Goal: Transaction & Acquisition: Download file/media

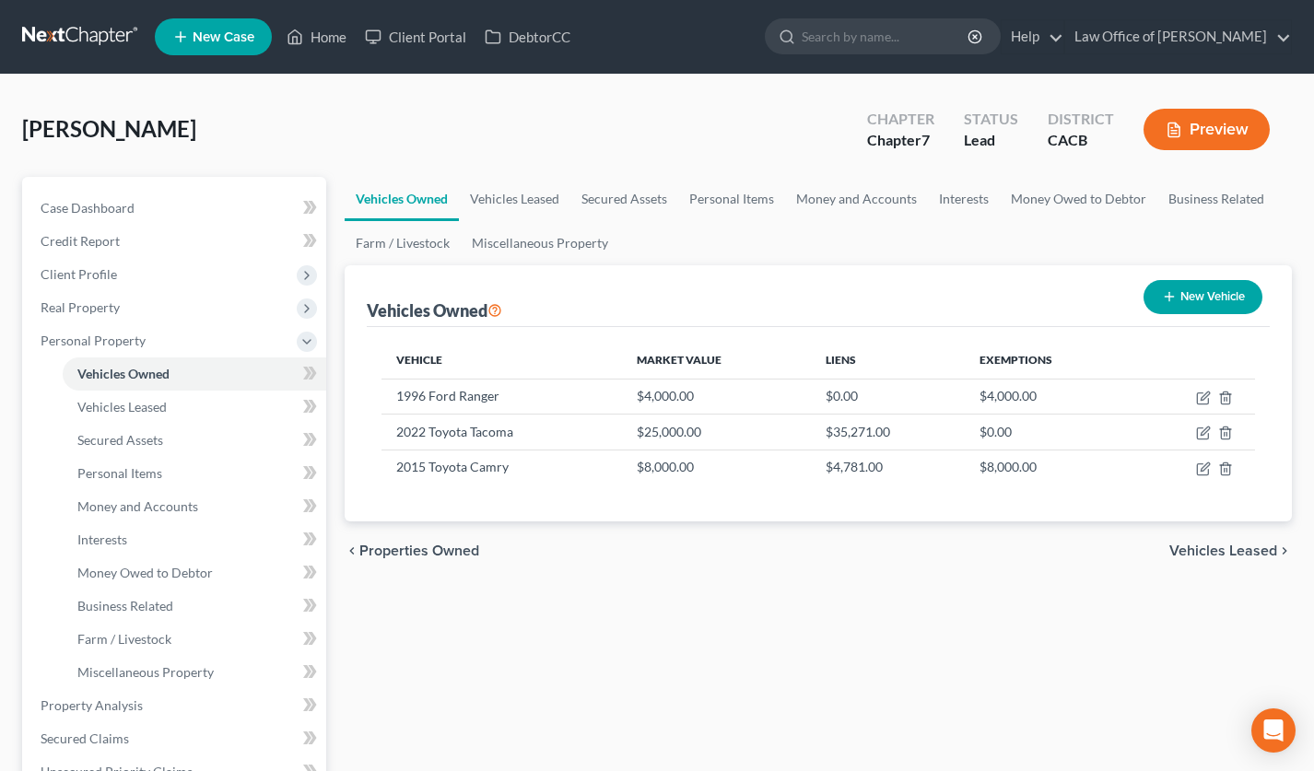
scroll to position [538, 0]
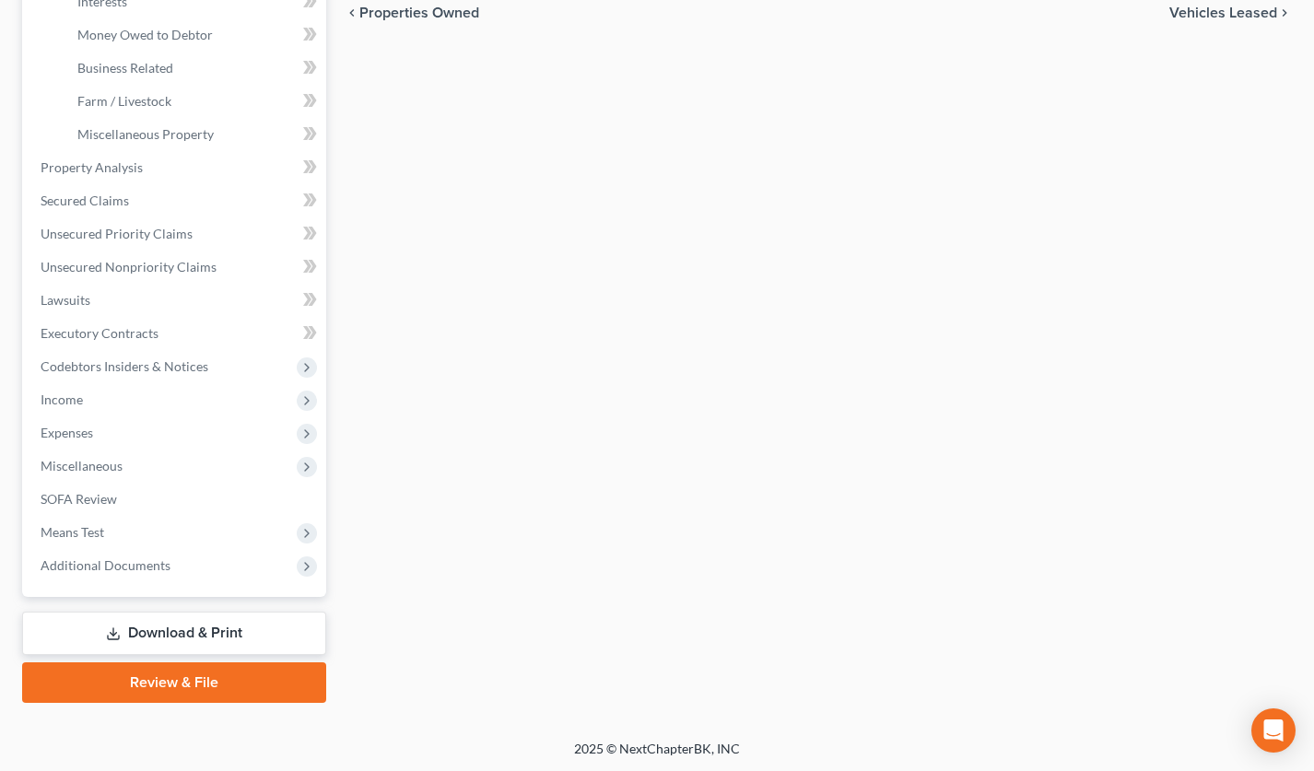
click at [243, 626] on link "Download & Print" at bounding box center [174, 633] width 304 height 43
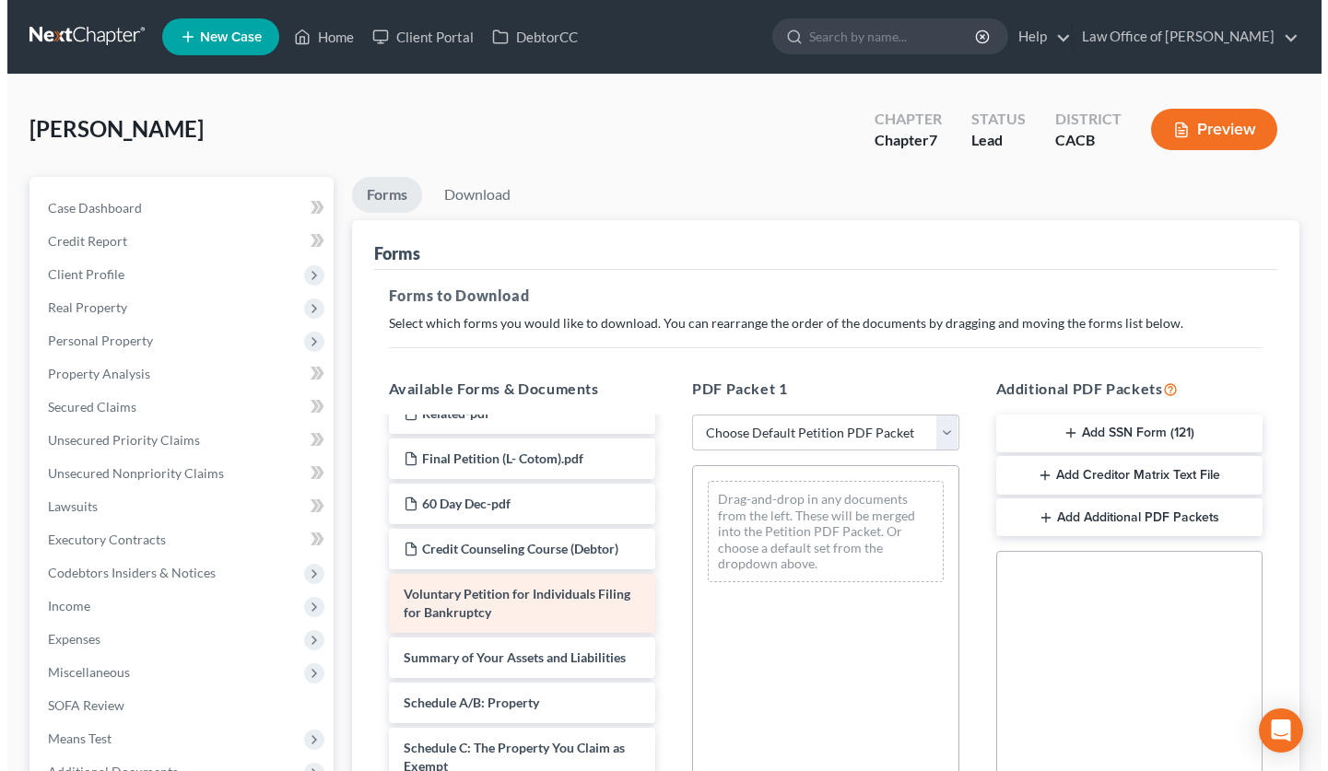
scroll to position [252, 0]
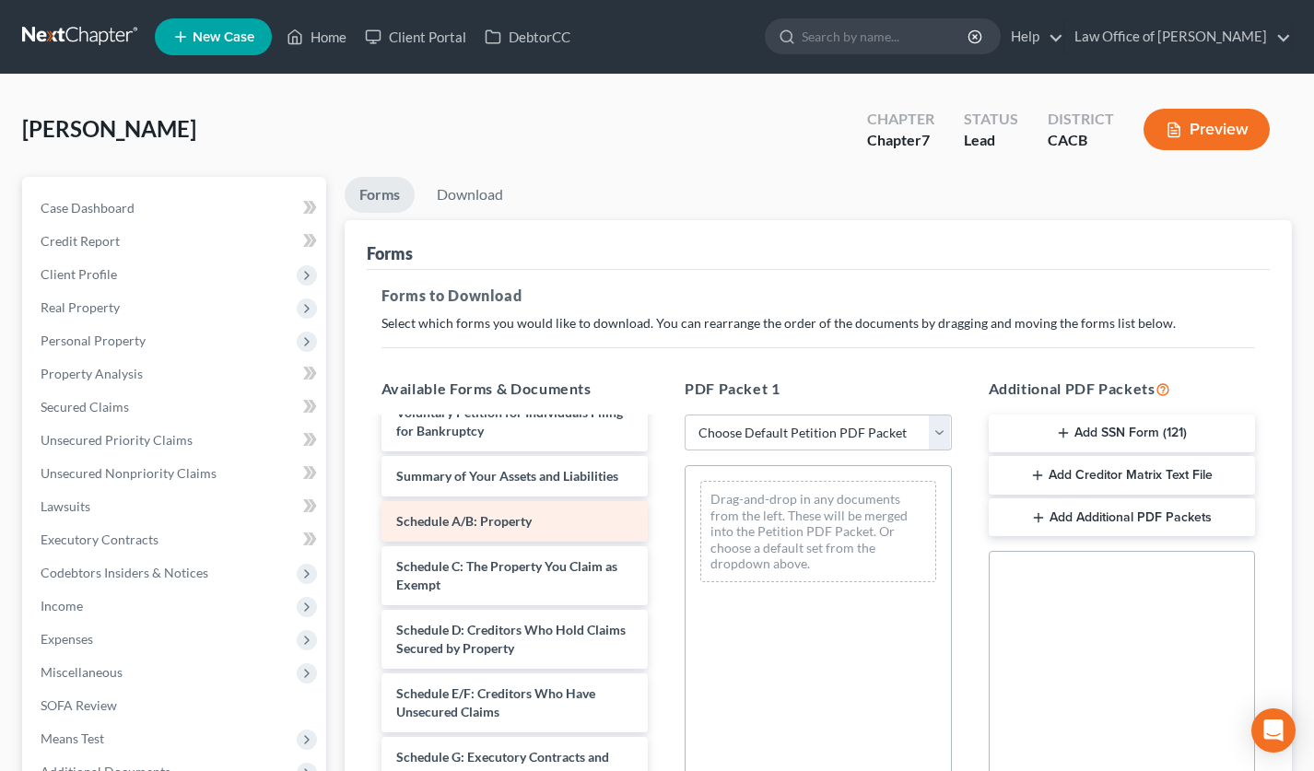
click at [663, 509] on div "Verification-pdf Related-pdf Final Petition (L- Cotom).pdf 60 Day Dec-pdf Credi…" at bounding box center [515, 785] width 297 height 1236
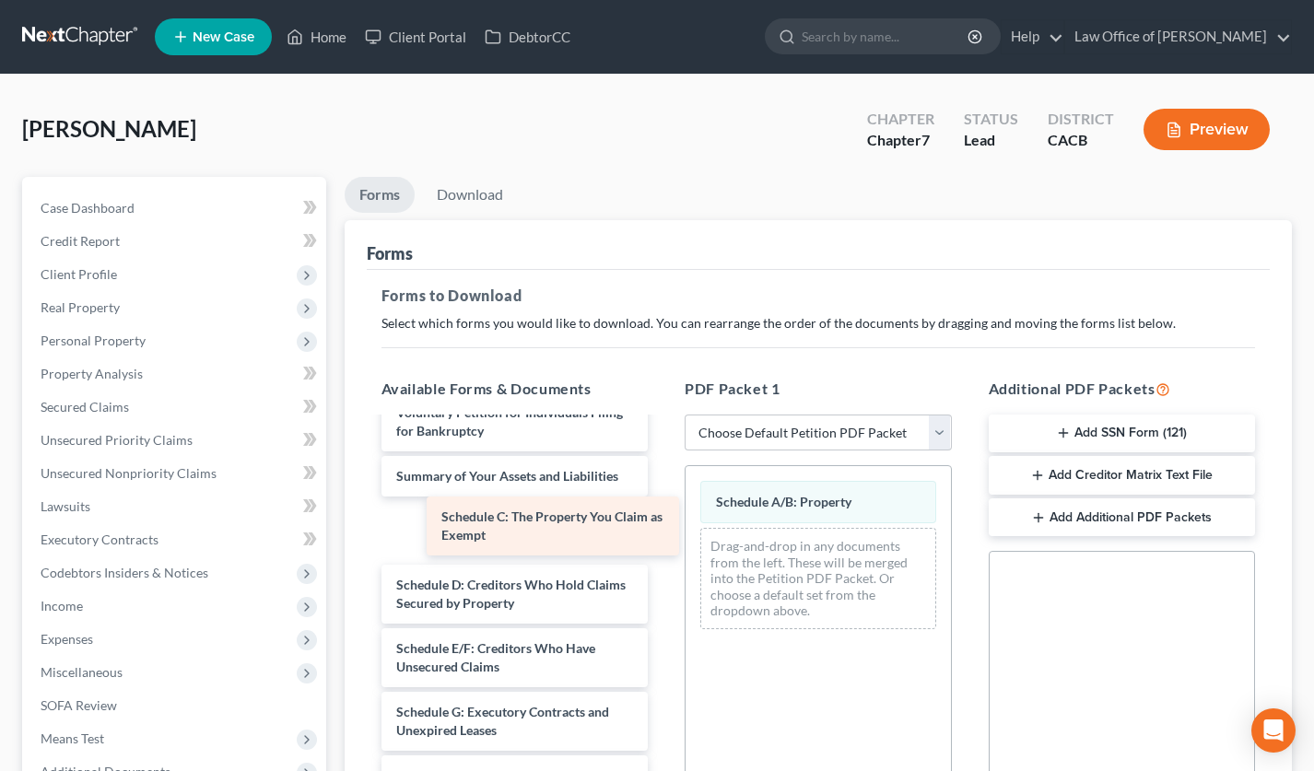
drag, startPoint x: 572, startPoint y: 544, endPoint x: 791, endPoint y: 539, distance: 218.4
click at [663, 535] on div "Schedule C: The Property You Claim as Exempt Verification-pdf Related-pdf Final…" at bounding box center [515, 762] width 297 height 1191
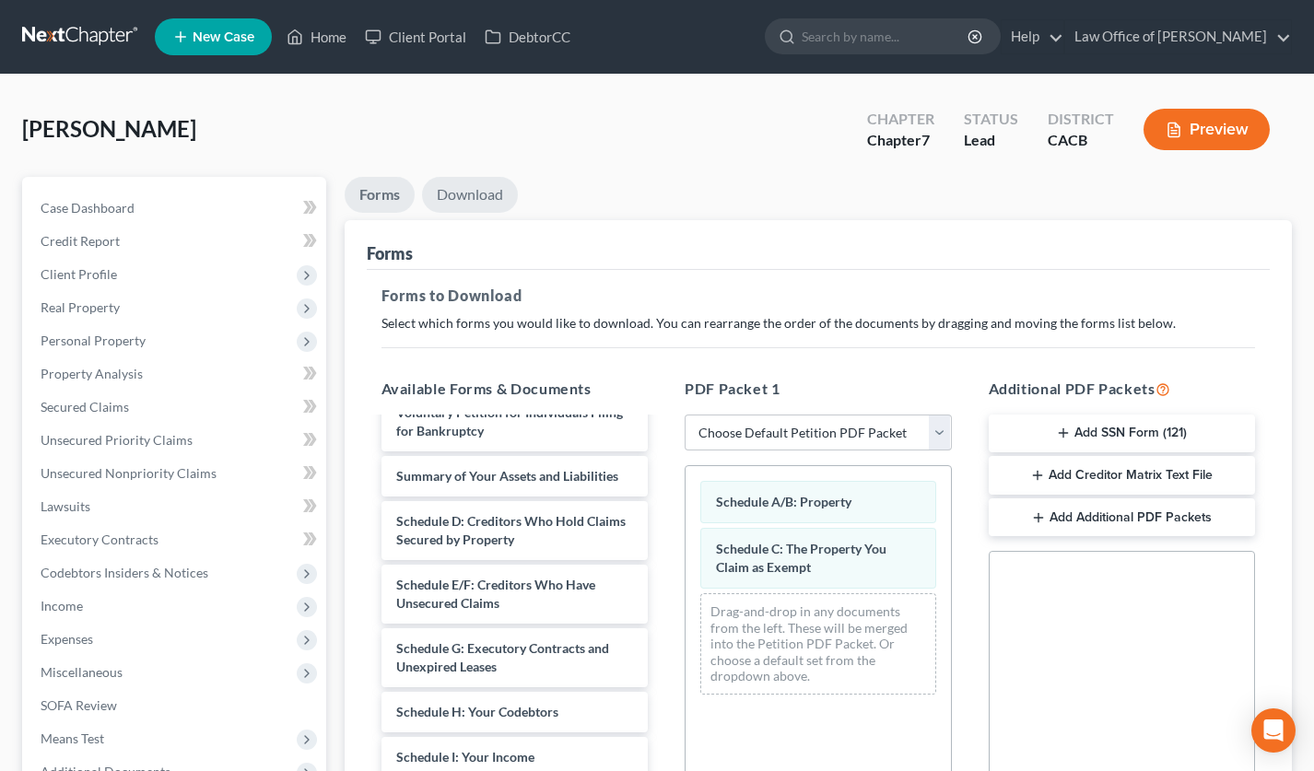
click at [484, 201] on link "Download" at bounding box center [470, 195] width 96 height 36
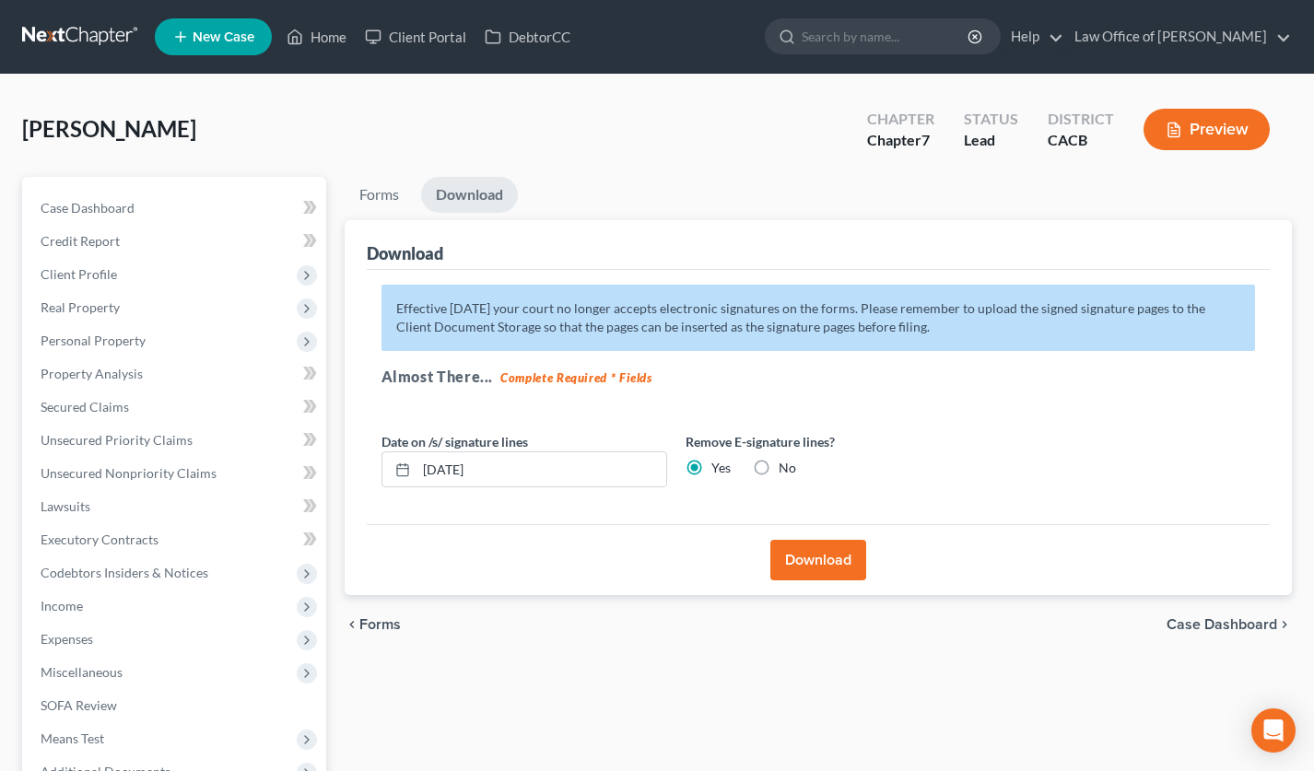
click at [804, 574] on button "Download" at bounding box center [818, 560] width 96 height 41
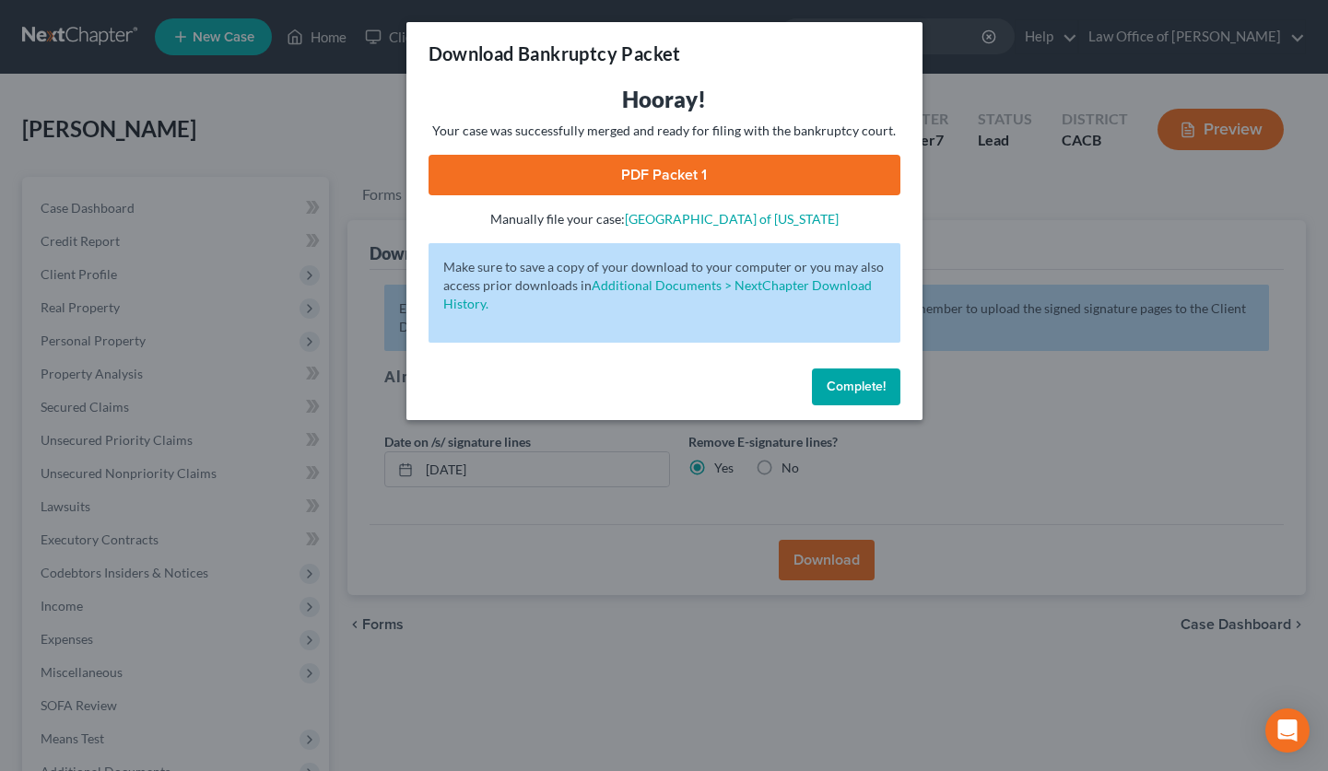
click at [672, 176] on link "PDF Packet 1" at bounding box center [664, 175] width 472 height 41
click at [840, 379] on span "Complete!" at bounding box center [855, 387] width 59 height 16
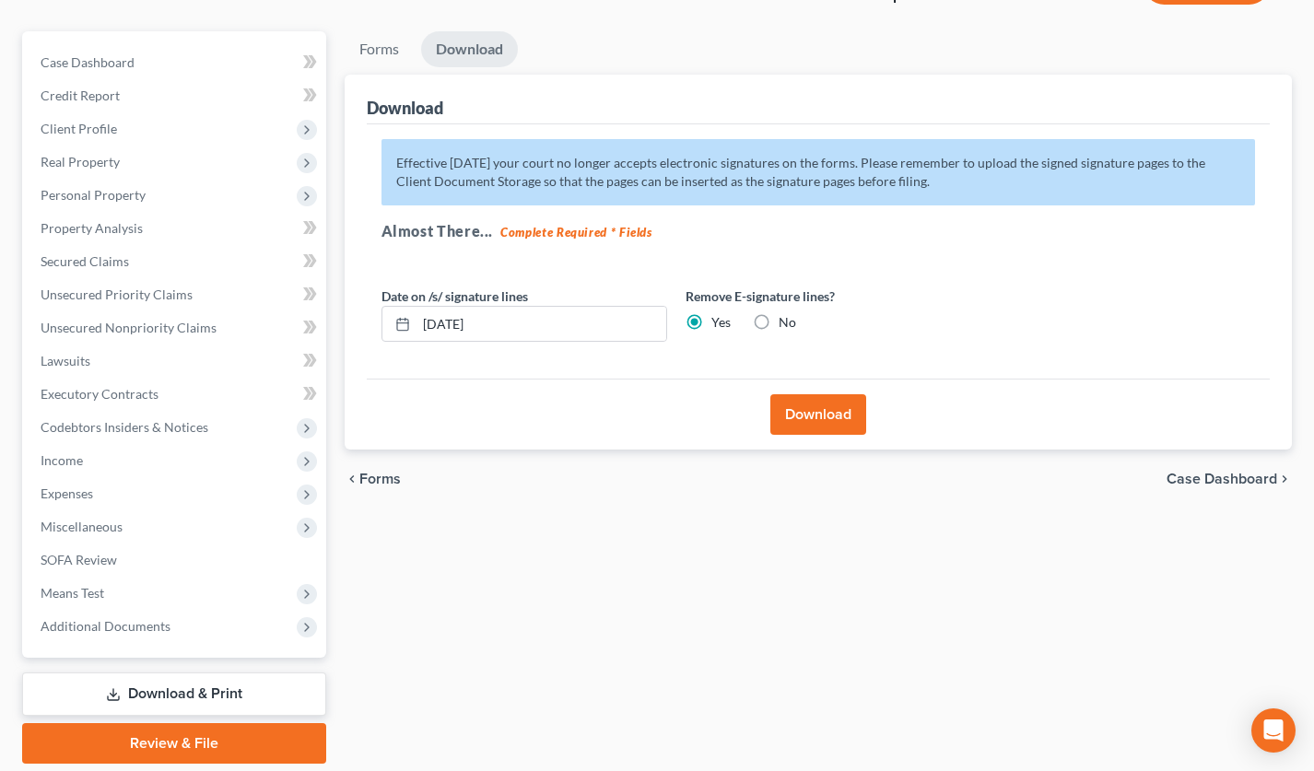
scroll to position [206, 0]
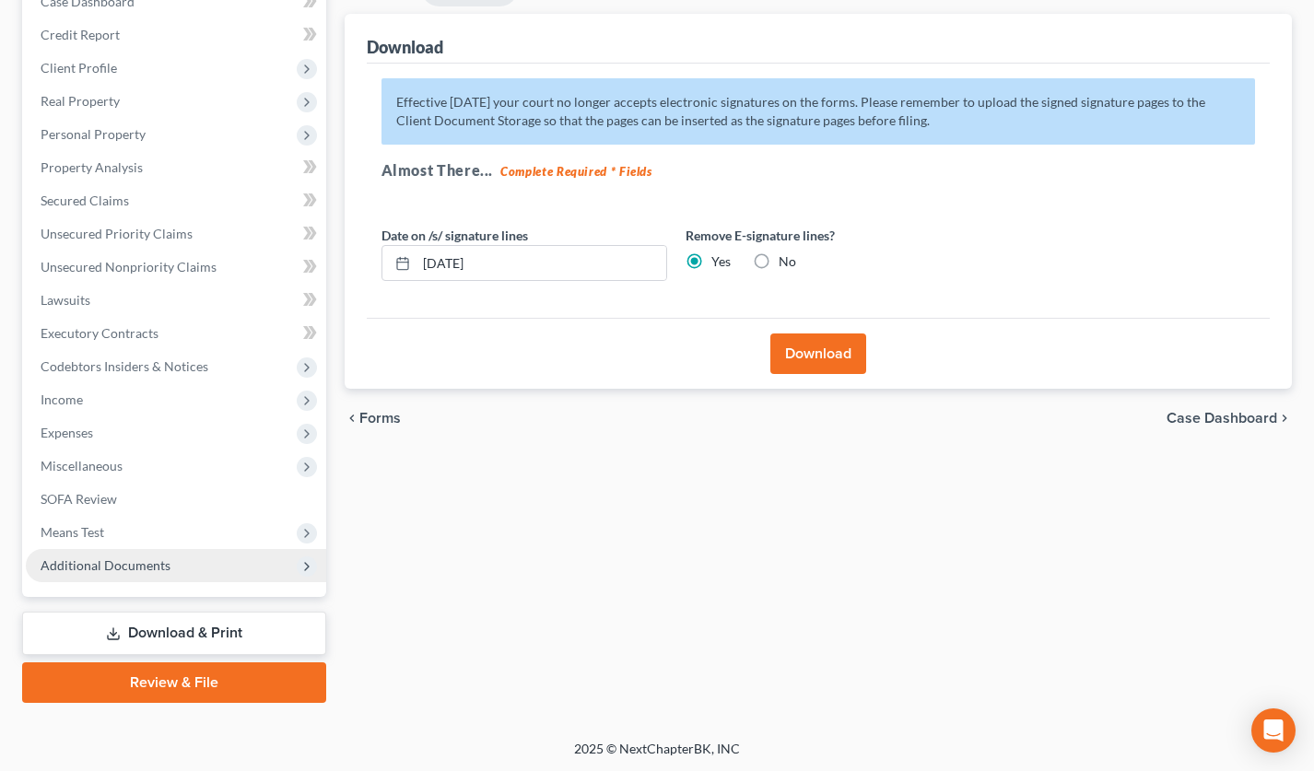
click at [200, 571] on span "Additional Documents" at bounding box center [176, 565] width 300 height 33
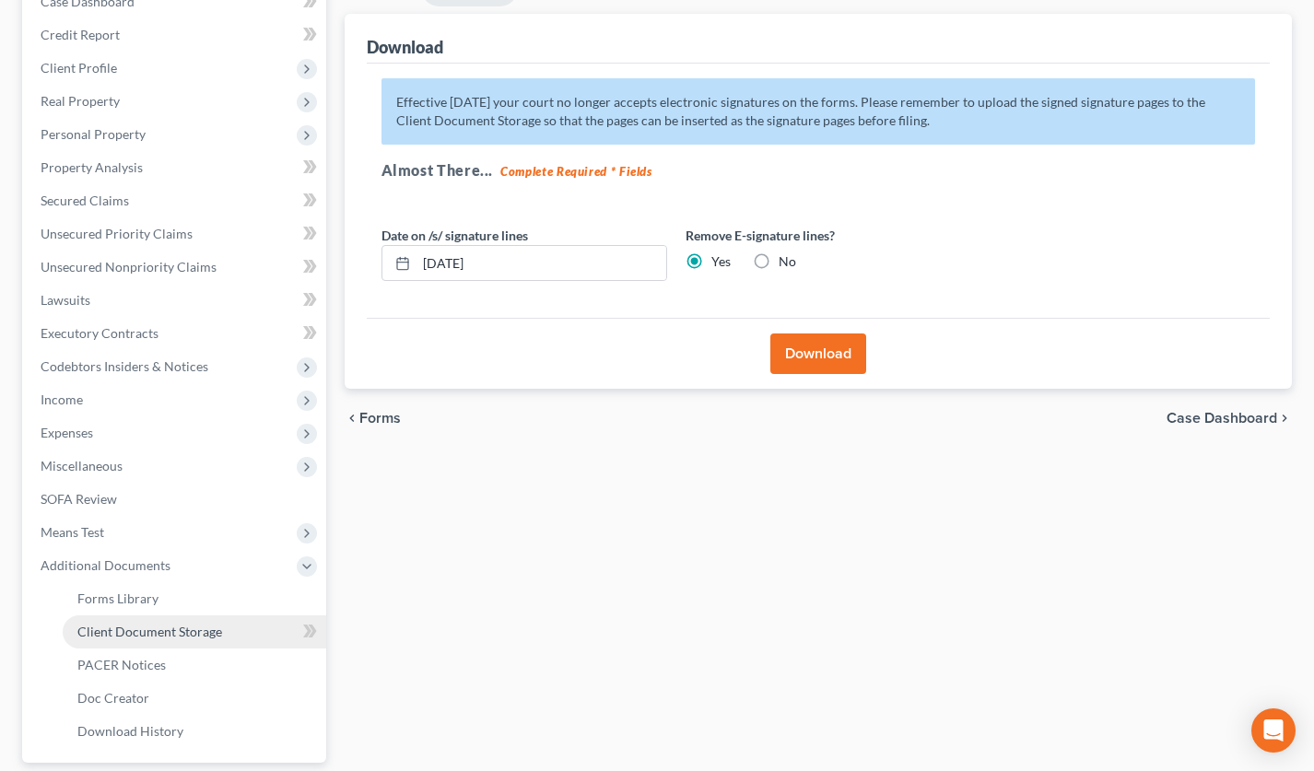
click at [203, 620] on link "Client Document Storage" at bounding box center [195, 631] width 264 height 33
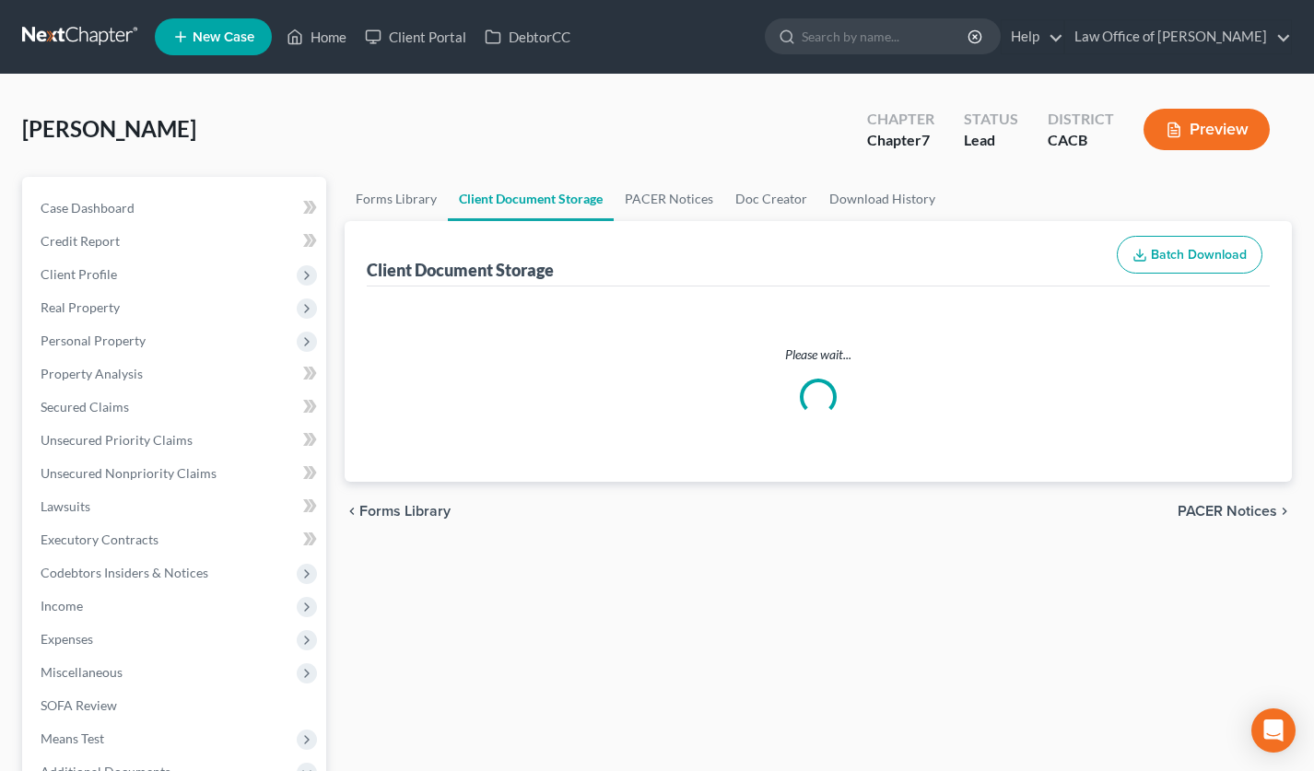
select select "10"
select select "30"
select select "65"
select select "72"
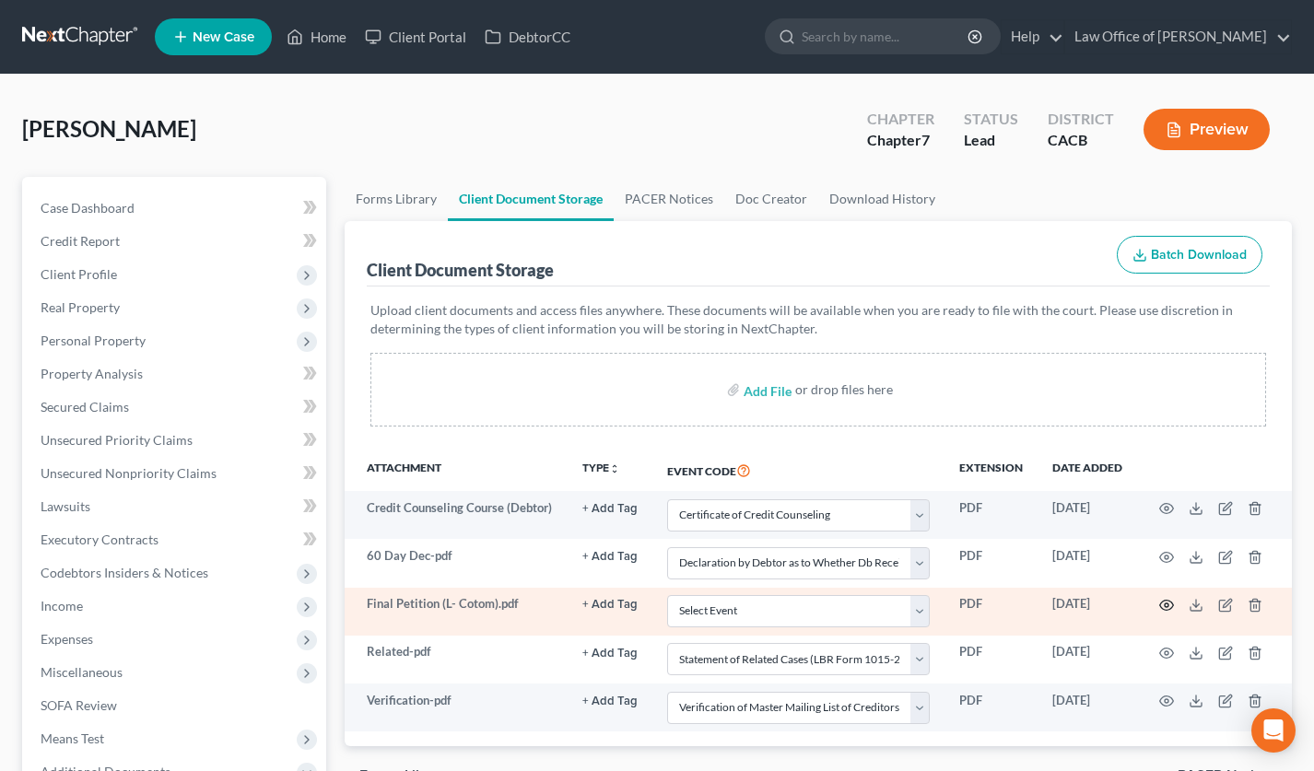
click at [1163, 607] on icon "button" at bounding box center [1166, 605] width 15 height 15
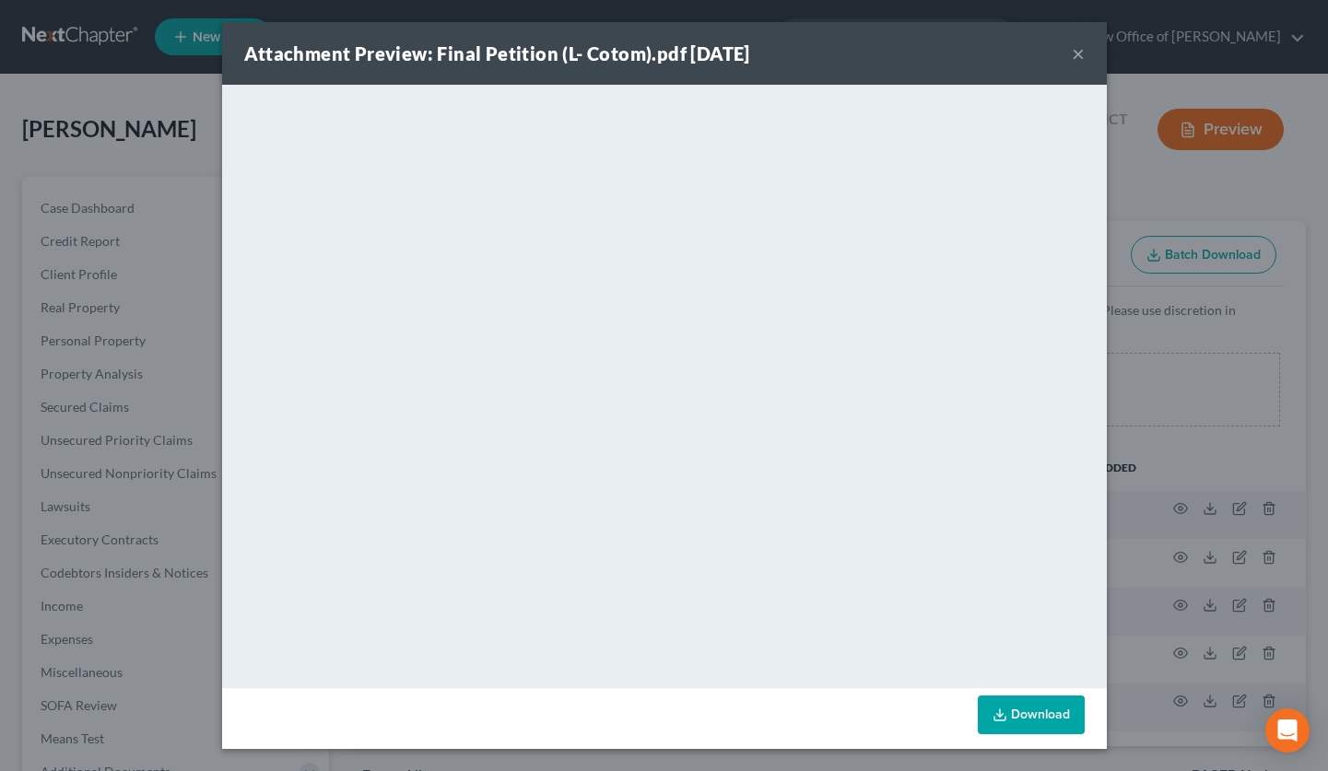
click at [1080, 56] on button "×" at bounding box center [1078, 53] width 13 height 22
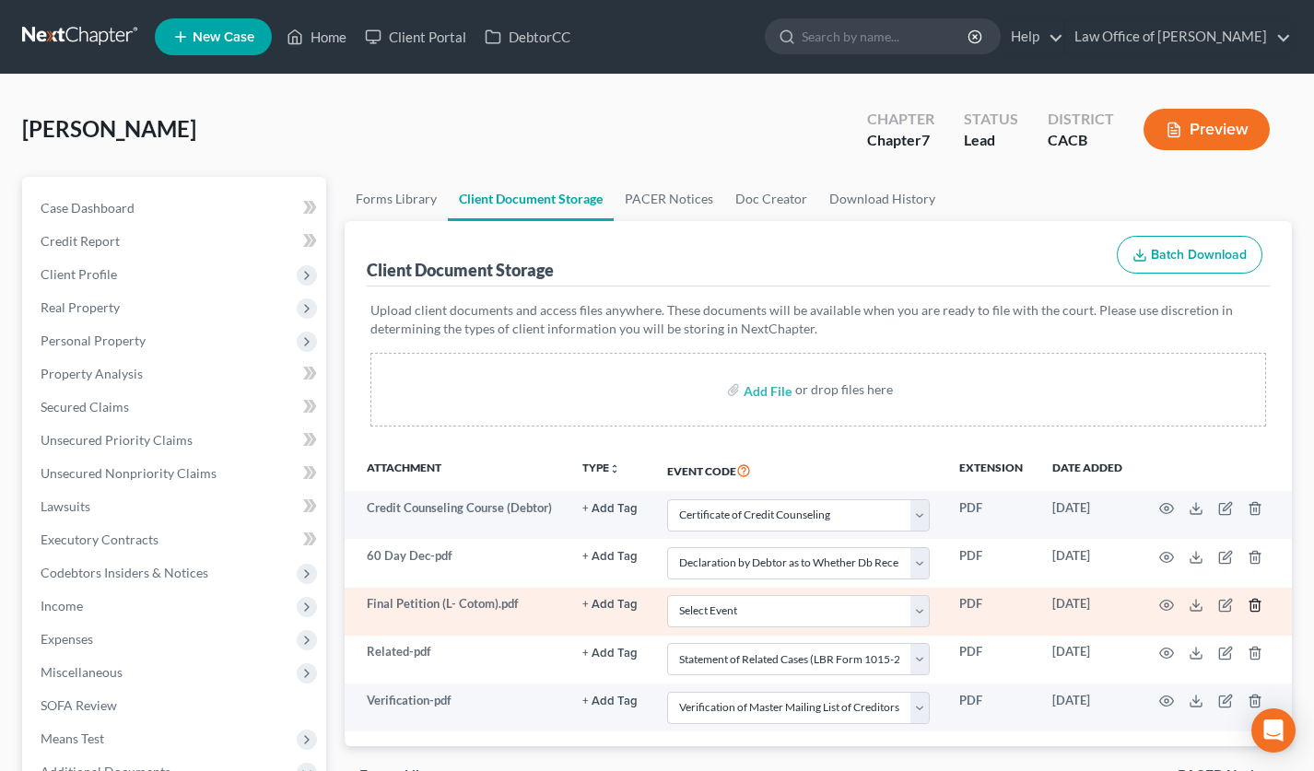
click at [1258, 605] on icon "button" at bounding box center [1255, 605] width 15 height 15
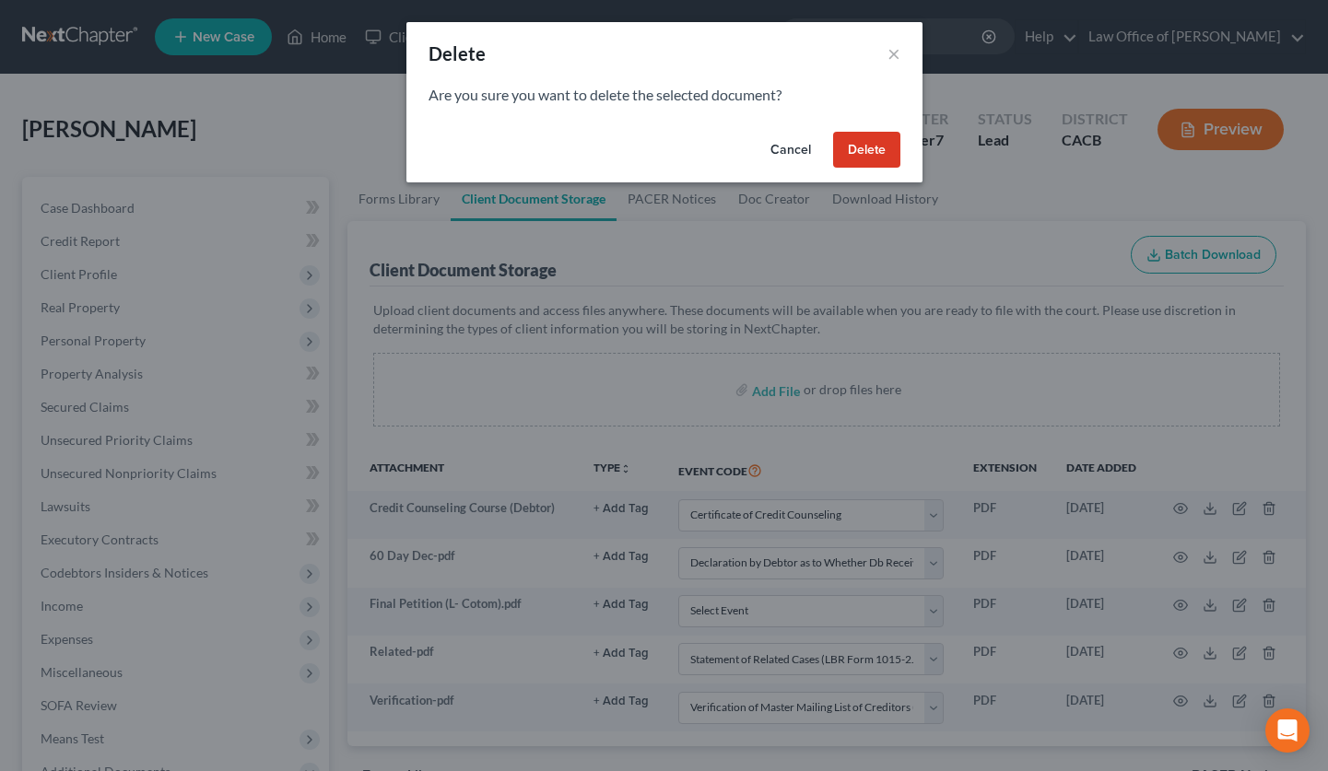
click at [855, 146] on button "Delete" at bounding box center [866, 150] width 67 height 37
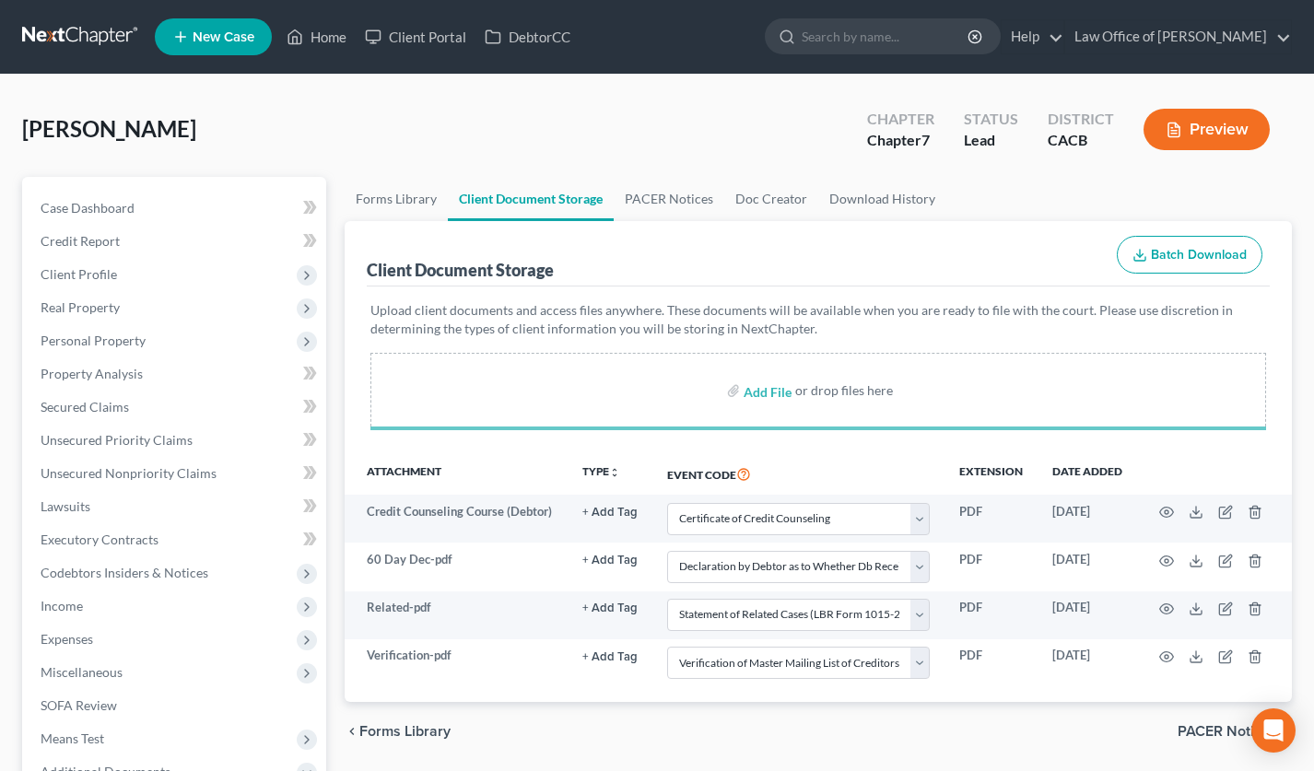
select select "10"
select select "30"
select select "65"
select select "72"
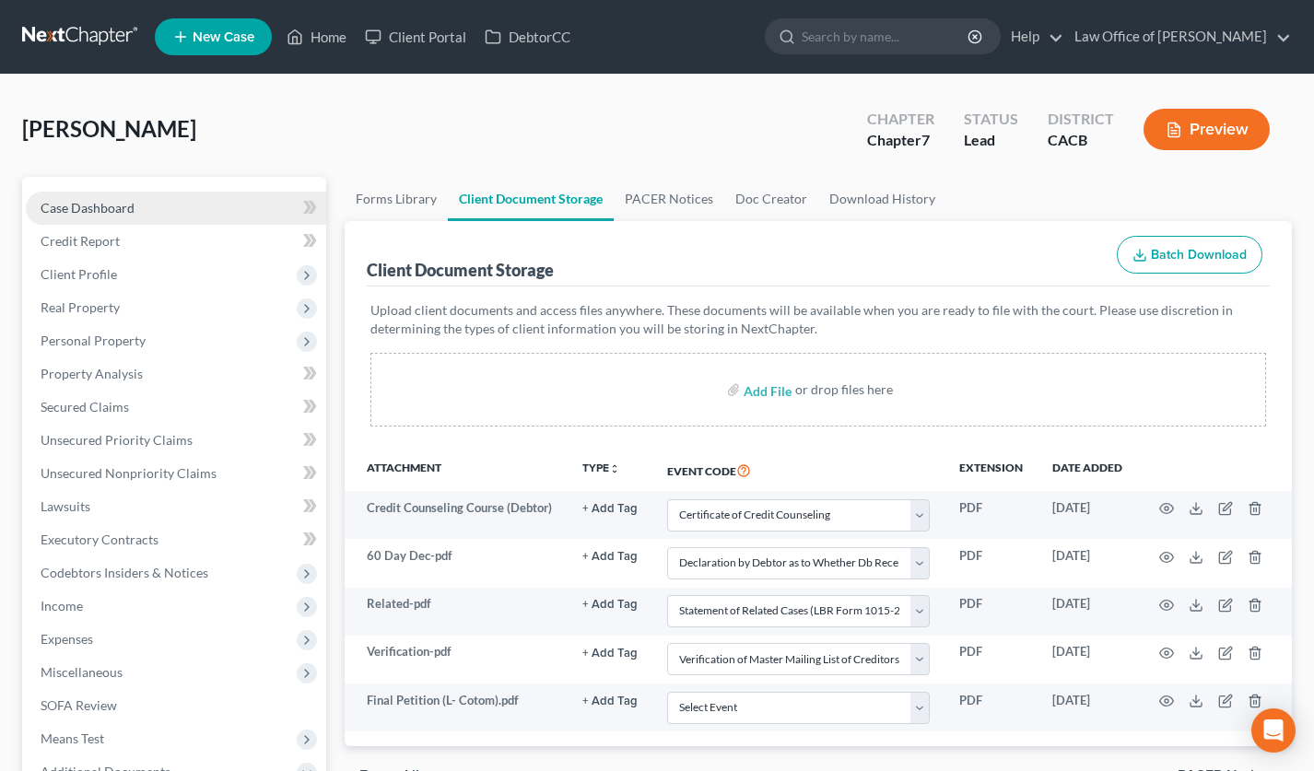
click at [166, 208] on link "Case Dashboard" at bounding box center [176, 208] width 300 height 33
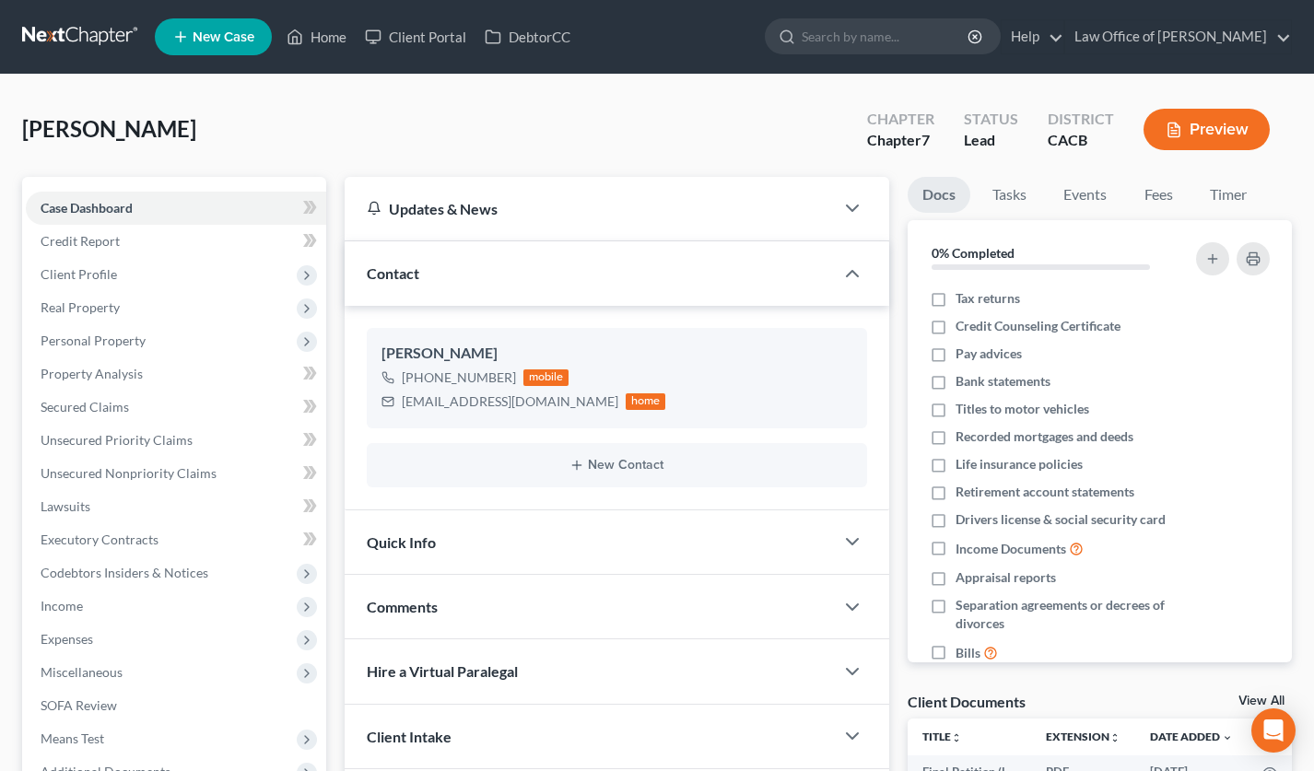
click at [81, 34] on link at bounding box center [81, 36] width 118 height 33
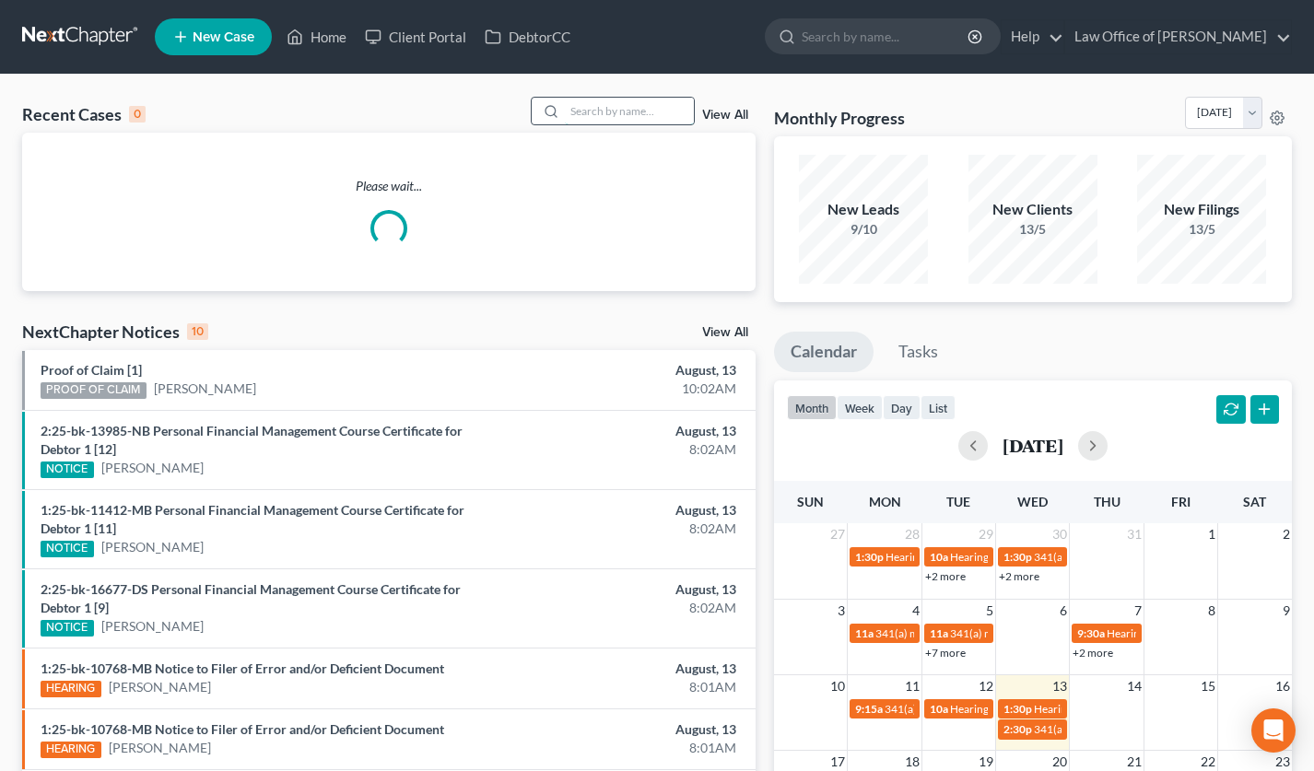
click at [633, 113] on input "search" at bounding box center [629, 111] width 129 height 27
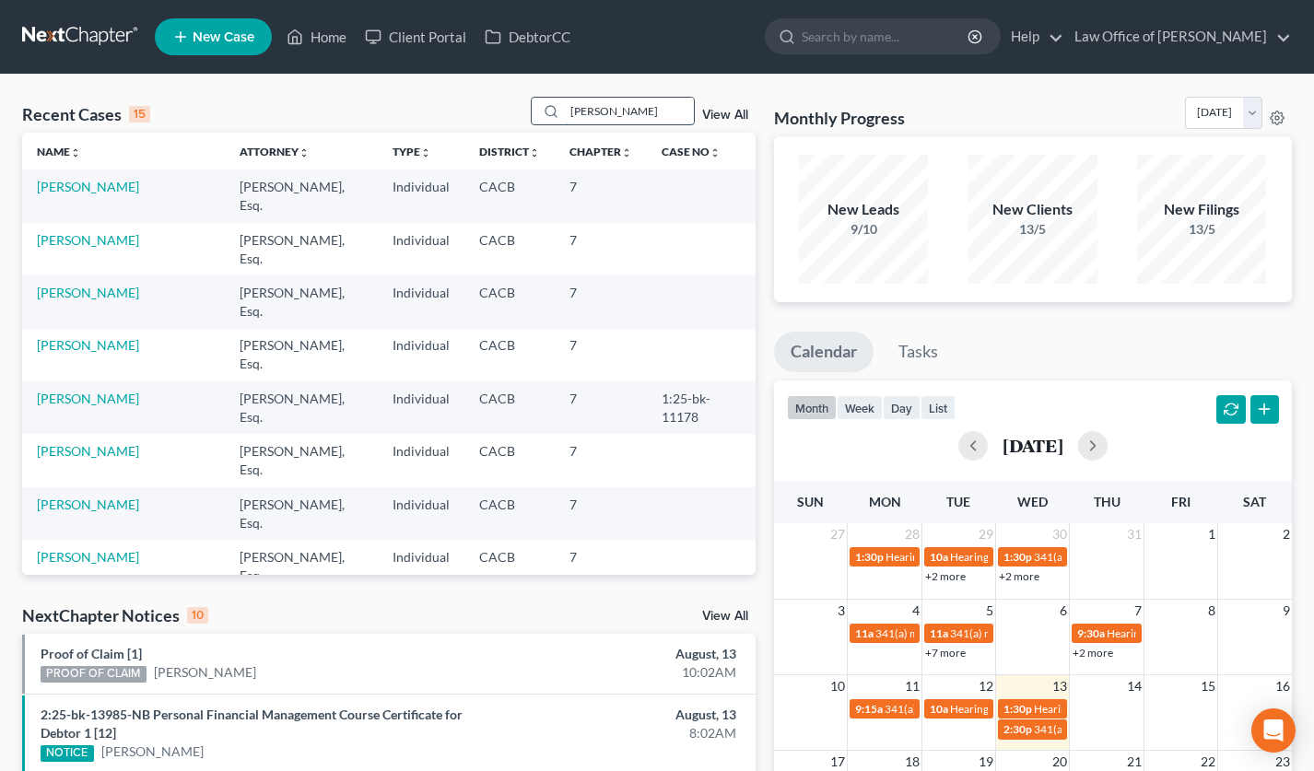
type input "[PERSON_NAME]"
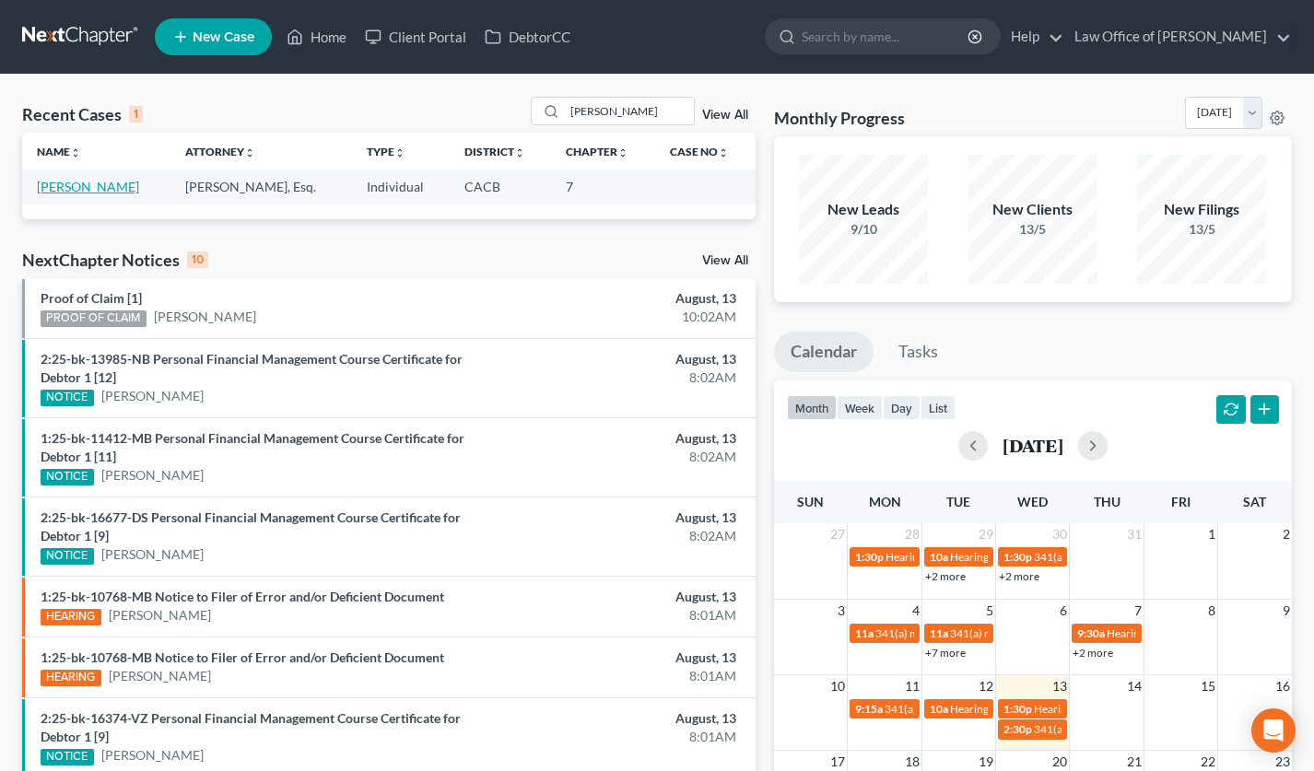
click at [92, 193] on link "[PERSON_NAME]" at bounding box center [88, 187] width 102 height 16
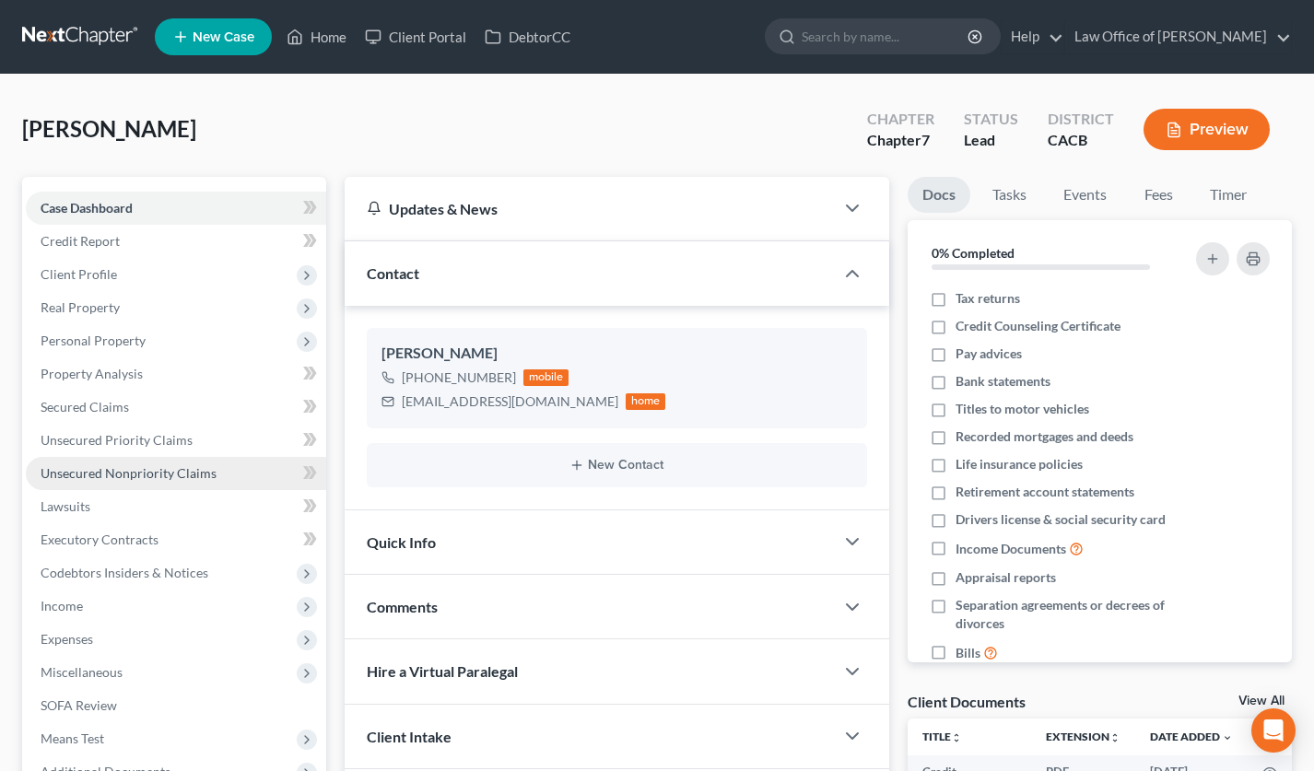
click at [206, 473] on span "Unsecured Nonpriority Claims" at bounding box center [129, 473] width 176 height 16
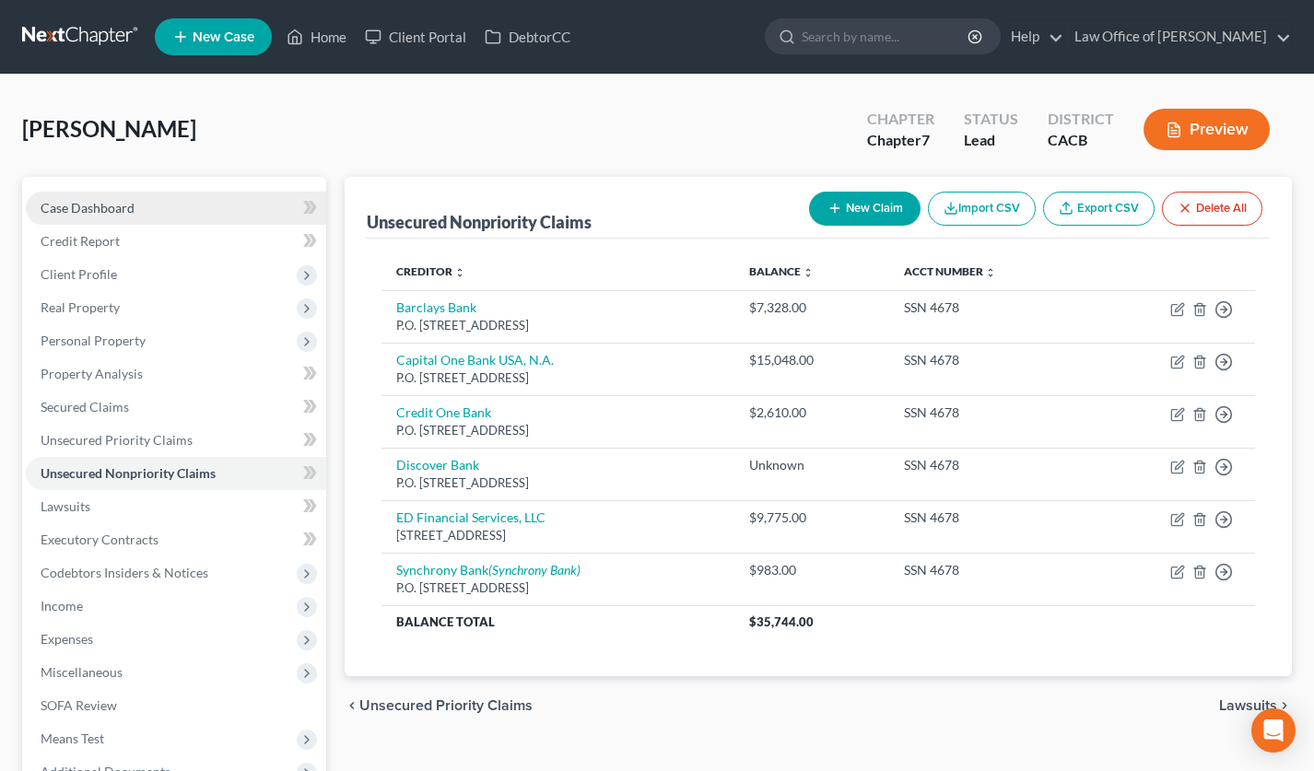
click at [112, 208] on span "Case Dashboard" at bounding box center [88, 208] width 94 height 16
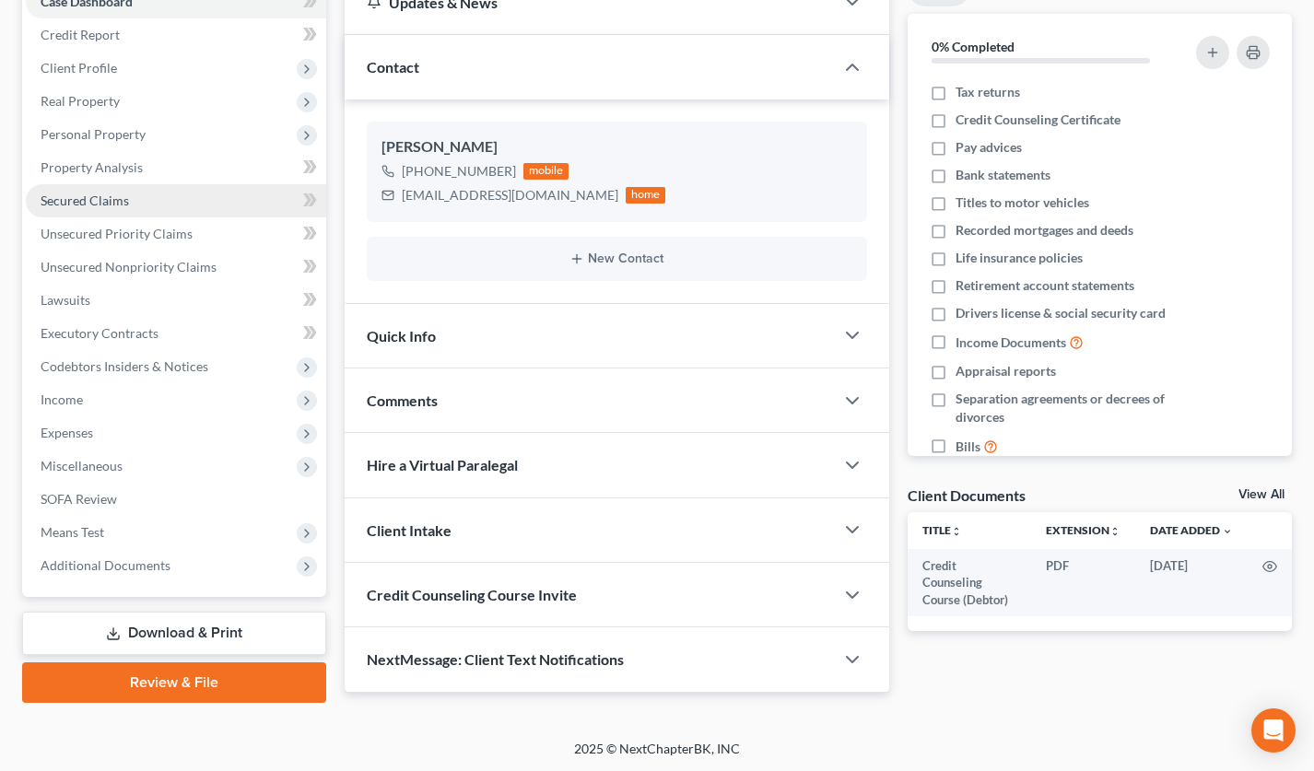
click at [117, 207] on link "Secured Claims" at bounding box center [176, 200] width 300 height 33
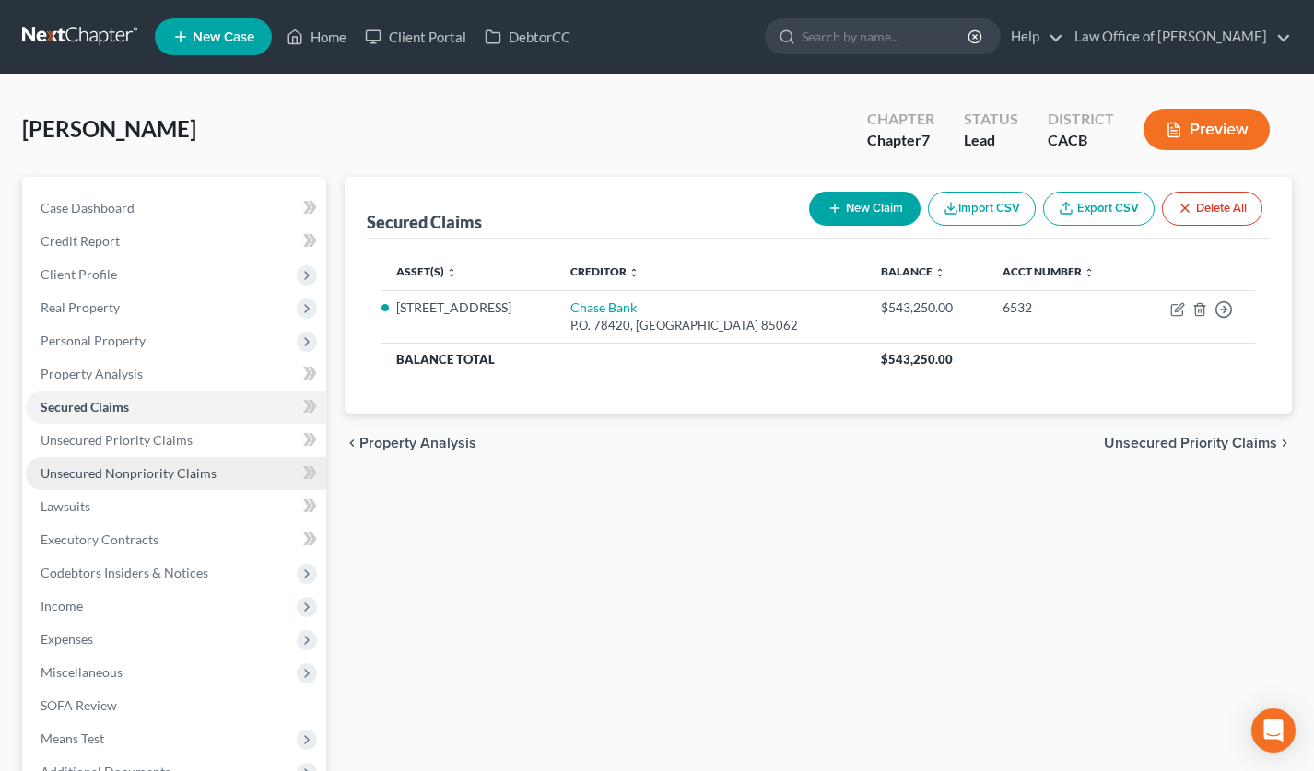
click at [192, 479] on span "Unsecured Nonpriority Claims" at bounding box center [129, 473] width 176 height 16
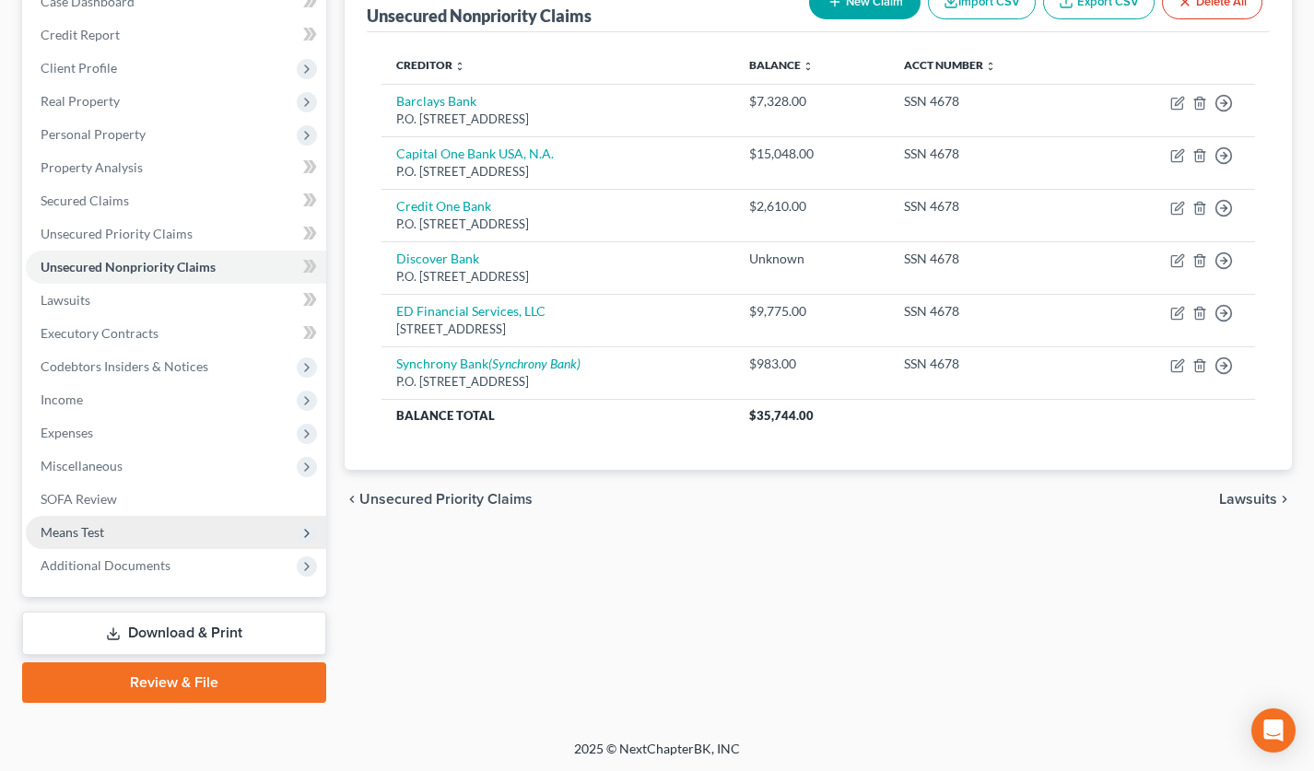
scroll to position [206, 0]
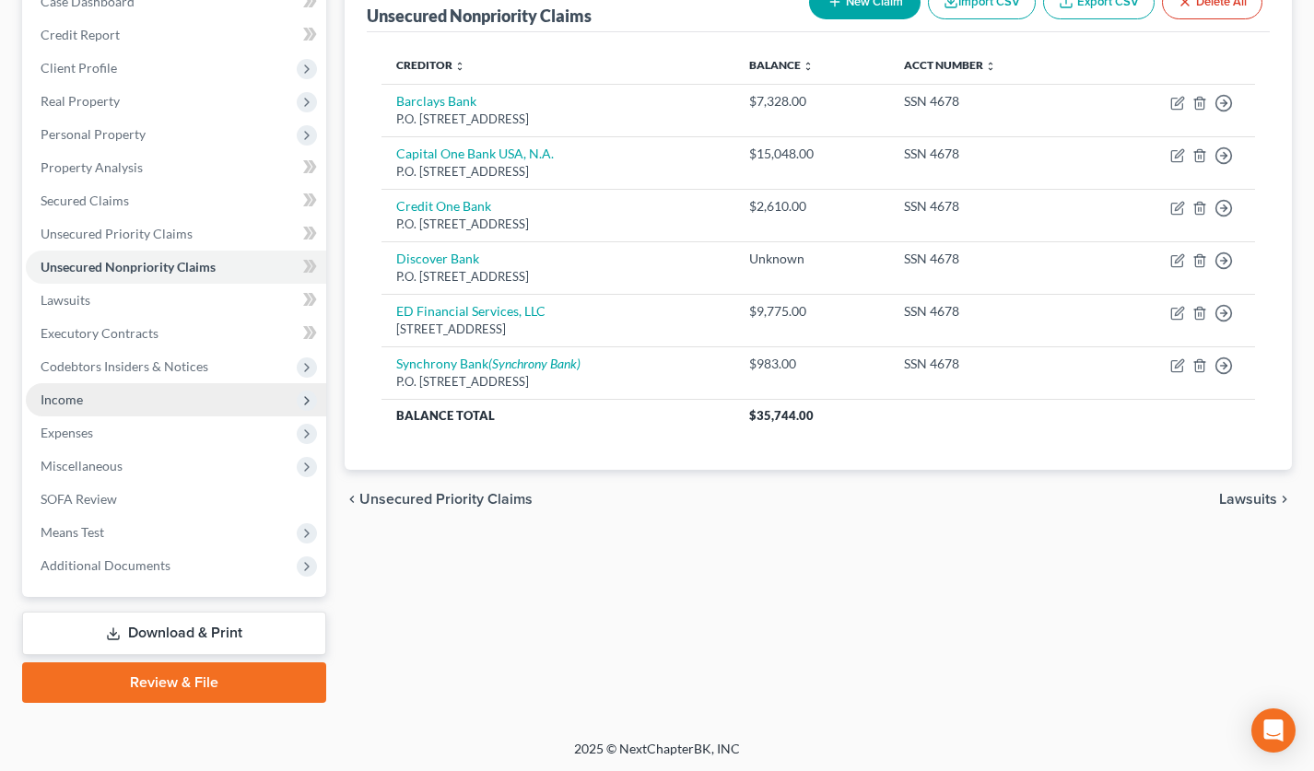
click at [143, 404] on span "Income" at bounding box center [176, 399] width 300 height 33
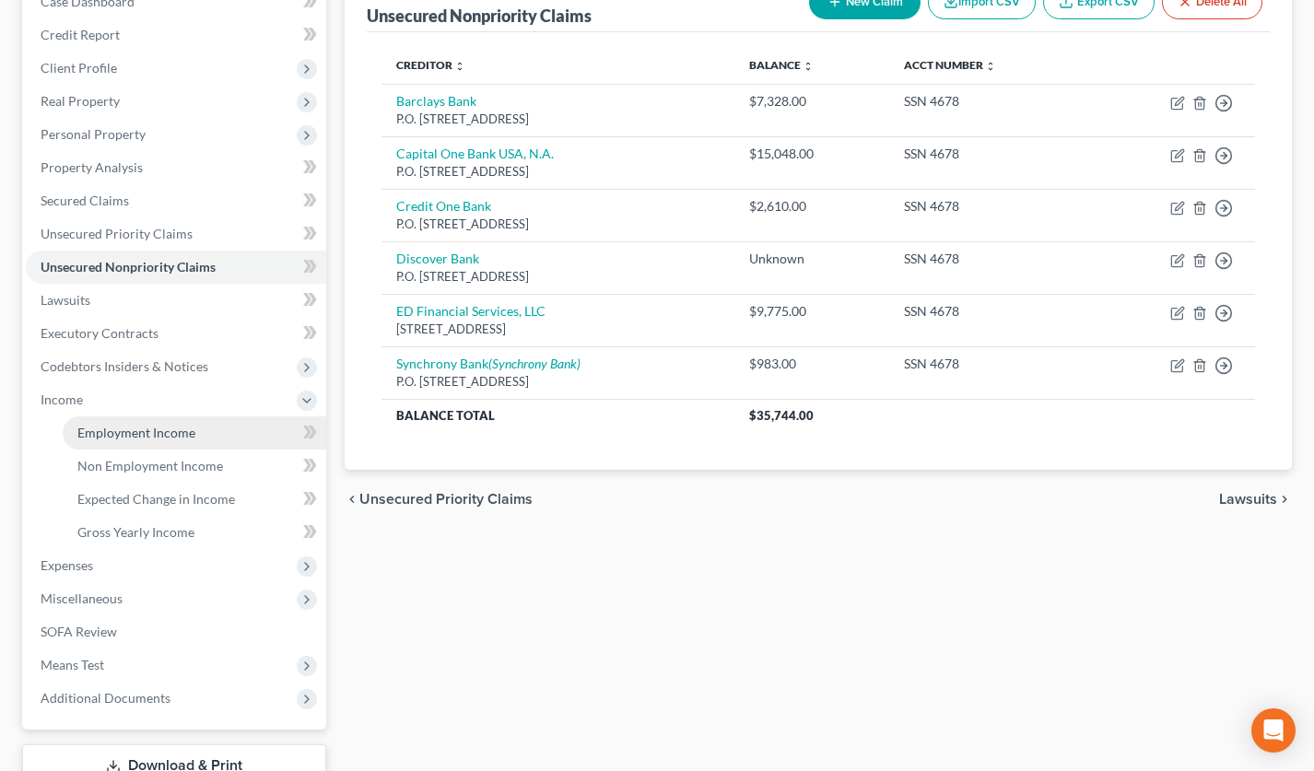
click at [144, 418] on link "Employment Income" at bounding box center [195, 432] width 264 height 33
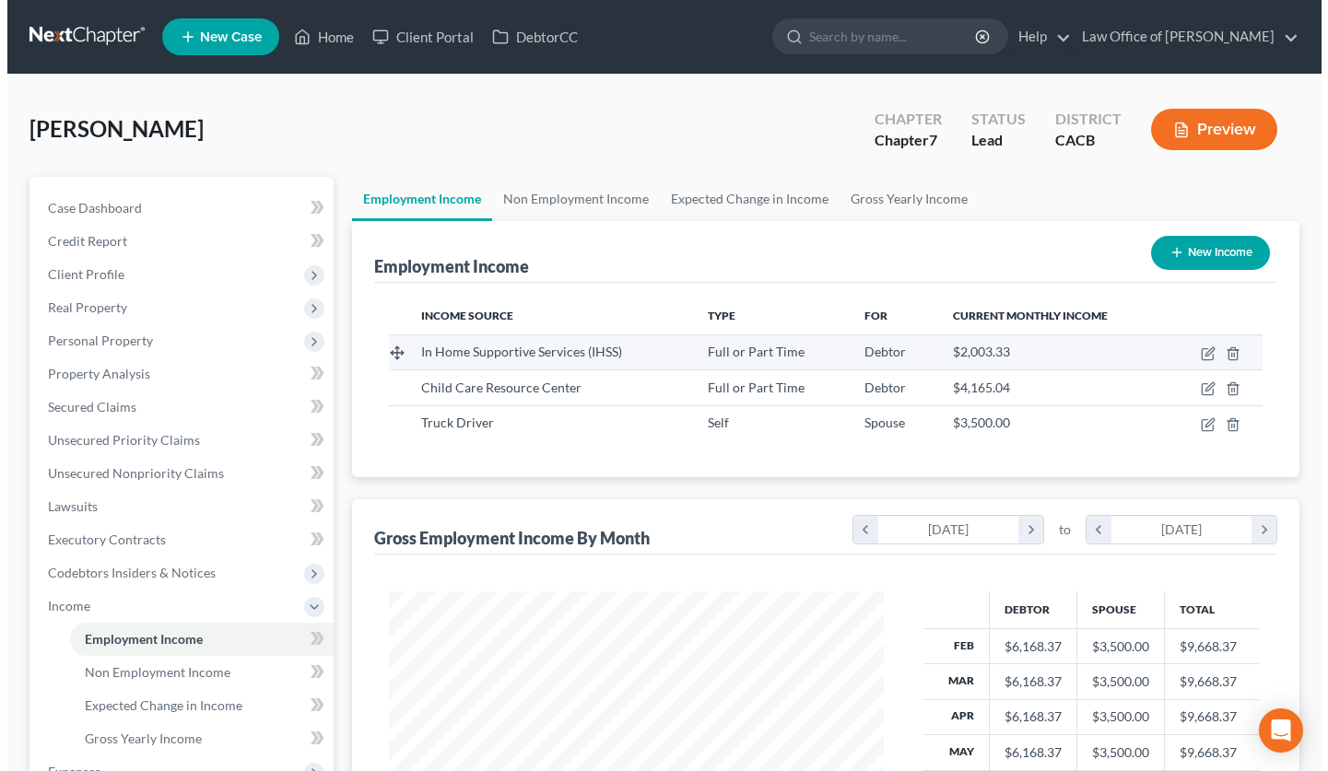
scroll to position [330, 532]
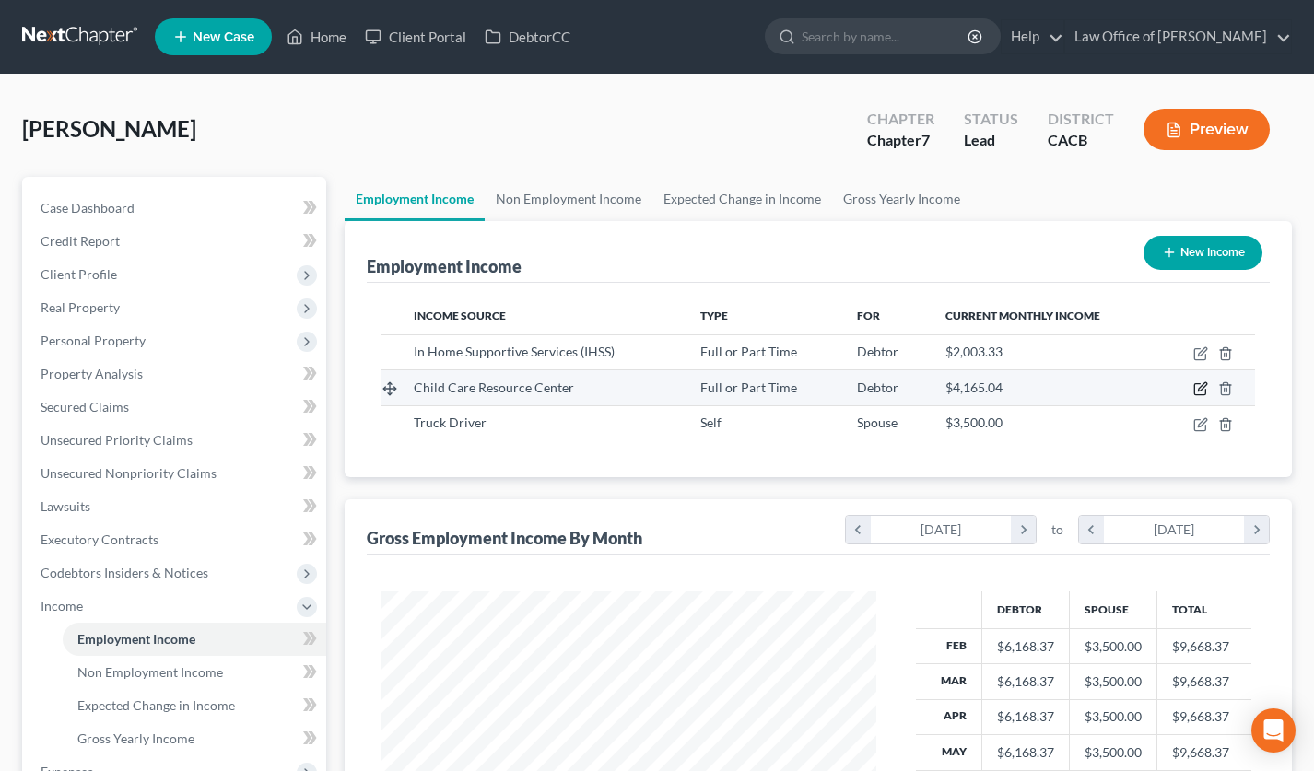
click at [1201, 384] on icon "button" at bounding box center [1200, 388] width 15 height 15
select select "0"
select select "4"
select select "0"
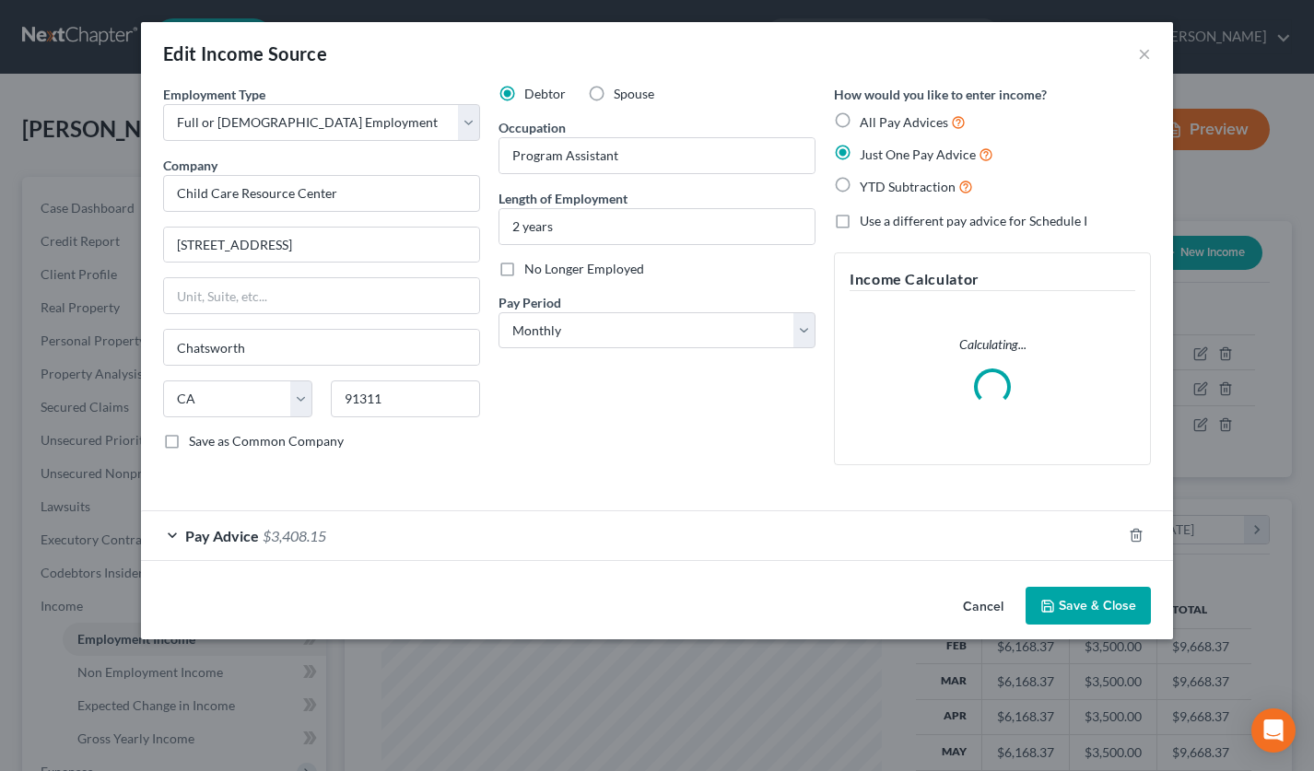
scroll to position [330, 537]
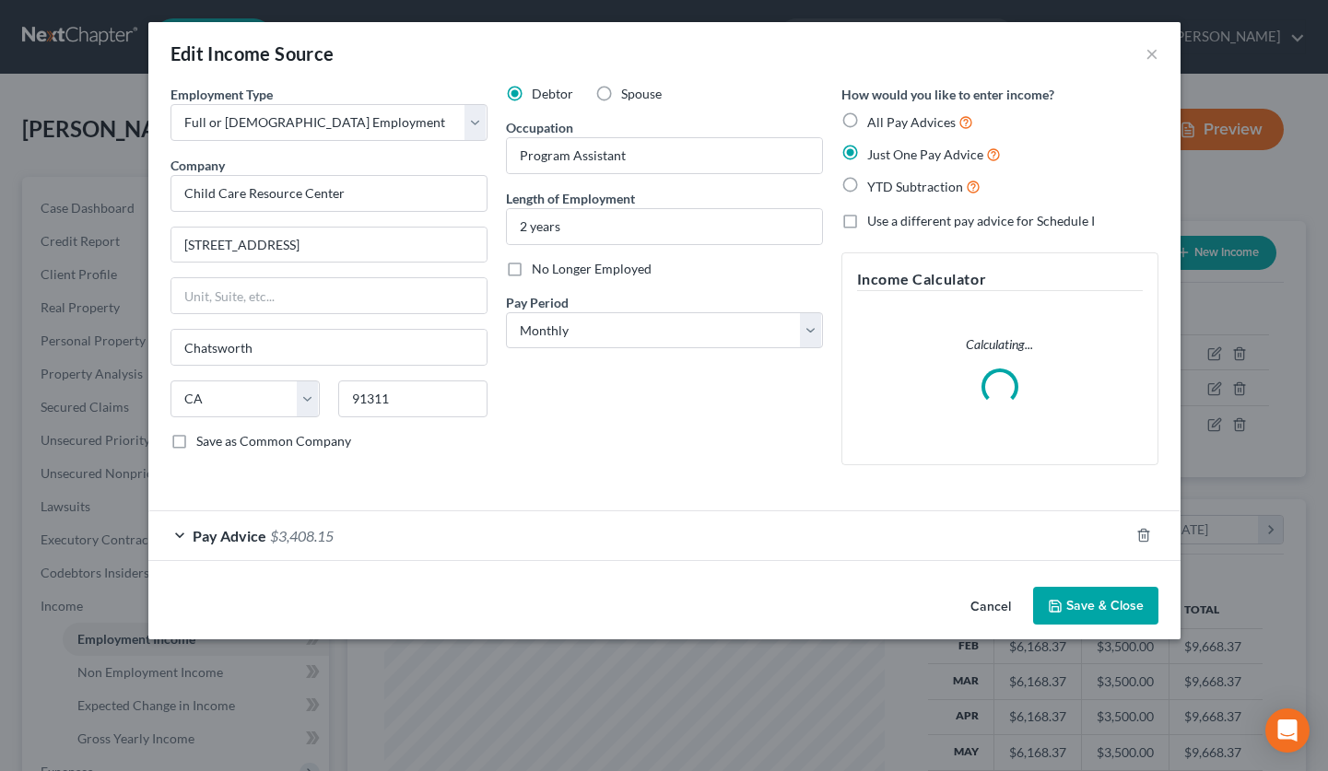
click at [1158, 54] on div "Edit Income Source ×" at bounding box center [664, 53] width 1032 height 63
click at [1152, 53] on button "×" at bounding box center [1151, 53] width 13 height 22
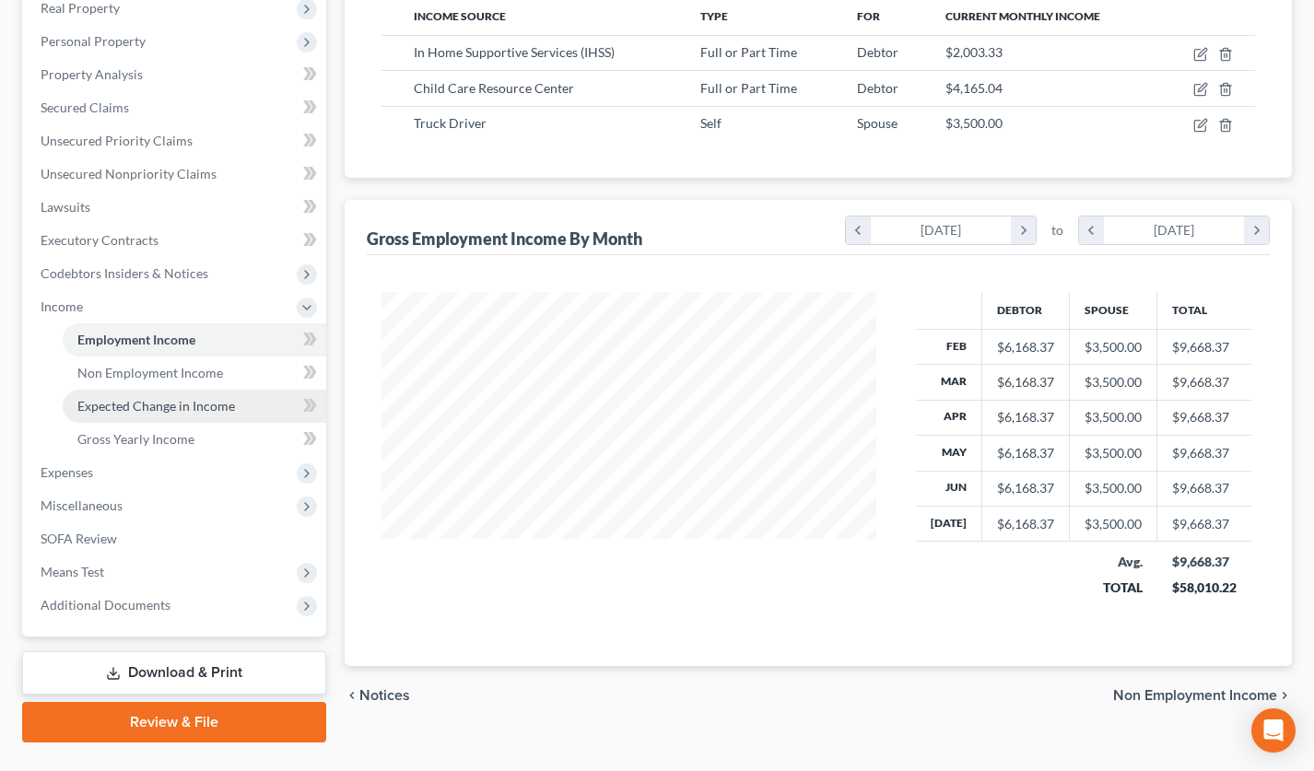
scroll to position [339, 0]
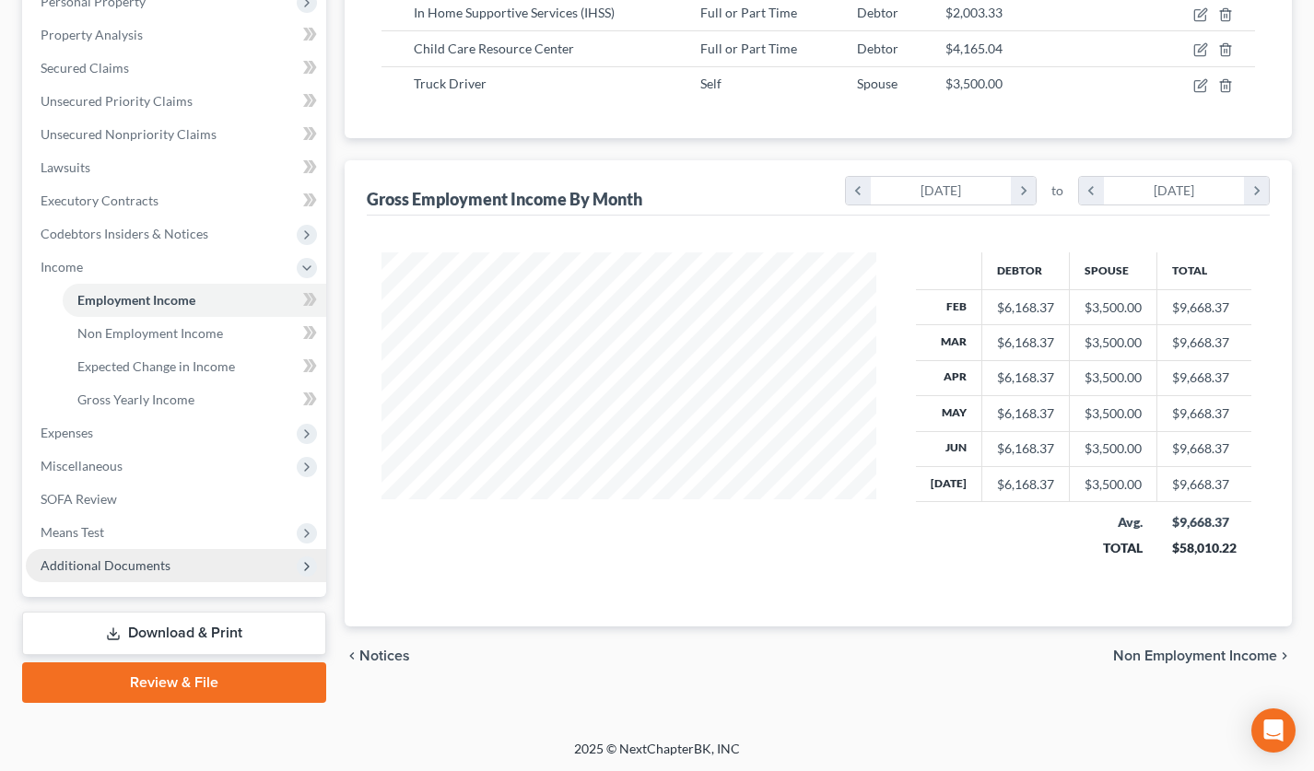
click at [204, 578] on span "Additional Documents" at bounding box center [176, 565] width 300 height 33
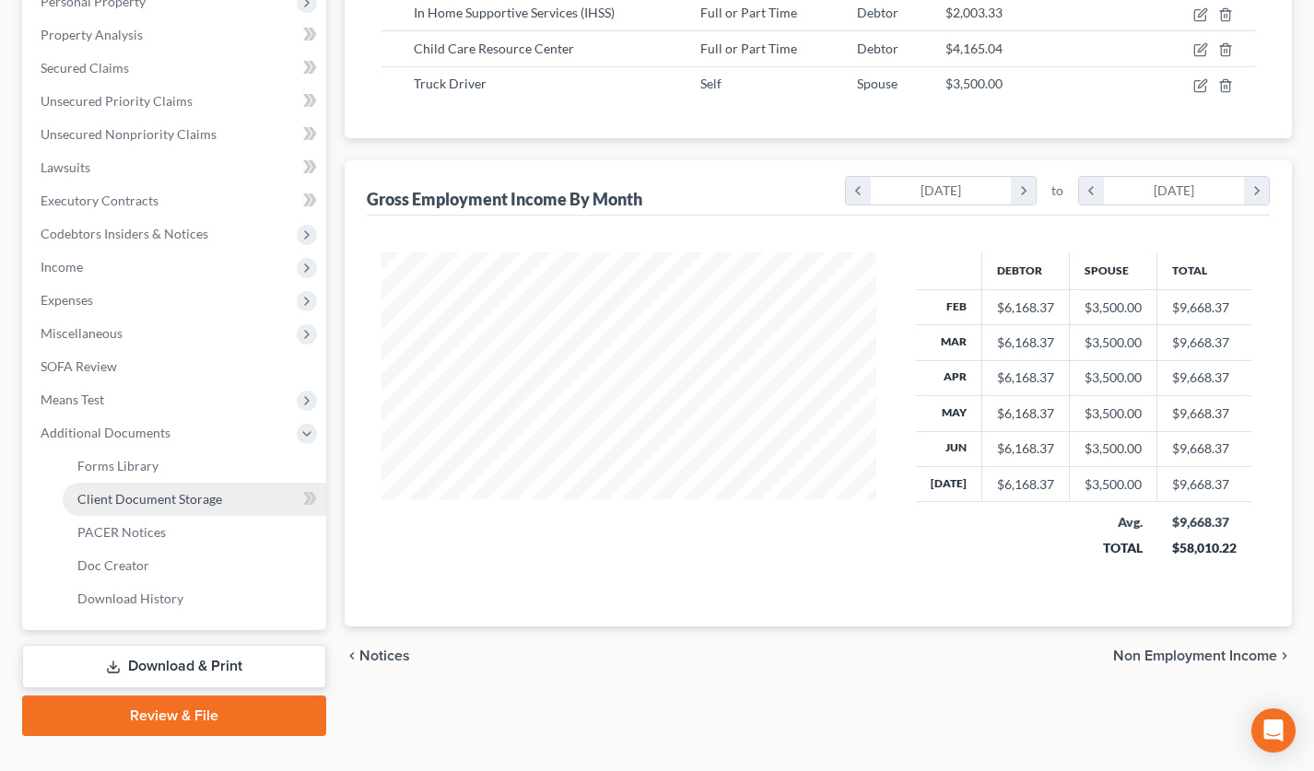
click at [193, 492] on span "Client Document Storage" at bounding box center [149, 499] width 145 height 16
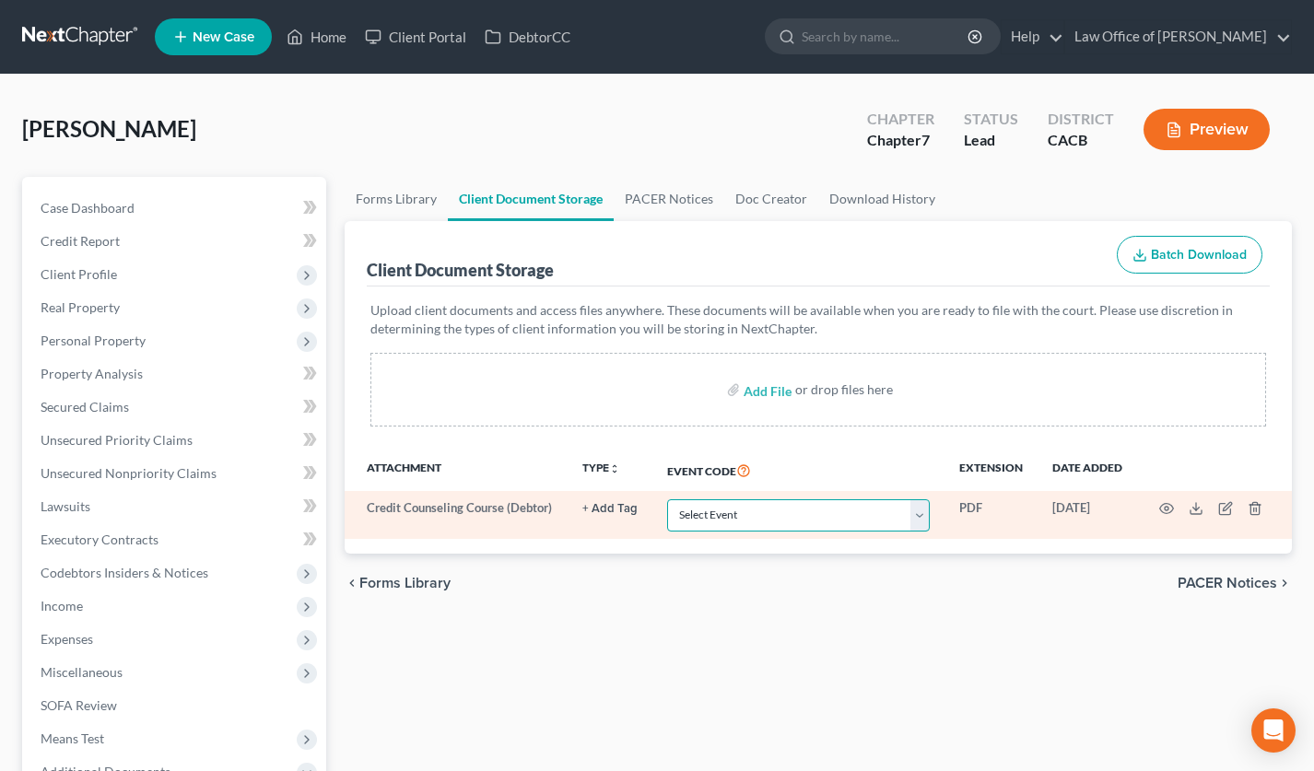
click at [690, 511] on select "Select Event Amended Chapter 11 Plan Amended Chapter 11 Small Business Plan Ame…" at bounding box center [798, 515] width 263 height 32
select select "10"
click at [1169, 511] on icon "button" at bounding box center [1167, 509] width 14 height 10
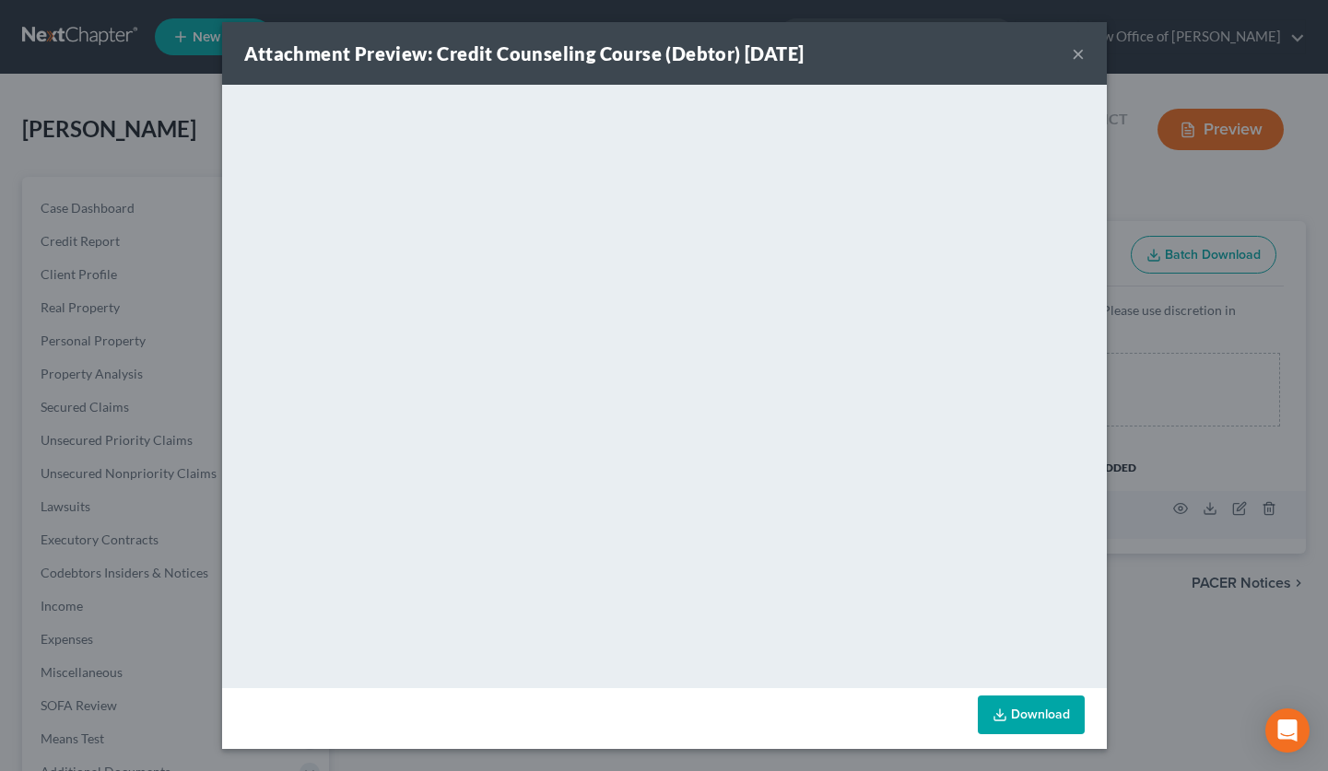
click at [1079, 46] on button "×" at bounding box center [1078, 53] width 13 height 22
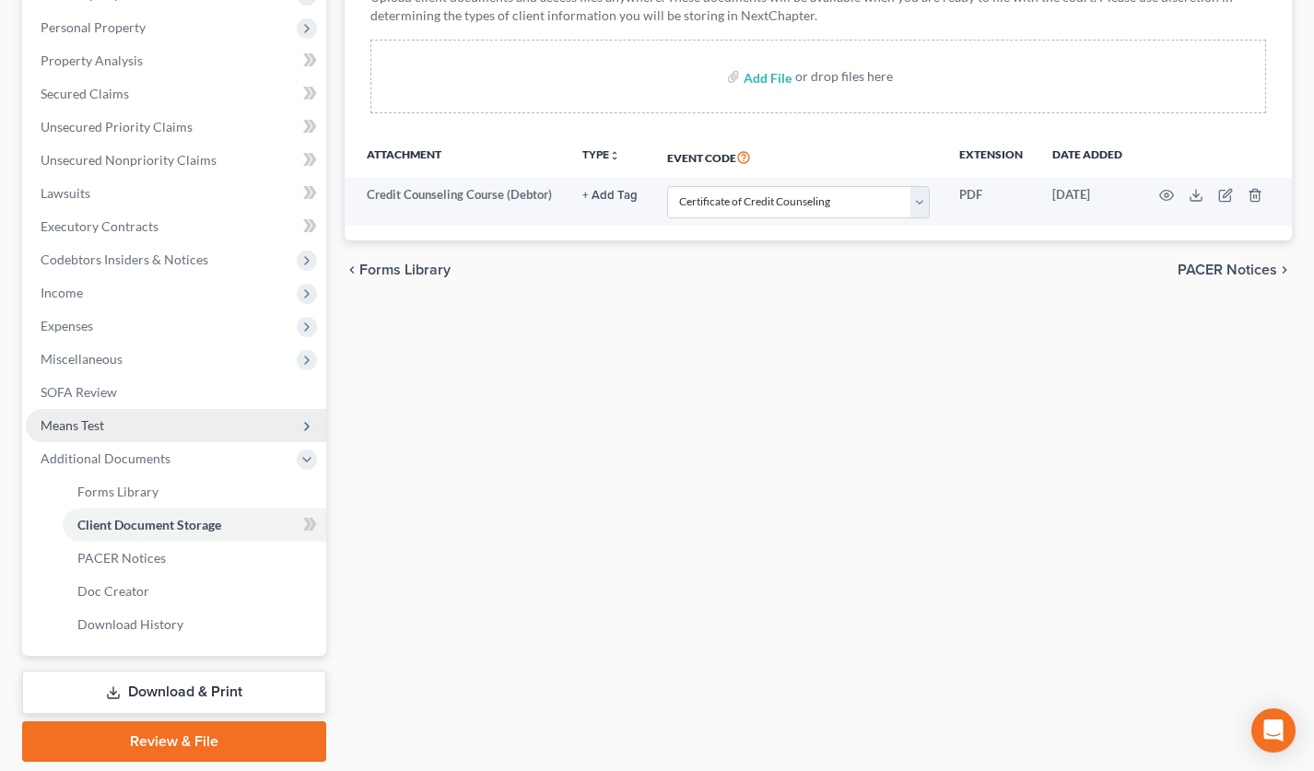
scroll to position [372, 0]
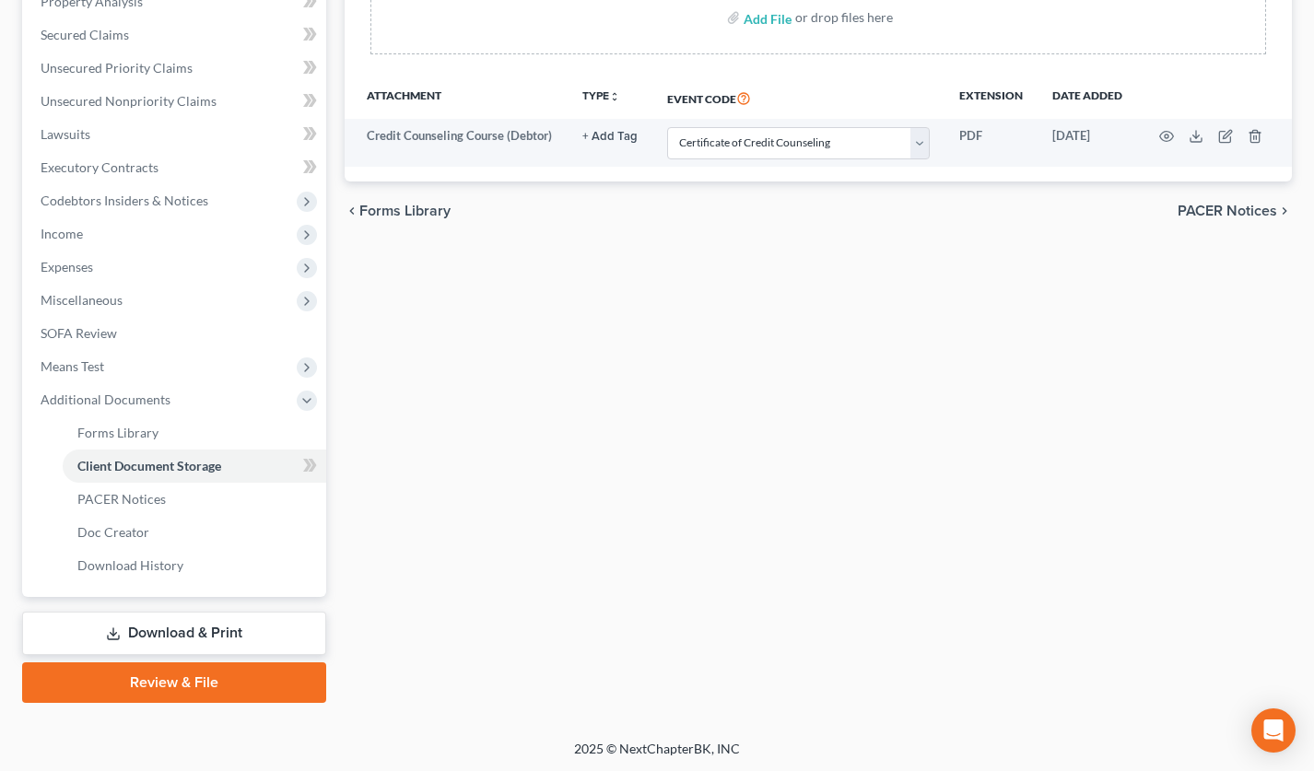
click at [194, 631] on link "Download & Print" at bounding box center [174, 633] width 304 height 43
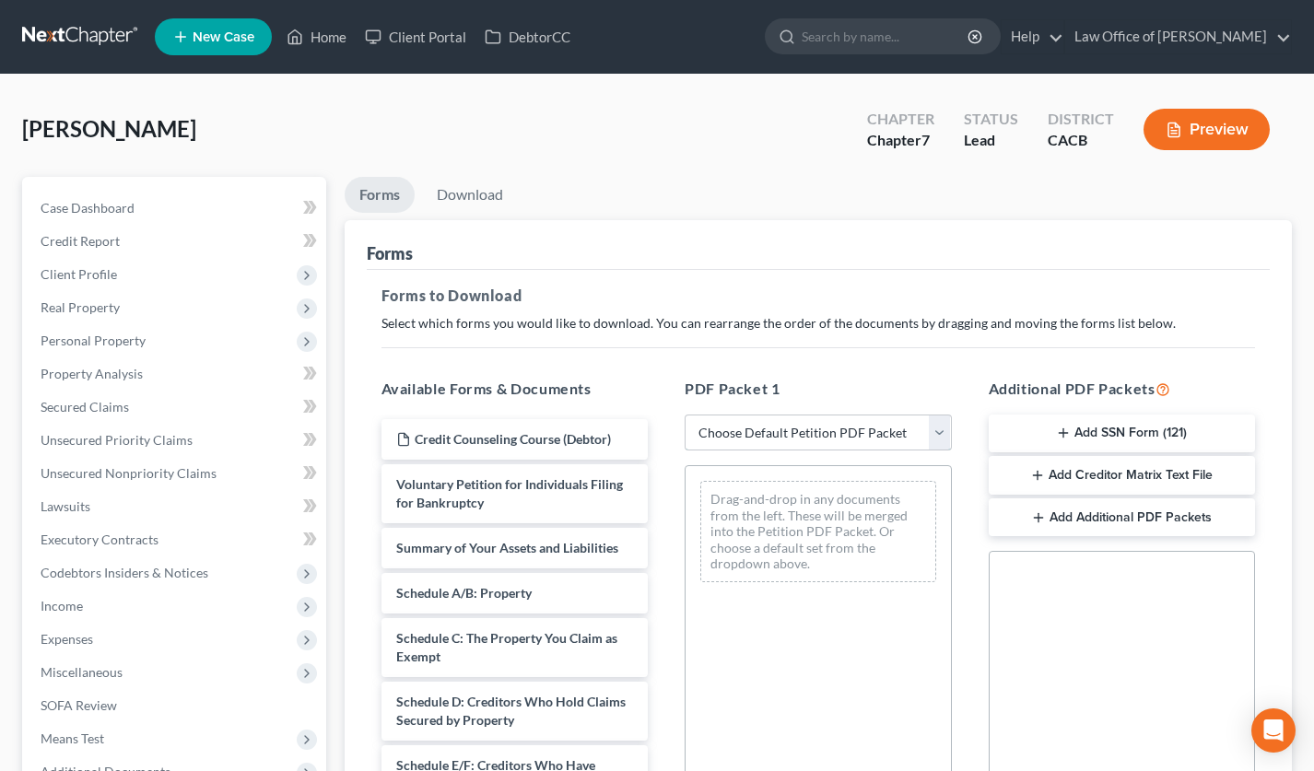
click at [735, 432] on select "Choose Default Petition PDF Packet Complete Bankruptcy Petition (all forms and …" at bounding box center [818, 433] width 267 height 37
select select "0"
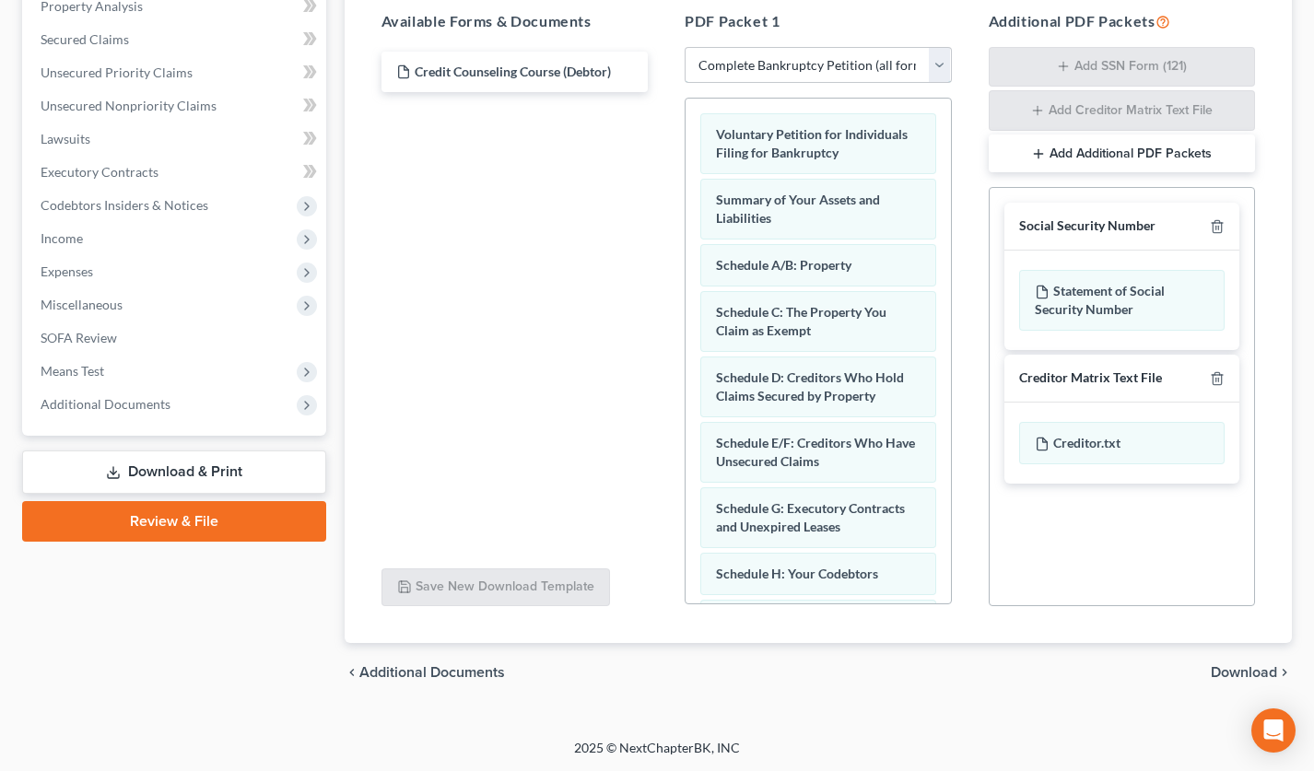
scroll to position [766, 0]
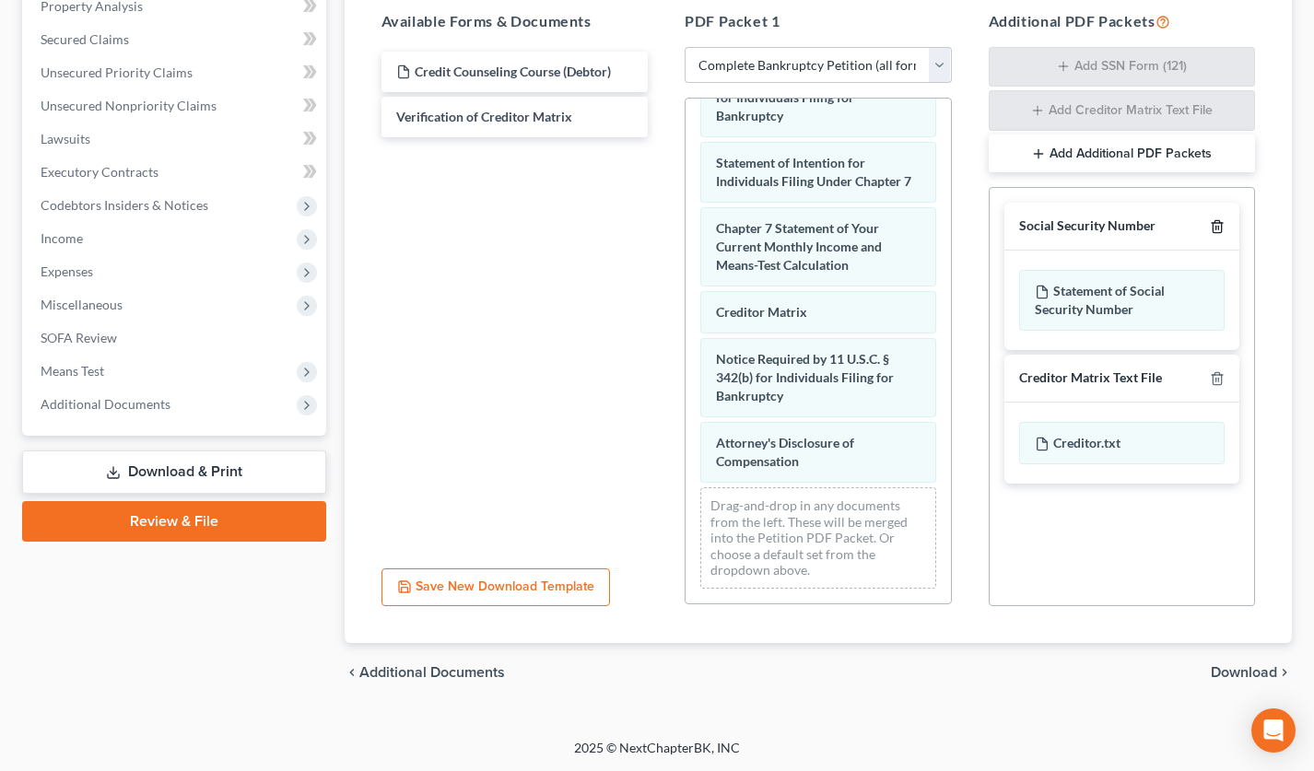
click at [1214, 226] on icon "button" at bounding box center [1217, 226] width 15 height 15
click at [1214, 373] on icon "button" at bounding box center [1217, 380] width 15 height 15
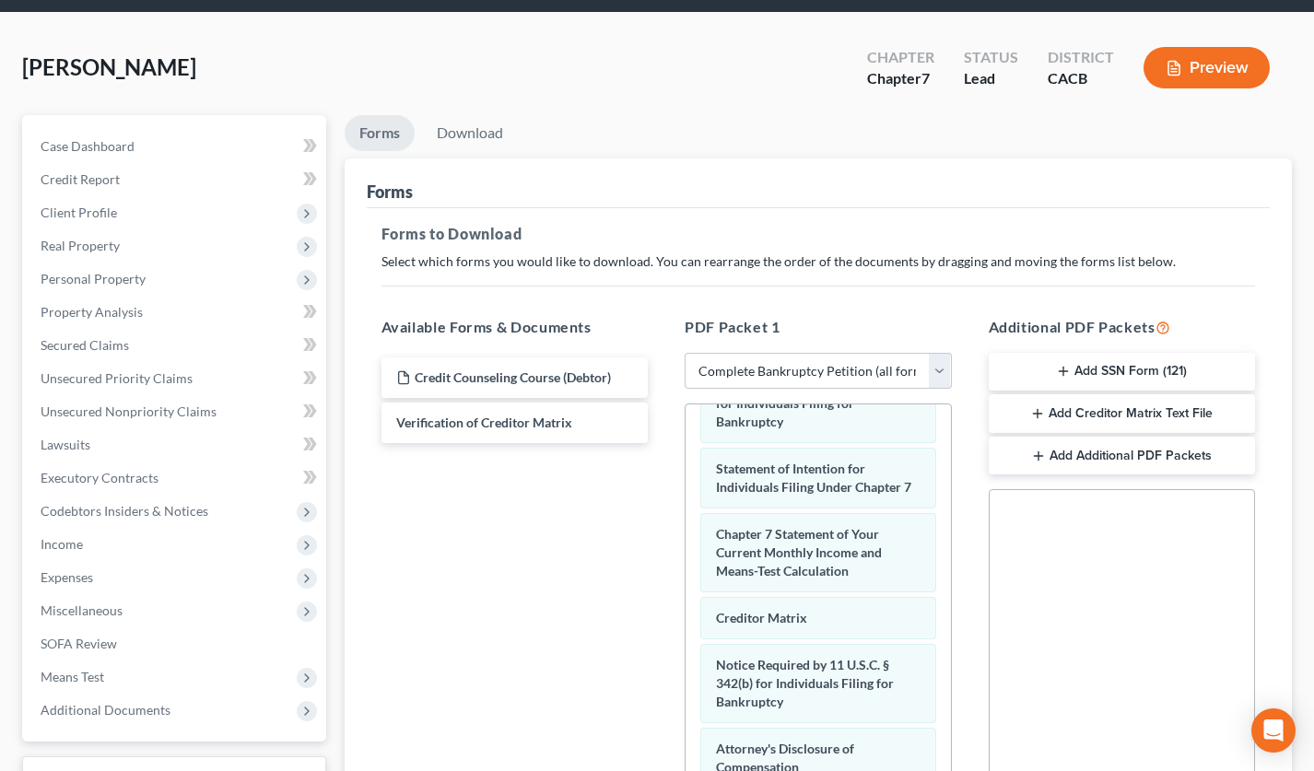
scroll to position [0, 0]
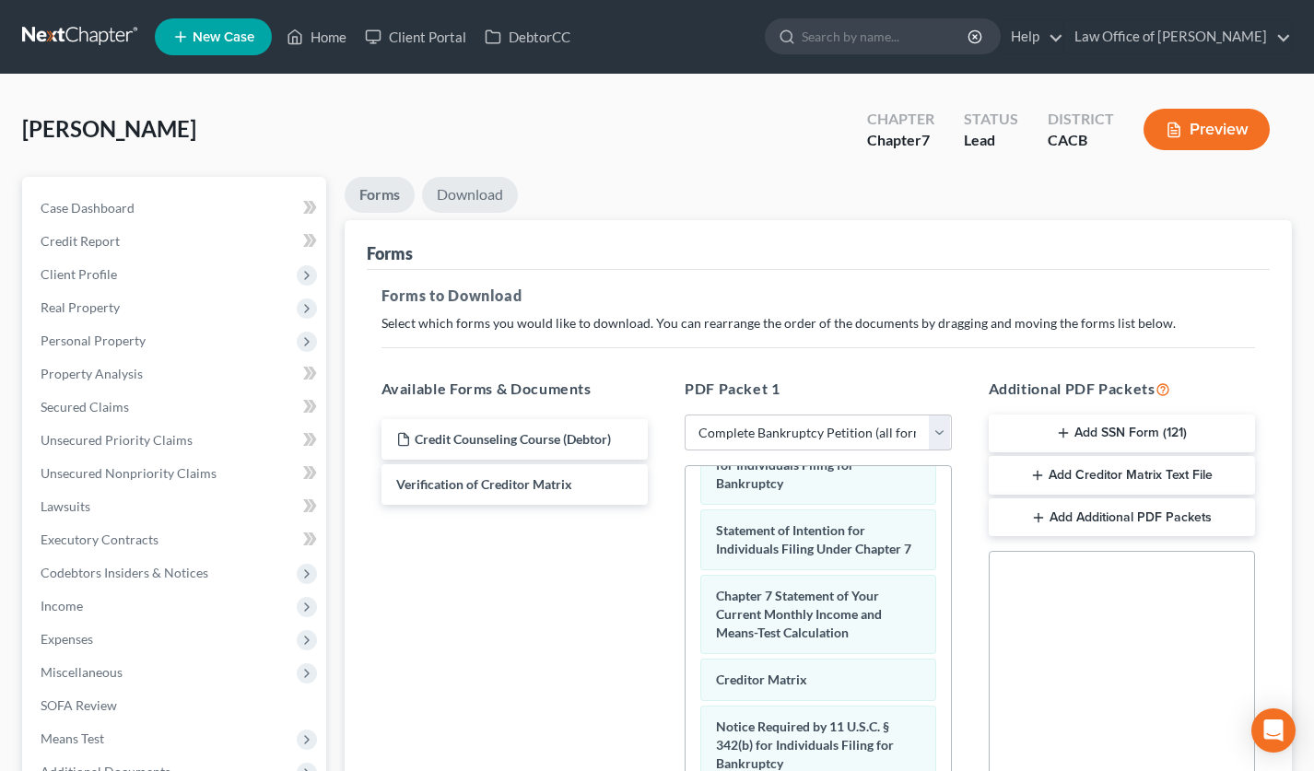
click at [492, 200] on link "Download" at bounding box center [470, 195] width 96 height 36
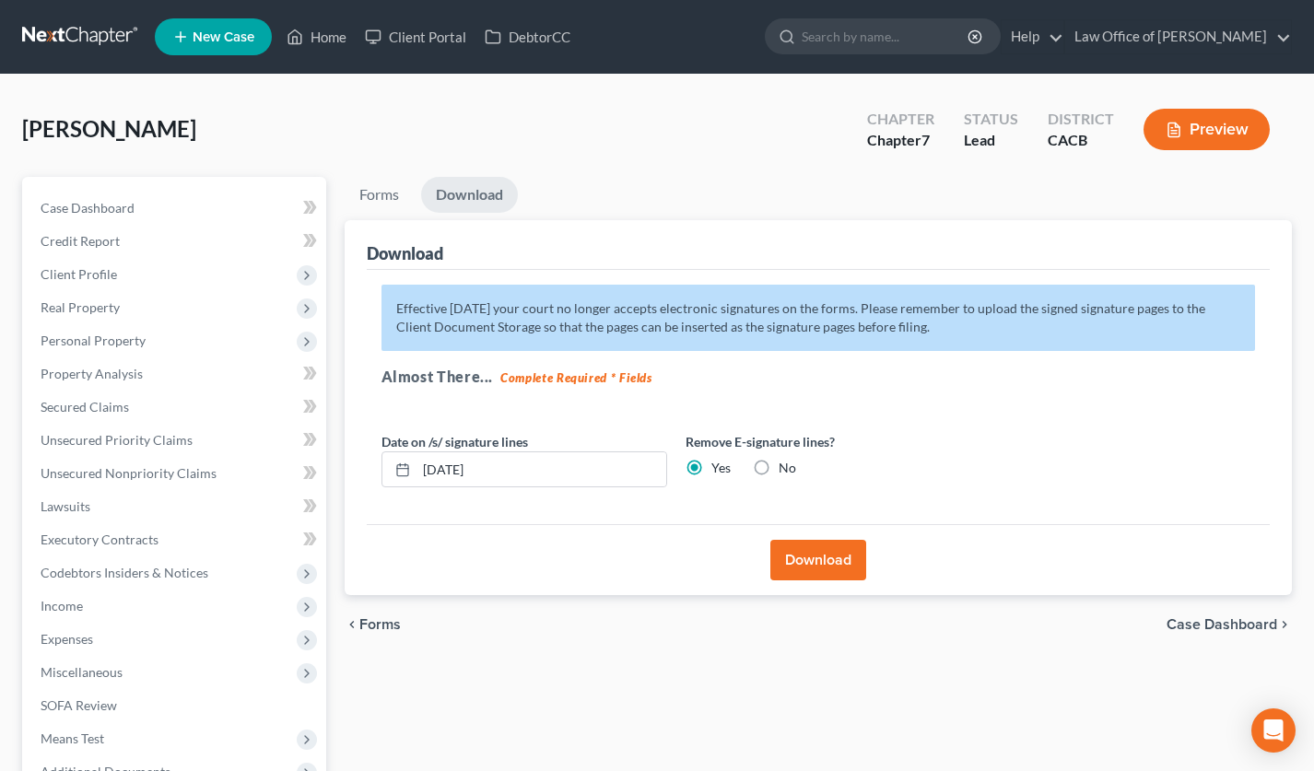
click at [779, 463] on label "No" at bounding box center [788, 468] width 18 height 18
click at [786, 463] on input "No" at bounding box center [792, 465] width 12 height 12
radio input "true"
radio input "false"
click at [810, 564] on button "Download" at bounding box center [818, 560] width 96 height 41
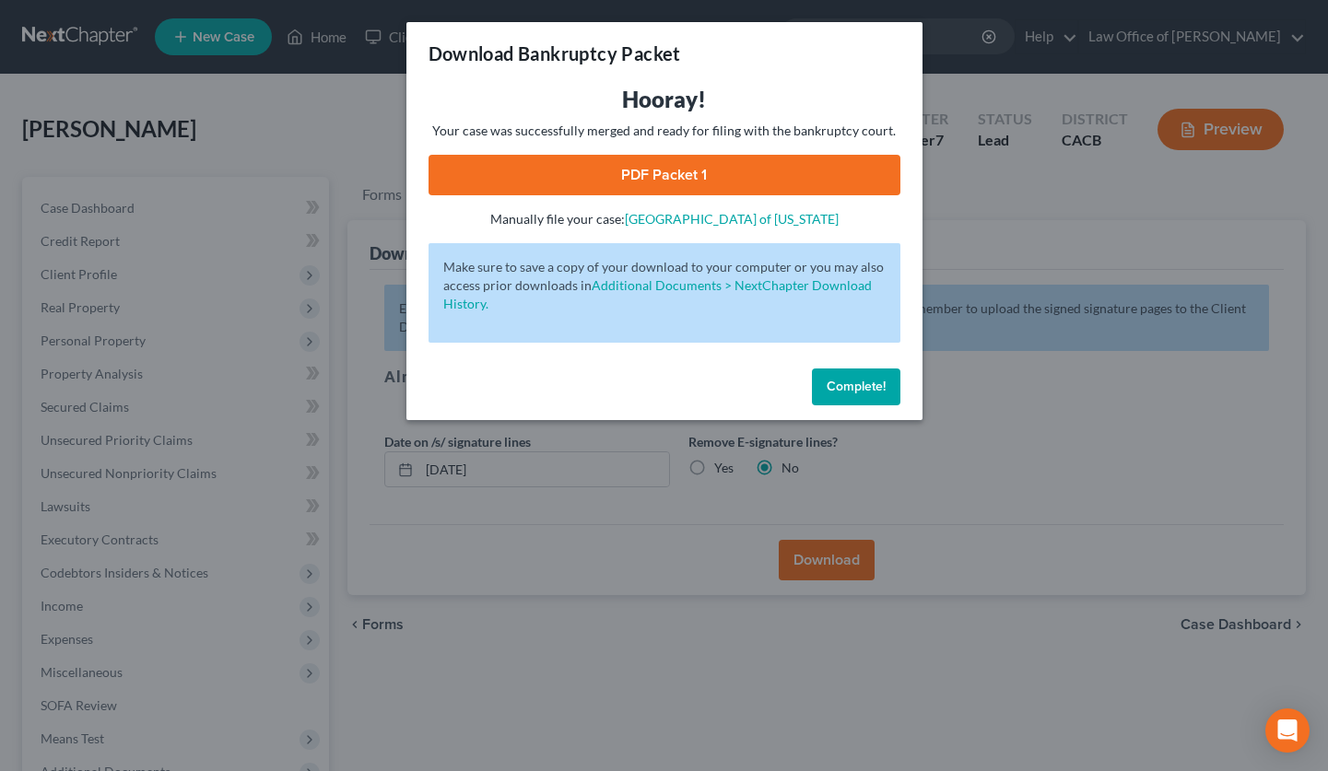
click at [671, 182] on link "PDF Packet 1" at bounding box center [664, 175] width 472 height 41
click at [834, 391] on span "Complete!" at bounding box center [855, 387] width 59 height 16
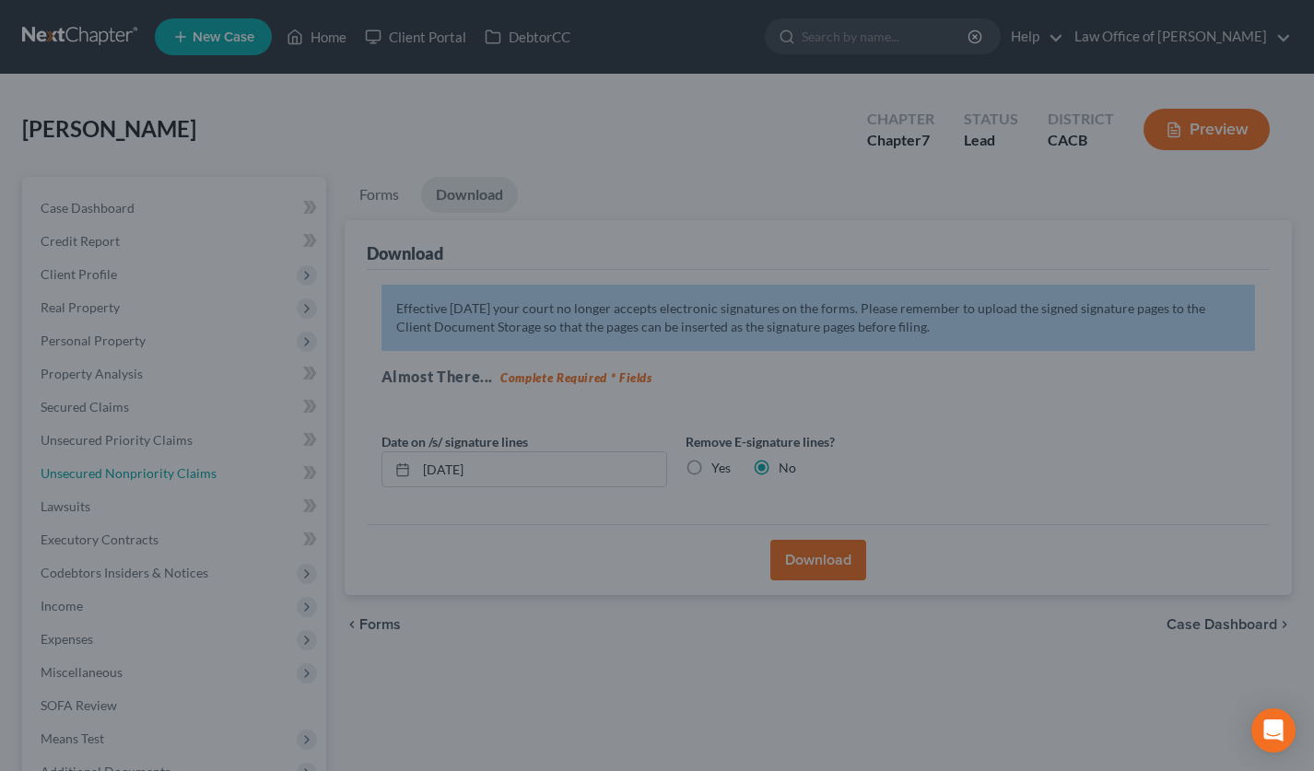
click at [170, 461] on link "Unsecured Nonpriority Claims" at bounding box center [176, 473] width 300 height 33
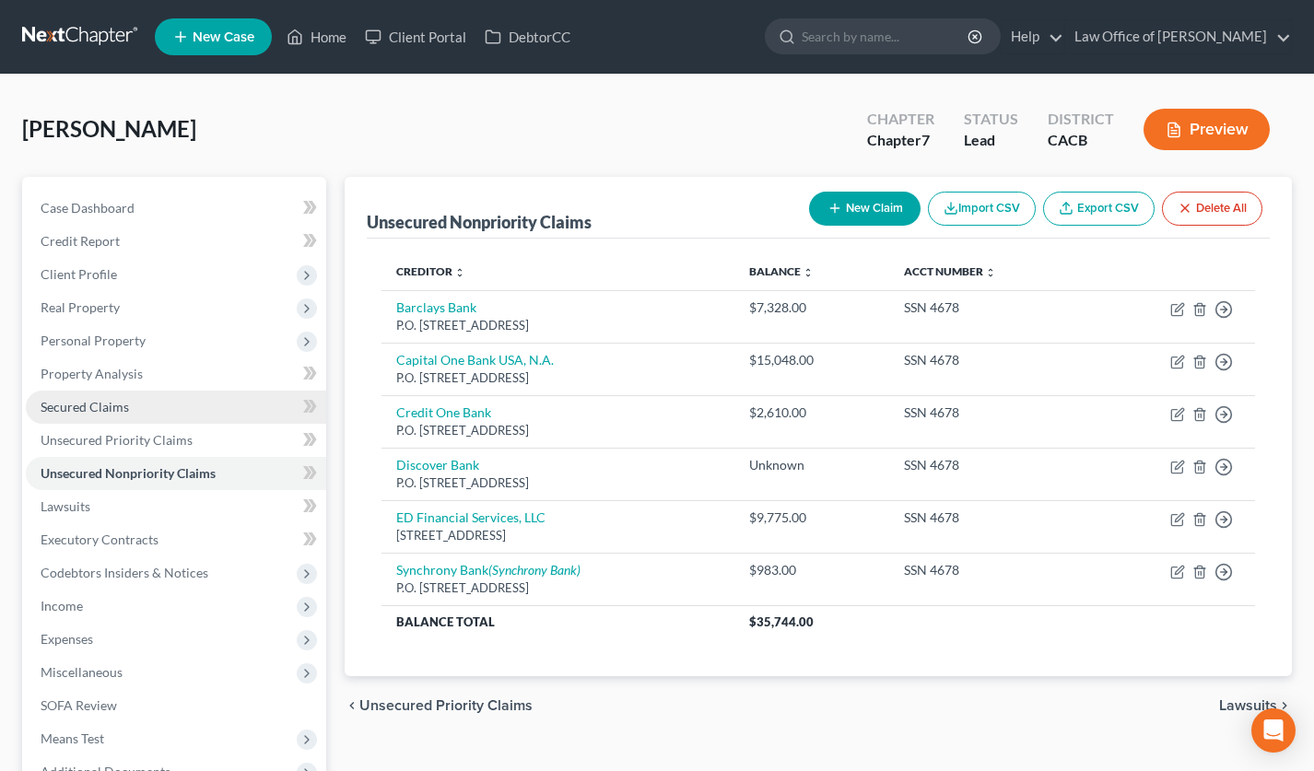
click at [143, 398] on link "Secured Claims" at bounding box center [176, 407] width 300 height 33
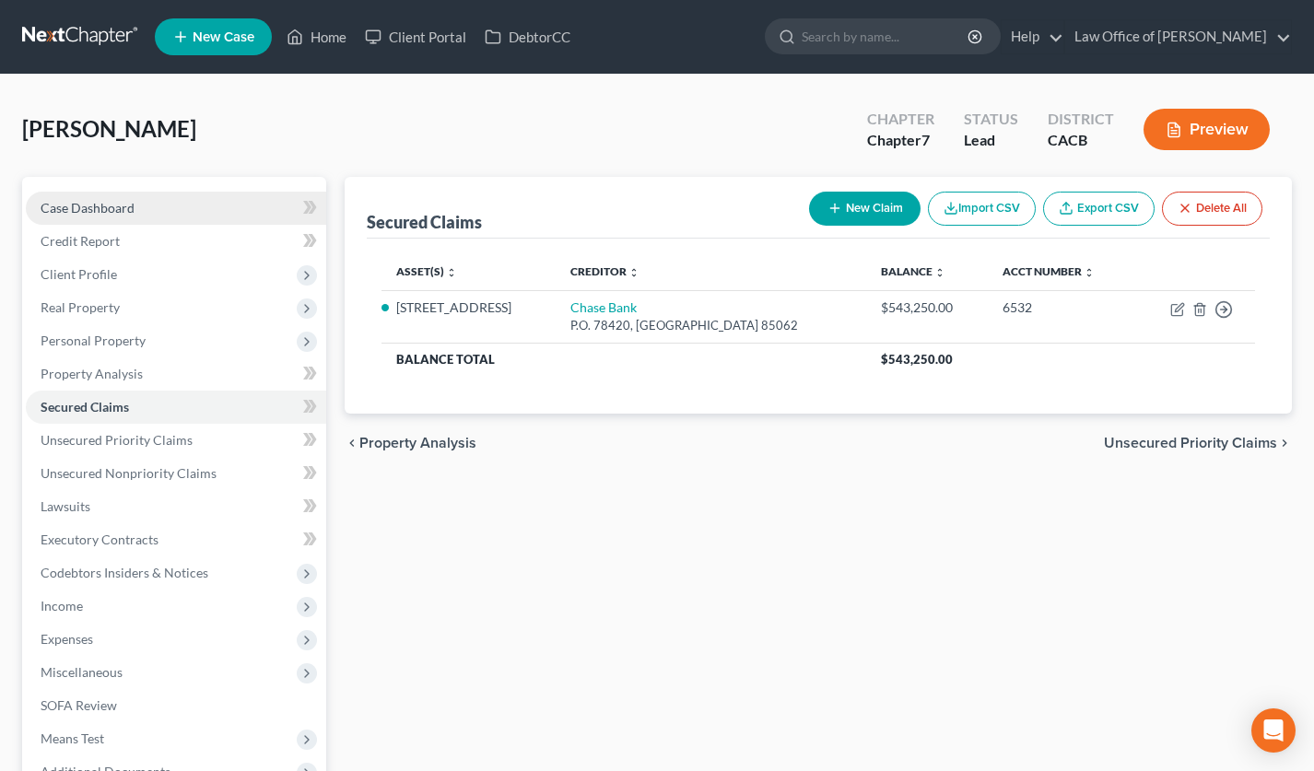
click at [168, 208] on link "Case Dashboard" at bounding box center [176, 208] width 300 height 33
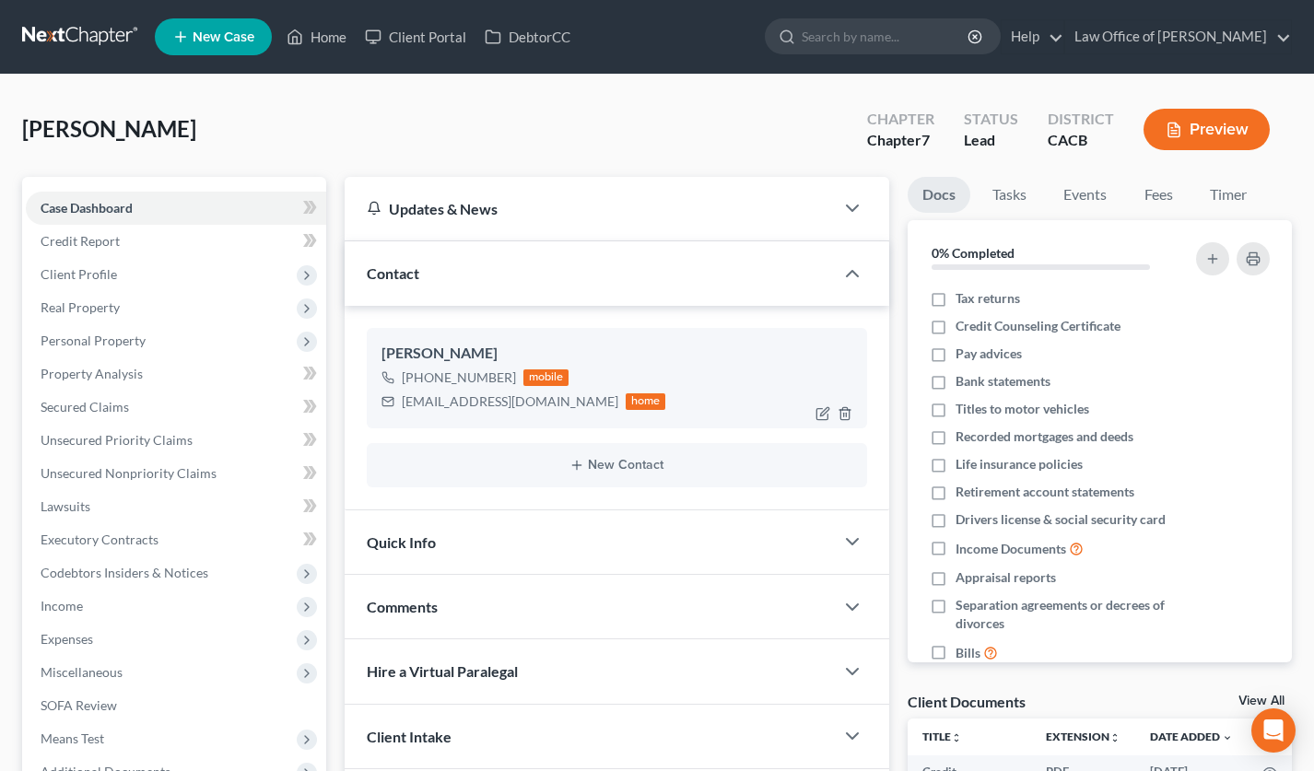
click at [489, 413] on div "Anush Garibyan +1 (818) 726-0607 mobile garibyana22@yahoo.com home" at bounding box center [617, 378] width 501 height 100
click at [489, 406] on div "garibyana22@yahoo.com" at bounding box center [510, 401] width 217 height 18
copy div "garibyana22@yahoo.com"
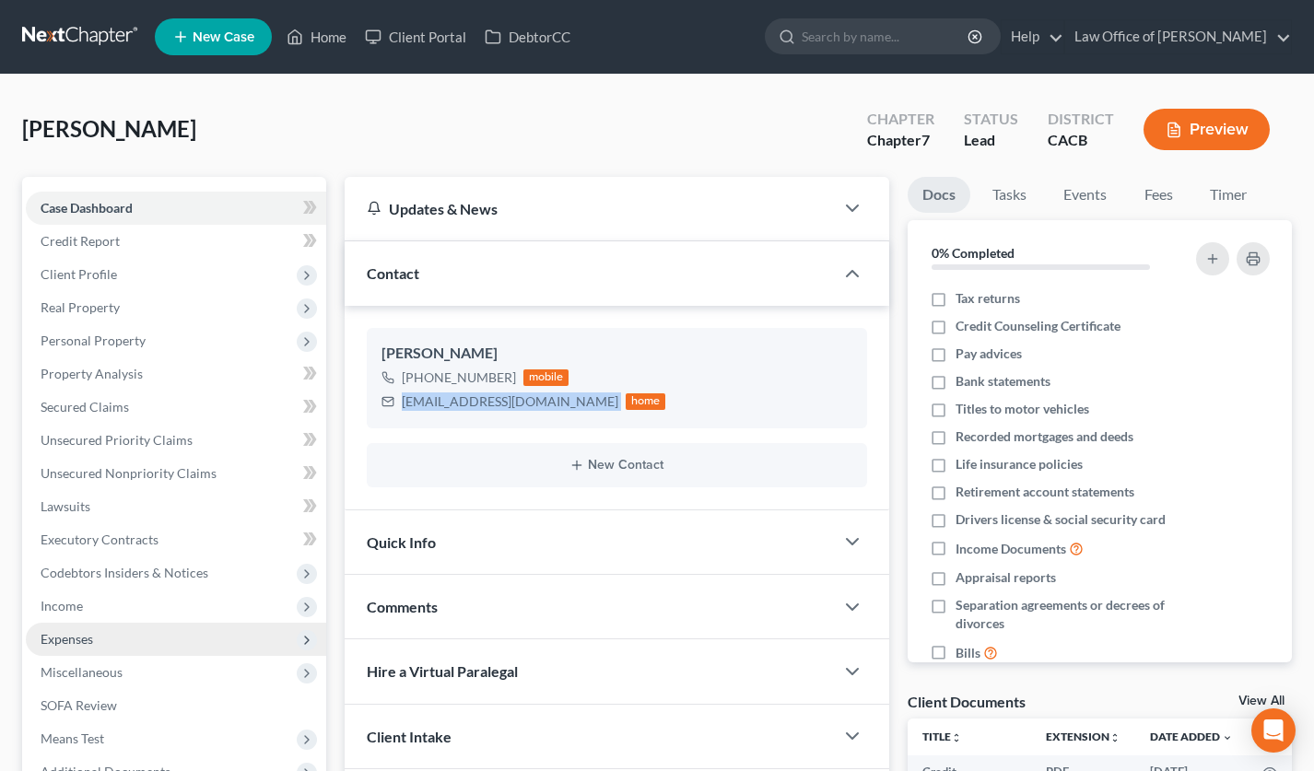
scroll to position [206, 0]
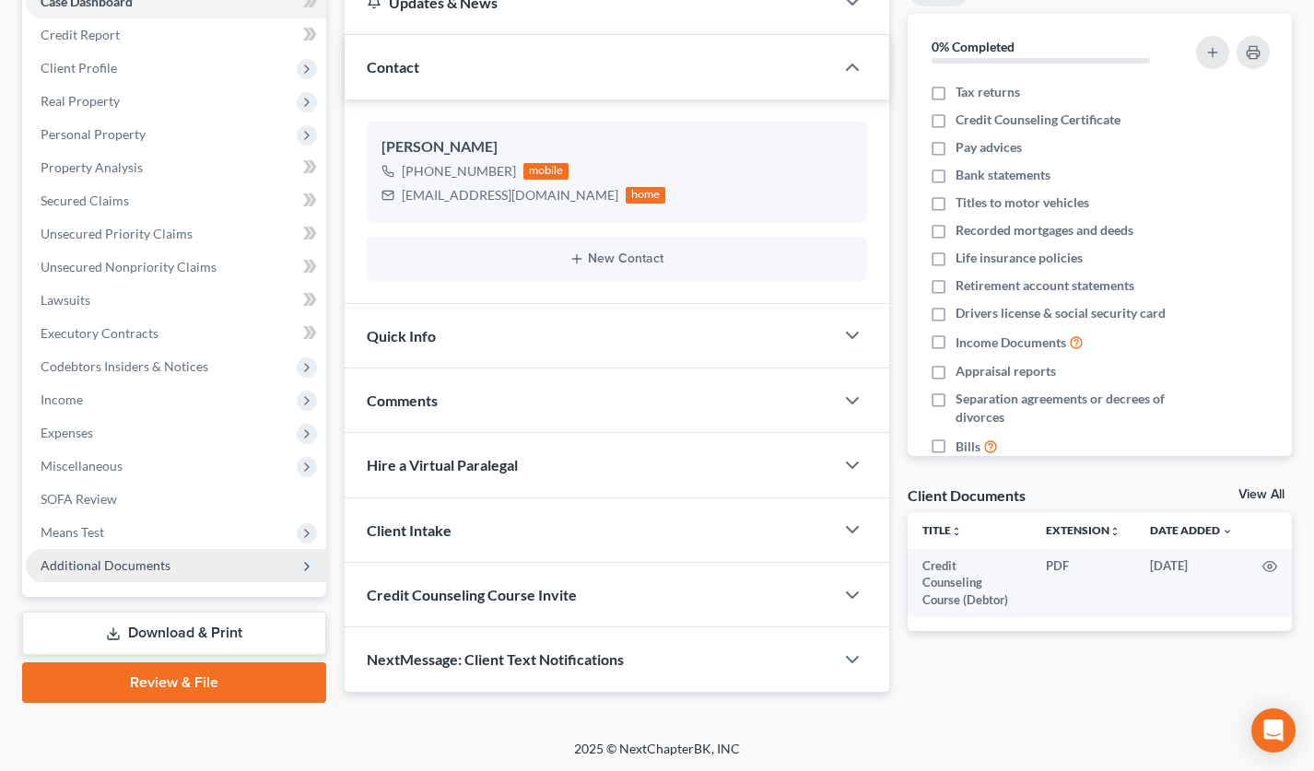
click at [134, 555] on span "Additional Documents" at bounding box center [176, 565] width 300 height 33
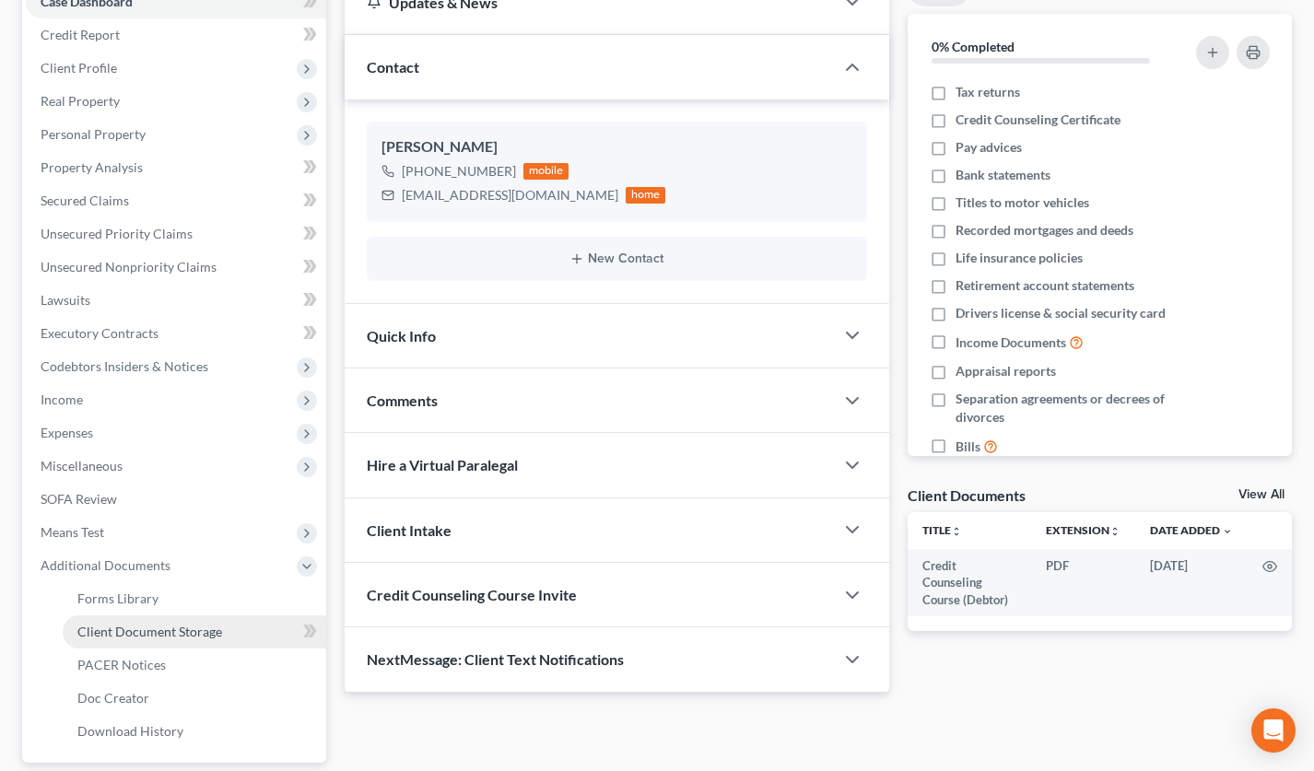
click at [177, 632] on span "Client Document Storage" at bounding box center [149, 632] width 145 height 16
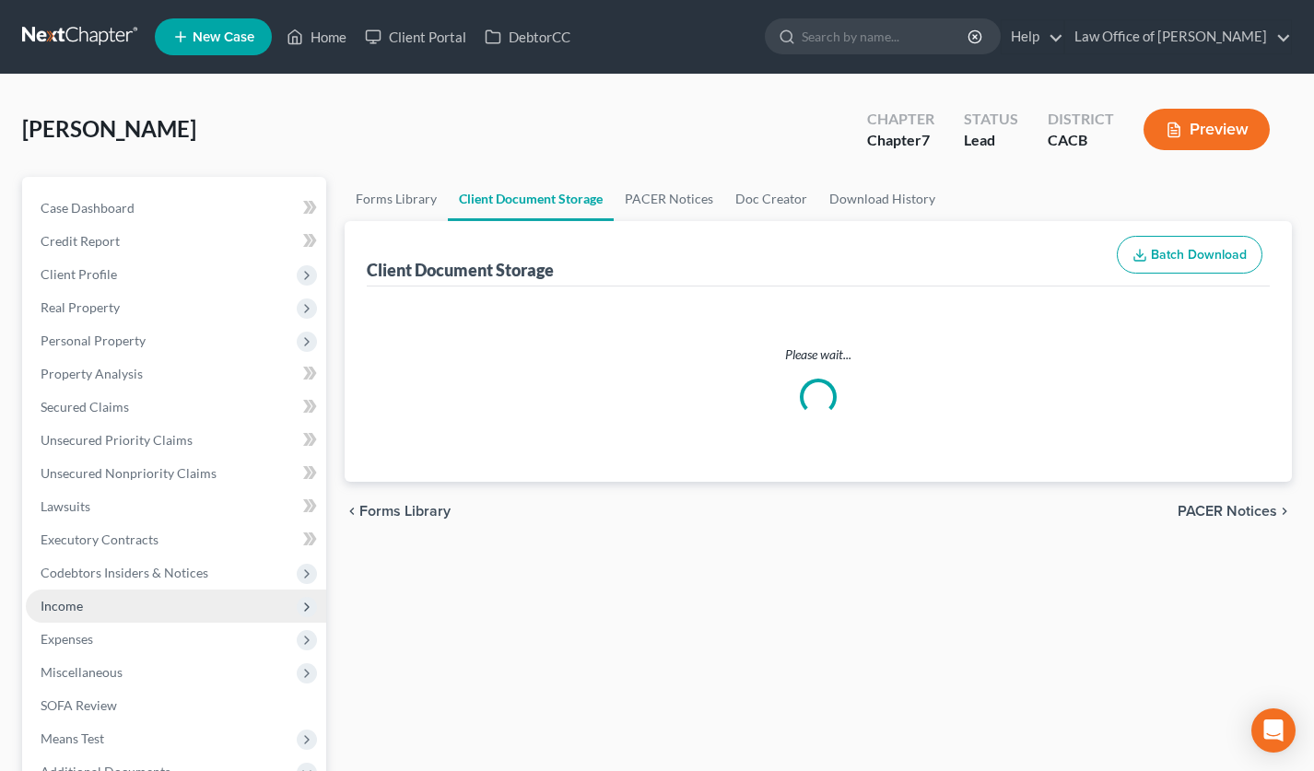
select select "10"
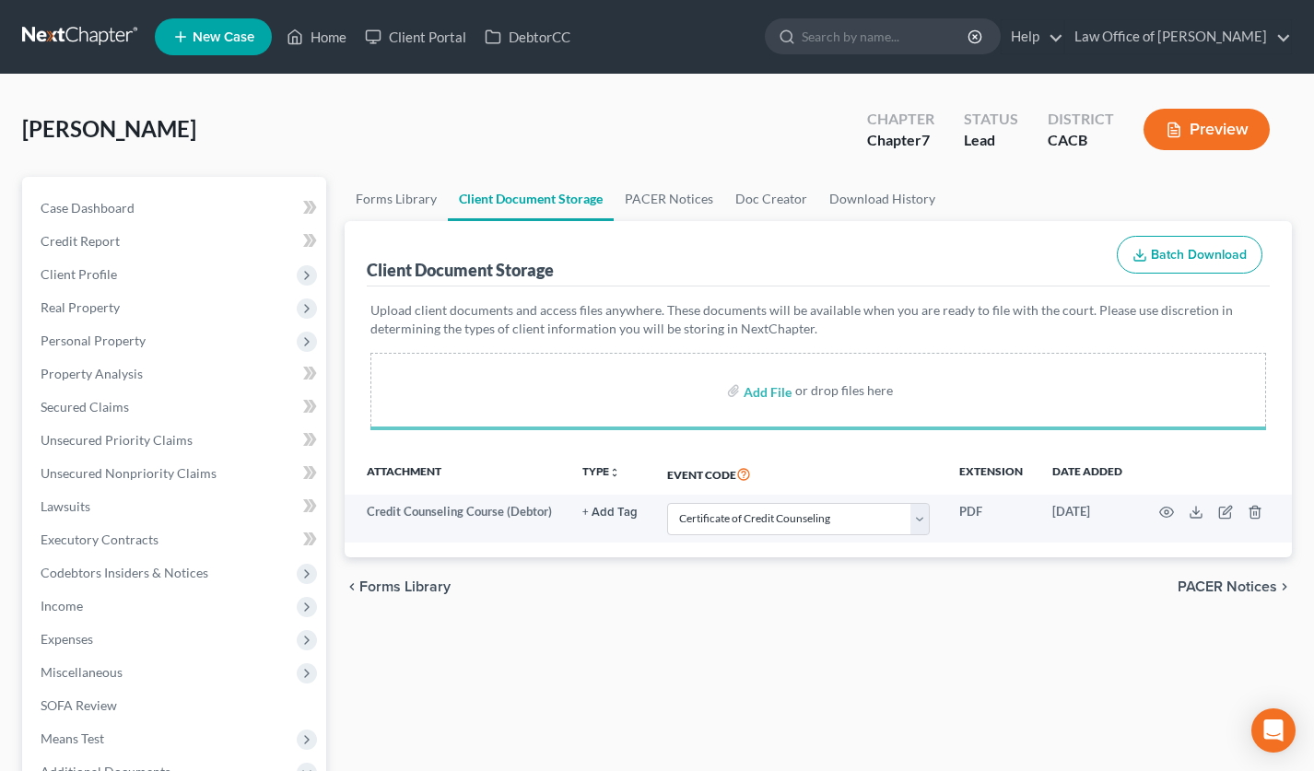
select select "10"
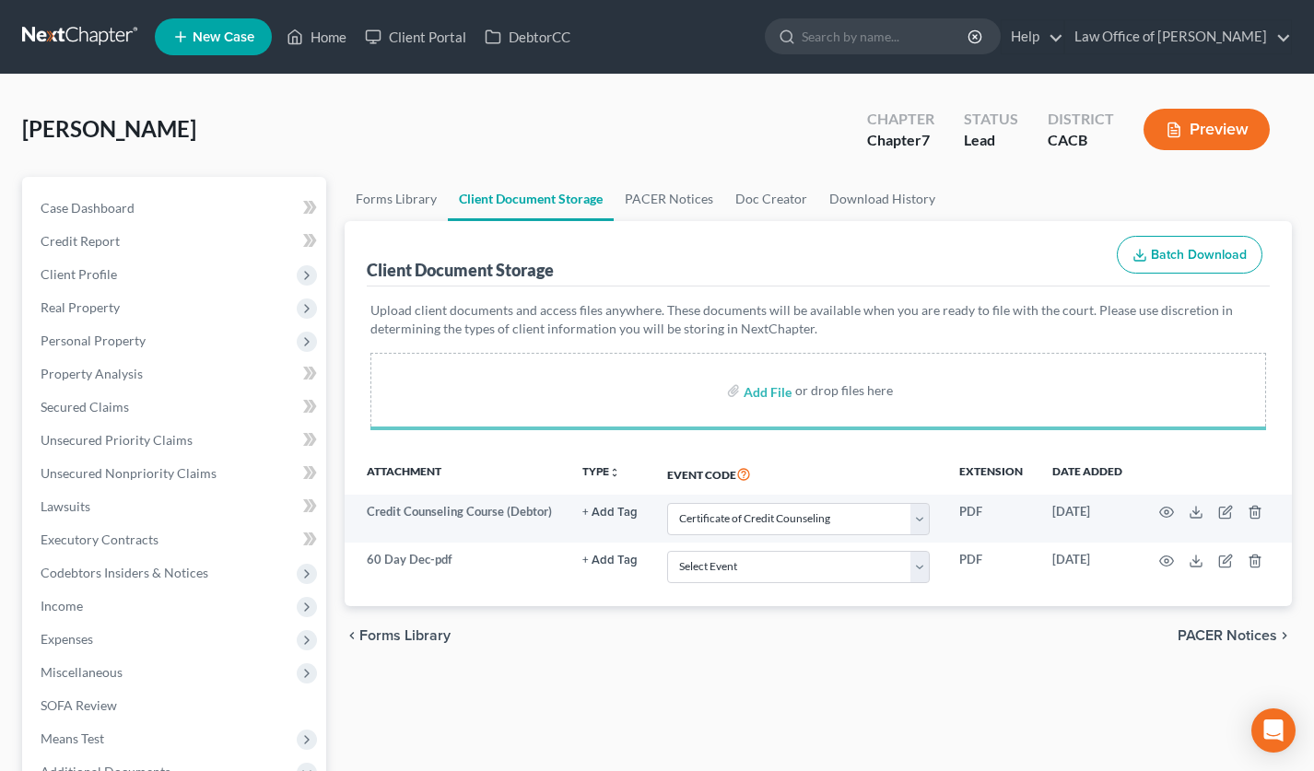
select select "10"
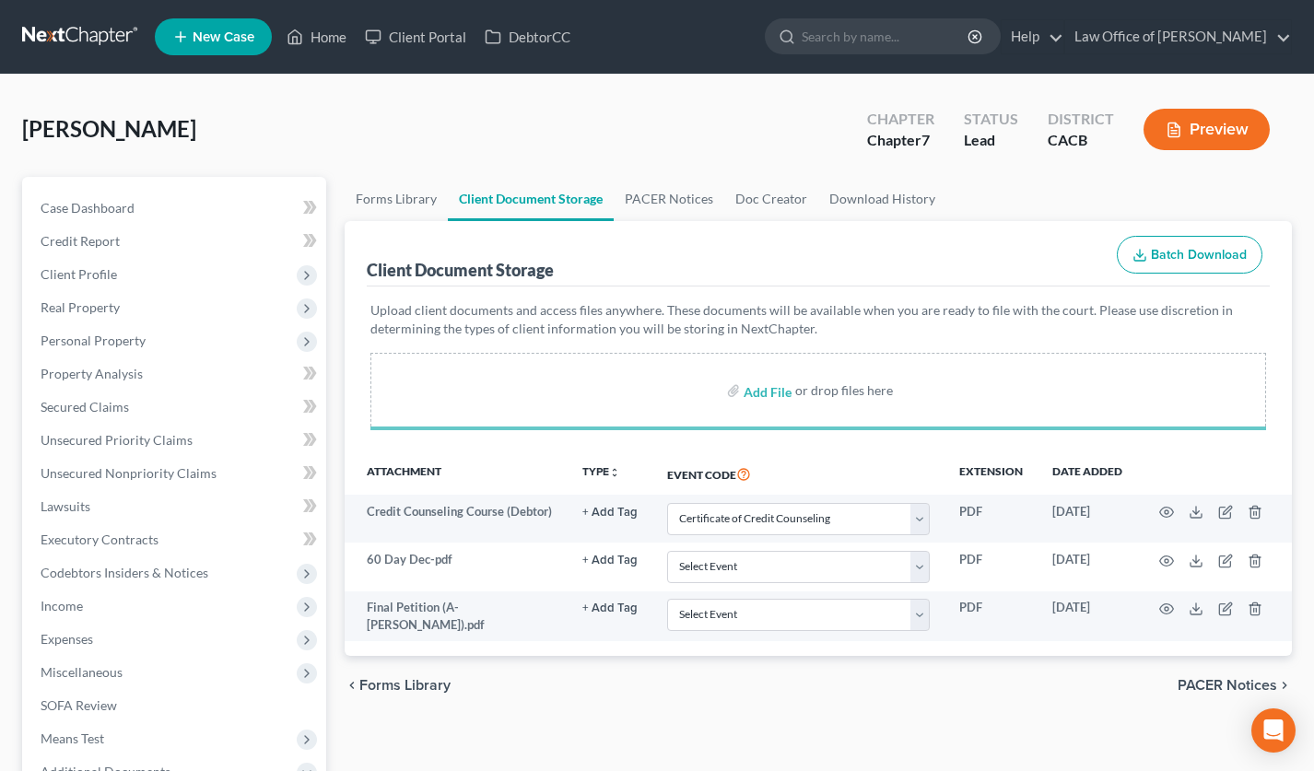
select select "10"
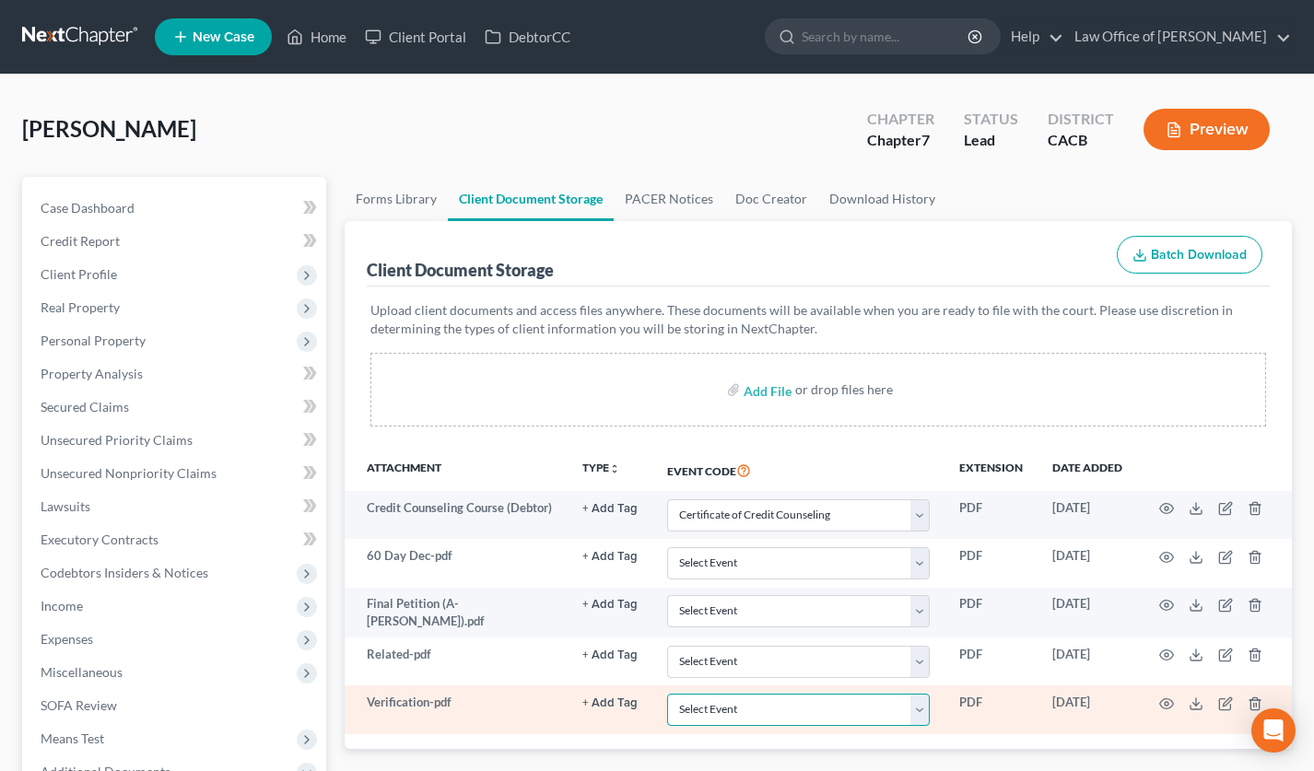
click at [740, 716] on select "Select Event Amended Chapter 11 Plan Amended Chapter 11 Small Business Plan Ame…" at bounding box center [798, 710] width 263 height 32
select select "72"
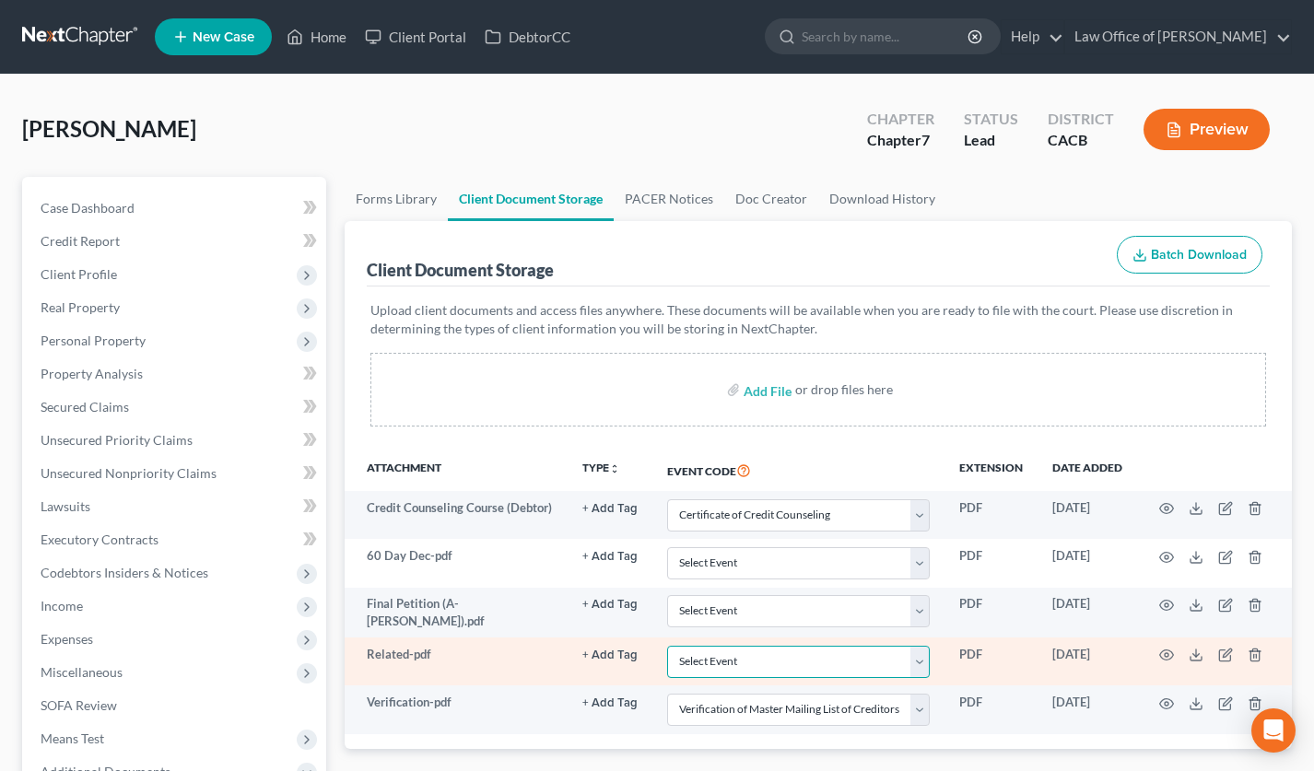
click at [732, 670] on select "Select Event Amended Chapter 11 Plan Amended Chapter 11 Small Business Plan Ame…" at bounding box center [798, 662] width 263 height 32
select select "65"
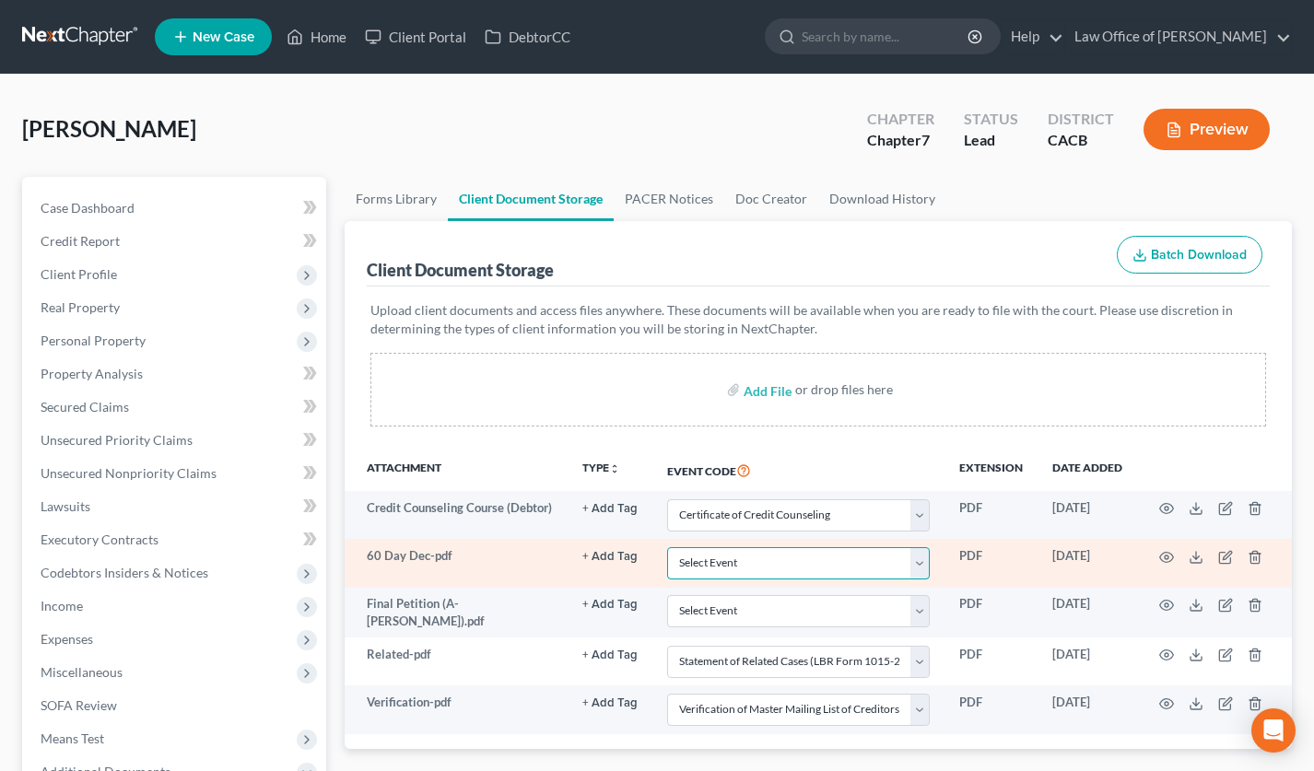
click at [726, 574] on select "Select Event Amended Chapter 11 Plan Amended Chapter 11 Small Business Plan Ame…" at bounding box center [798, 563] width 263 height 32
select select "30"
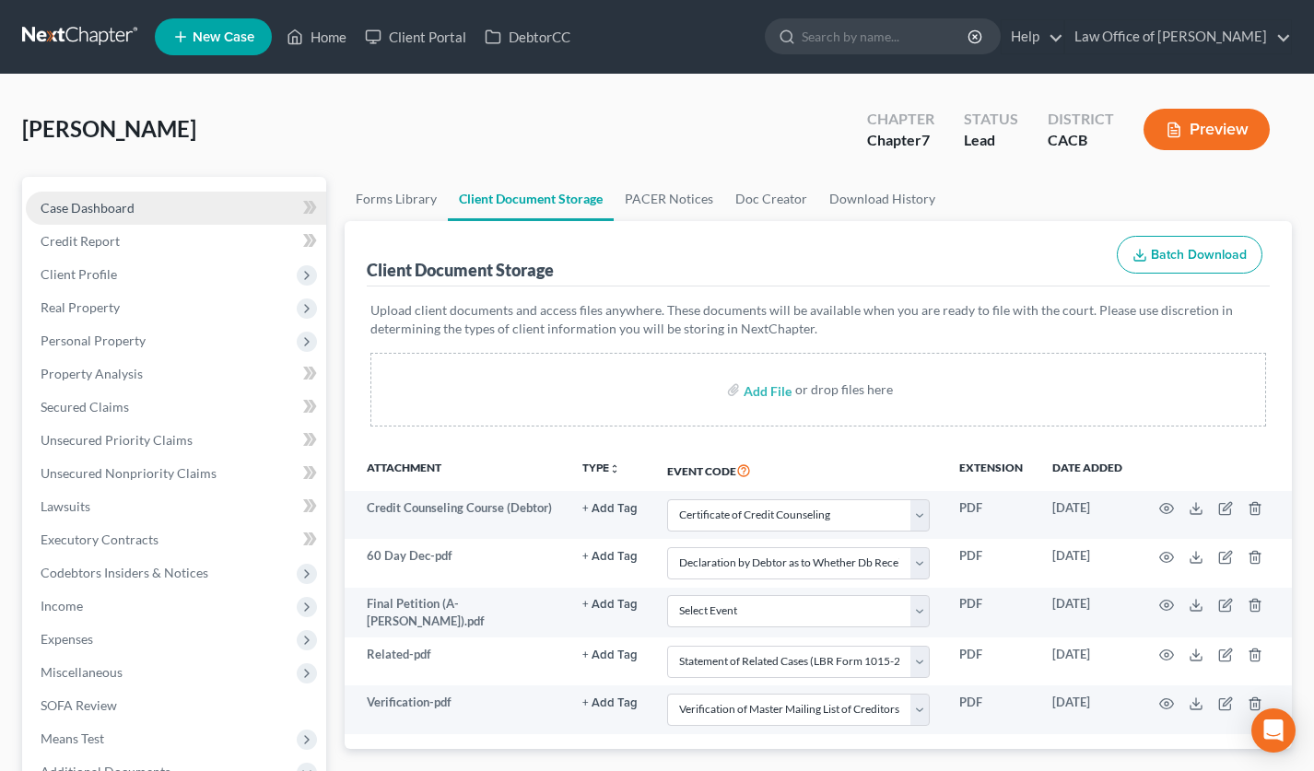
click at [141, 218] on link "Case Dashboard" at bounding box center [176, 208] width 300 height 33
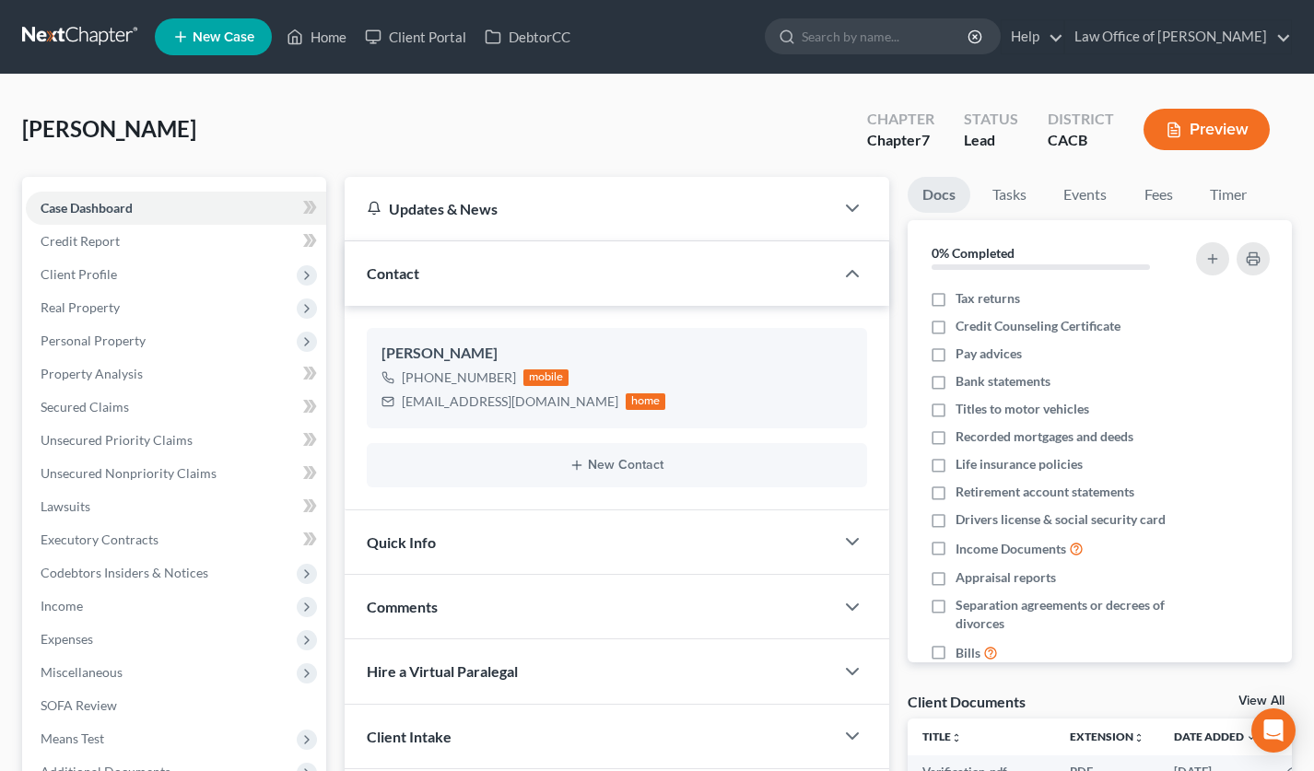
click at [61, 28] on link at bounding box center [81, 36] width 118 height 33
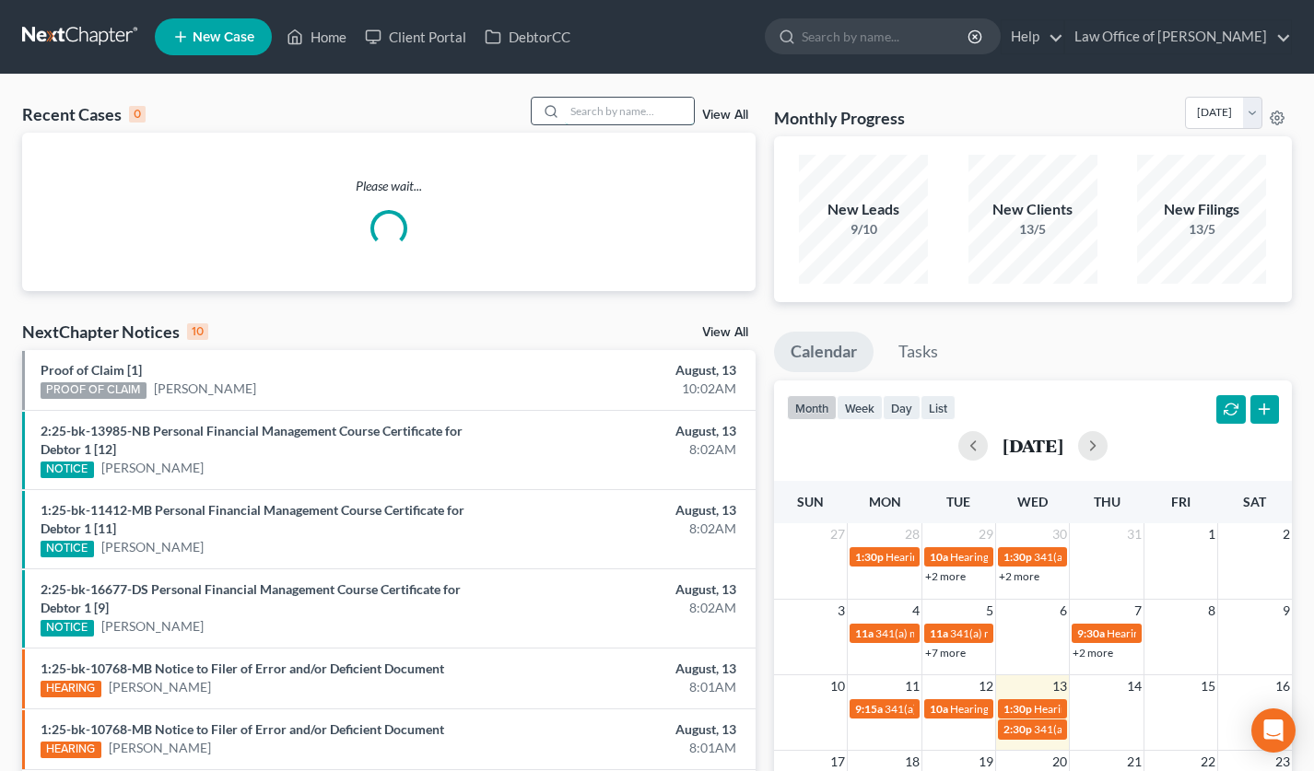
click at [645, 115] on input "search" at bounding box center [629, 111] width 129 height 27
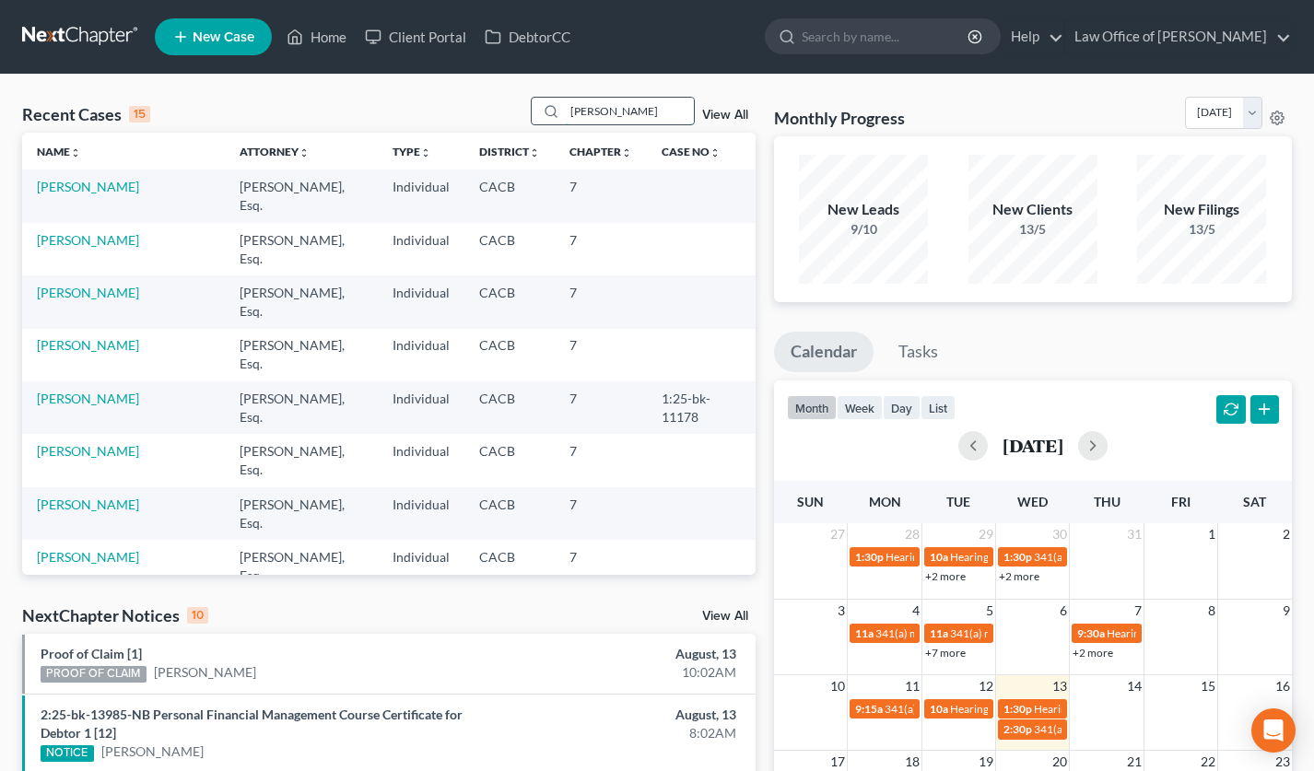
type input "gevorg"
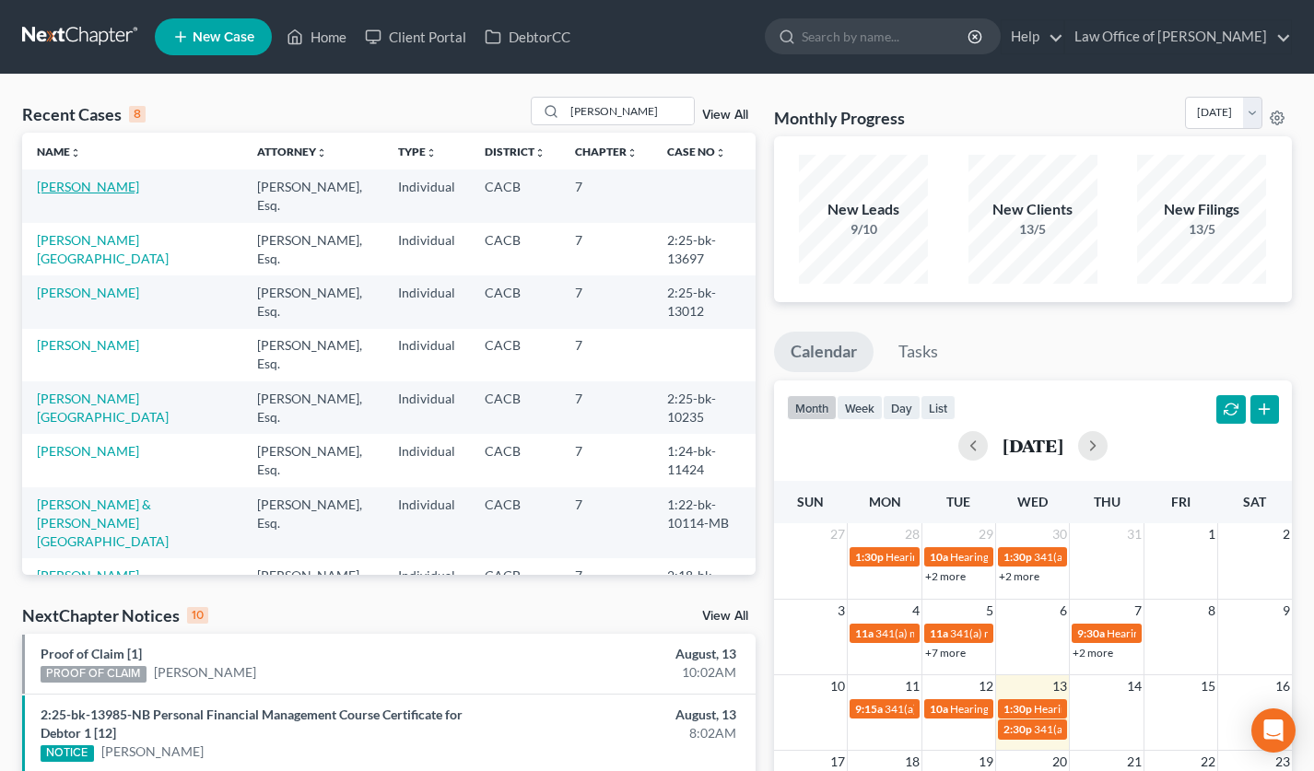
click at [85, 191] on link "[PERSON_NAME]" at bounding box center [88, 187] width 102 height 16
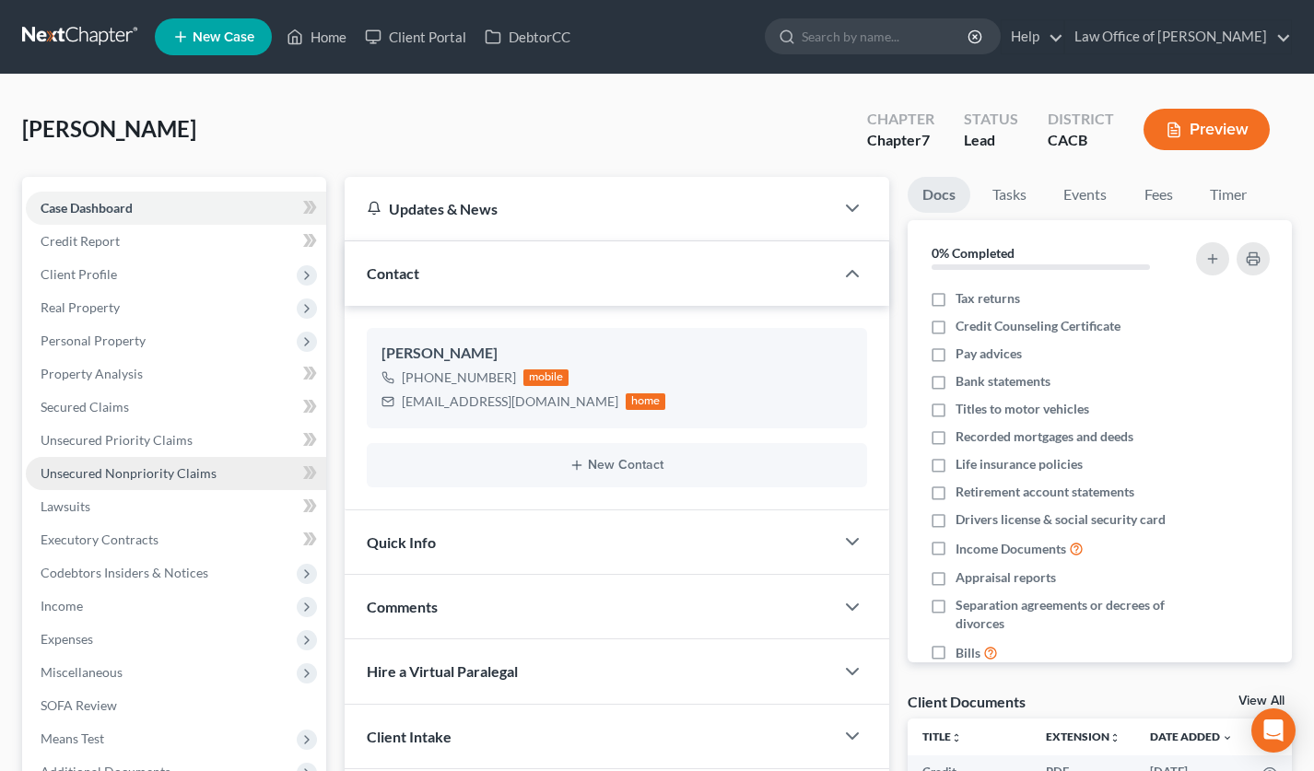
click at [205, 471] on span "Unsecured Nonpriority Claims" at bounding box center [129, 473] width 176 height 16
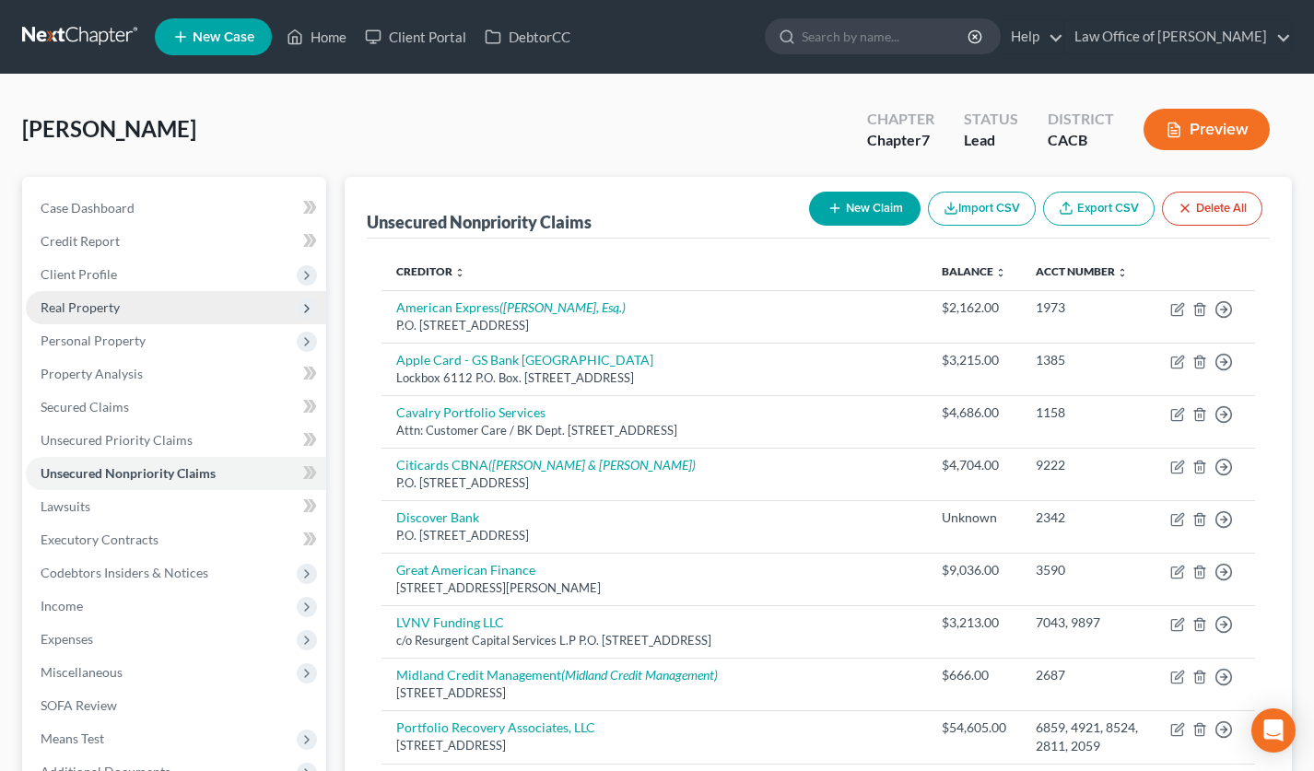
click at [146, 303] on span "Real Property" at bounding box center [176, 307] width 300 height 33
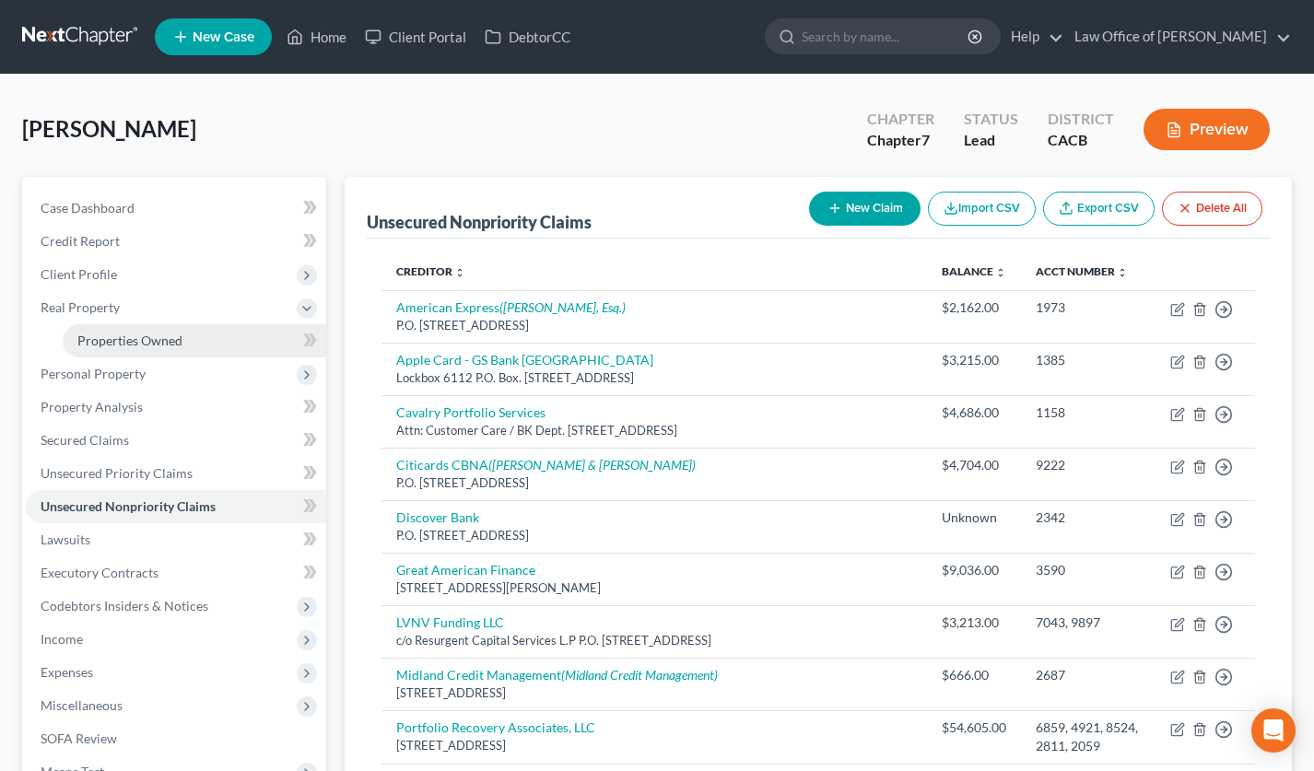
click at [146, 338] on span "Properties Owned" at bounding box center [129, 341] width 105 height 16
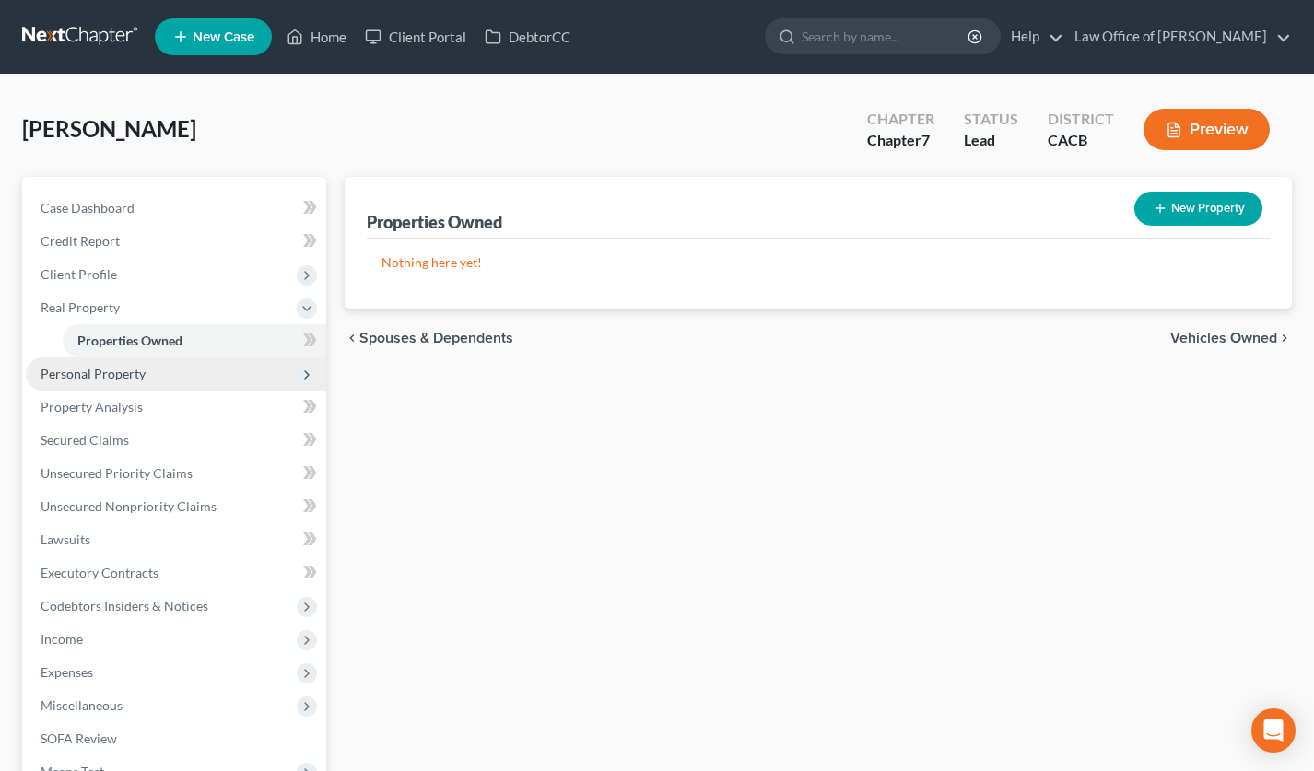
click at [126, 370] on span "Personal Property" at bounding box center [93, 374] width 105 height 16
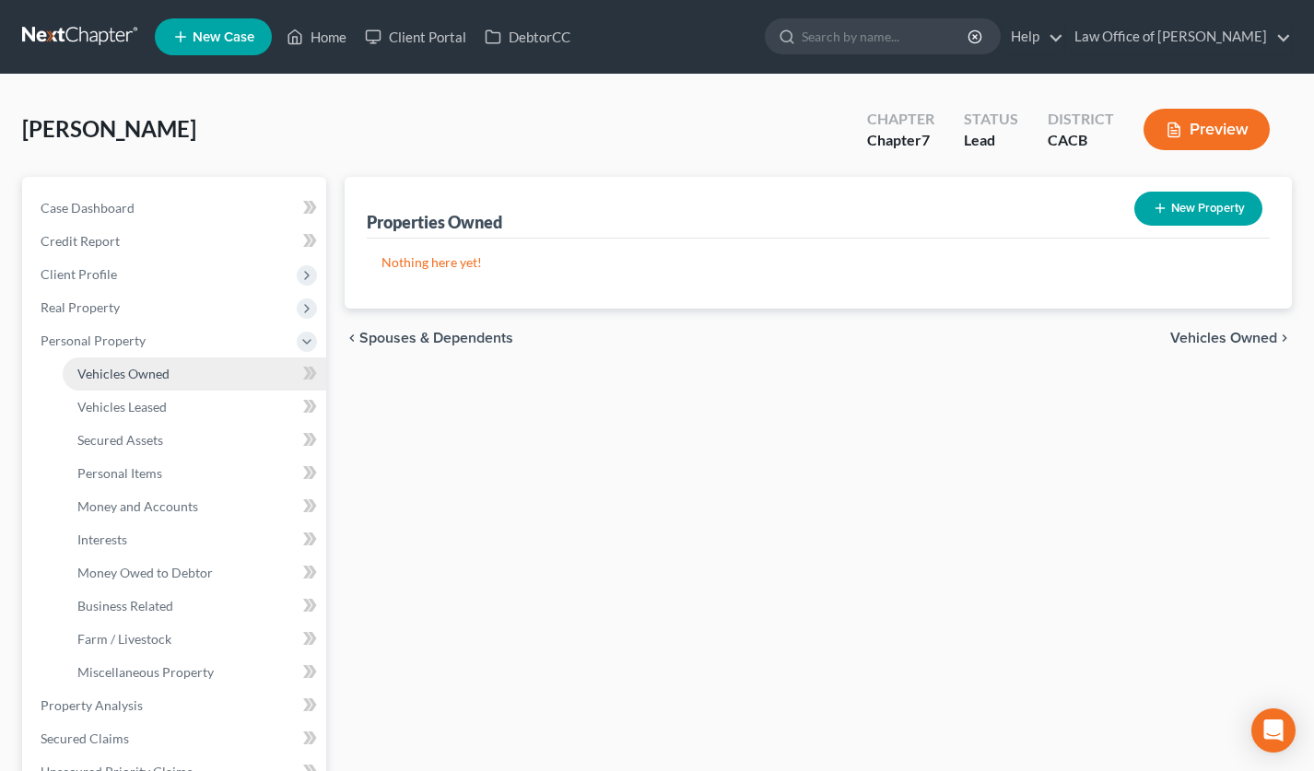
click at [161, 380] on span "Vehicles Owned" at bounding box center [123, 374] width 92 height 16
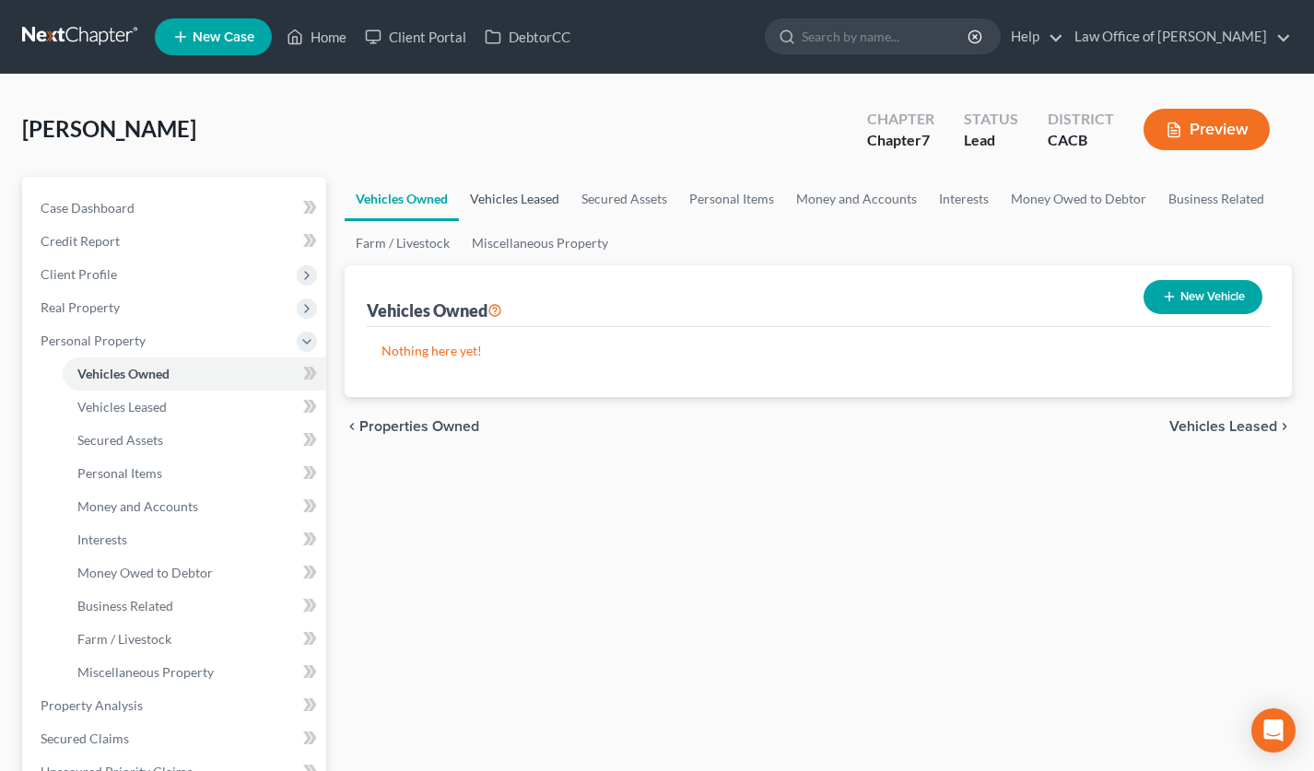
click at [536, 203] on link "Vehicles Leased" at bounding box center [514, 199] width 111 height 44
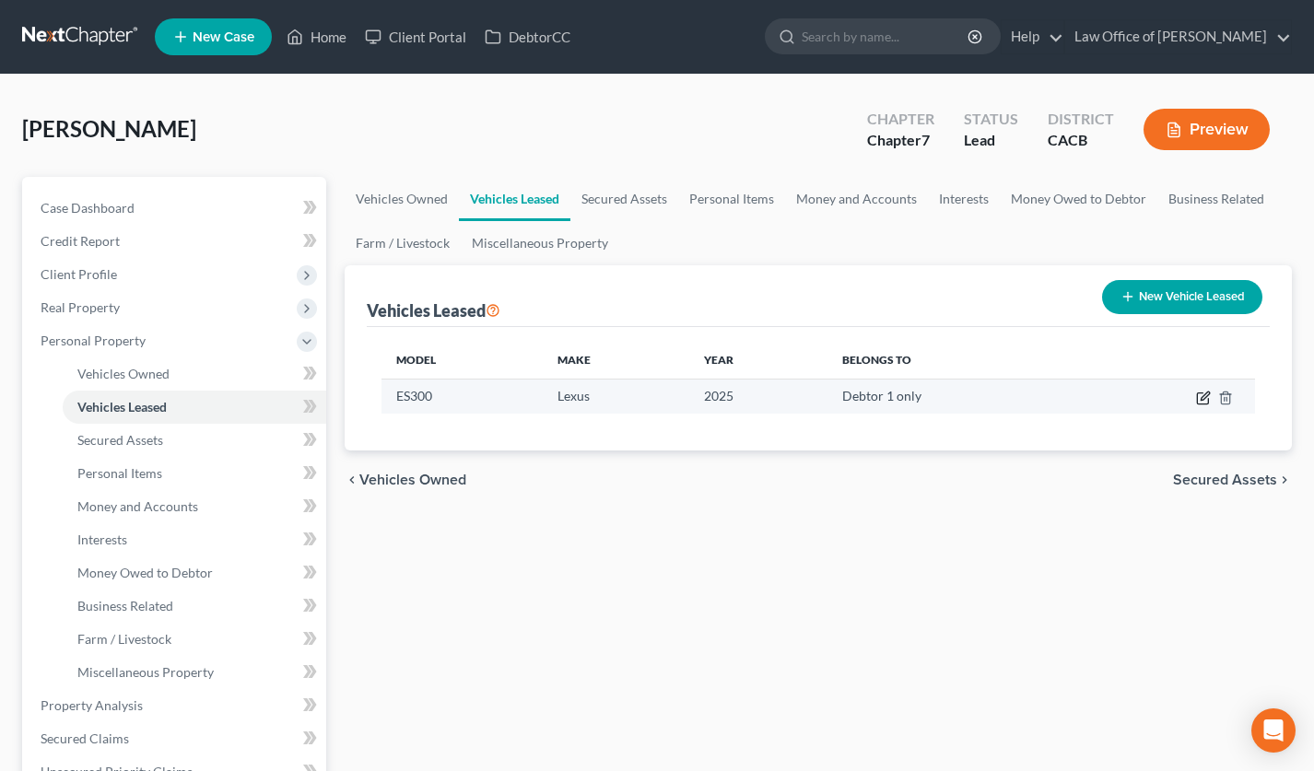
click at [1206, 397] on icon "button" at bounding box center [1203, 398] width 15 height 15
select select "0"
select select "1"
select select "0"
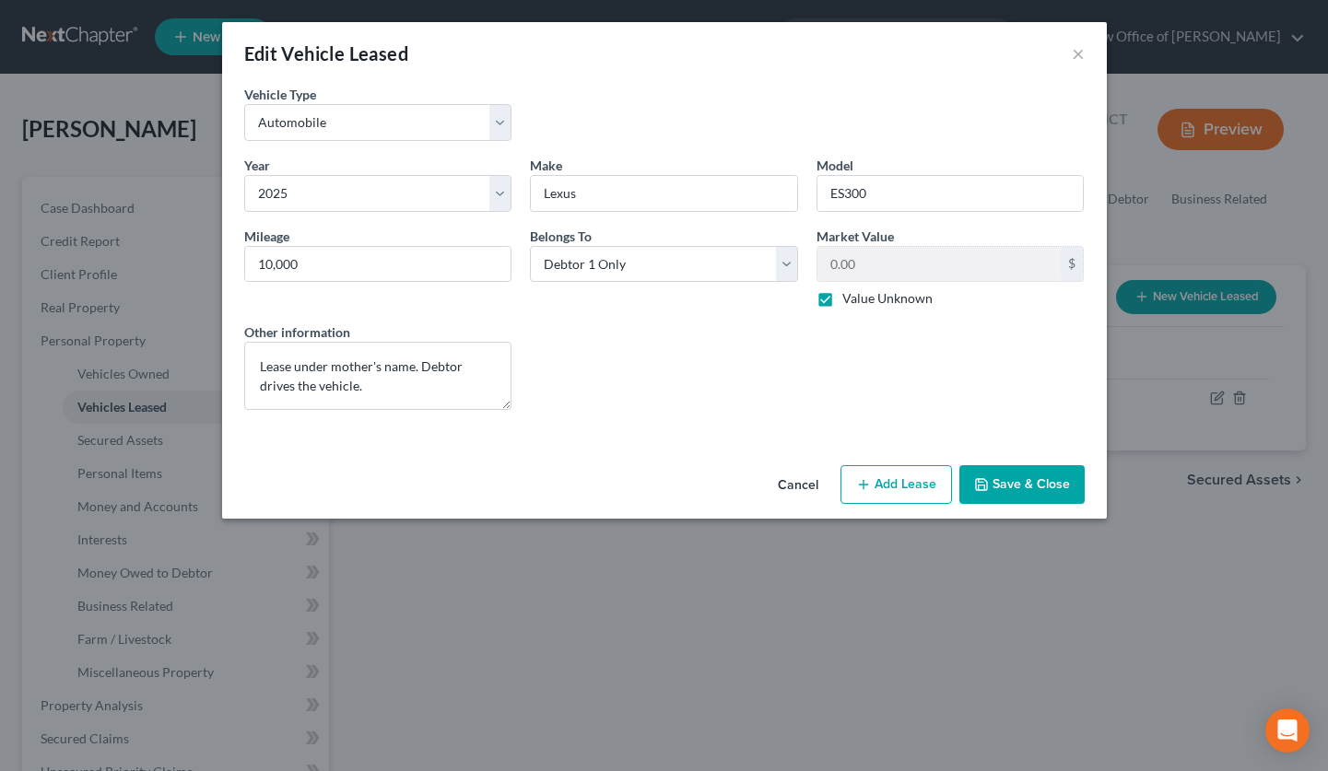
click at [813, 474] on button "Cancel" at bounding box center [798, 485] width 70 height 37
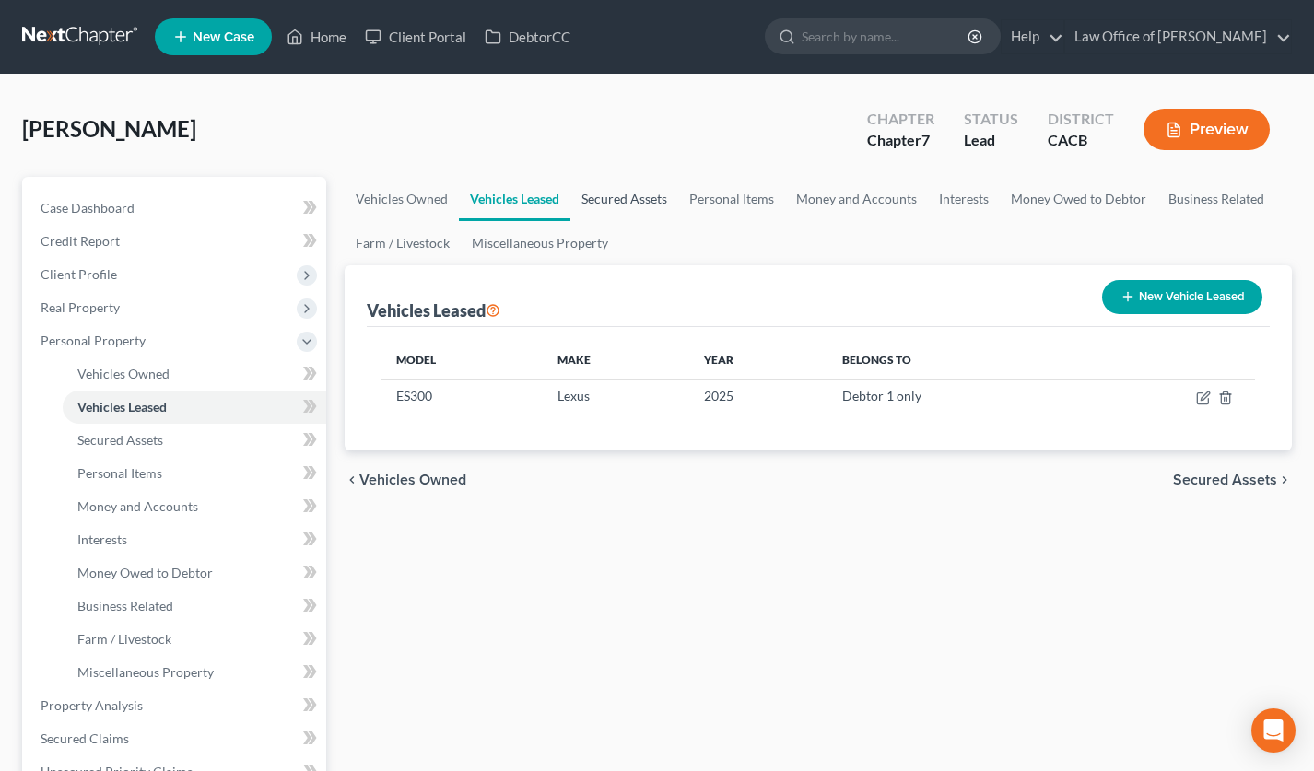
click at [607, 194] on link "Secured Assets" at bounding box center [624, 199] width 108 height 44
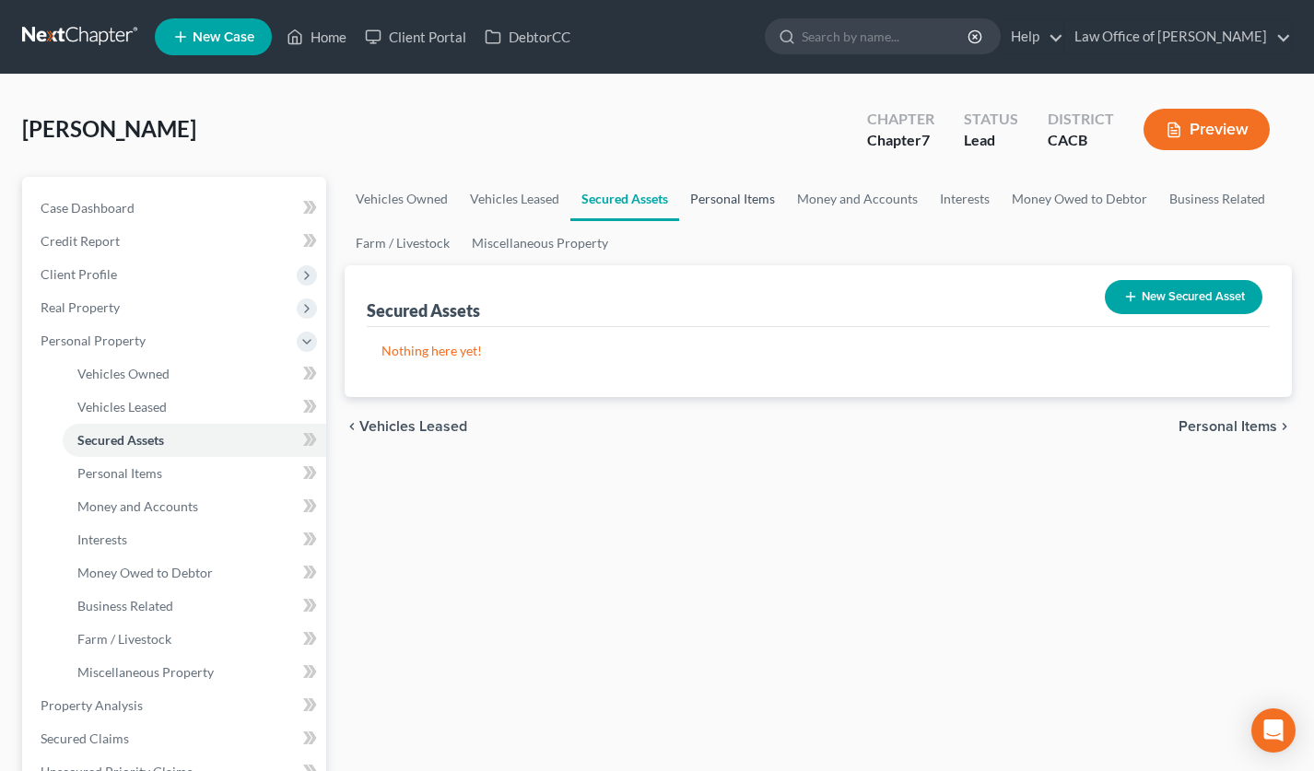
click at [696, 189] on link "Personal Items" at bounding box center [732, 199] width 107 height 44
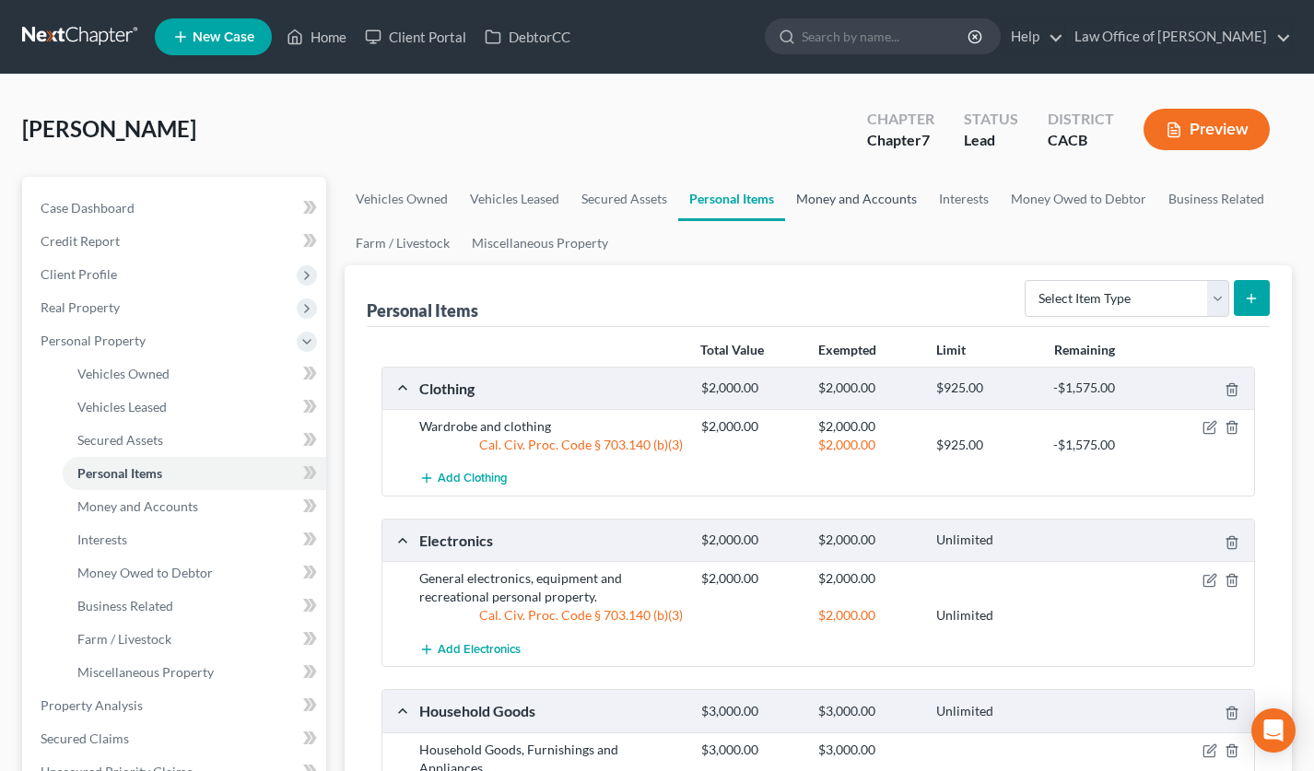
click at [799, 208] on link "Money and Accounts" at bounding box center [856, 199] width 143 height 44
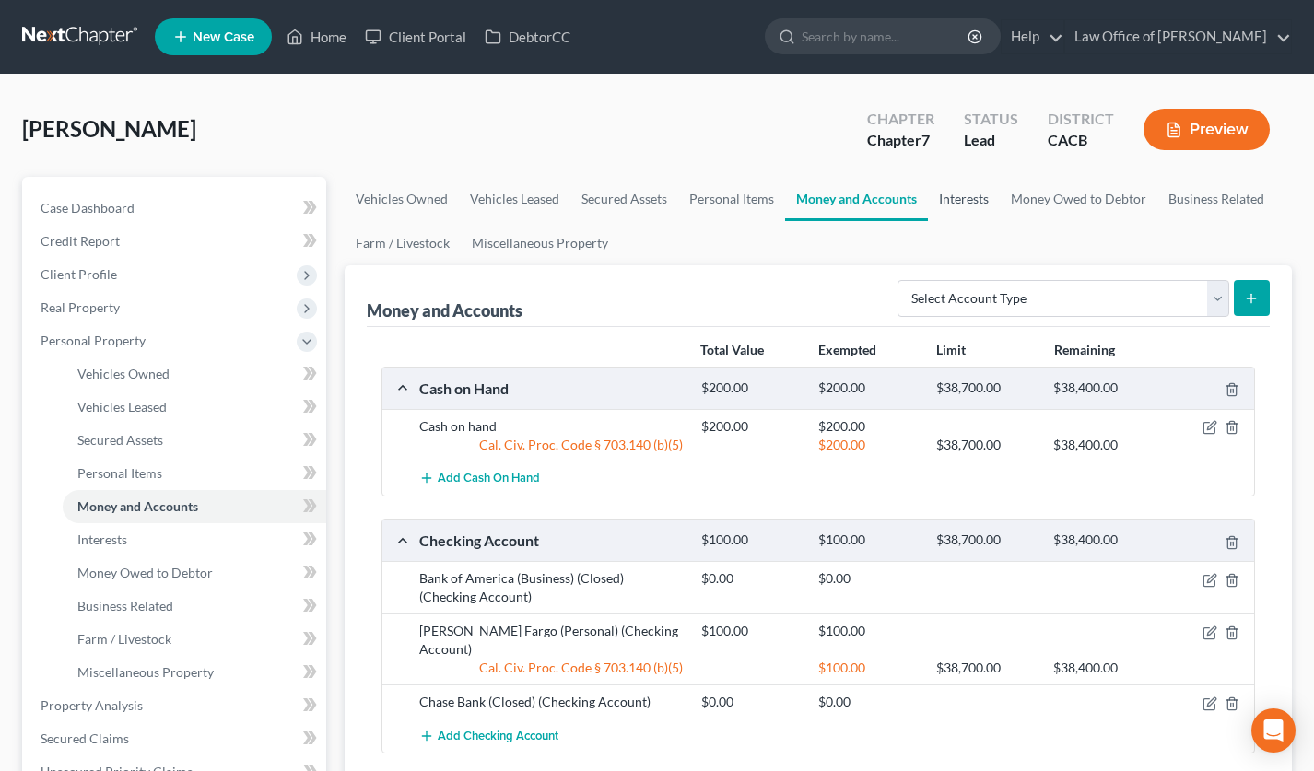
click at [959, 205] on link "Interests" at bounding box center [964, 199] width 72 height 44
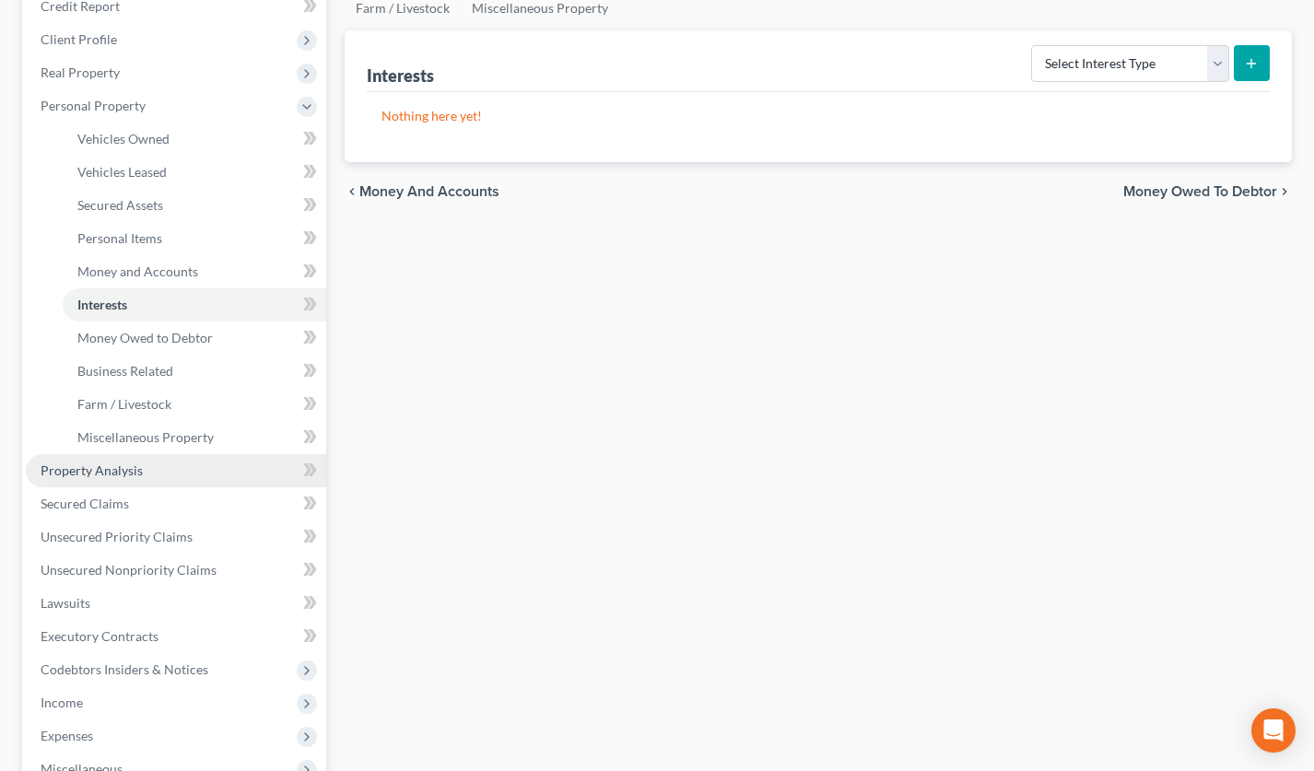
click at [157, 465] on link "Property Analysis" at bounding box center [176, 470] width 300 height 33
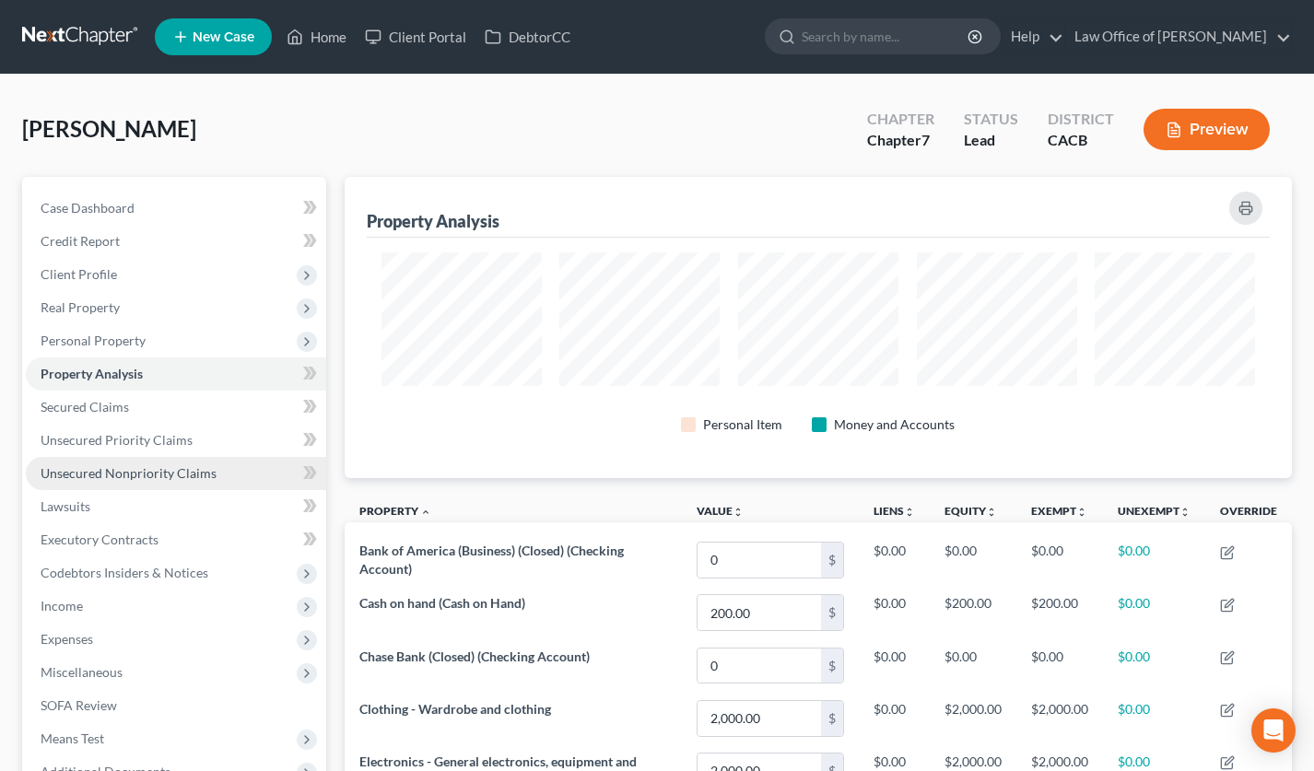
click at [206, 472] on span "Unsecured Nonpriority Claims" at bounding box center [129, 473] width 176 height 16
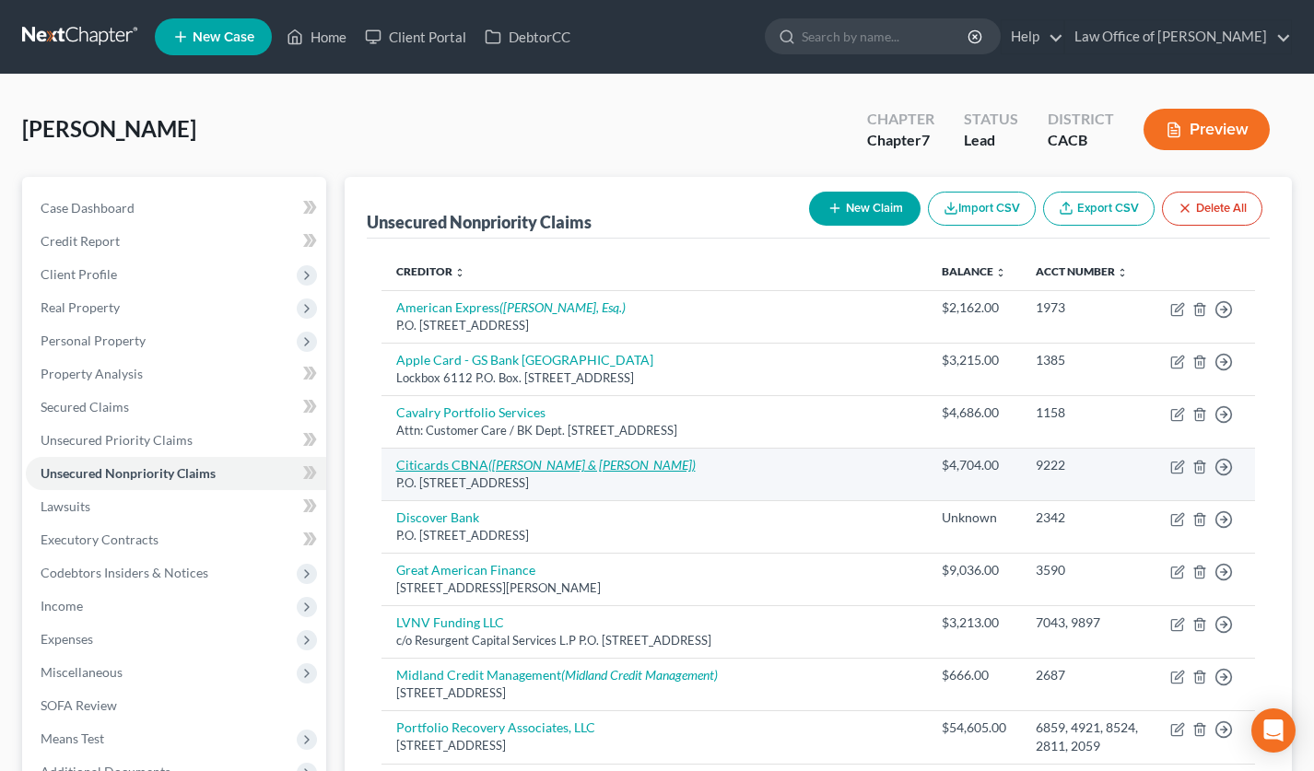
scroll to position [315, 0]
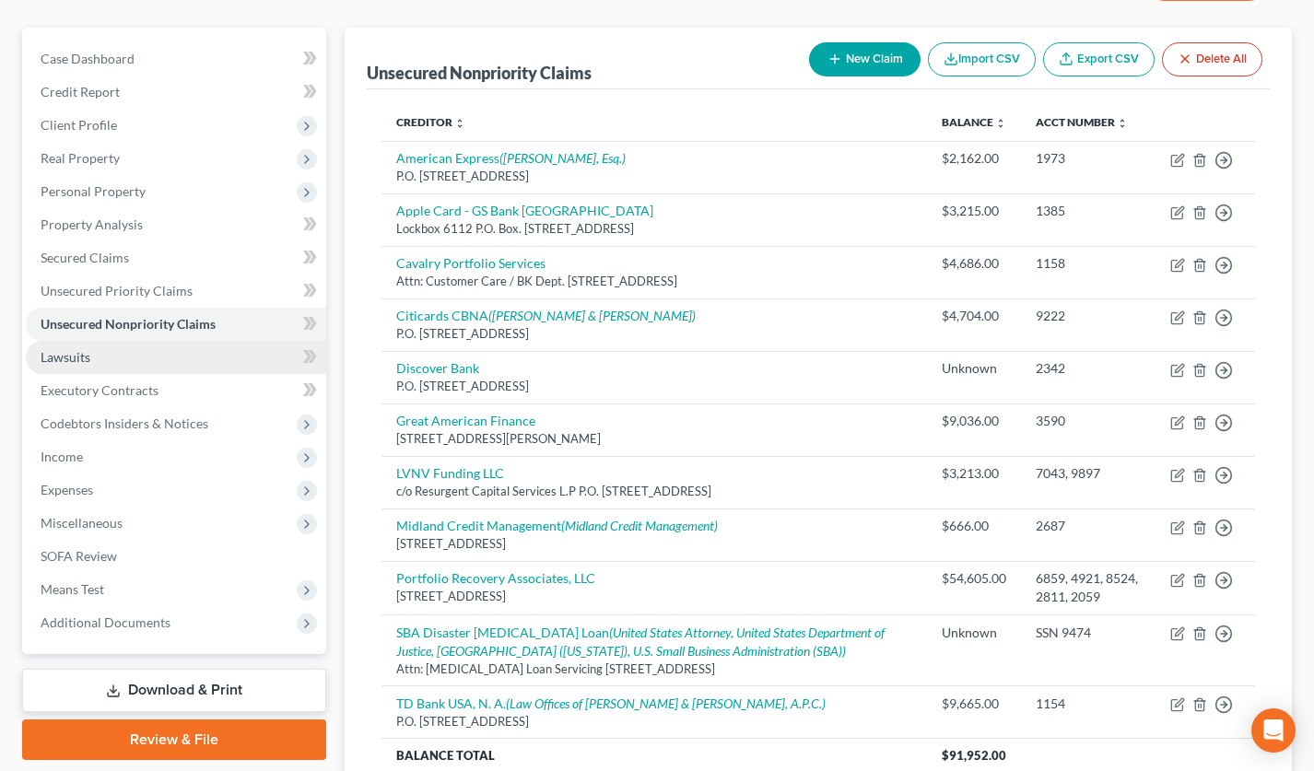
click at [139, 366] on link "Lawsuits" at bounding box center [176, 357] width 300 height 33
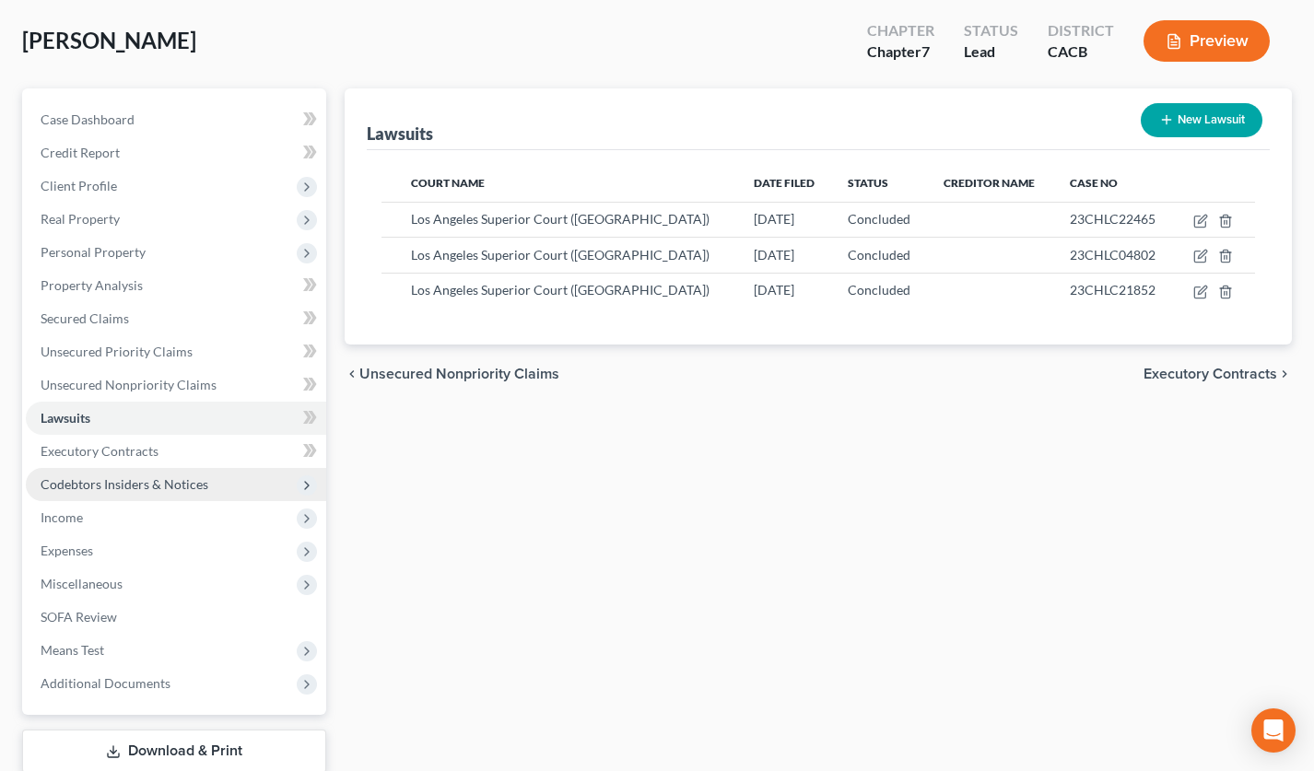
scroll to position [111, 0]
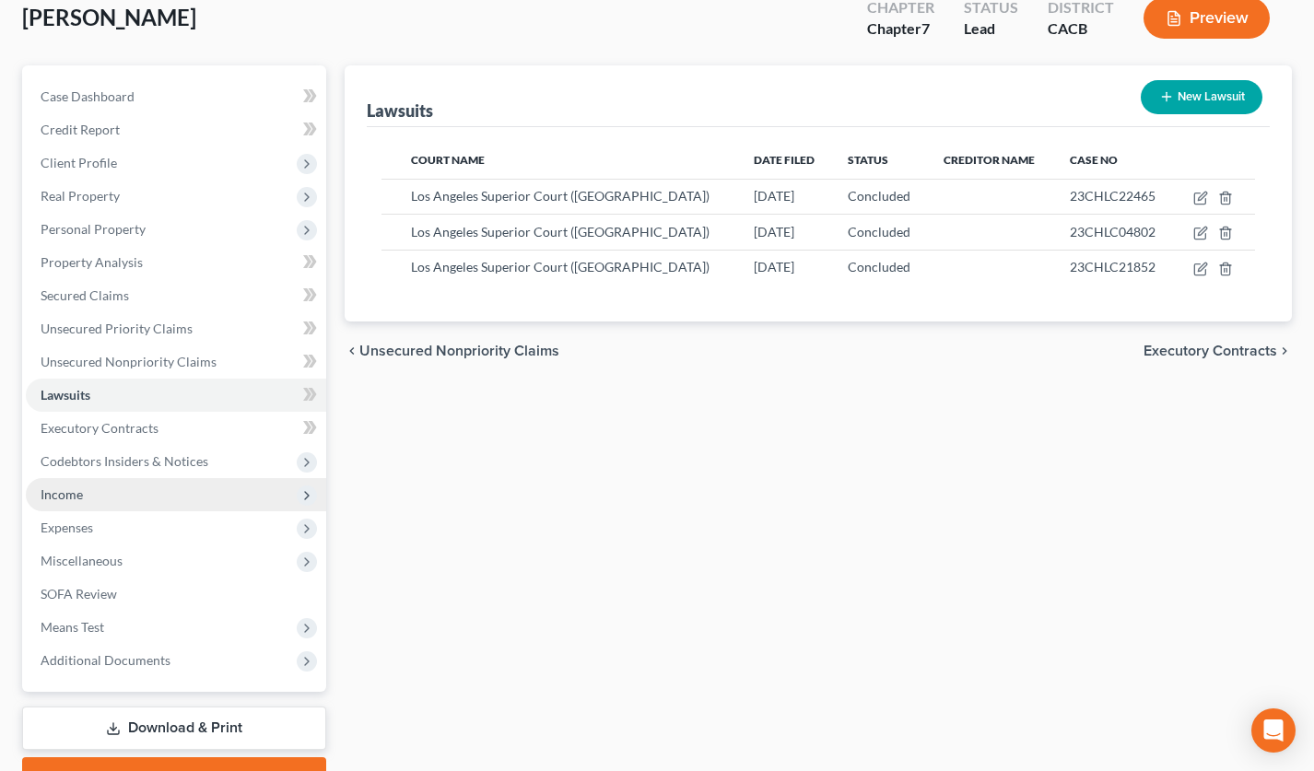
click at [142, 499] on span "Income" at bounding box center [176, 494] width 300 height 33
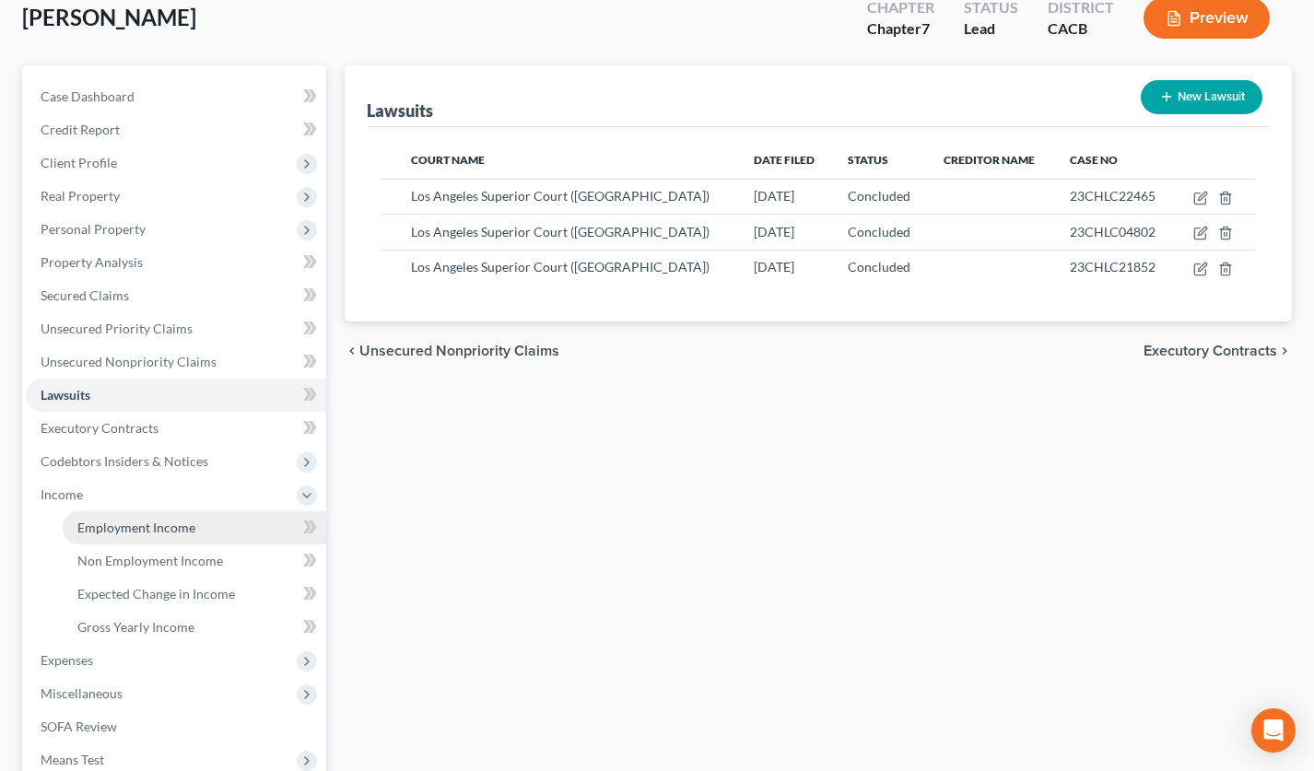
click at [152, 526] on span "Employment Income" at bounding box center [136, 528] width 118 height 16
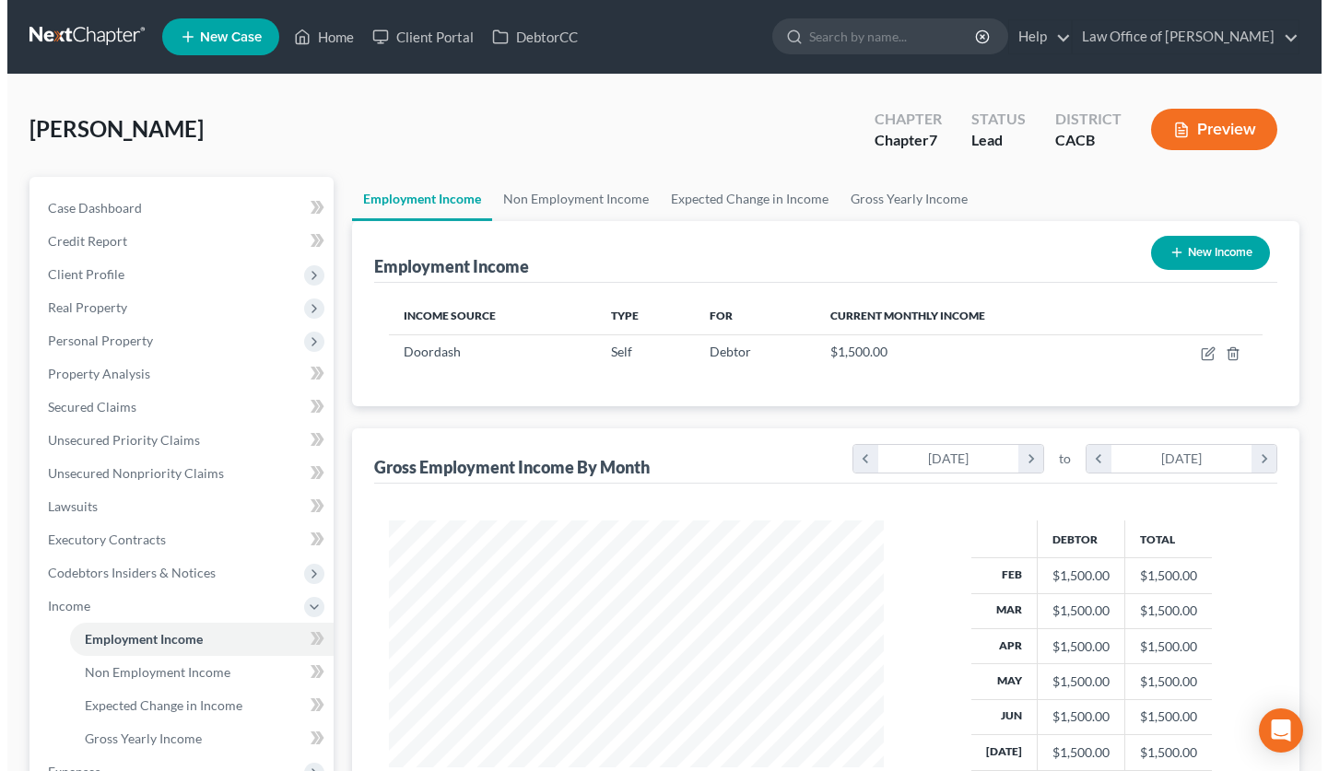
scroll to position [330, 532]
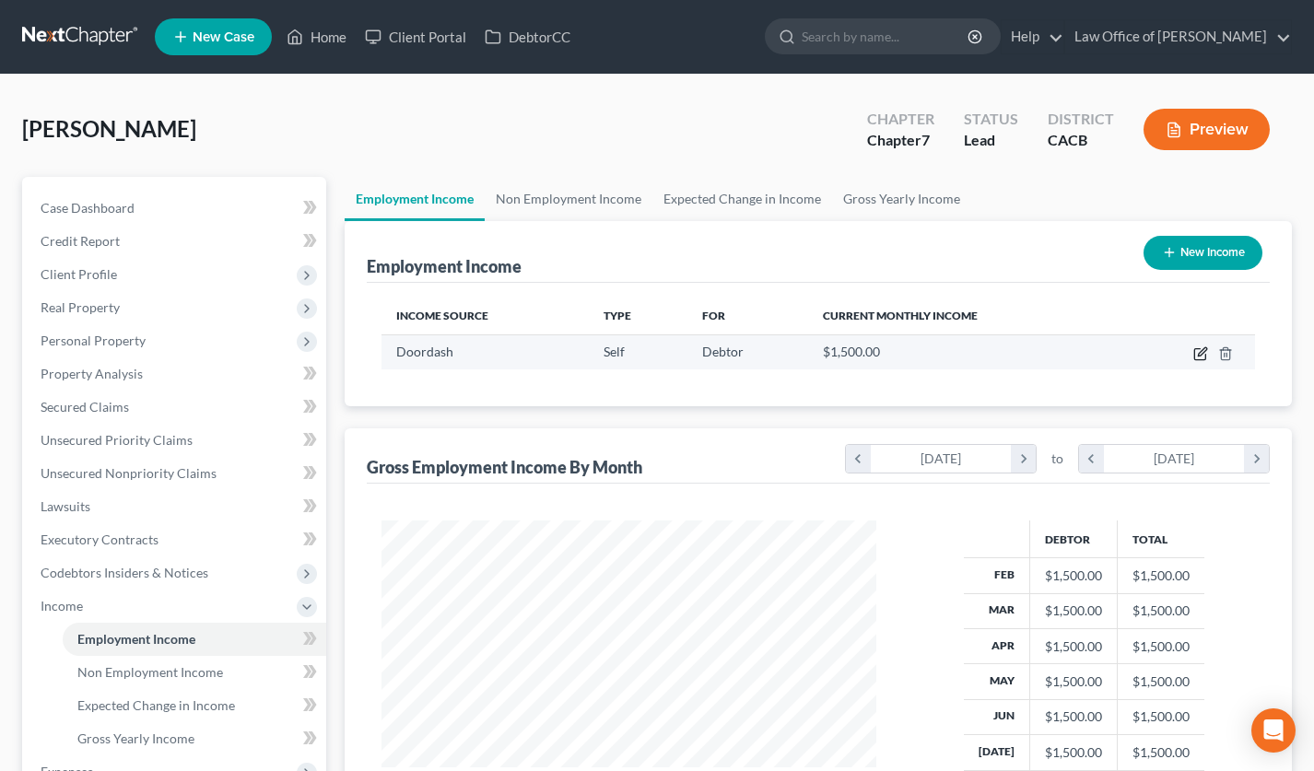
click at [1204, 357] on icon "button" at bounding box center [1200, 353] width 15 height 15
select select "1"
select select "0"
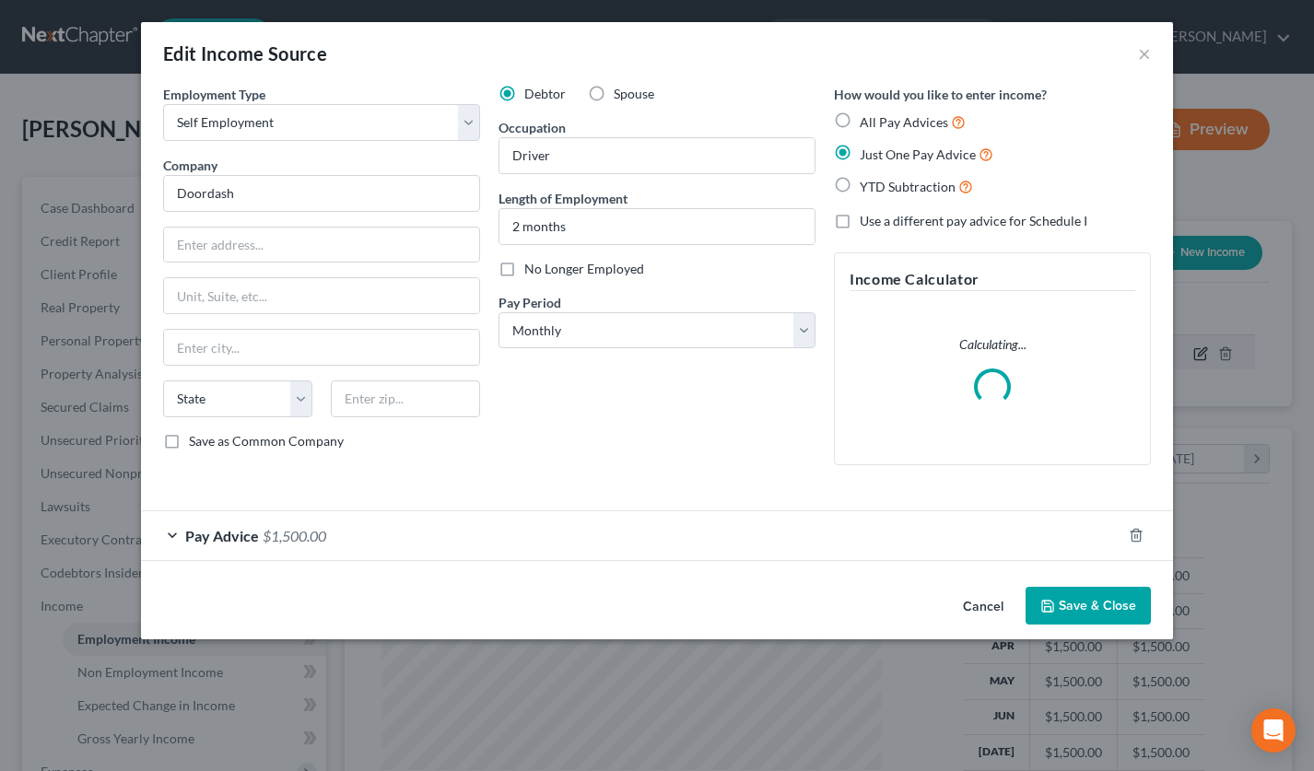
scroll to position [330, 537]
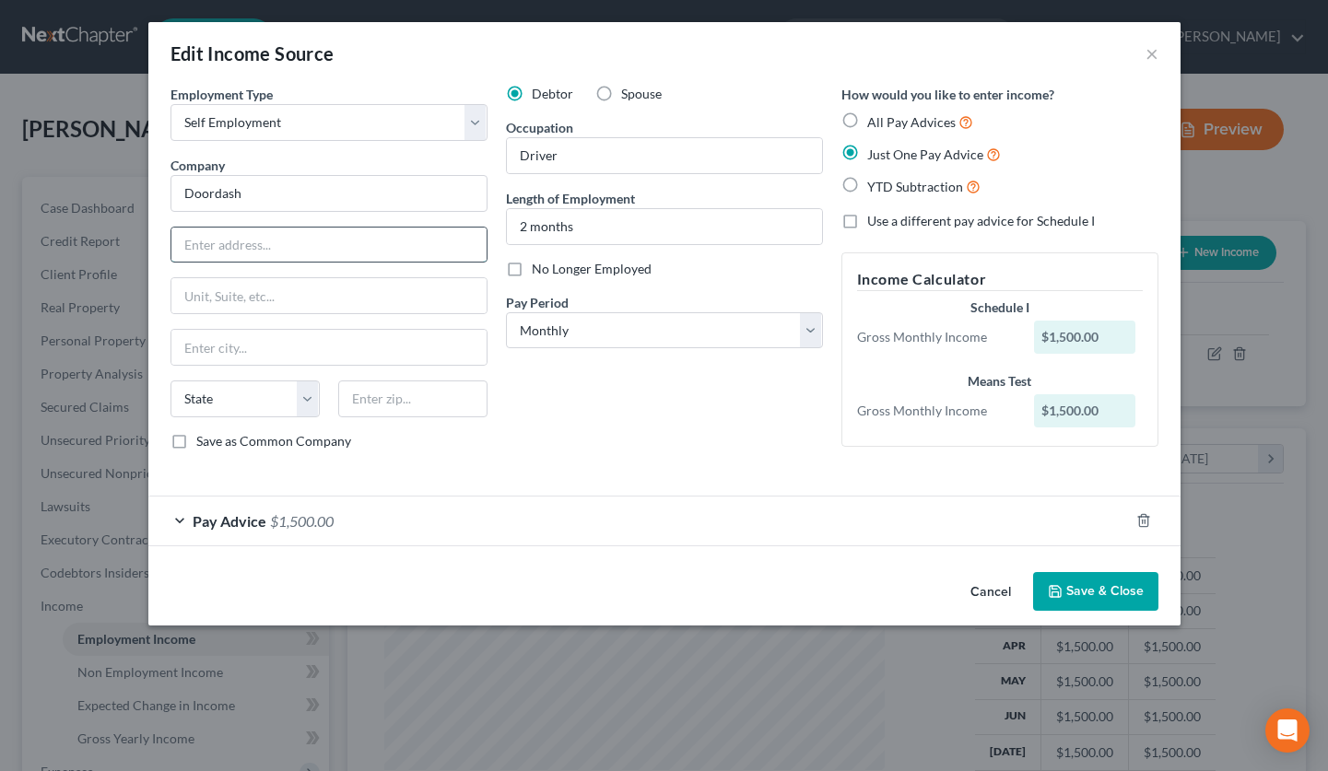
click at [315, 247] on input "text" at bounding box center [328, 245] width 315 height 35
type input "303 2nd Street"
type input "94107"
type input "San Francisco"
select select "4"
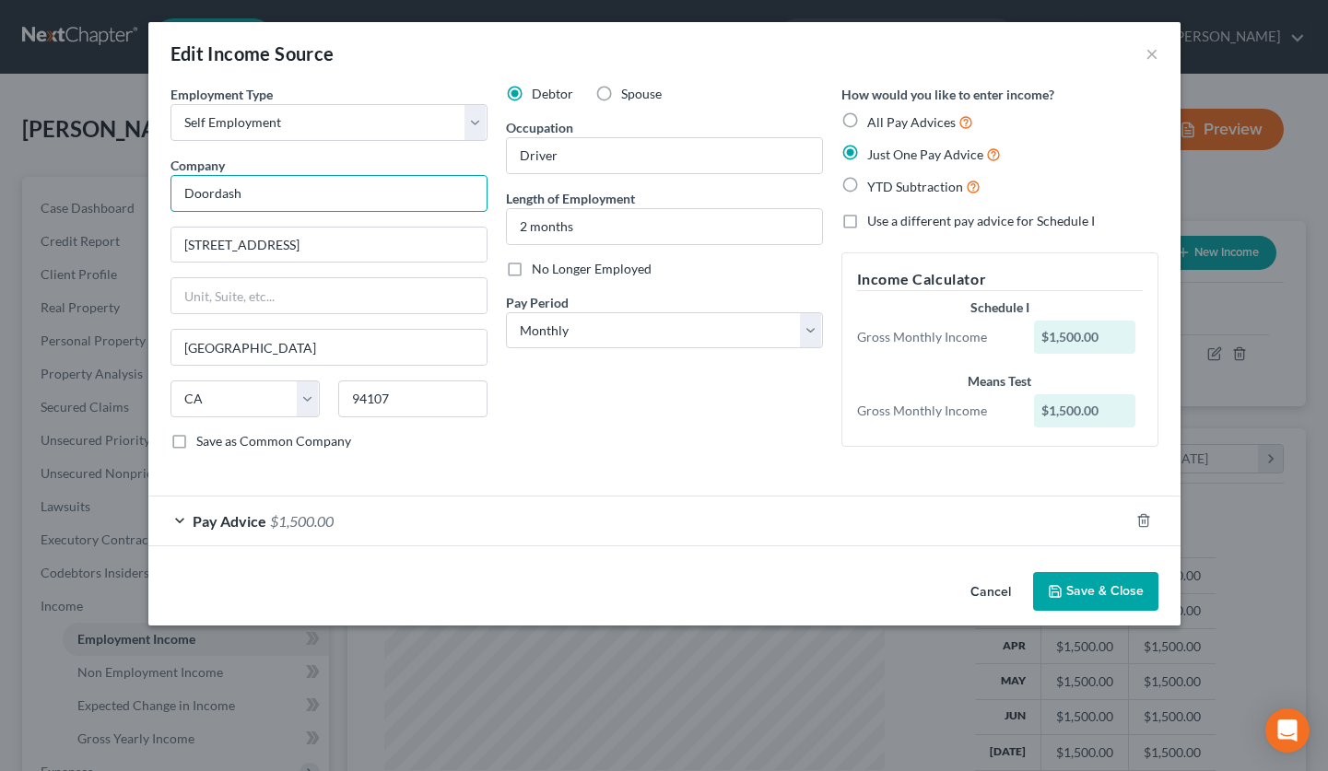
click at [219, 190] on input "Doordash" at bounding box center [328, 193] width 317 height 37
type input "DoorDash"
click at [1098, 593] on button "Save & Close" at bounding box center [1095, 591] width 125 height 39
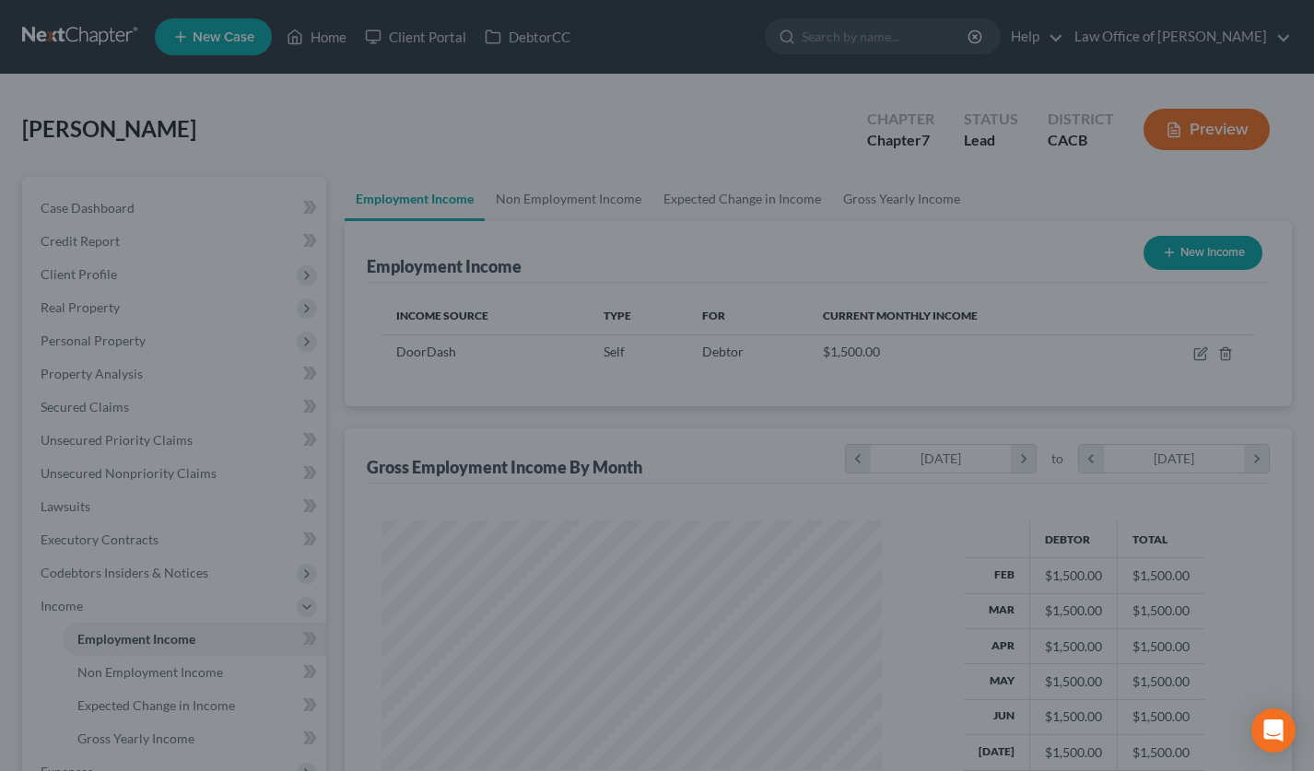
scroll to position [921019, 920818]
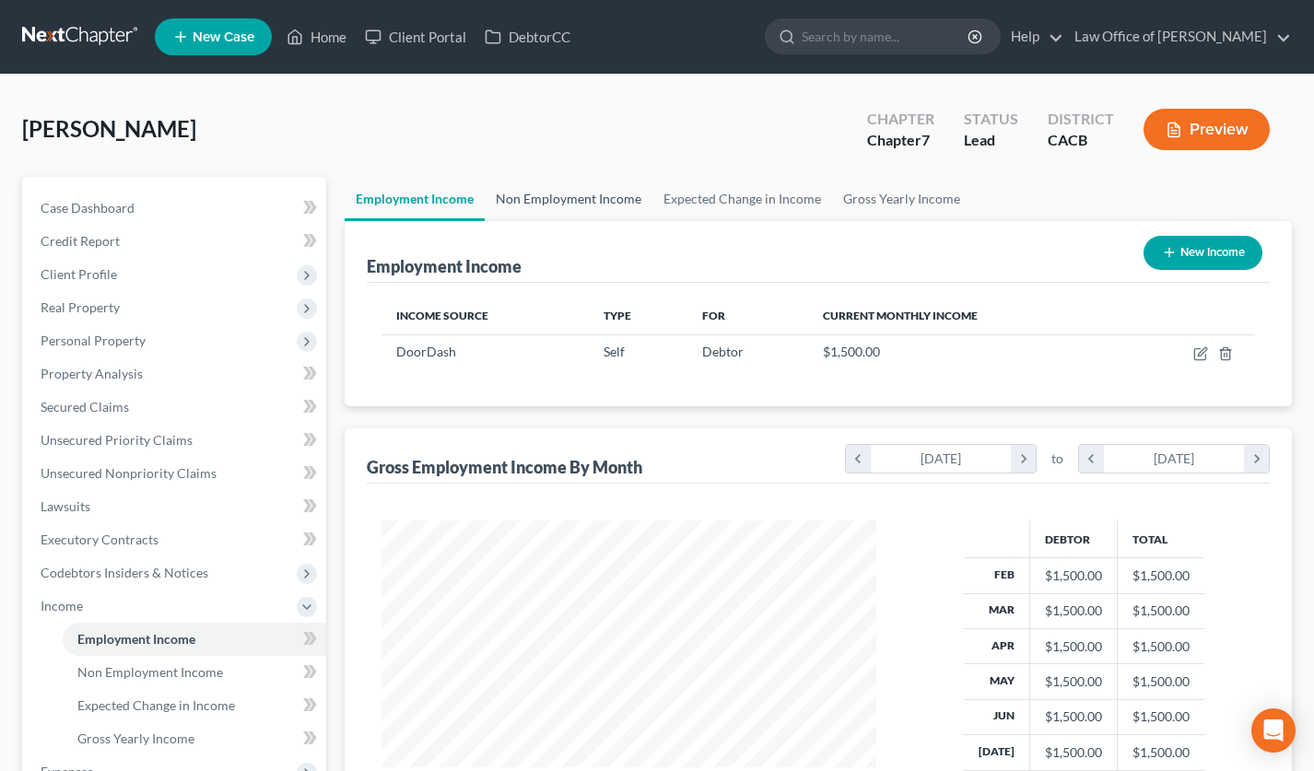
click at [587, 200] on link "Non Employment Income" at bounding box center [569, 199] width 168 height 44
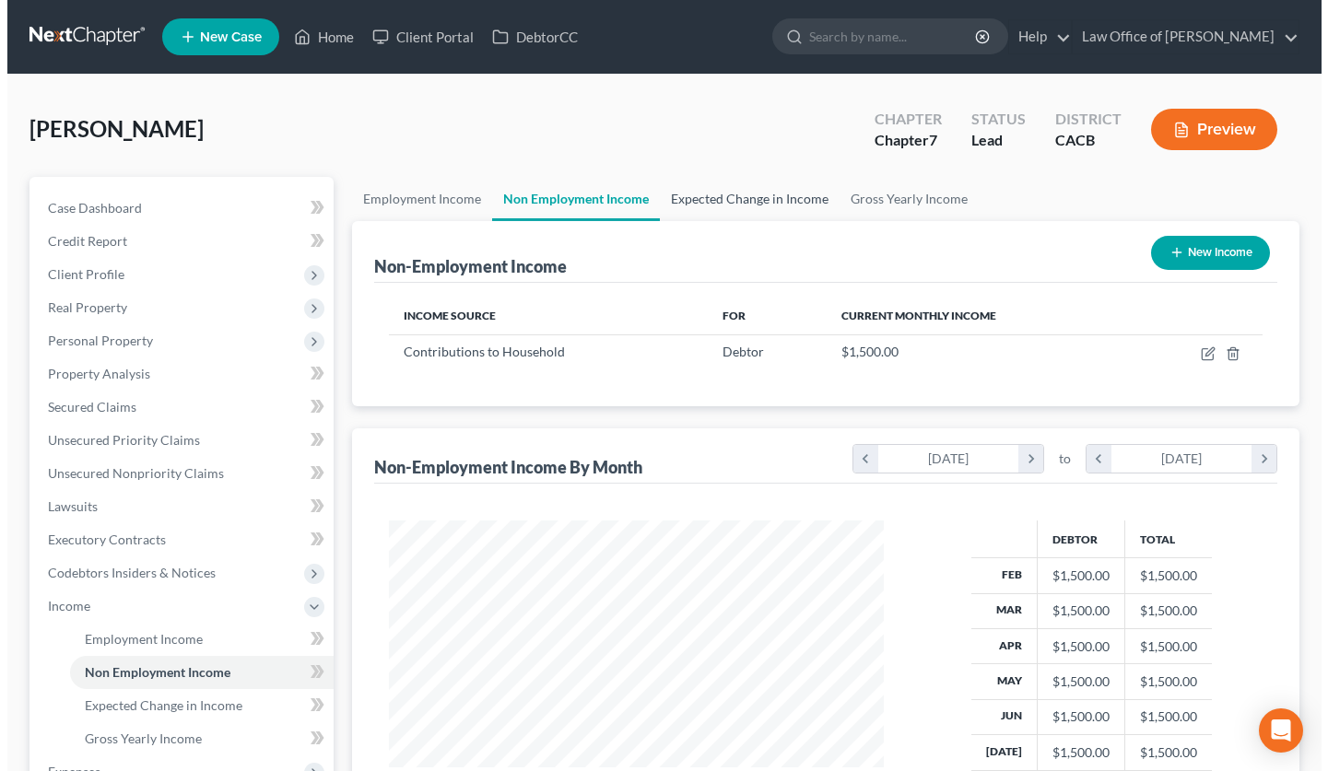
scroll to position [330, 532]
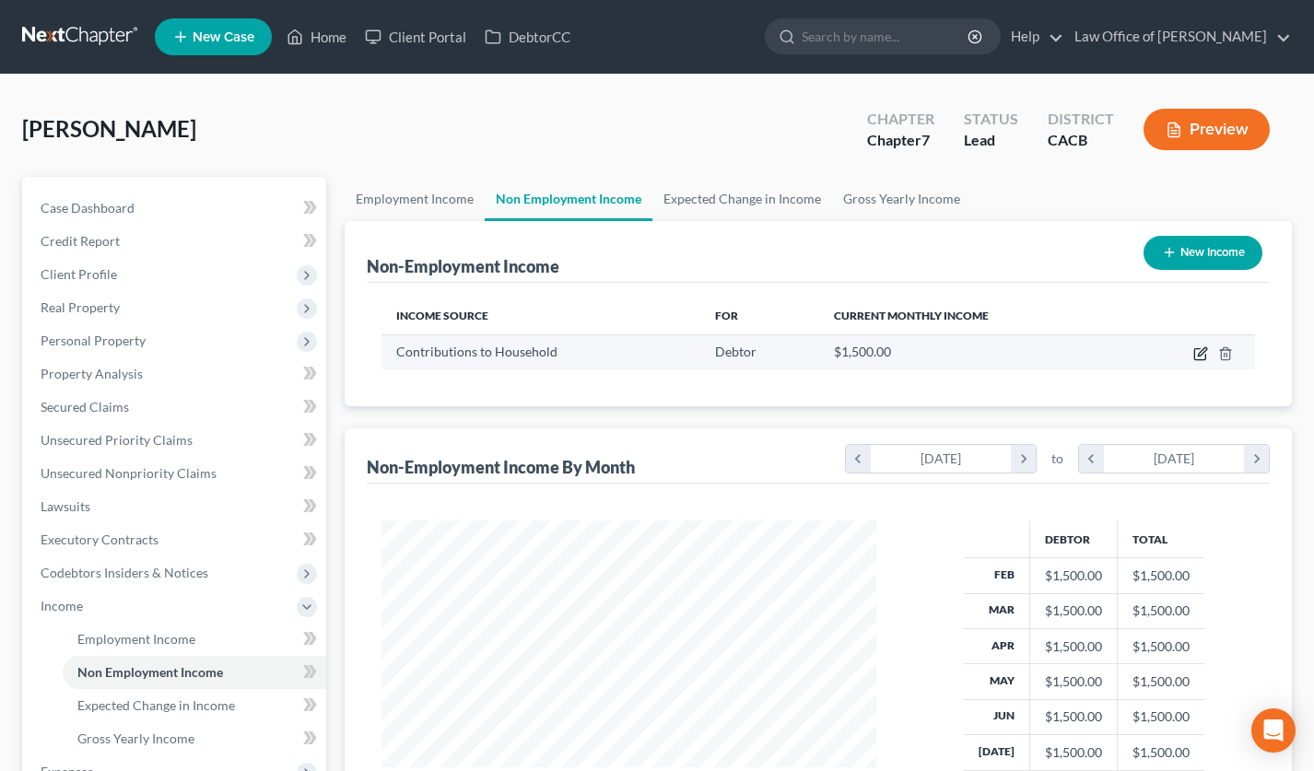
click at [1203, 354] on icon "button" at bounding box center [1200, 353] width 15 height 15
select select "8"
select select "0"
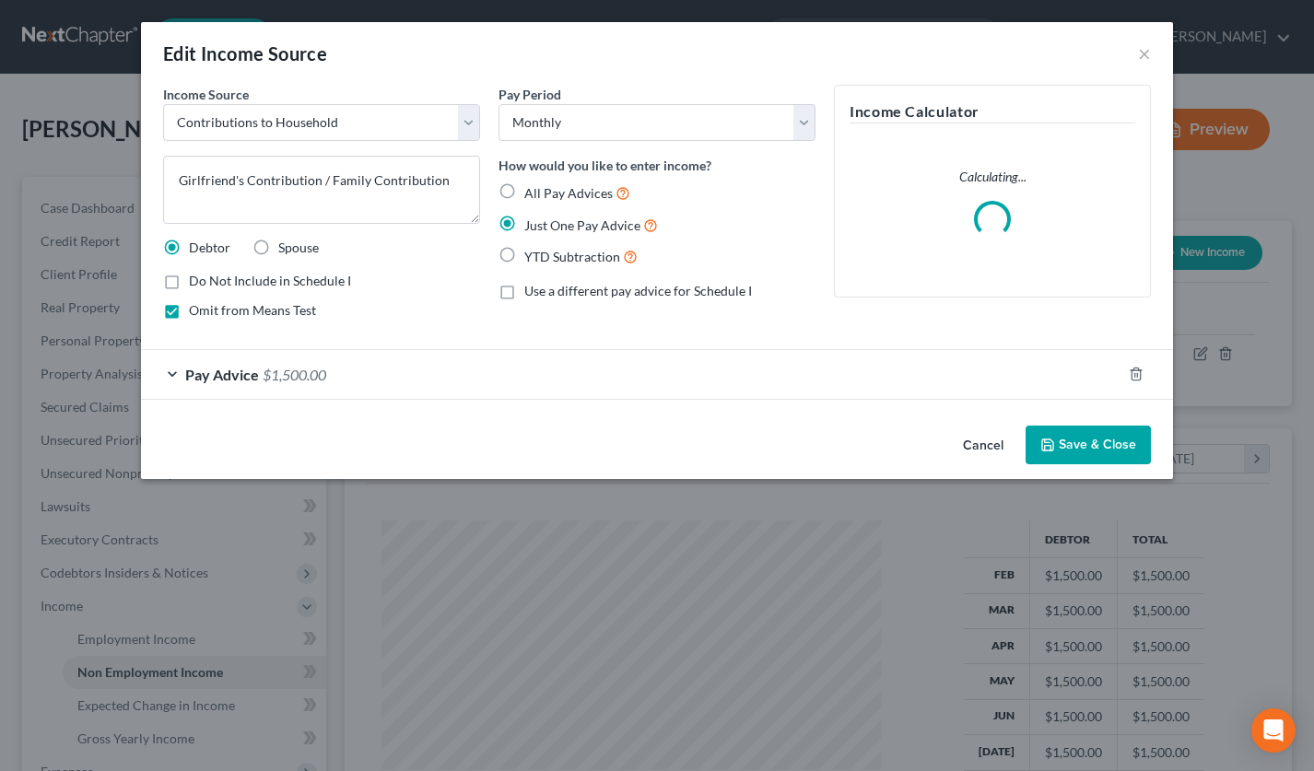
scroll to position [330, 537]
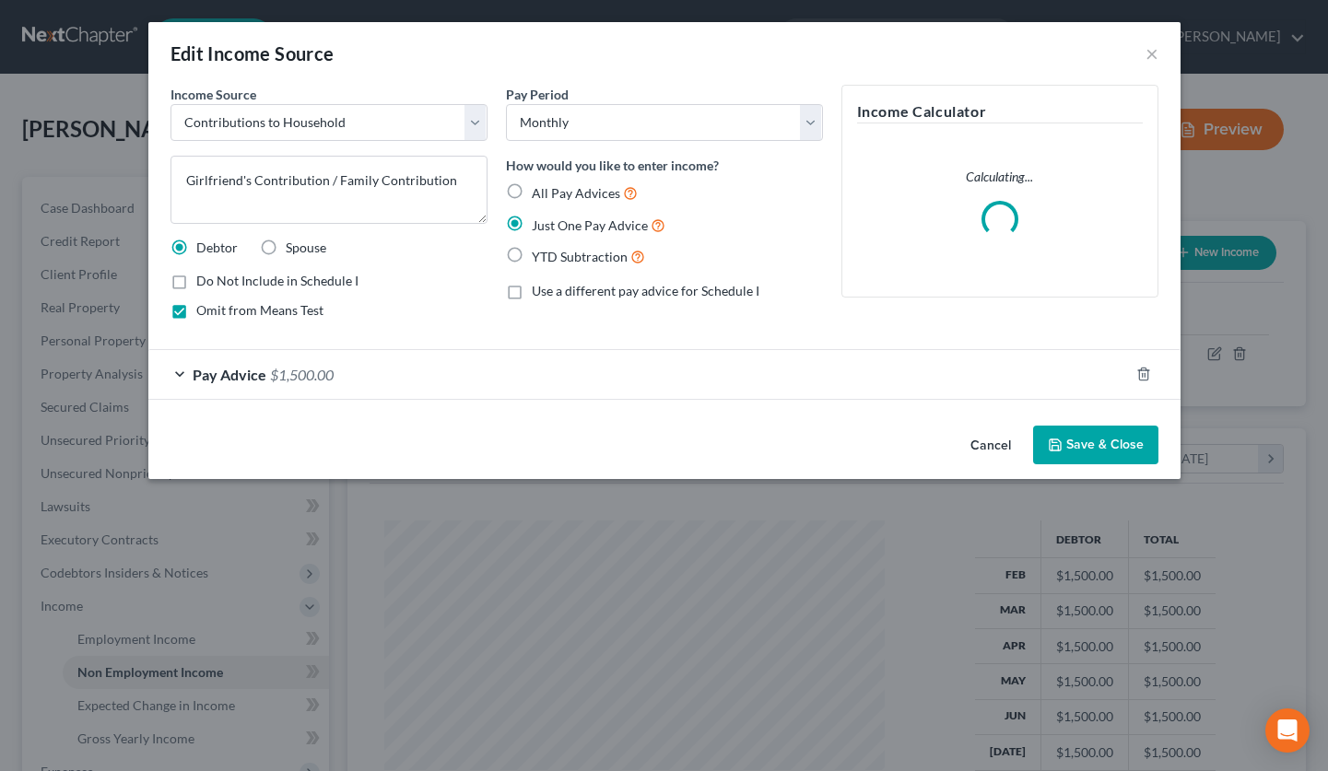
click at [987, 440] on button "Cancel" at bounding box center [990, 446] width 70 height 37
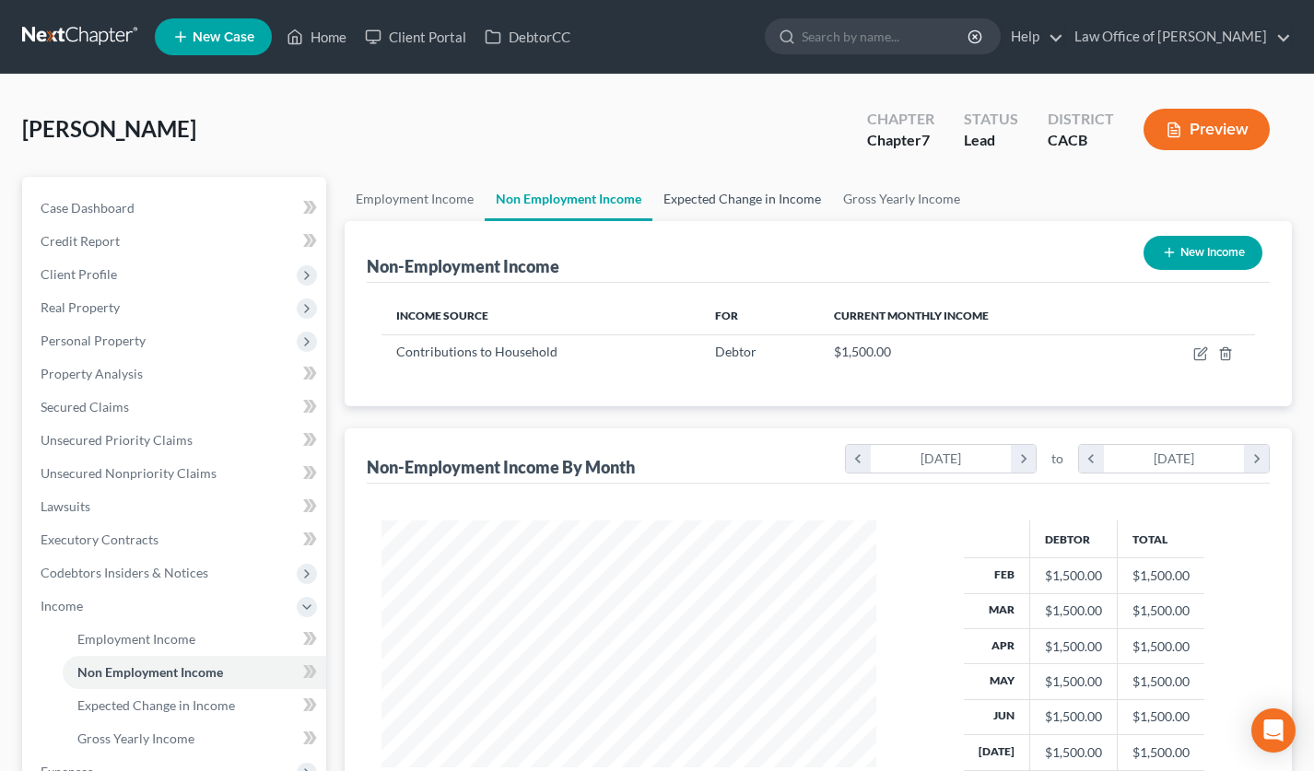
click at [688, 193] on link "Expected Change in Income" at bounding box center [742, 199] width 180 height 44
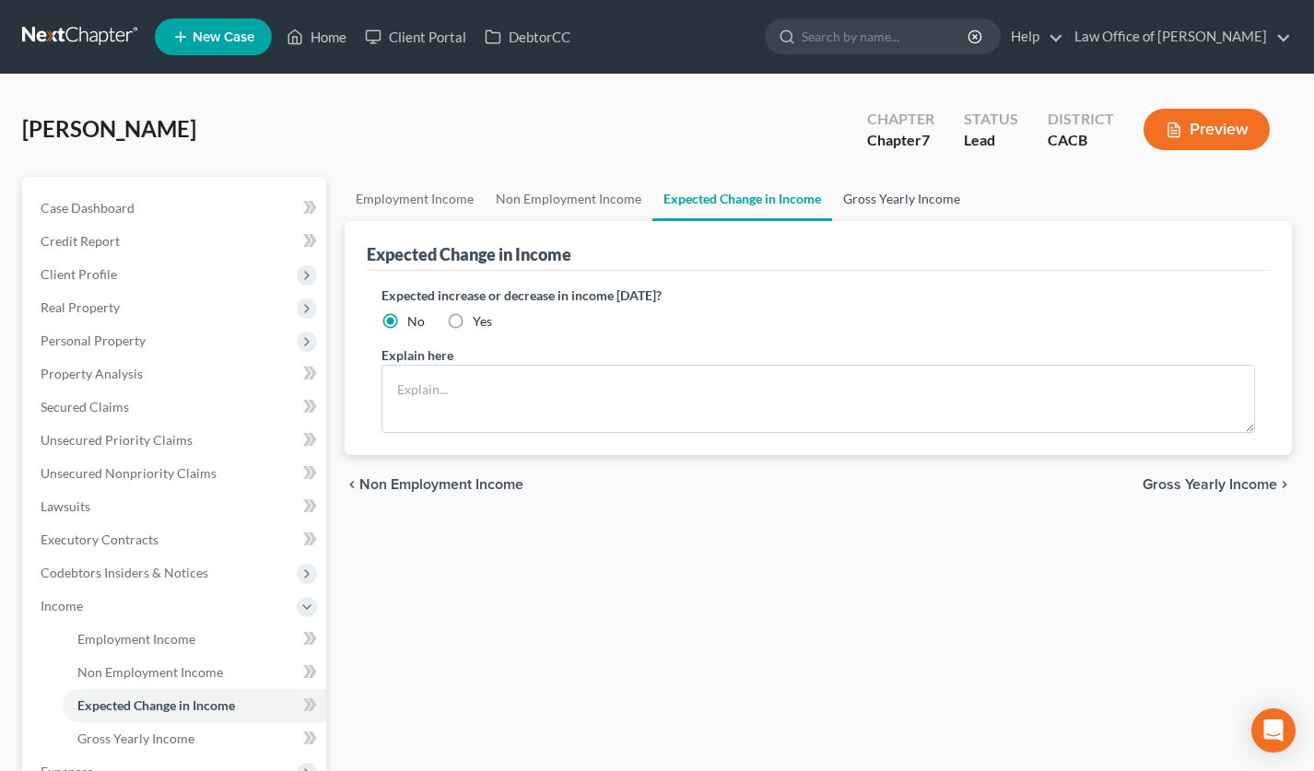
click at [899, 195] on link "Gross Yearly Income" at bounding box center [901, 199] width 139 height 44
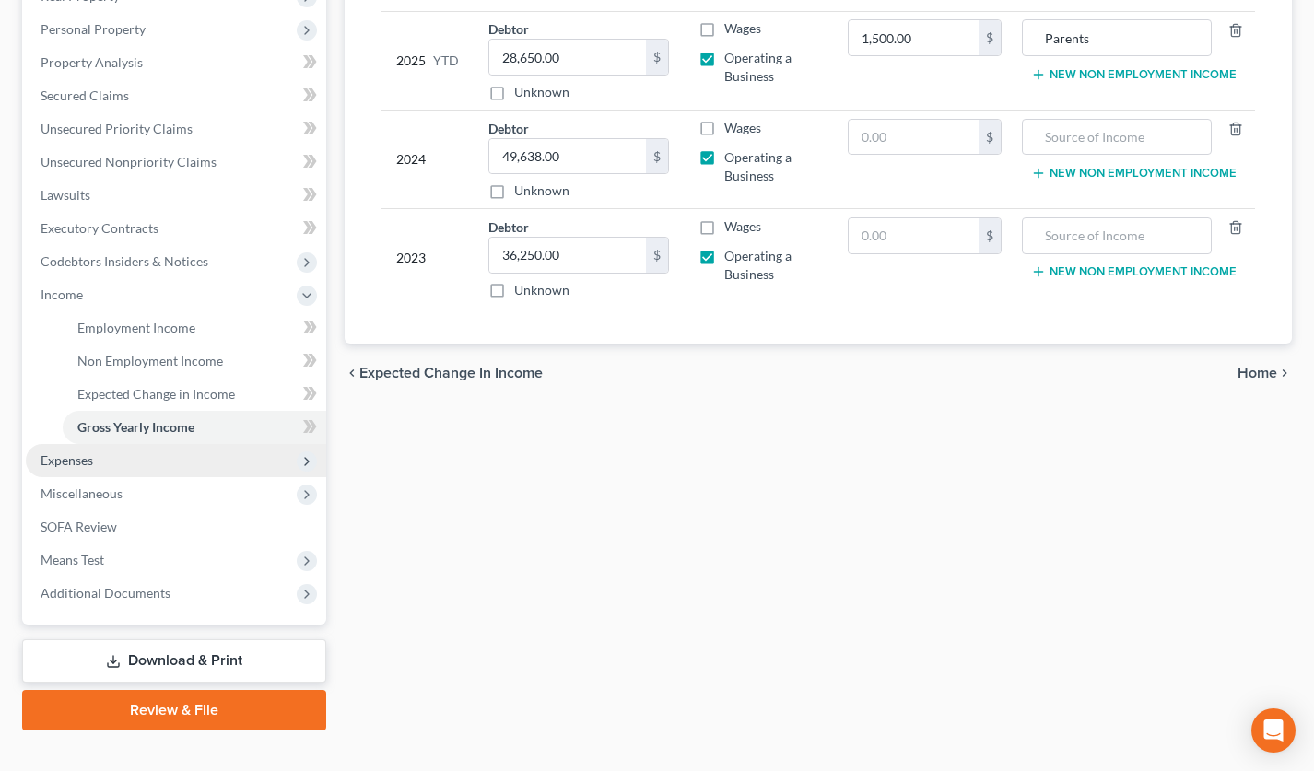
click at [128, 465] on span "Expenses" at bounding box center [176, 460] width 300 height 33
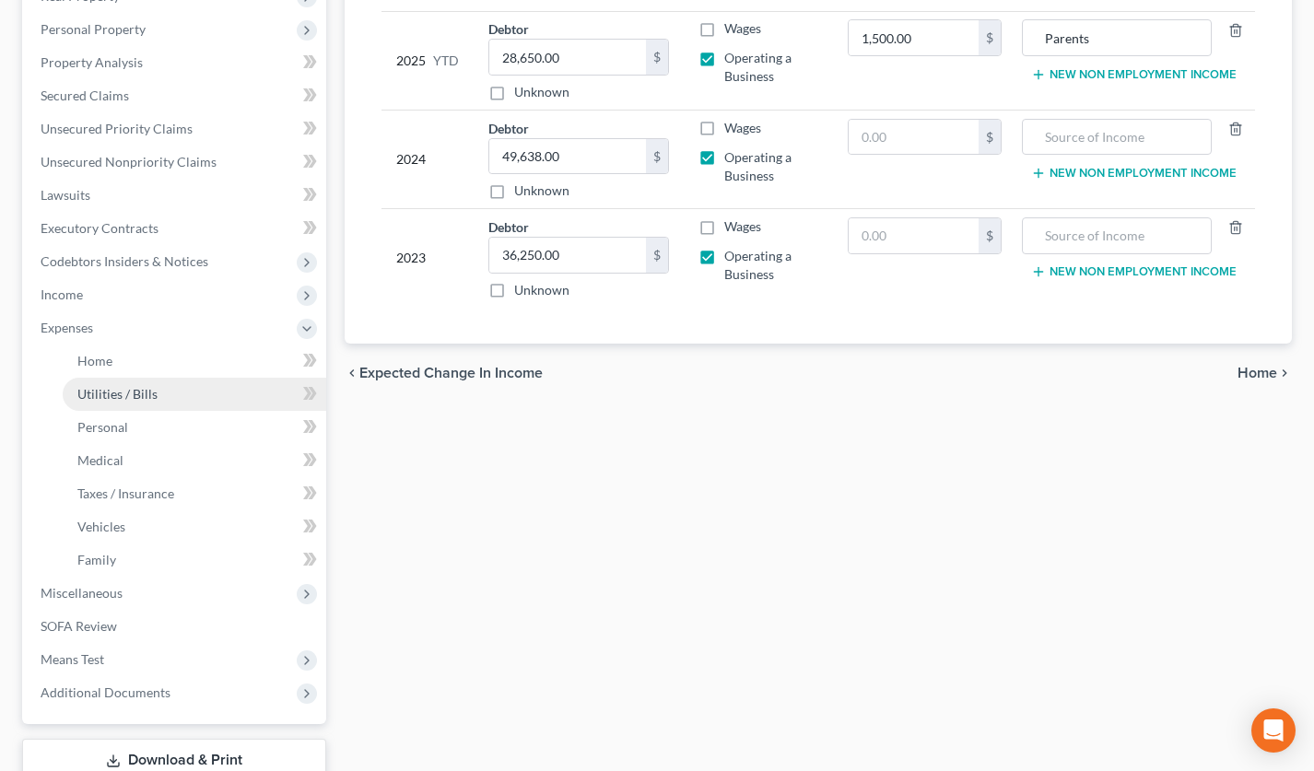
click at [157, 378] on link "Utilities / Bills" at bounding box center [195, 394] width 264 height 33
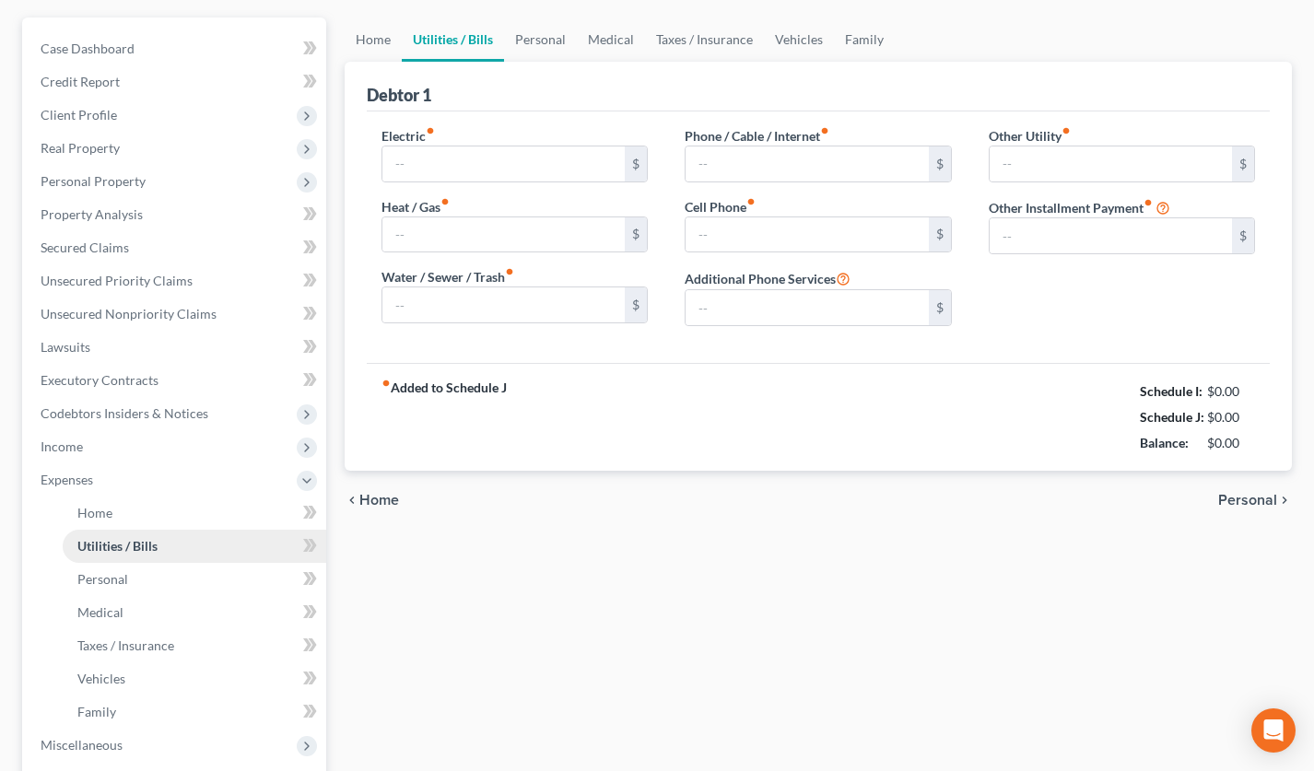
scroll to position [4, 0]
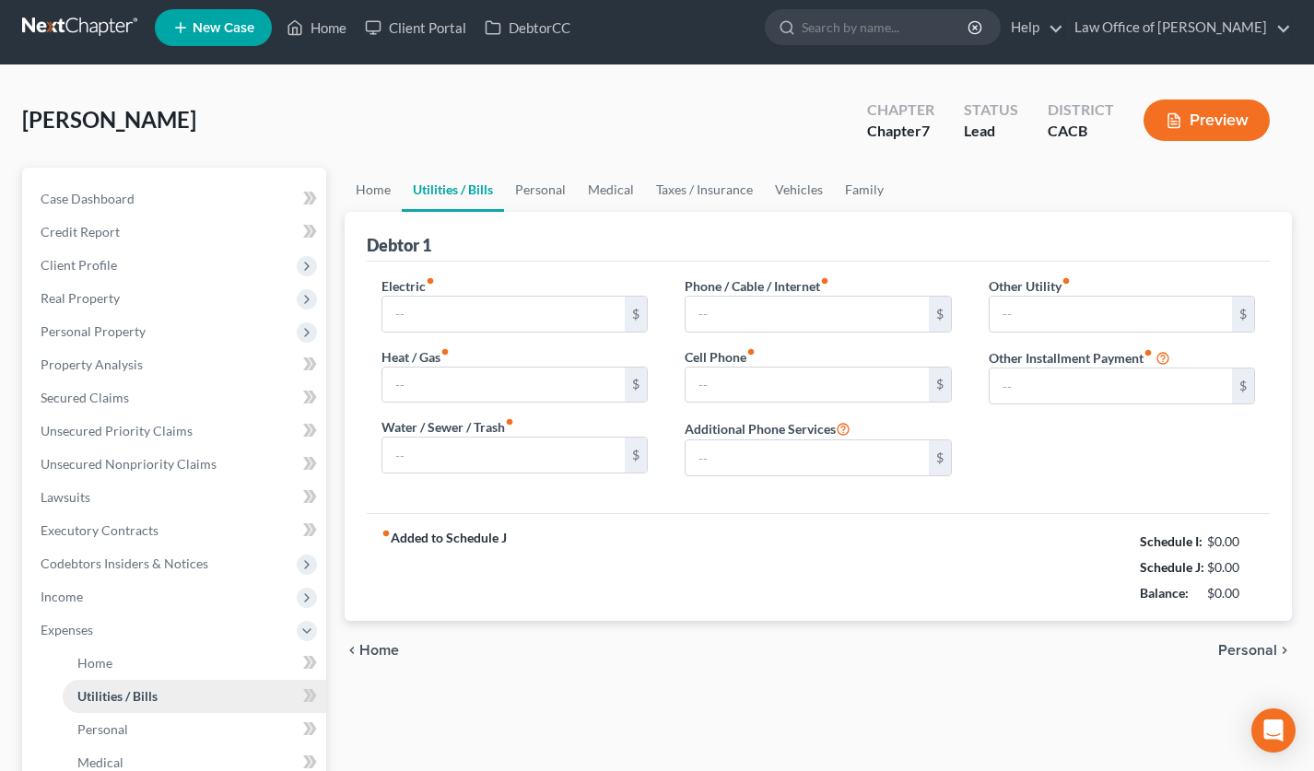
type input "0.00"
type input "70.00"
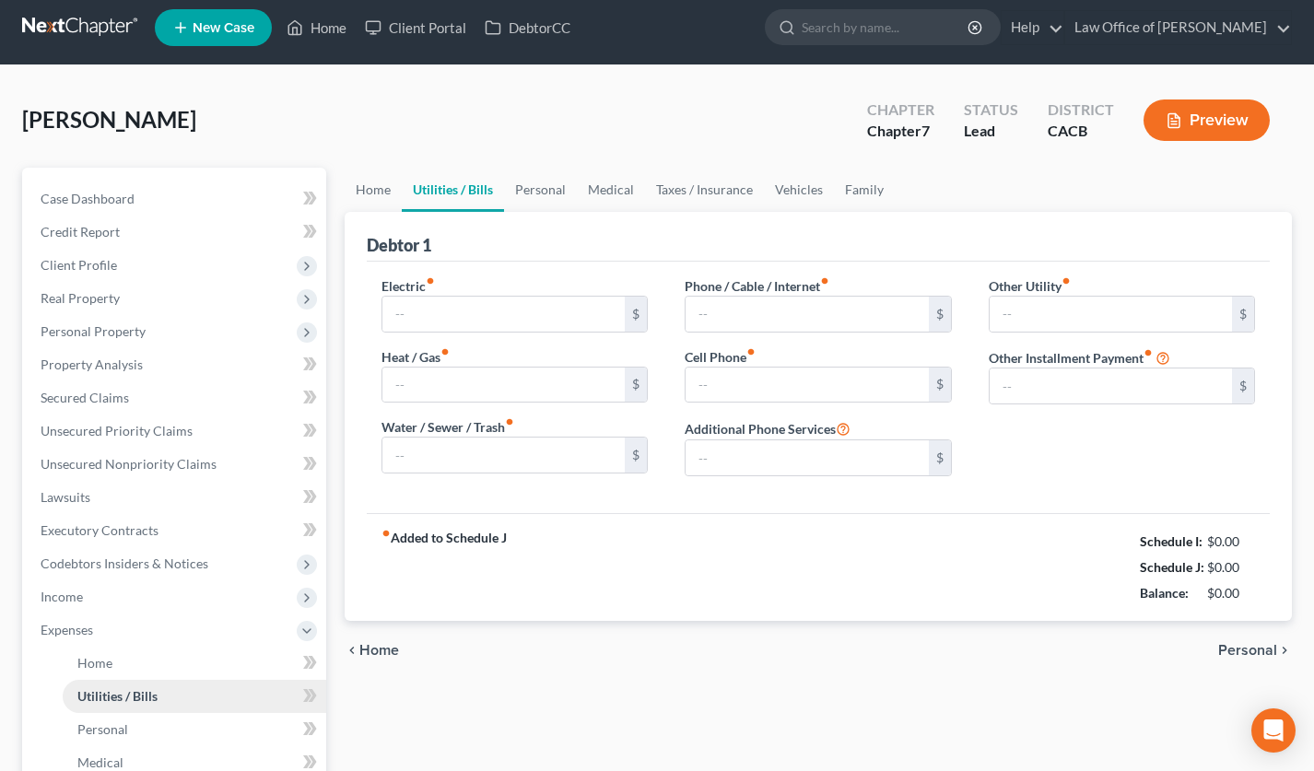
type input "0.00"
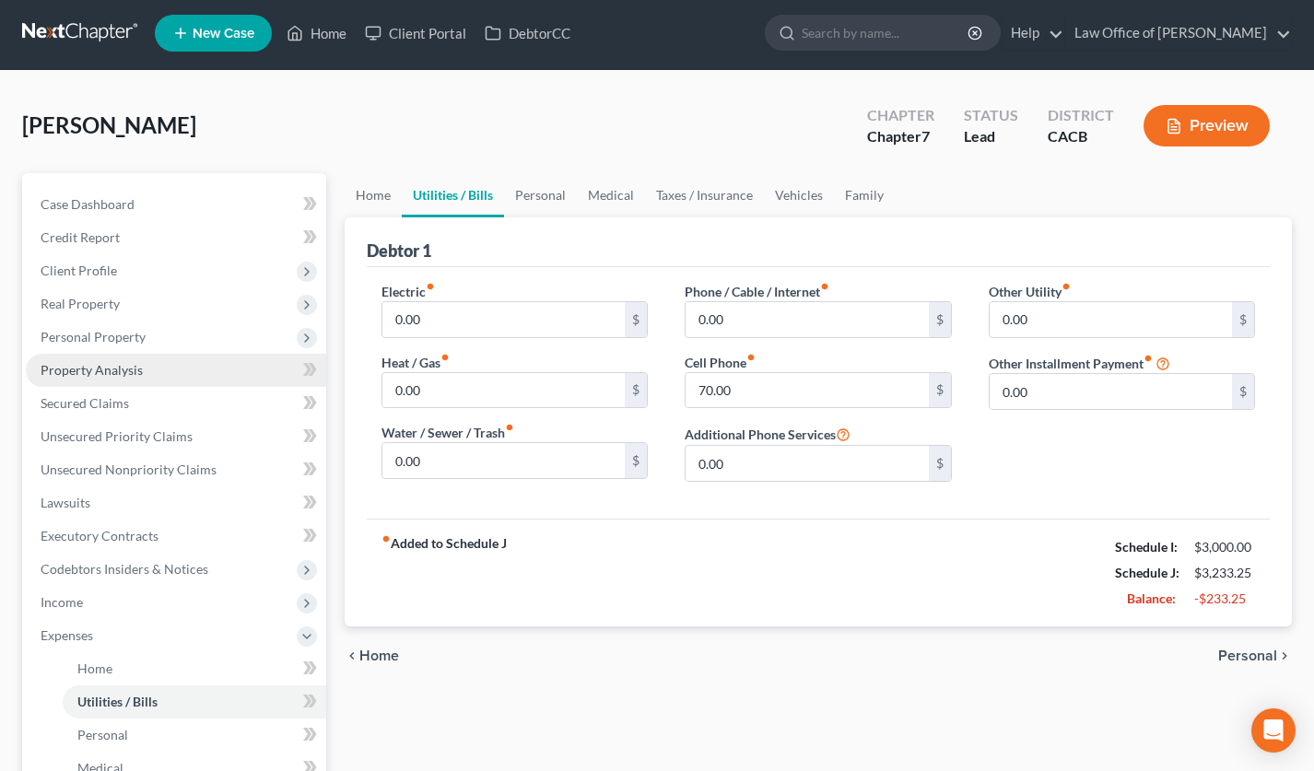
scroll to position [0, 0]
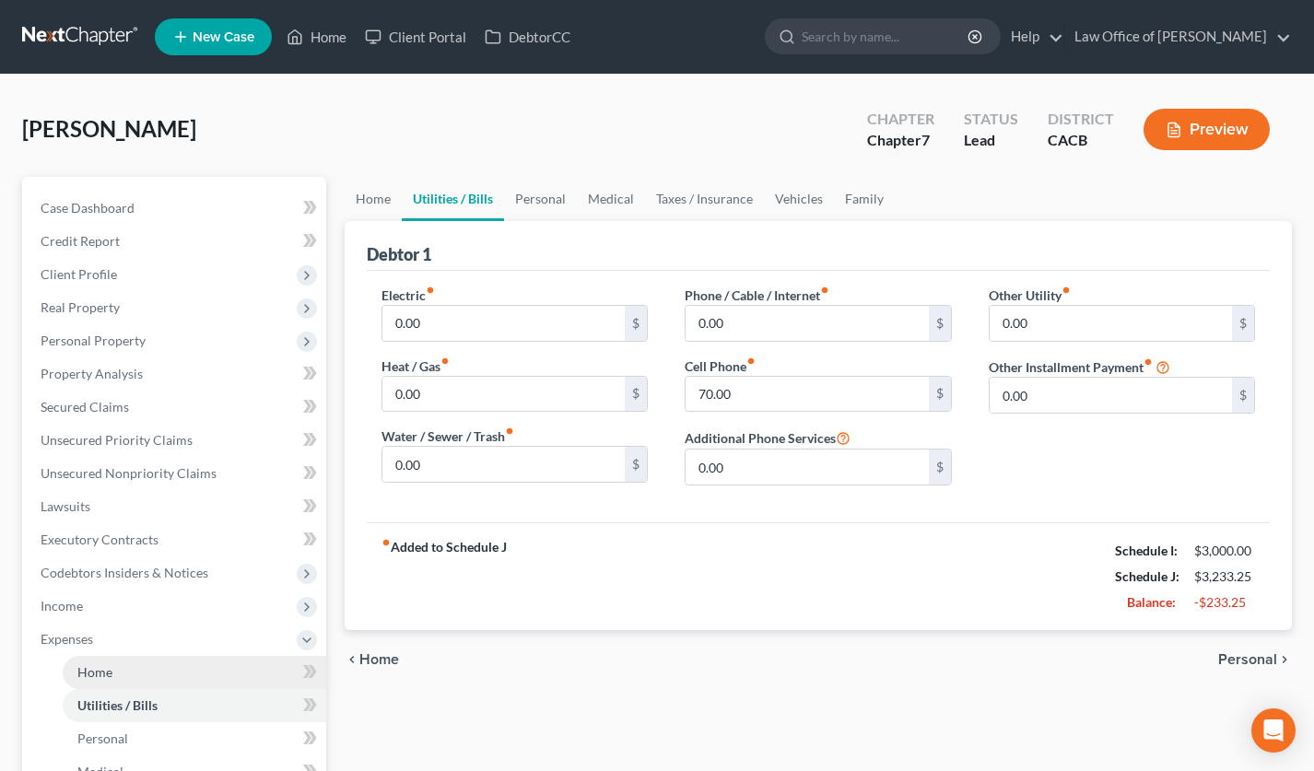
click at [131, 671] on link "Home" at bounding box center [195, 672] width 264 height 33
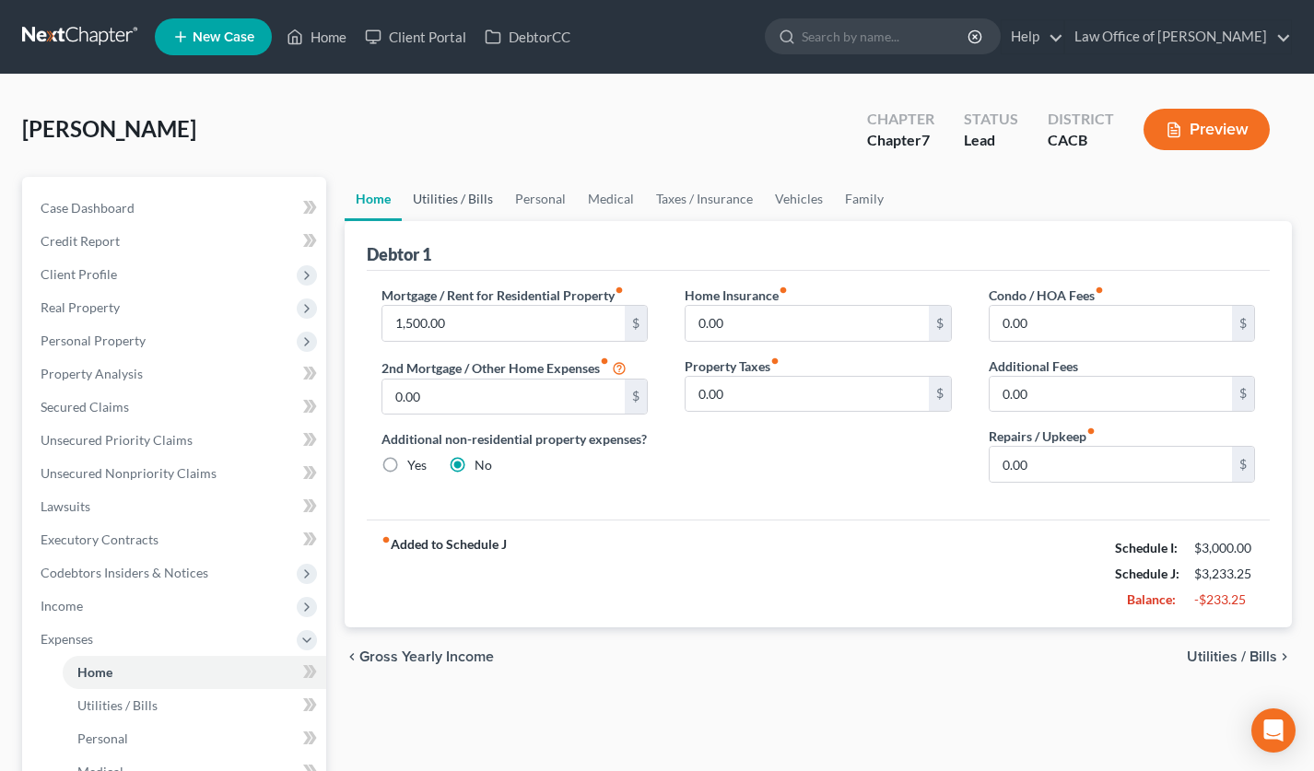
click at [440, 193] on link "Utilities / Bills" at bounding box center [453, 199] width 102 height 44
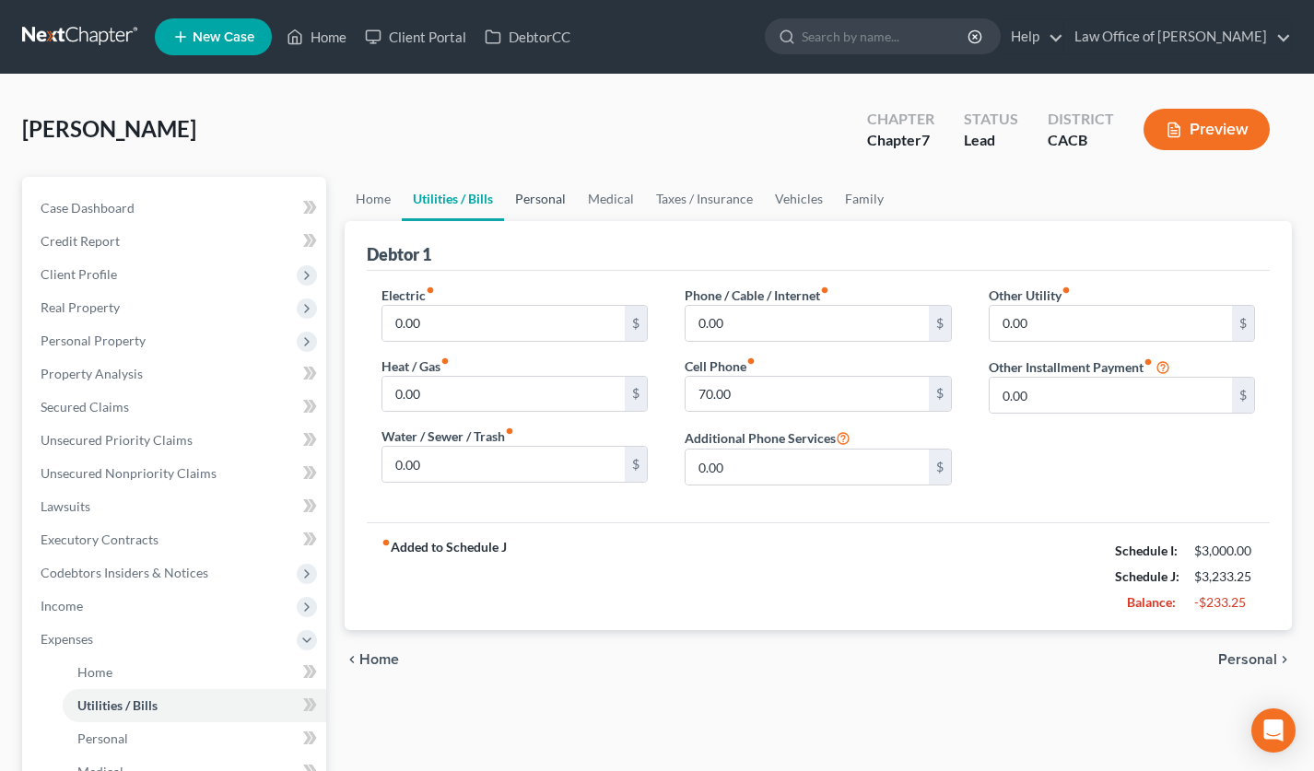
click at [533, 194] on link "Personal" at bounding box center [540, 199] width 73 height 44
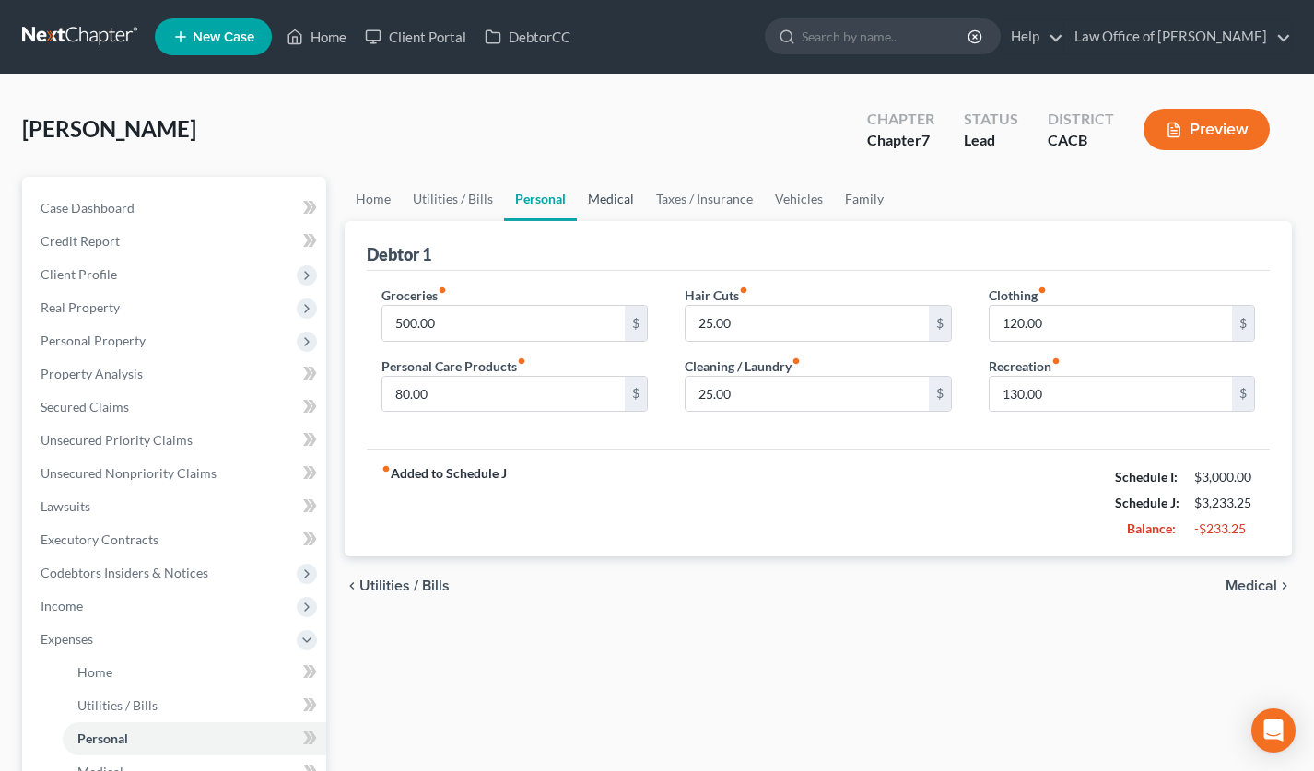
click at [603, 205] on link "Medical" at bounding box center [611, 199] width 68 height 44
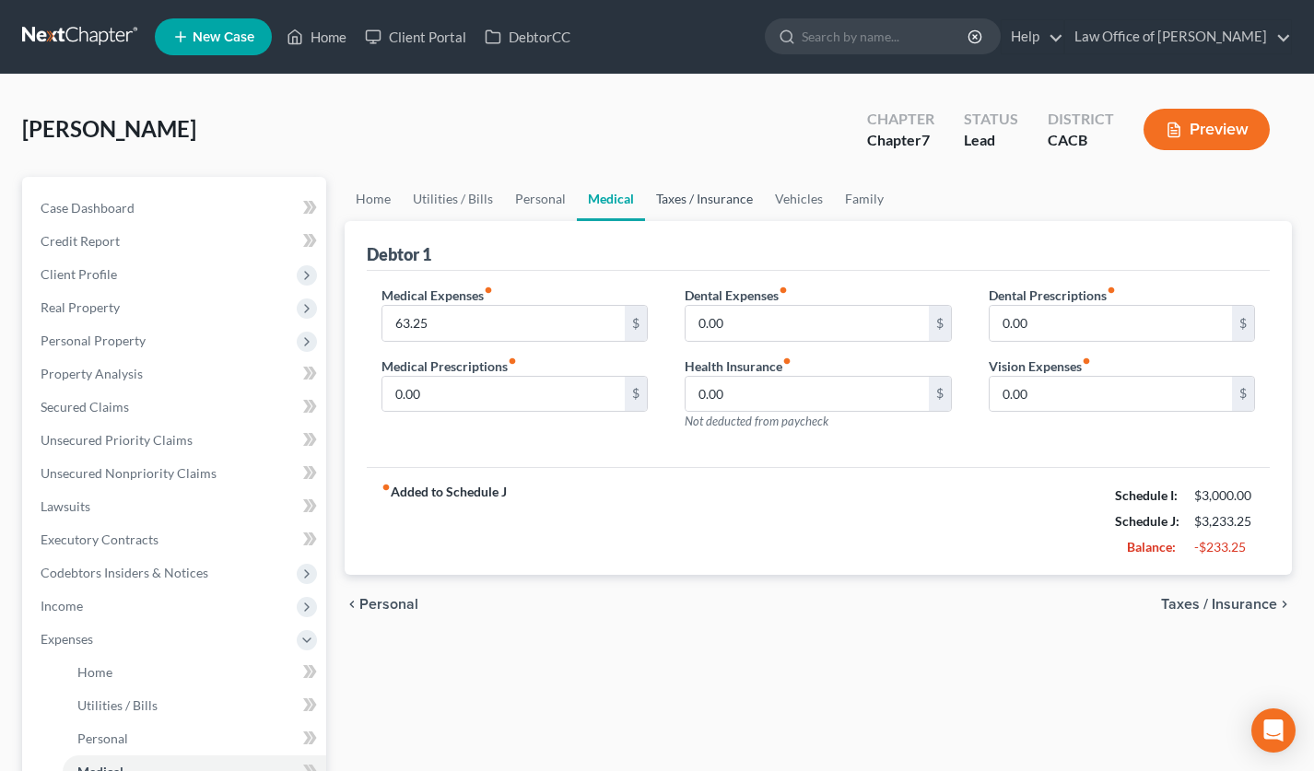
click at [693, 205] on link "Taxes / Insurance" at bounding box center [704, 199] width 119 height 44
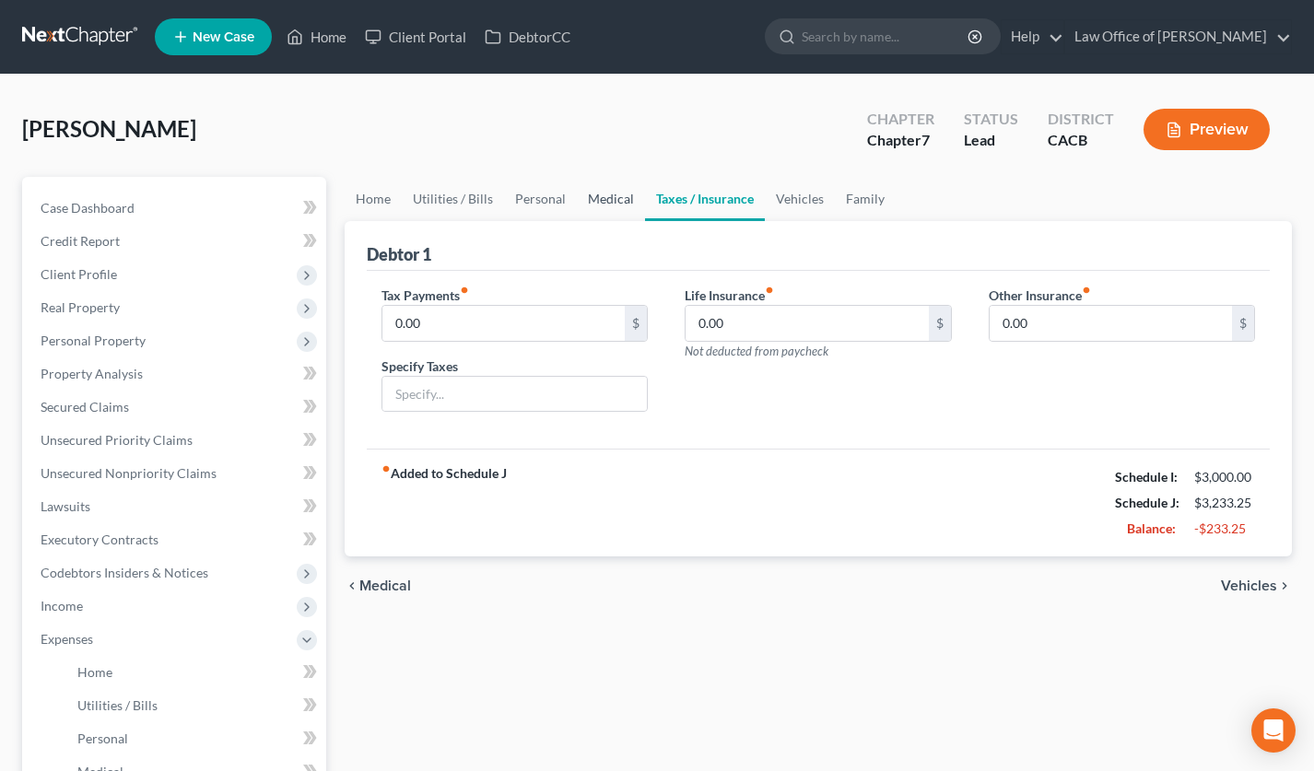
click at [592, 205] on link "Medical" at bounding box center [611, 199] width 68 height 44
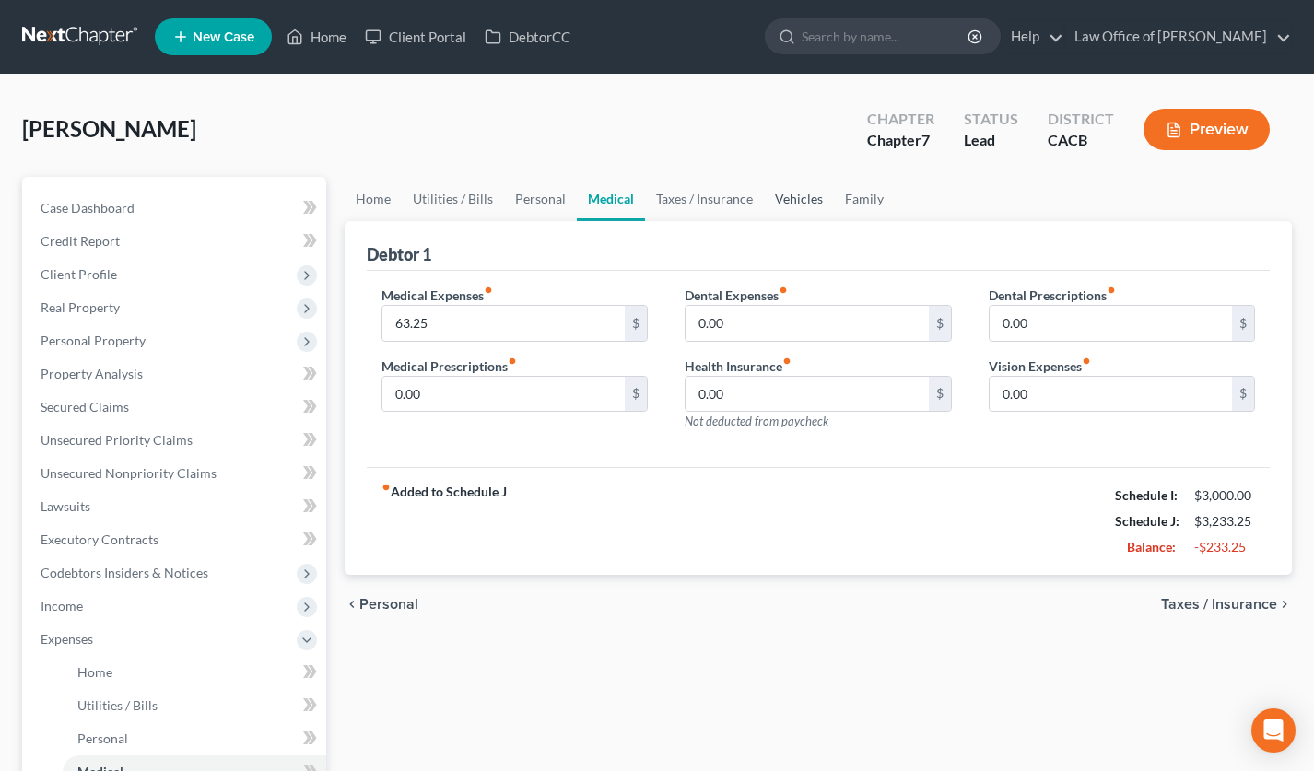
click at [778, 207] on link "Vehicles" at bounding box center [799, 199] width 70 height 44
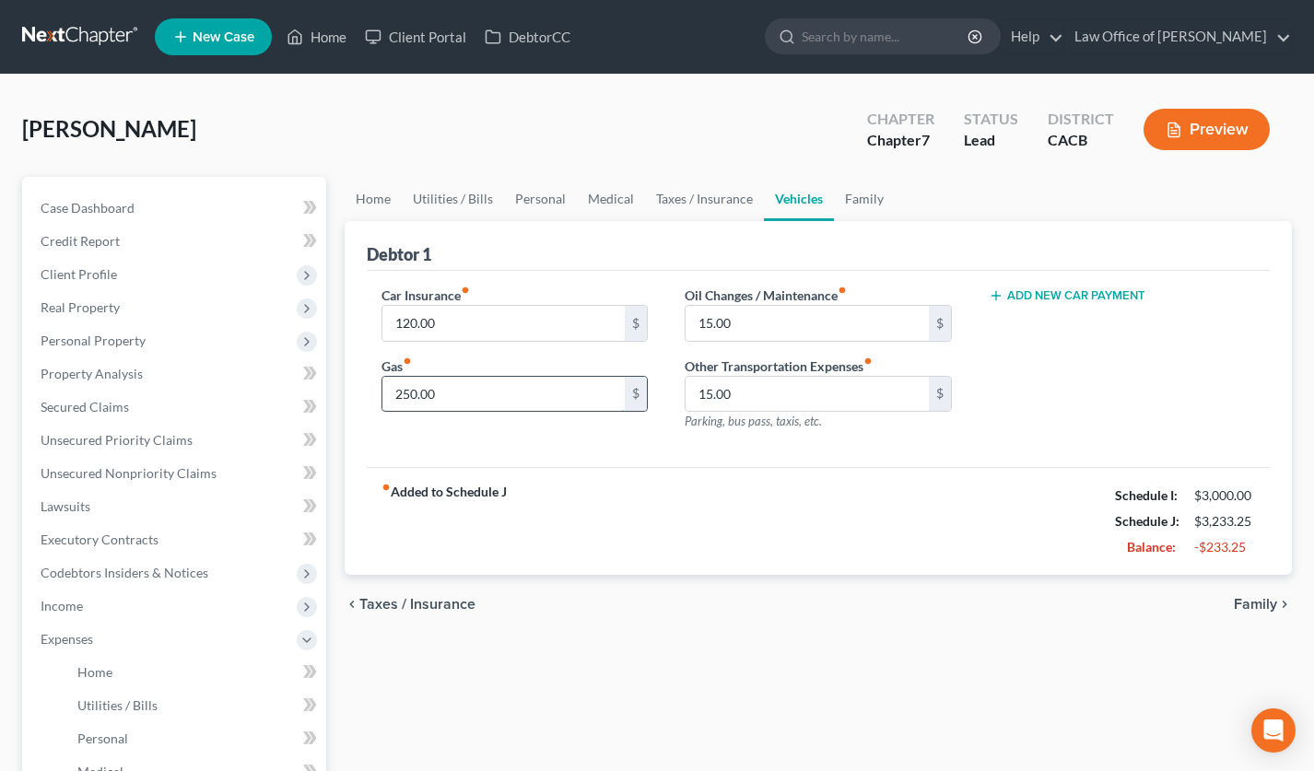
click at [545, 399] on input "250.00" at bounding box center [503, 394] width 243 height 35
type input "200"
type input "0.00"
click at [675, 457] on div "Car Insurance fiber_manual_record 120.00 $ Gas fiber_manual_record 200 $ Oil Ch…" at bounding box center [819, 369] width 904 height 197
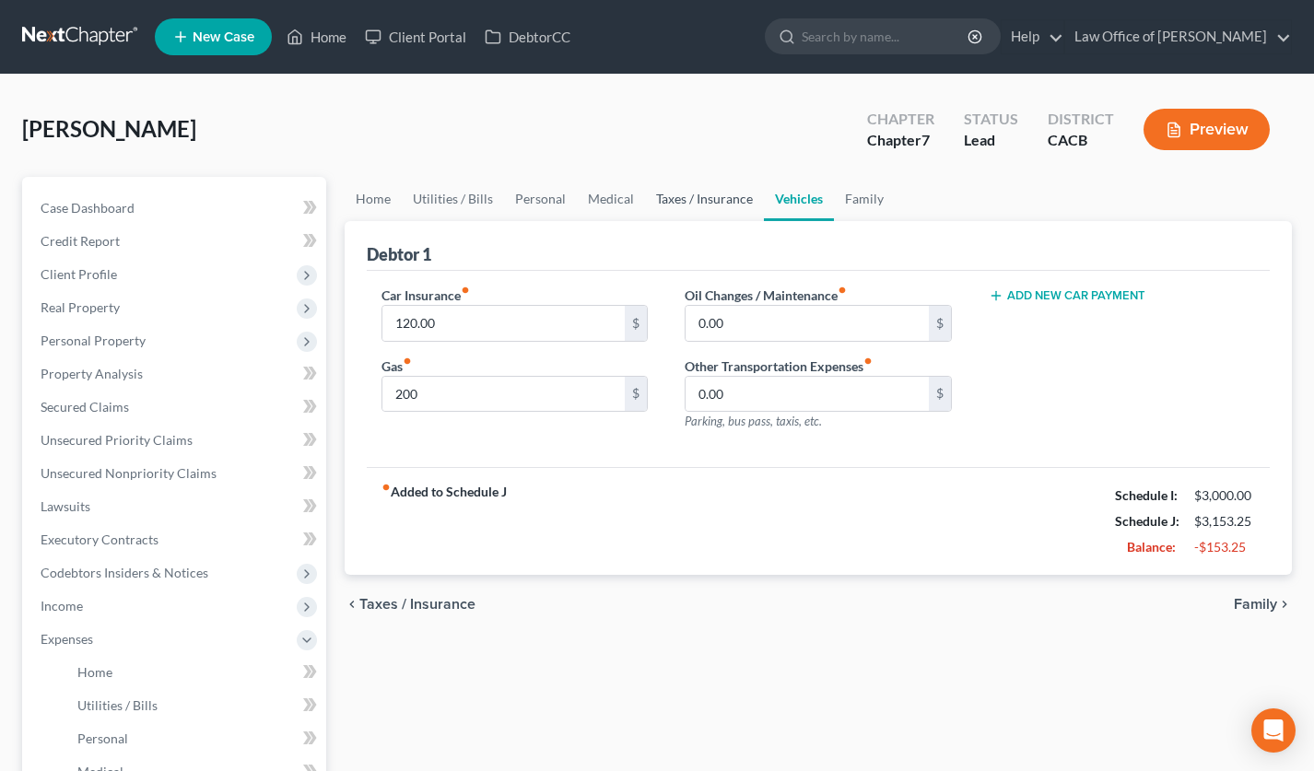
click at [724, 208] on link "Taxes / Insurance" at bounding box center [704, 199] width 119 height 44
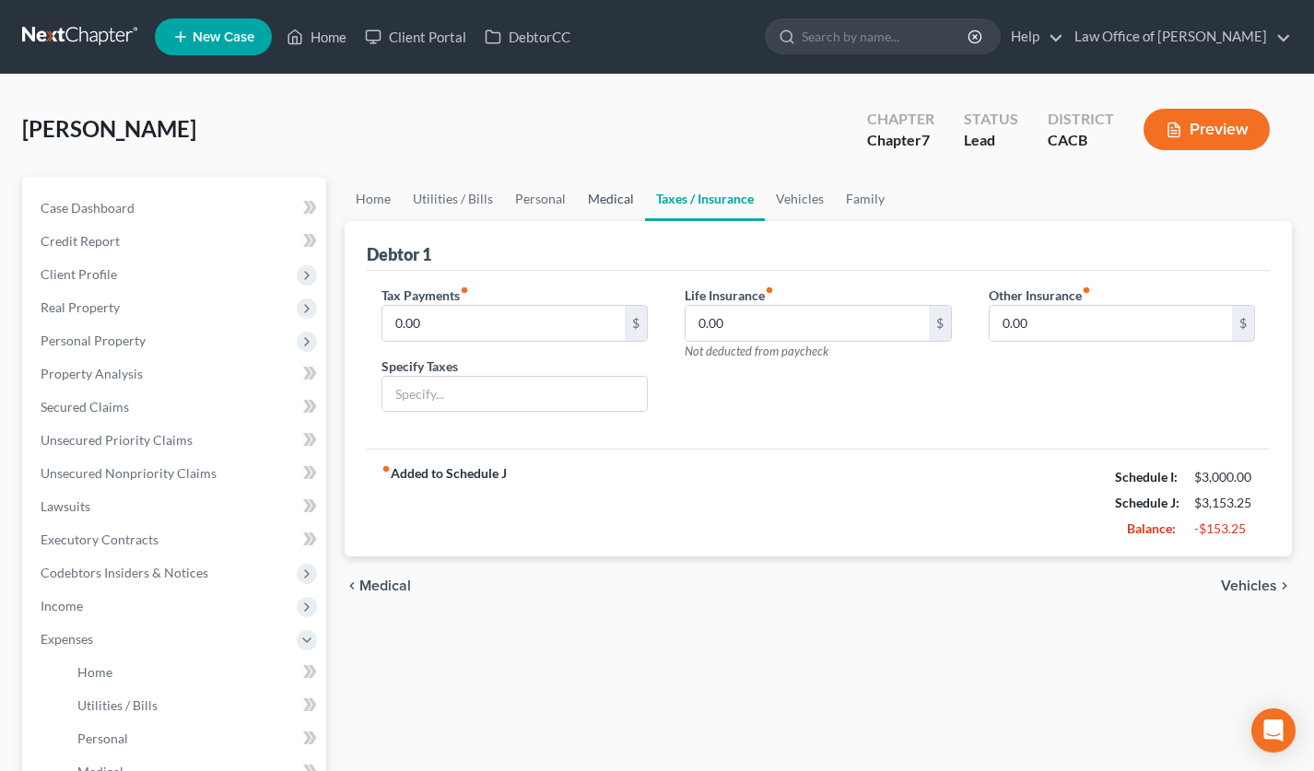
click at [577, 192] on link "Medical" at bounding box center [611, 199] width 68 height 44
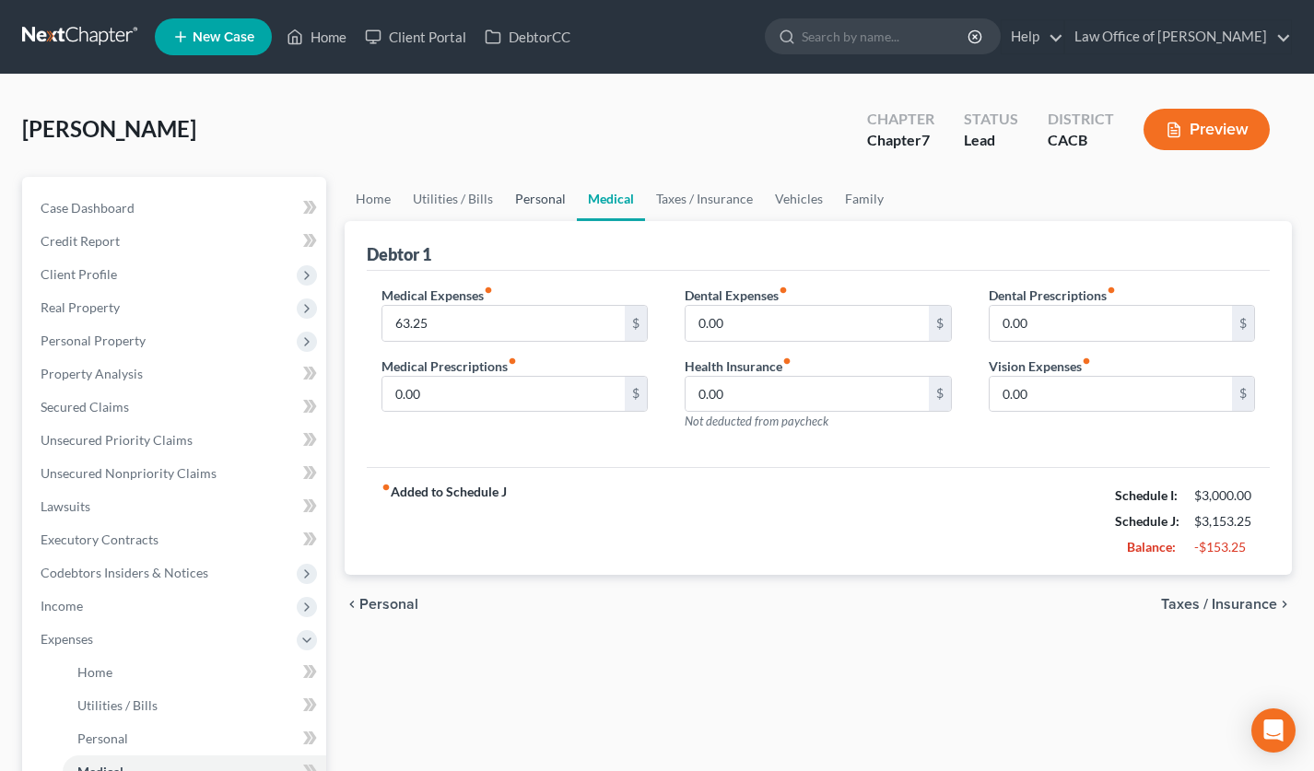
click at [509, 194] on link "Personal" at bounding box center [540, 199] width 73 height 44
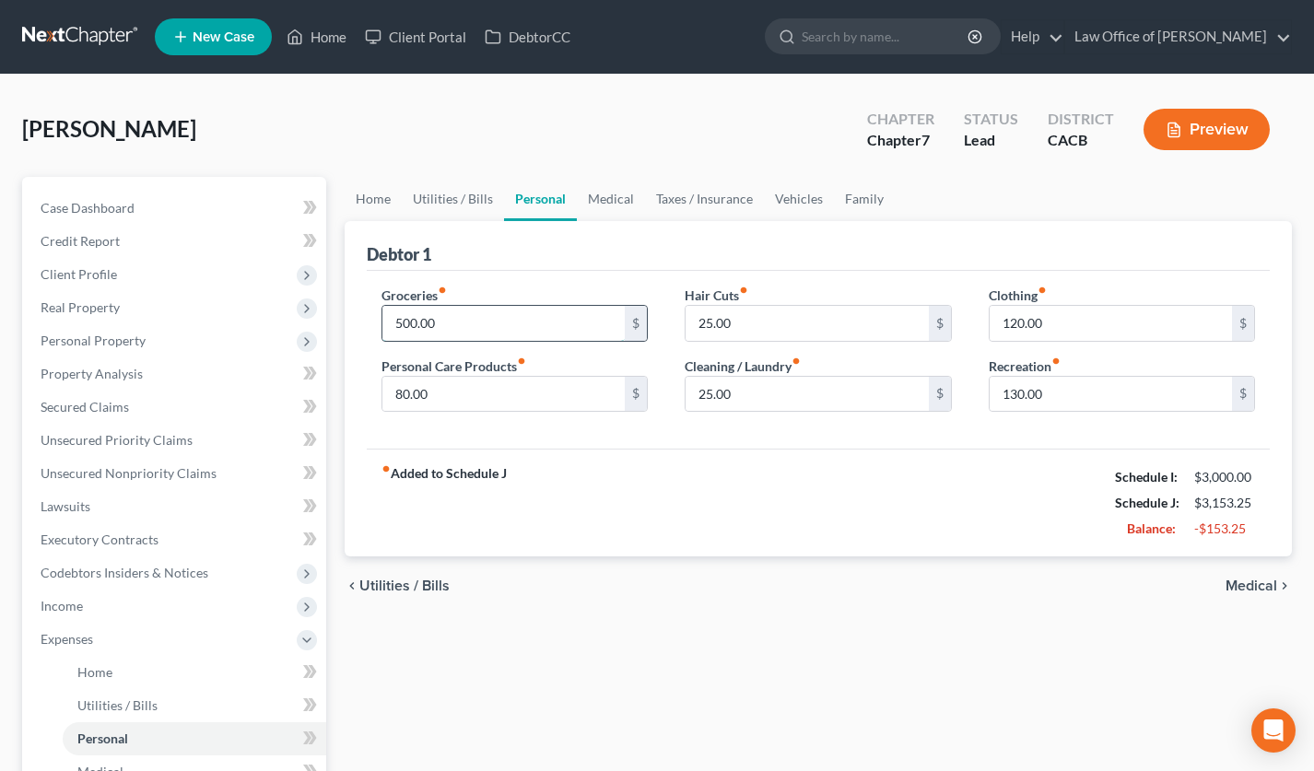
click at [463, 319] on input "500.00" at bounding box center [503, 323] width 243 height 35
type input "450"
click at [1082, 325] on input "120.00" at bounding box center [1111, 323] width 243 height 35
type input "75"
click at [1107, 409] on input "130.00" at bounding box center [1111, 394] width 243 height 35
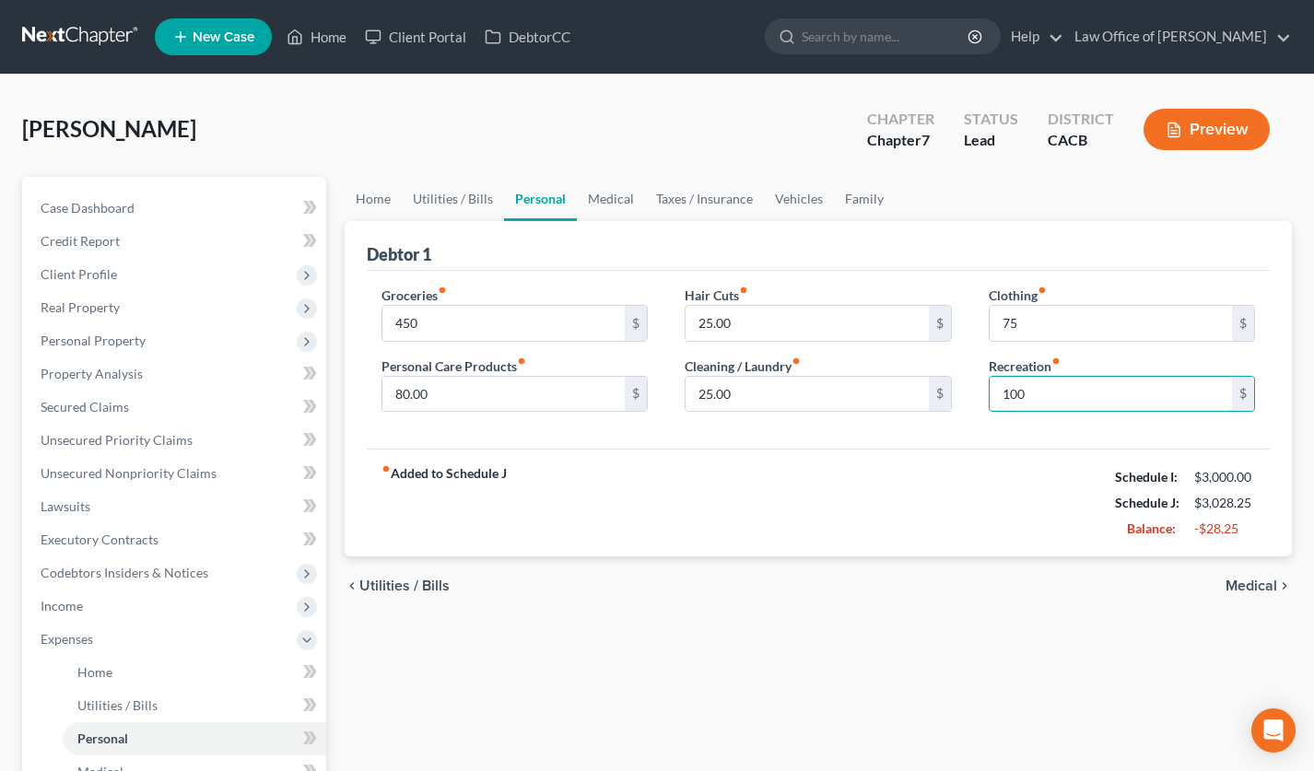
type input "100"
click at [875, 444] on div "Groceries fiber_manual_record 450 $ Personal Care Products fiber_manual_record …" at bounding box center [819, 360] width 904 height 179
click at [844, 394] on input "25.00" at bounding box center [806, 394] width 243 height 35
type input "35"
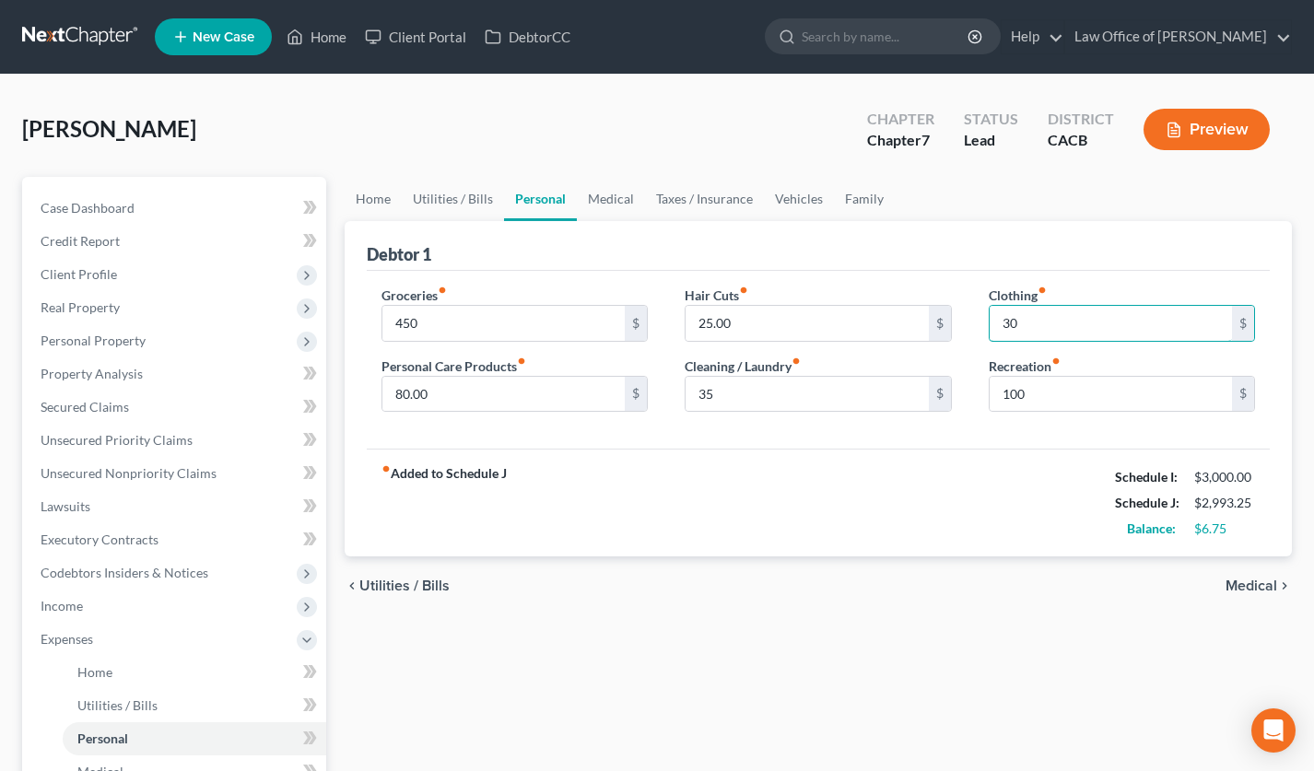
type input "30"
click at [783, 445] on div "Groceries fiber_manual_record 450 $ Personal Care Products fiber_manual_record …" at bounding box center [819, 360] width 904 height 179
click at [607, 213] on link "Medical" at bounding box center [611, 199] width 68 height 44
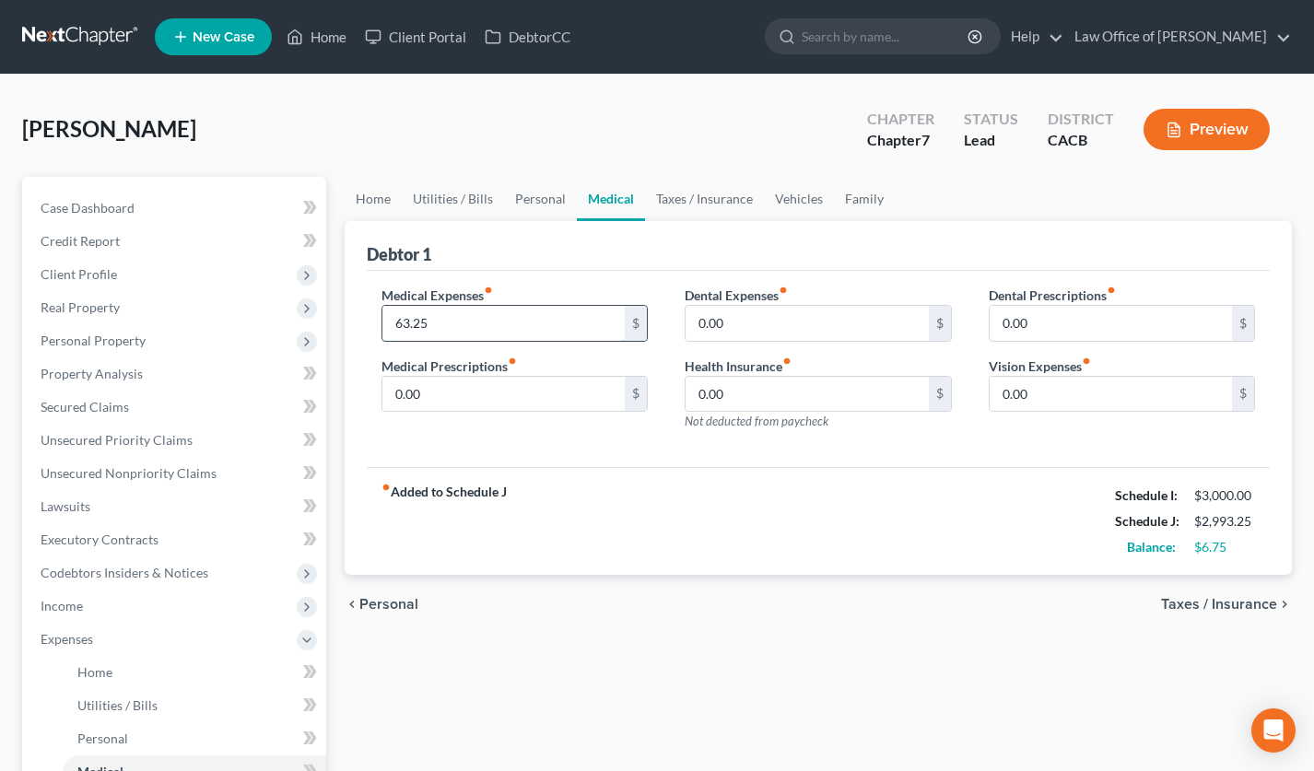
click at [507, 323] on input "63.25" at bounding box center [503, 323] width 243 height 35
type input "0.00"
click at [704, 189] on link "Taxes / Insurance" at bounding box center [704, 199] width 119 height 44
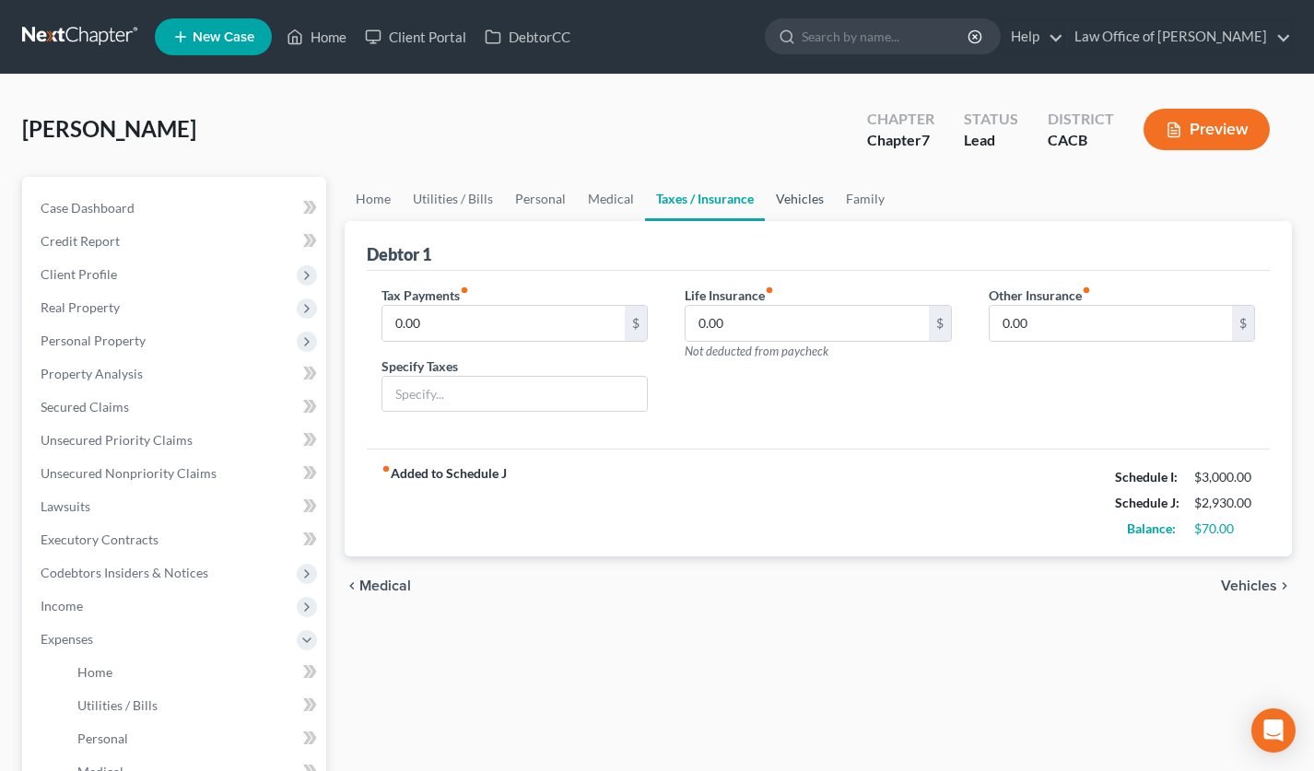
click at [811, 192] on link "Vehicles" at bounding box center [800, 199] width 70 height 44
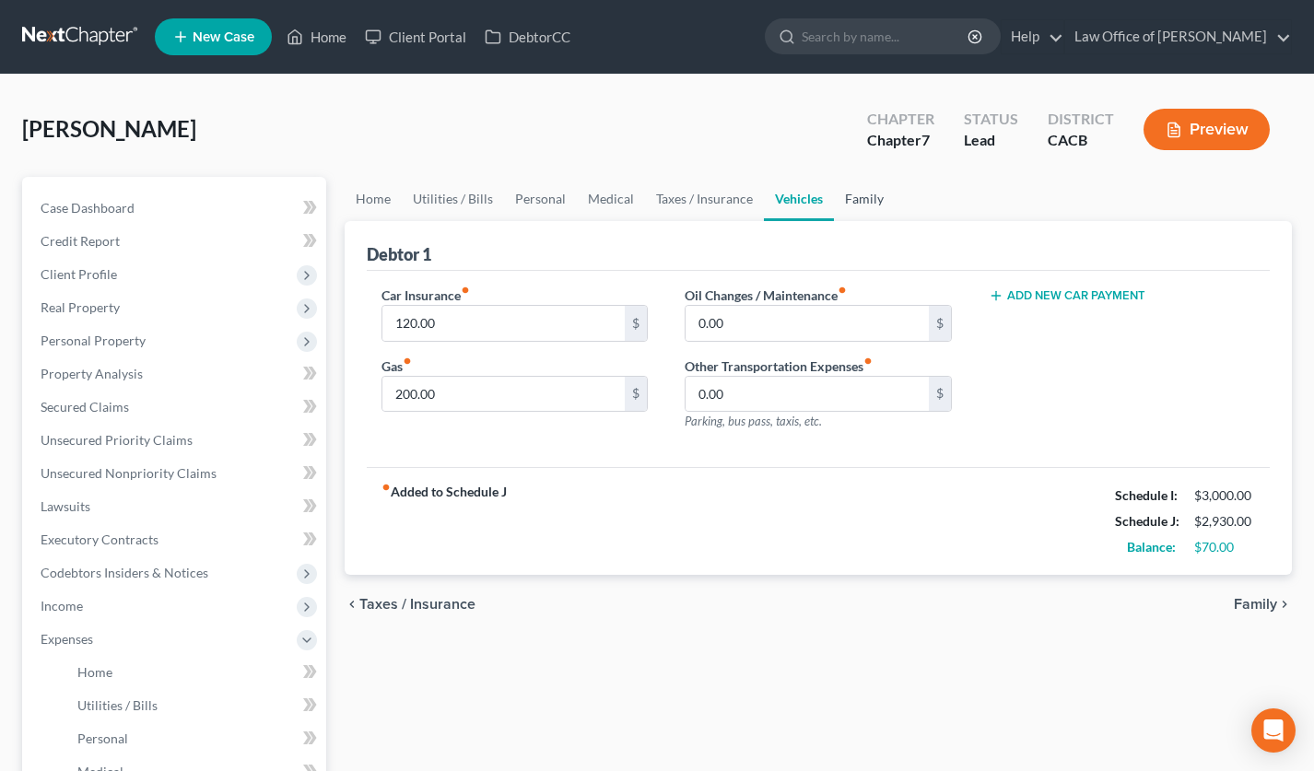
click at [876, 200] on link "Family" at bounding box center [864, 199] width 61 height 44
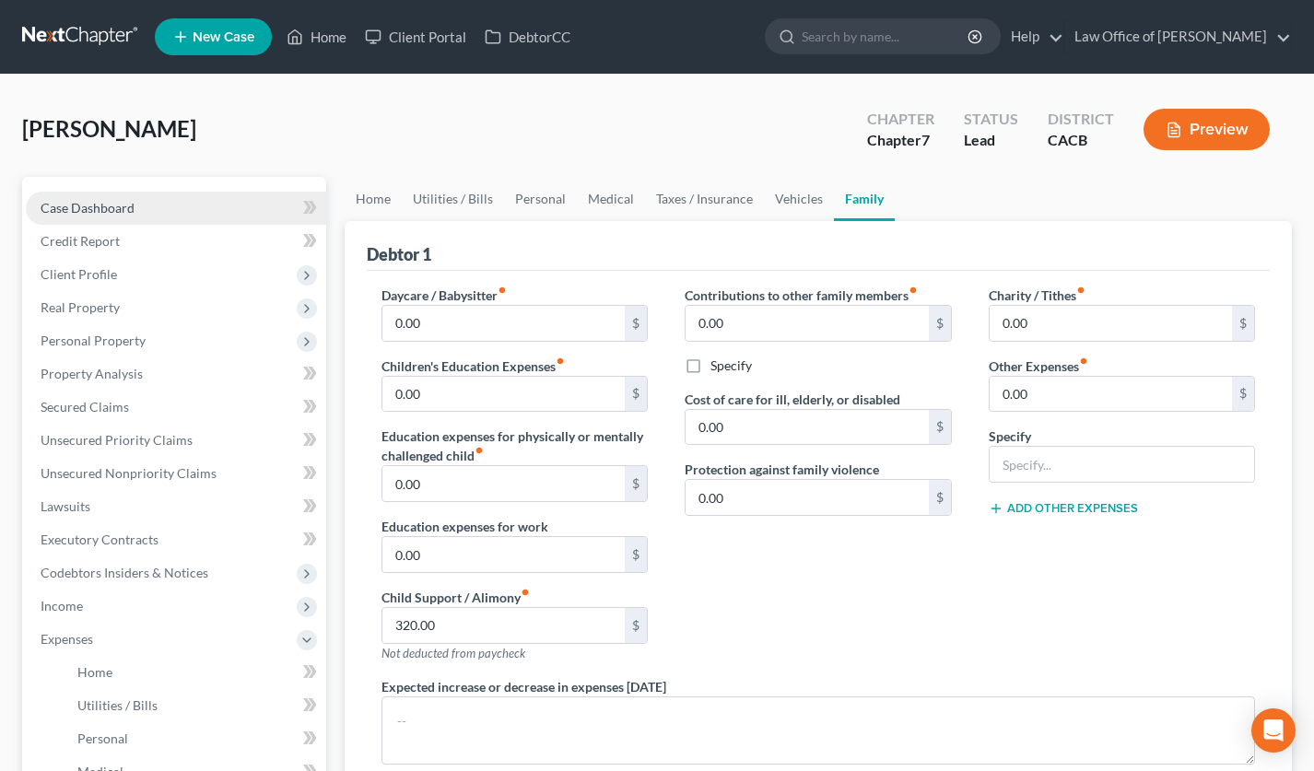
click at [114, 202] on span "Case Dashboard" at bounding box center [88, 208] width 94 height 16
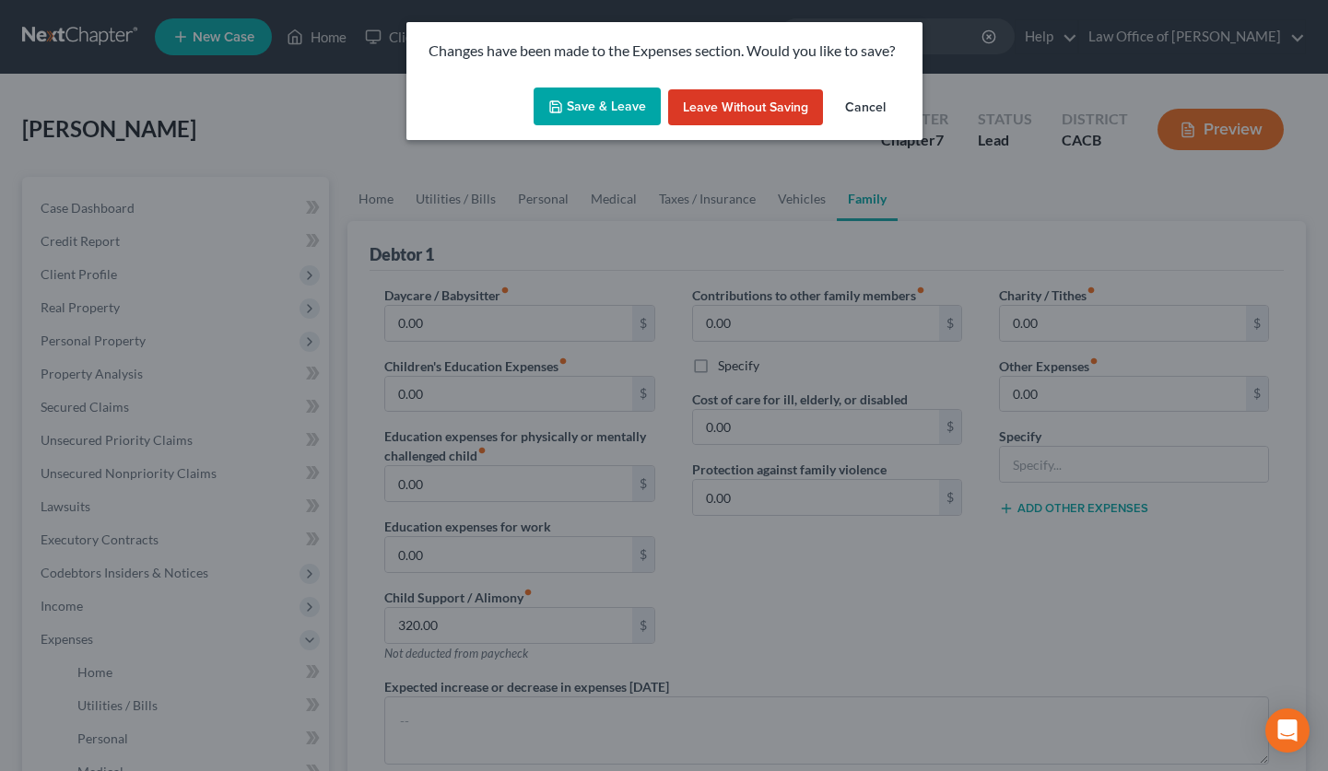
click at [603, 108] on button "Save & Leave" at bounding box center [596, 107] width 127 height 39
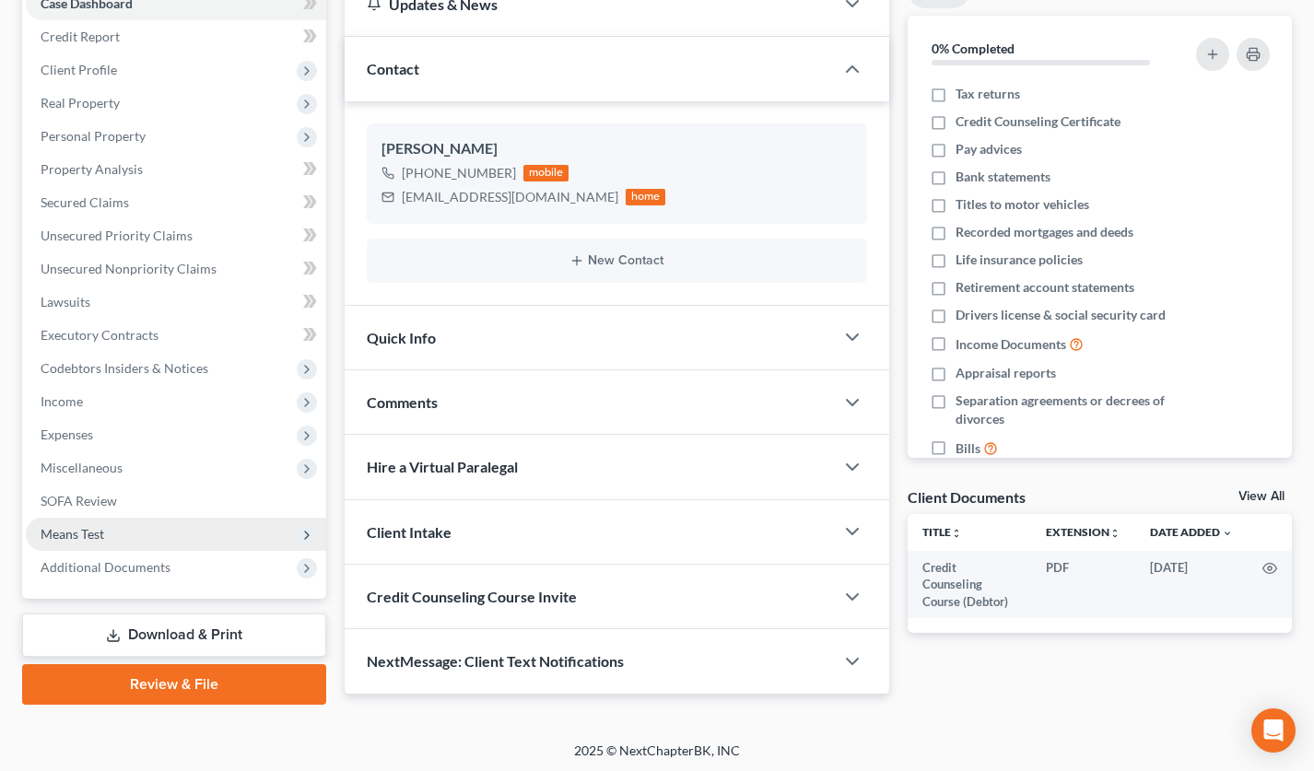
scroll to position [206, 0]
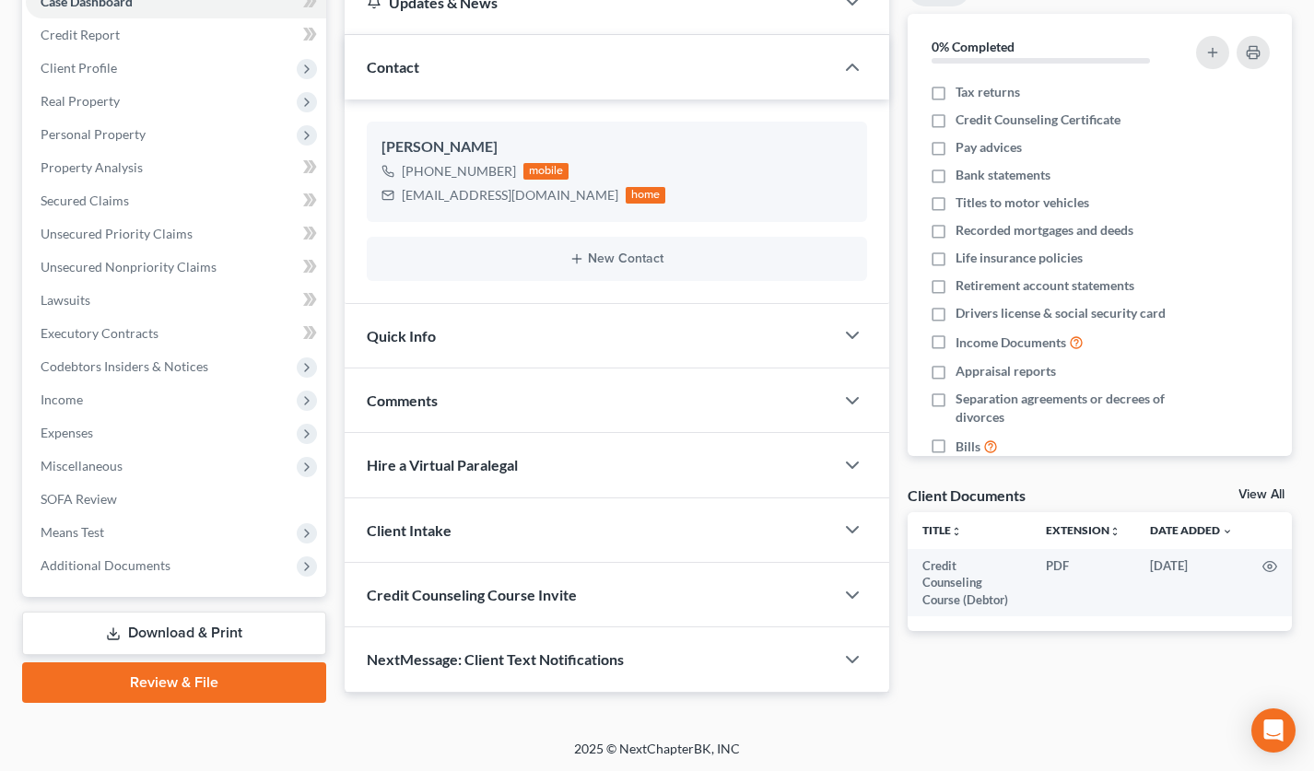
click at [211, 634] on link "Download & Print" at bounding box center [174, 633] width 304 height 43
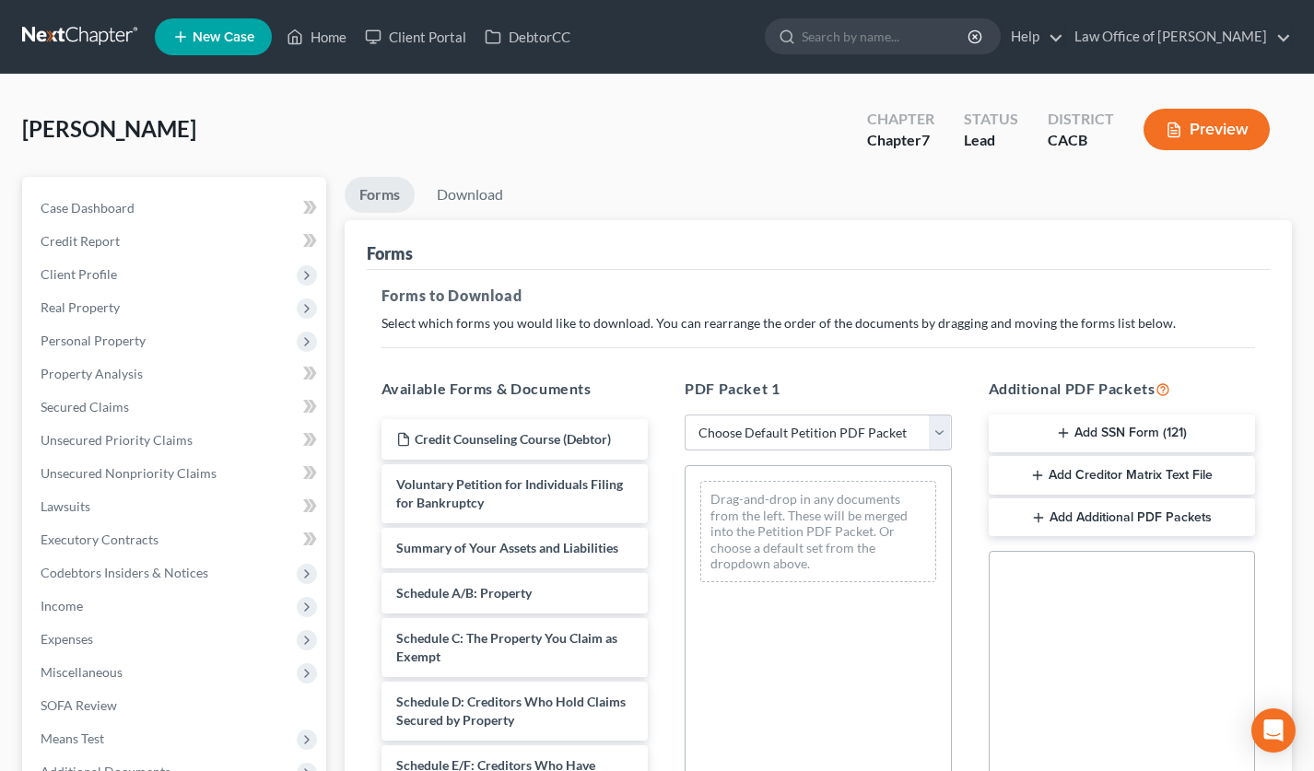
click at [720, 439] on select "Choose Default Petition PDF Packet Complete Bankruptcy Petition (all forms and …" at bounding box center [818, 433] width 267 height 37
select select "0"
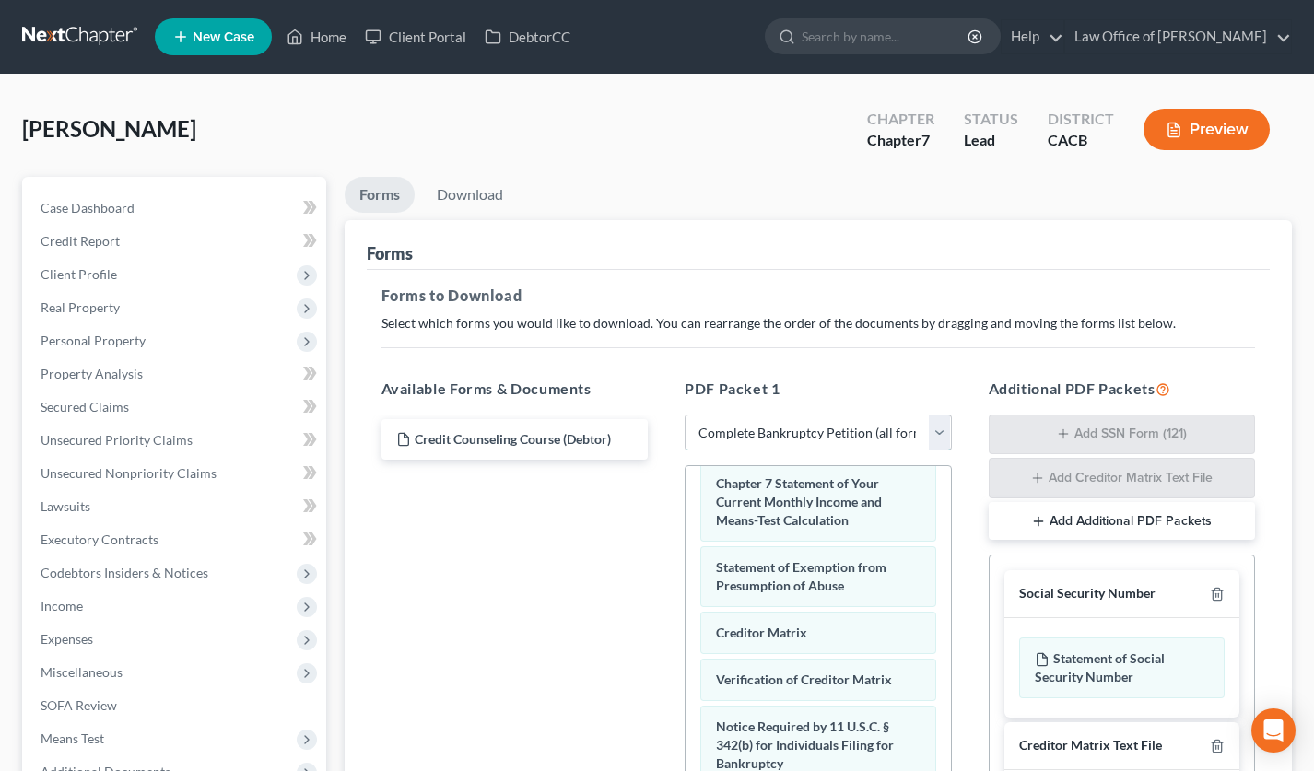
scroll to position [368, 0]
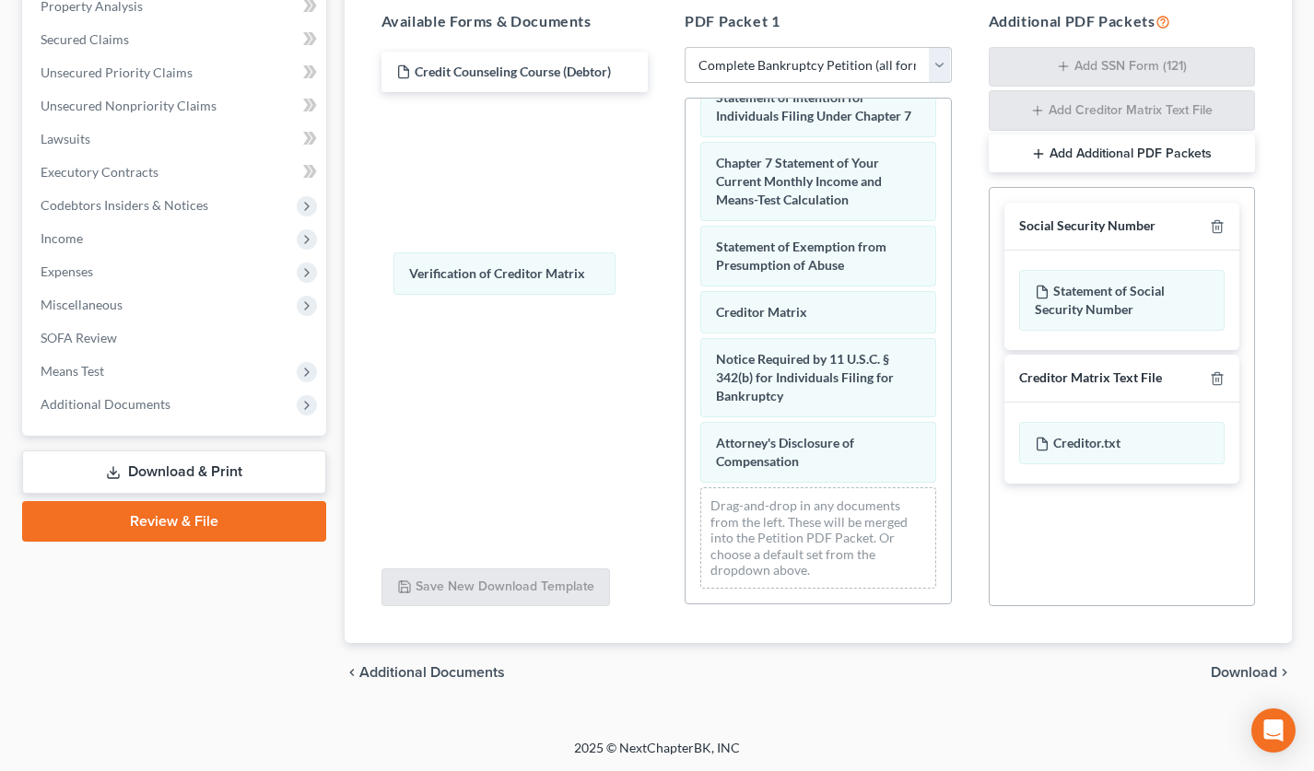
drag, startPoint x: 501, startPoint y: 282, endPoint x: 437, endPoint y: 260, distance: 68.2
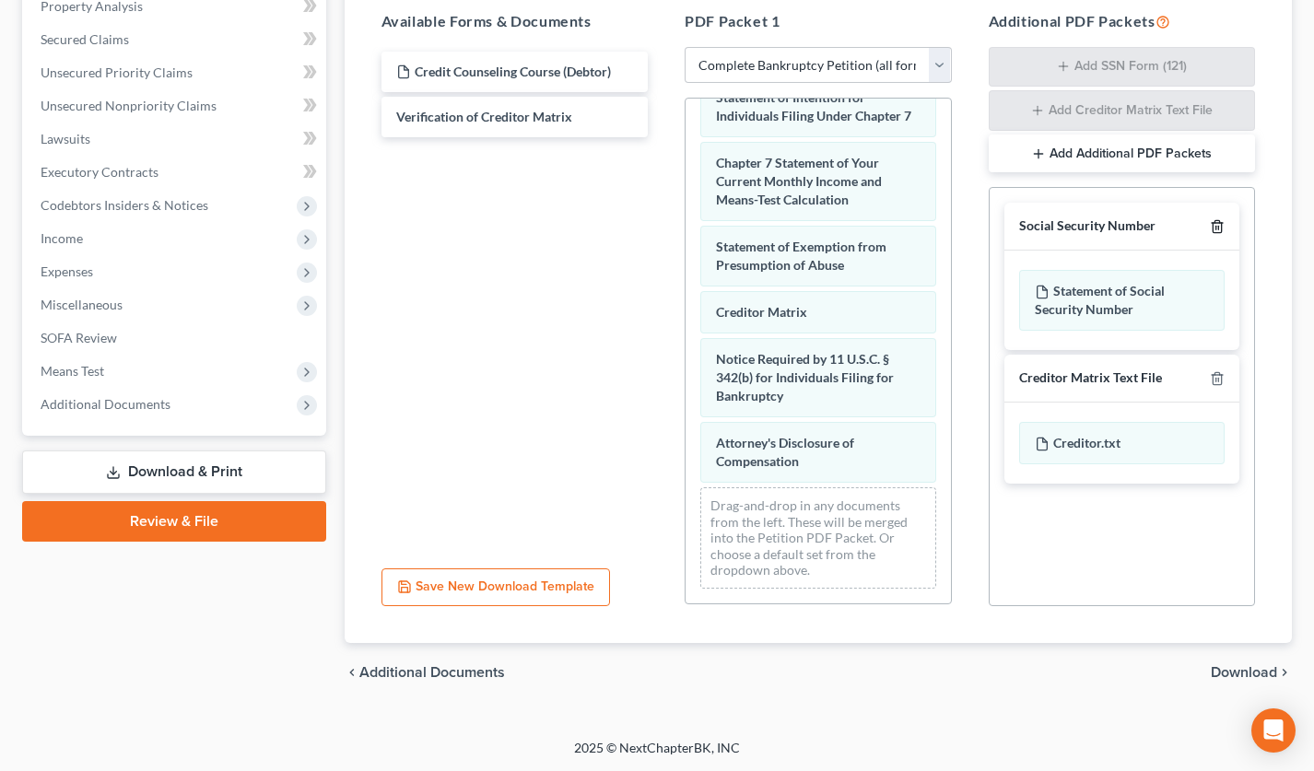
click at [1218, 222] on icon "button" at bounding box center [1217, 226] width 15 height 15
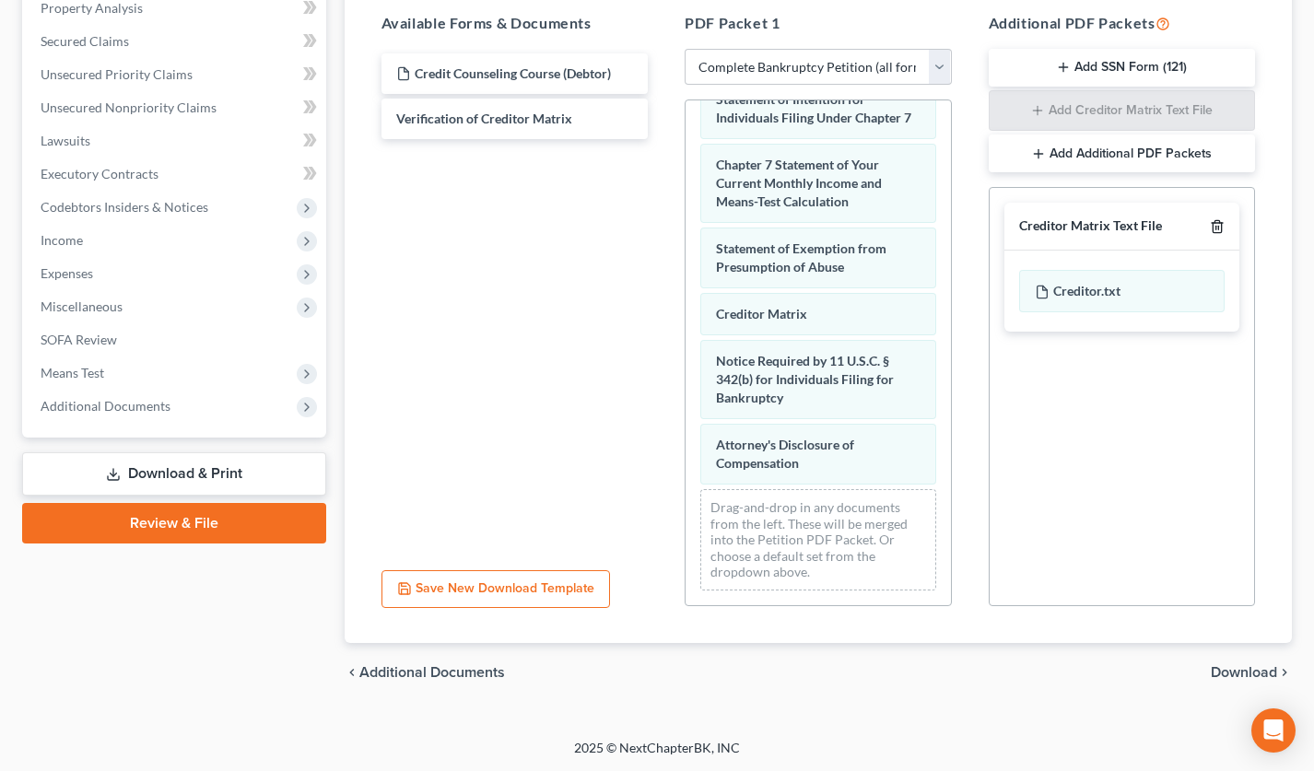
click at [1214, 223] on icon "button" at bounding box center [1217, 226] width 15 height 15
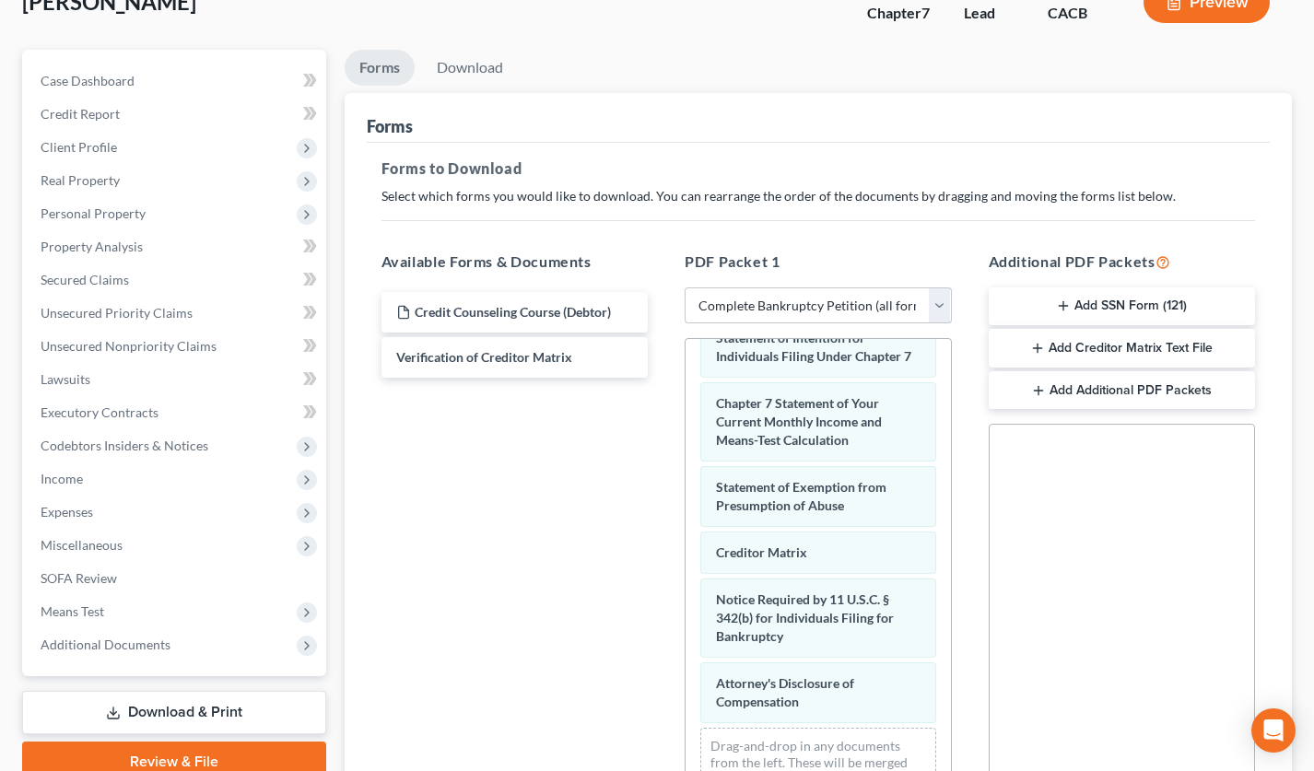
scroll to position [0, 0]
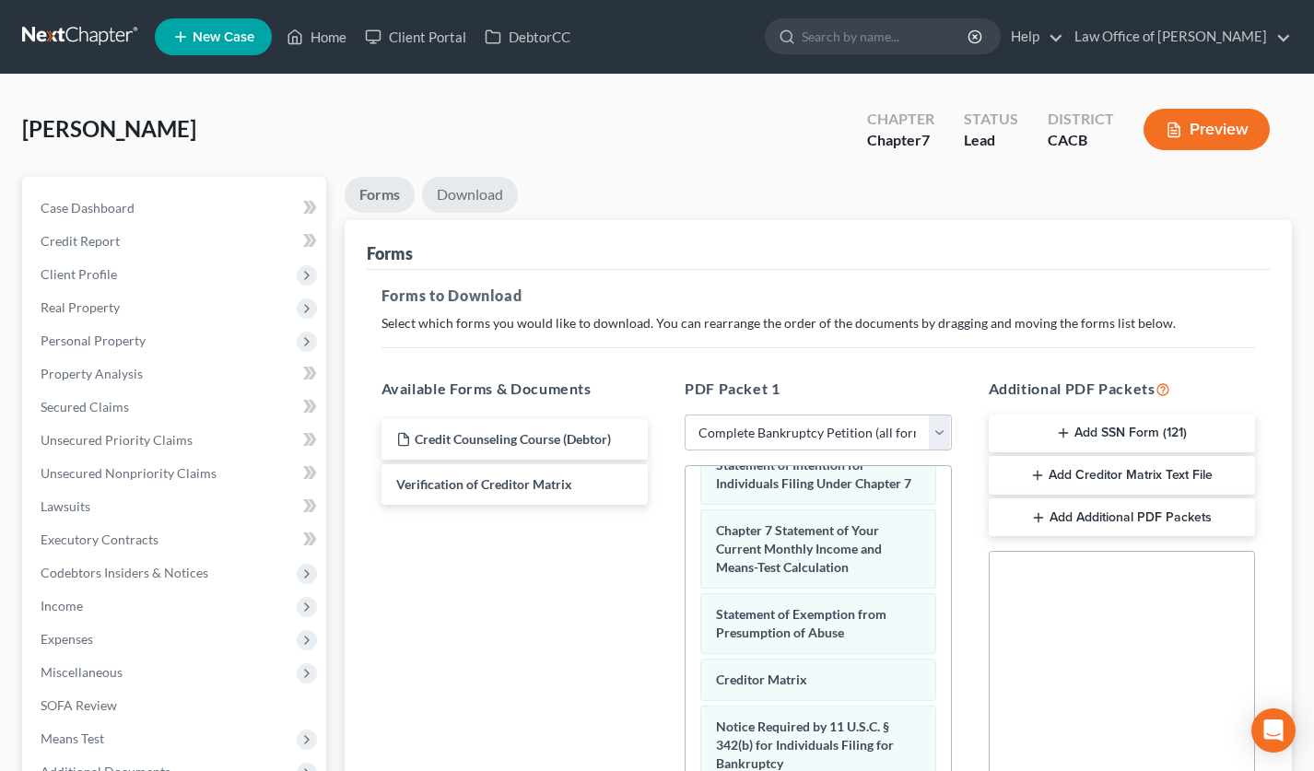
click at [486, 204] on link "Download" at bounding box center [470, 195] width 96 height 36
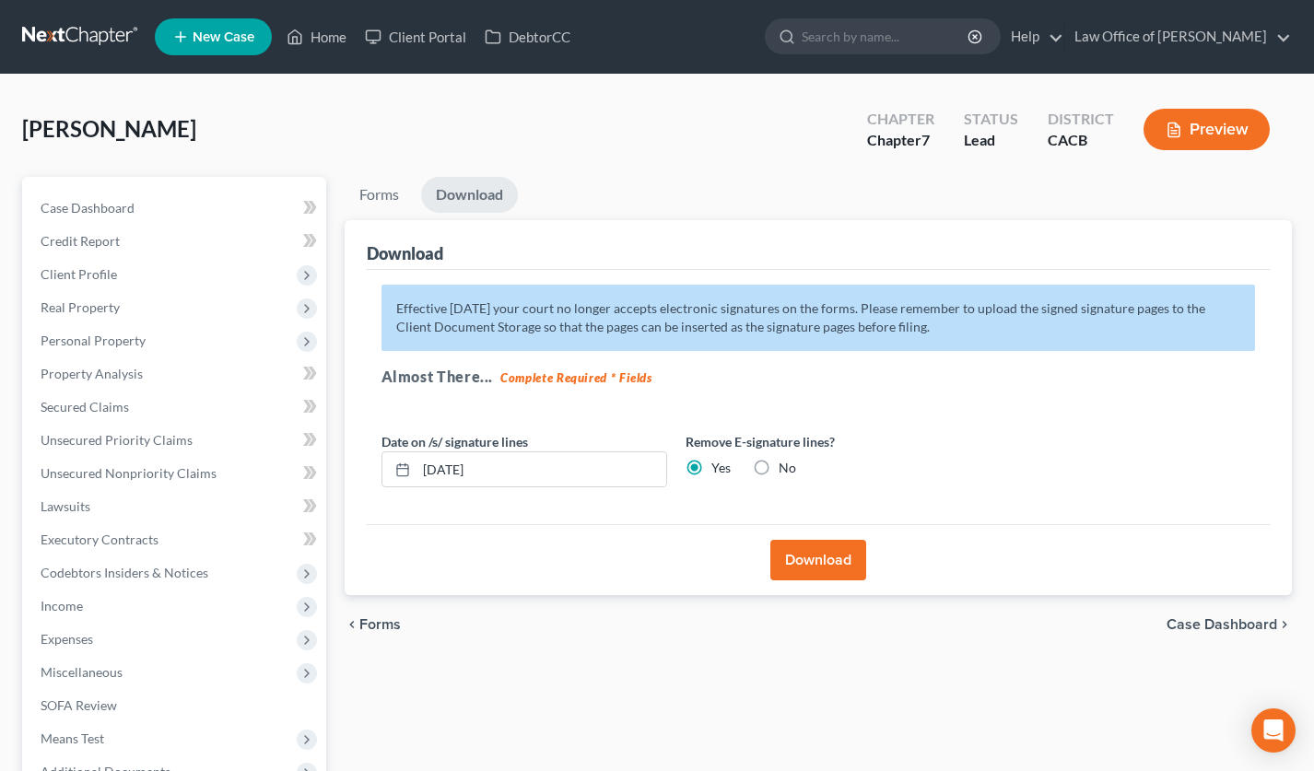
click at [779, 466] on label "No" at bounding box center [788, 468] width 18 height 18
click at [786, 466] on input "No" at bounding box center [792, 465] width 12 height 12
radio input "true"
radio input "false"
click at [822, 550] on button "Download" at bounding box center [818, 560] width 96 height 41
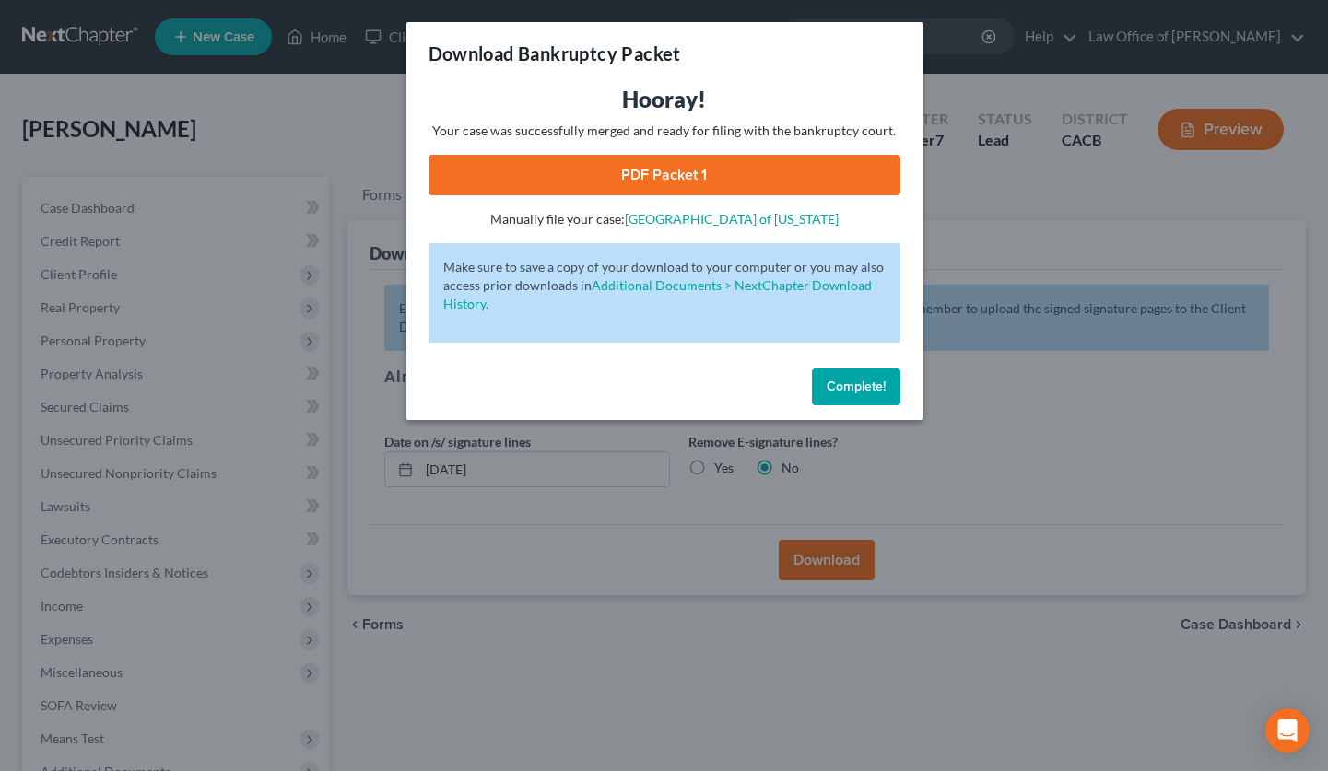
click at [651, 177] on link "PDF Packet 1" at bounding box center [664, 175] width 472 height 41
click at [848, 388] on span "Complete!" at bounding box center [855, 387] width 59 height 16
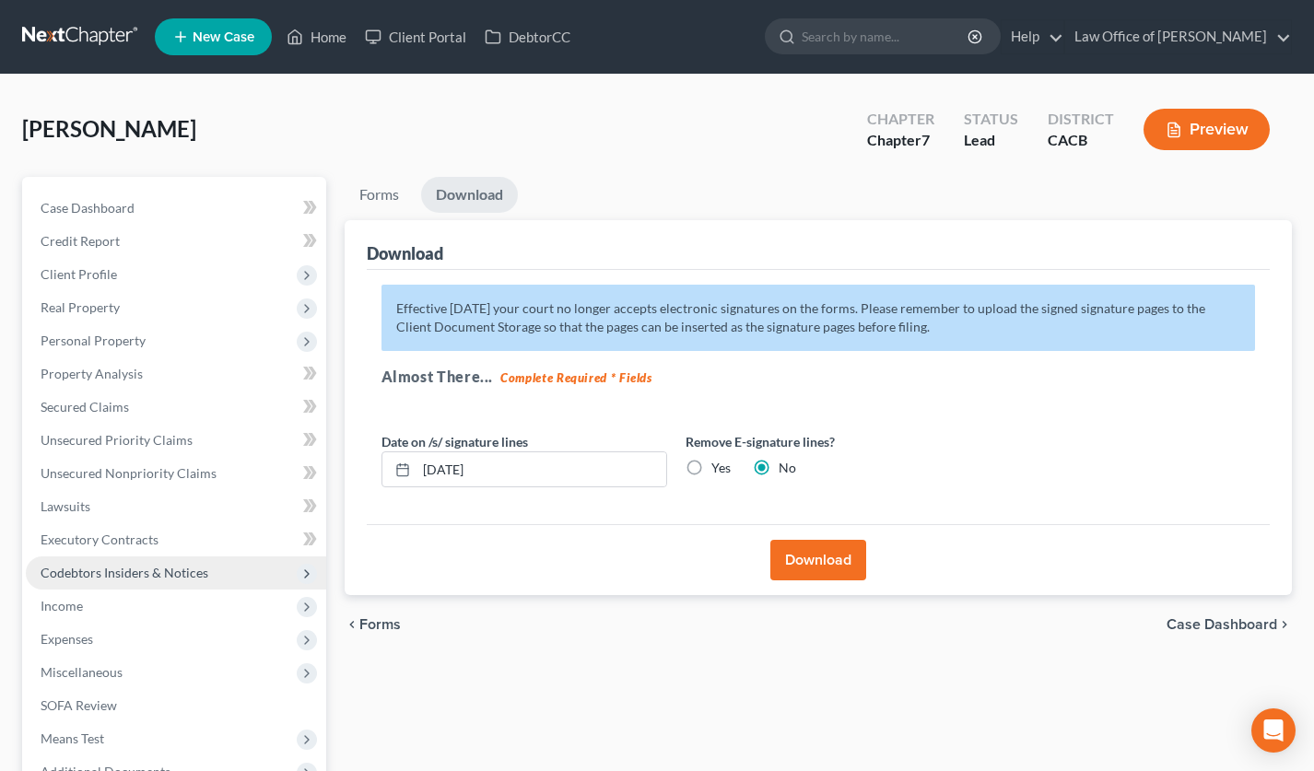
click at [131, 570] on span "Codebtors Insiders & Notices" at bounding box center [125, 573] width 168 height 16
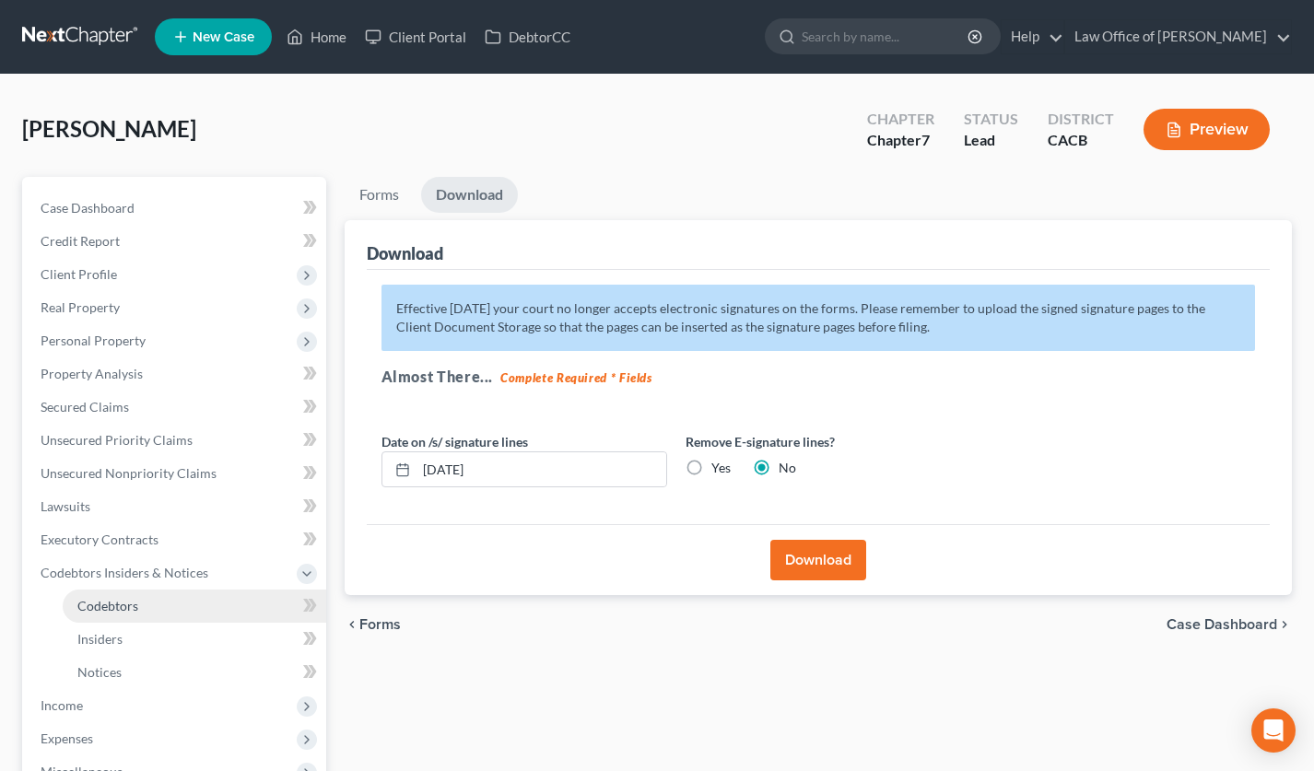
click at [149, 615] on link "Codebtors" at bounding box center [195, 606] width 264 height 33
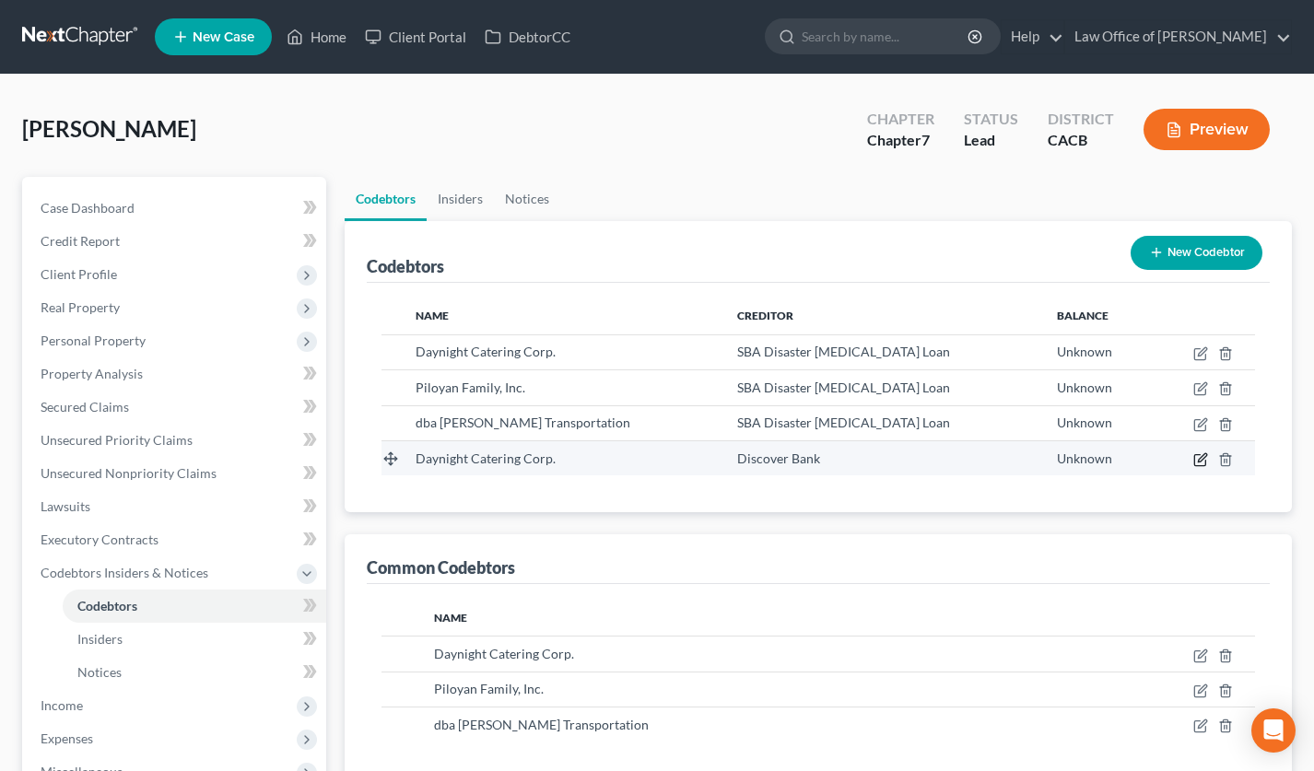
click at [1199, 455] on icon "button" at bounding box center [1199, 460] width 11 height 11
select select "4"
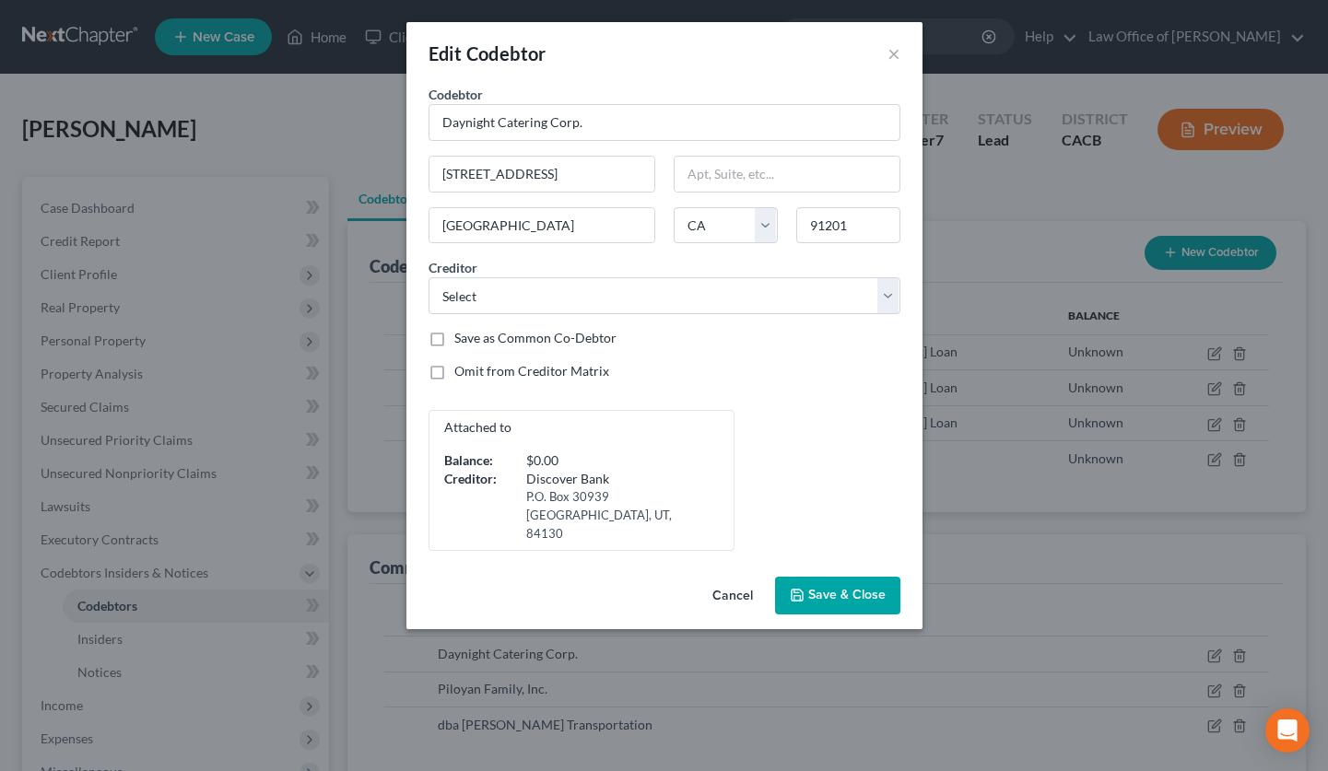
click at [524, 368] on label "Omit from Creditor Matrix" at bounding box center [531, 371] width 155 height 18
click at [474, 368] on input "Omit from Creditor Matrix" at bounding box center [468, 368] width 12 height 12
checkbox input "true"
click at [854, 577] on button "Save & Close" at bounding box center [837, 596] width 125 height 39
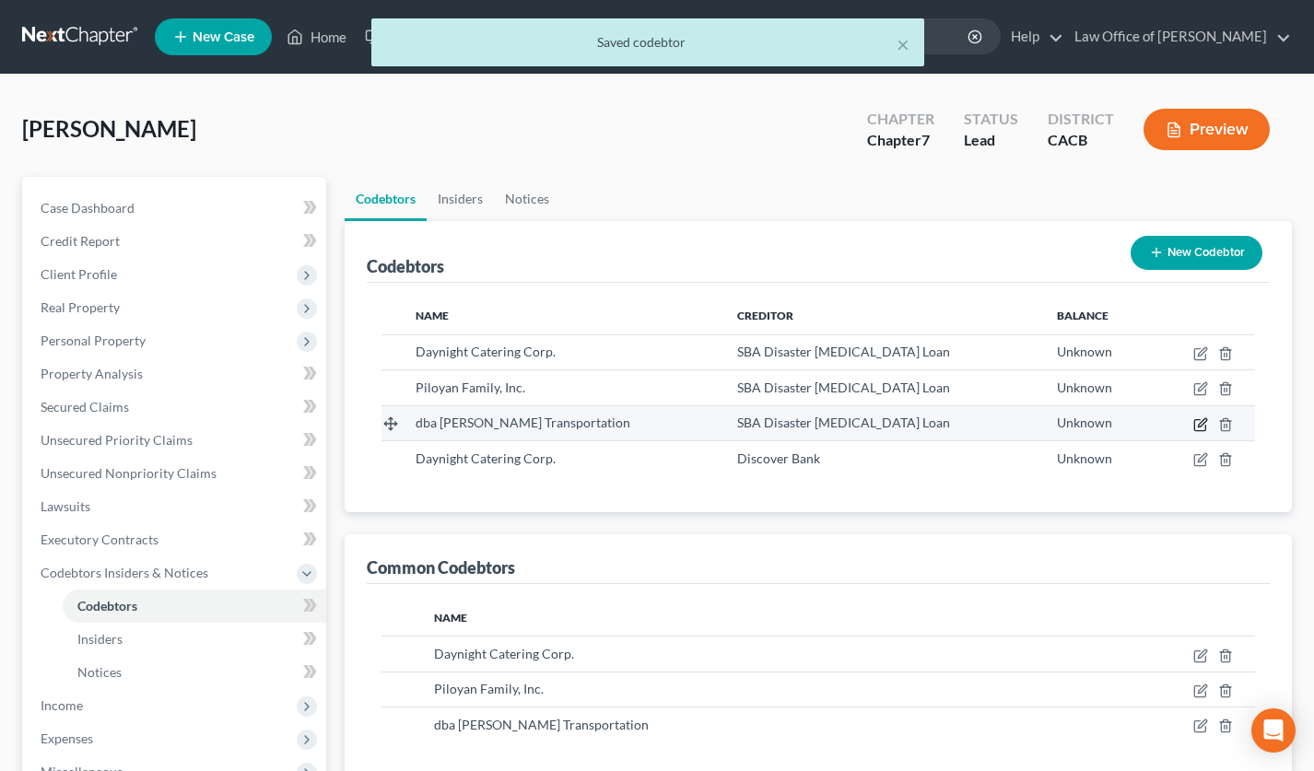
click at [1200, 427] on icon "button" at bounding box center [1200, 424] width 15 height 15
select select "4"
select select "11"
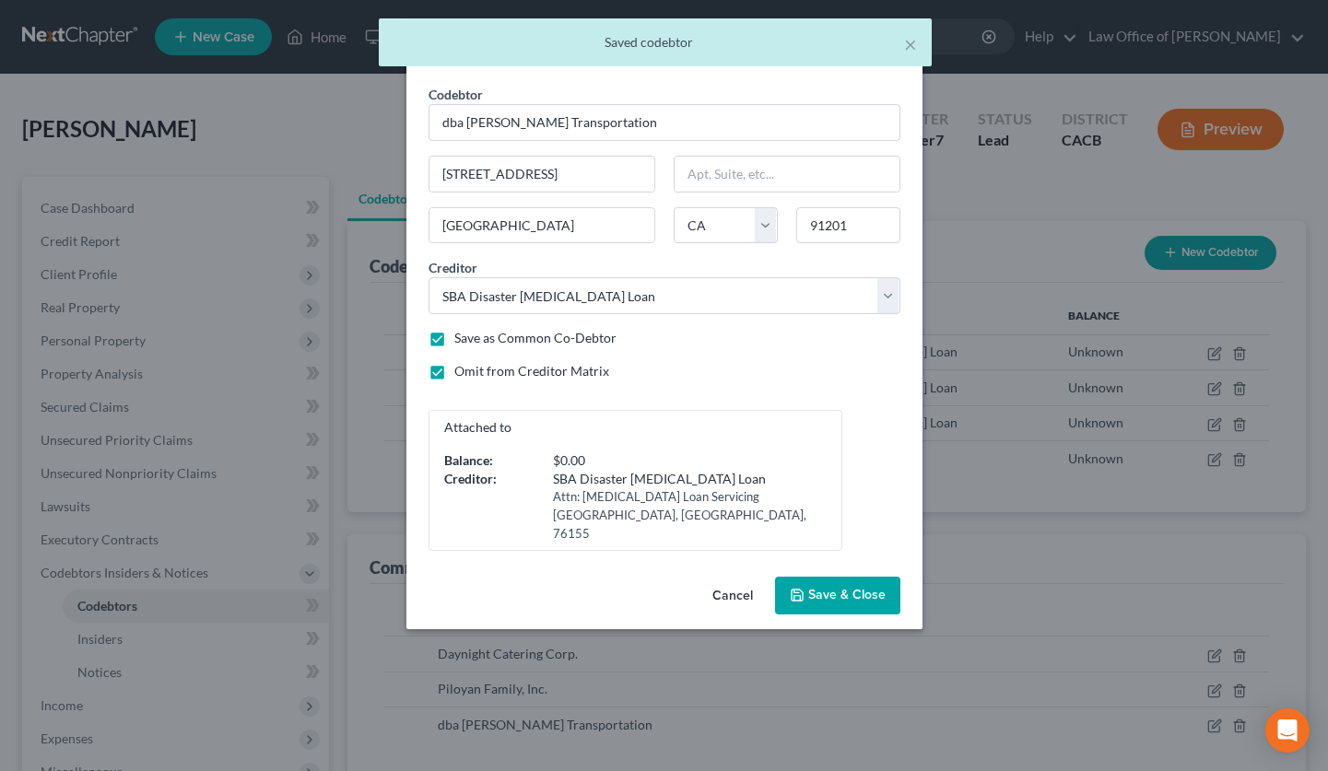
click at [808, 588] on span "Save & Close" at bounding box center [846, 596] width 77 height 16
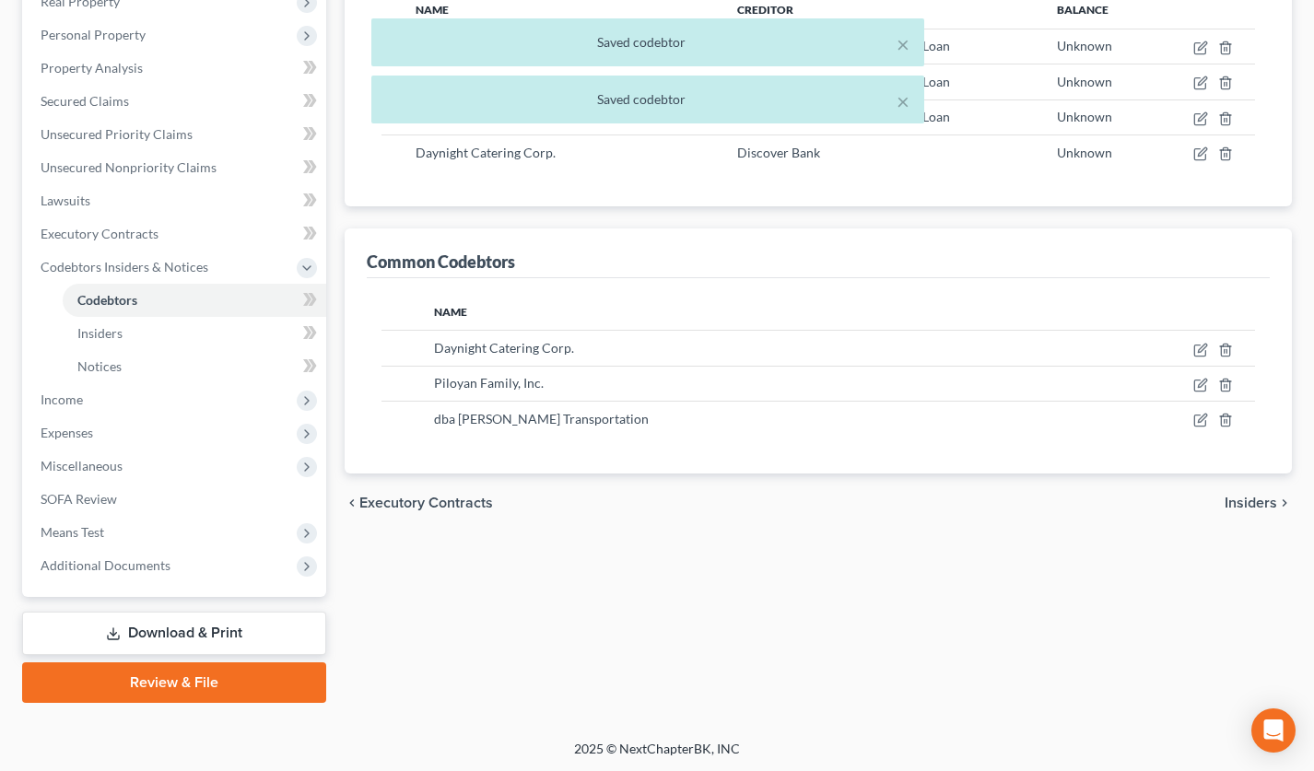
click at [221, 629] on link "Download & Print" at bounding box center [174, 633] width 304 height 43
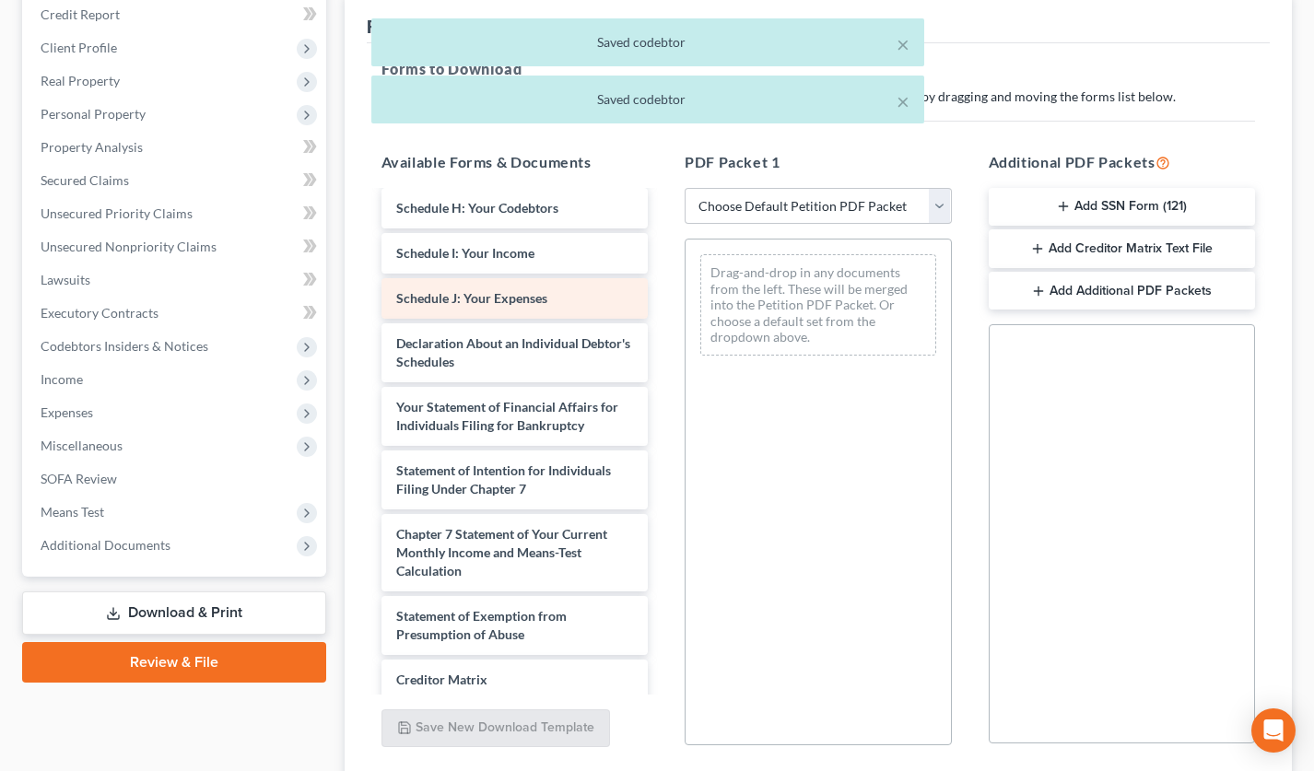
scroll to position [640, 0]
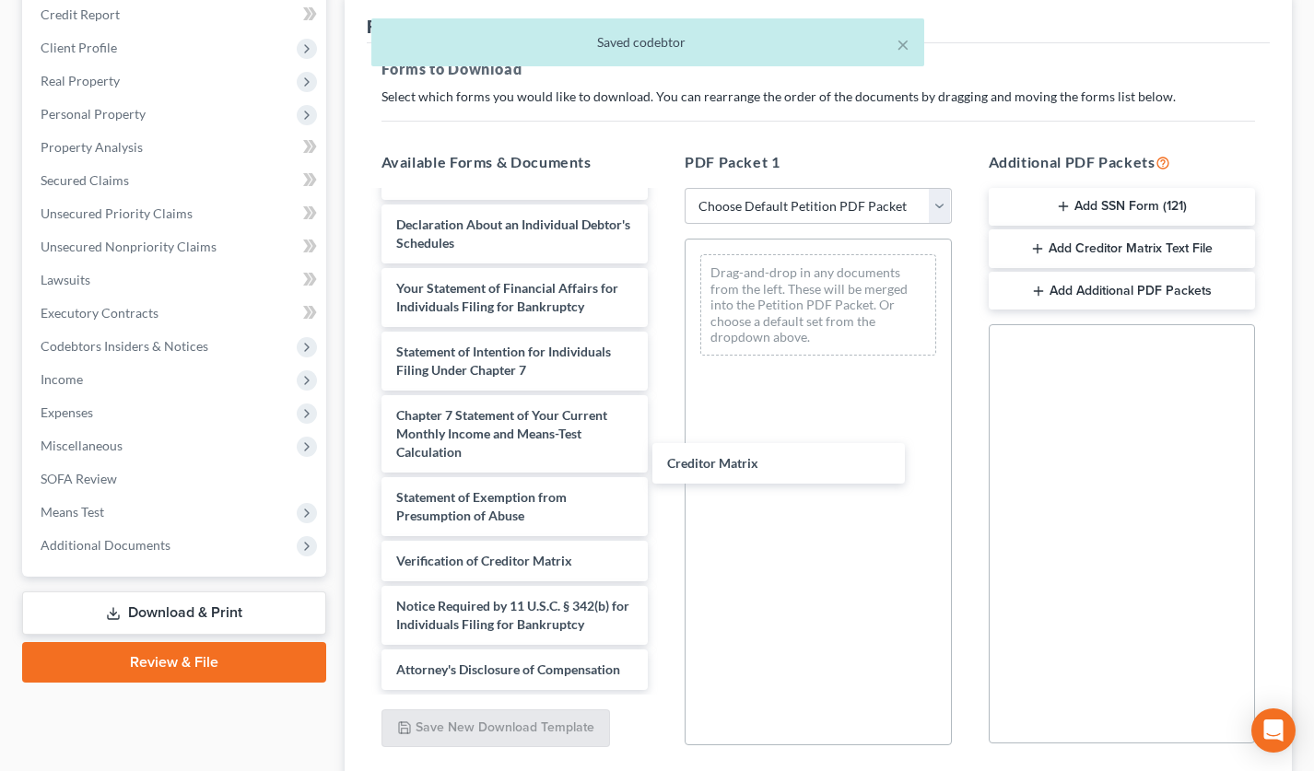
drag, startPoint x: 526, startPoint y: 499, endPoint x: 808, endPoint y: 495, distance: 282.0
click at [663, 467] on div "Creditor Matrix Credit Counseling Course (Debtor) Voluntary Petition for Indivi…" at bounding box center [515, 153] width 297 height 1074
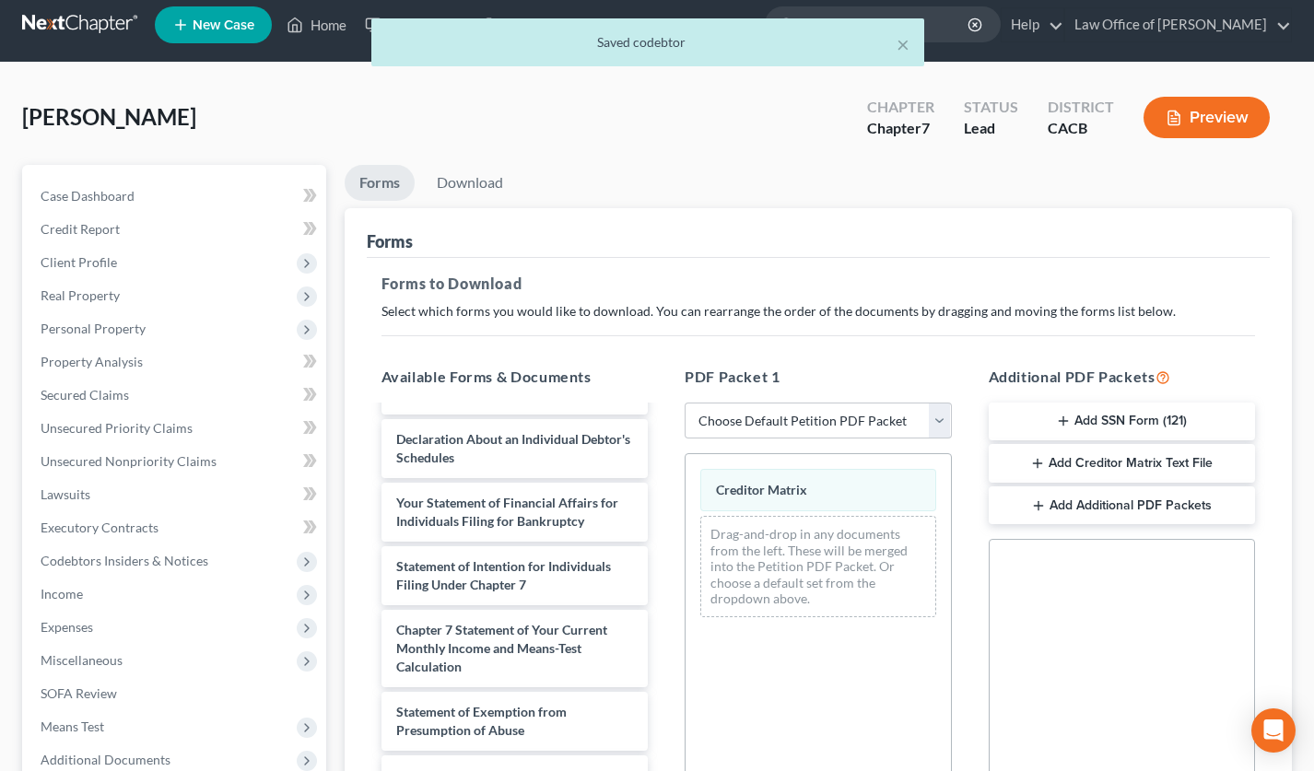
scroll to position [0, 0]
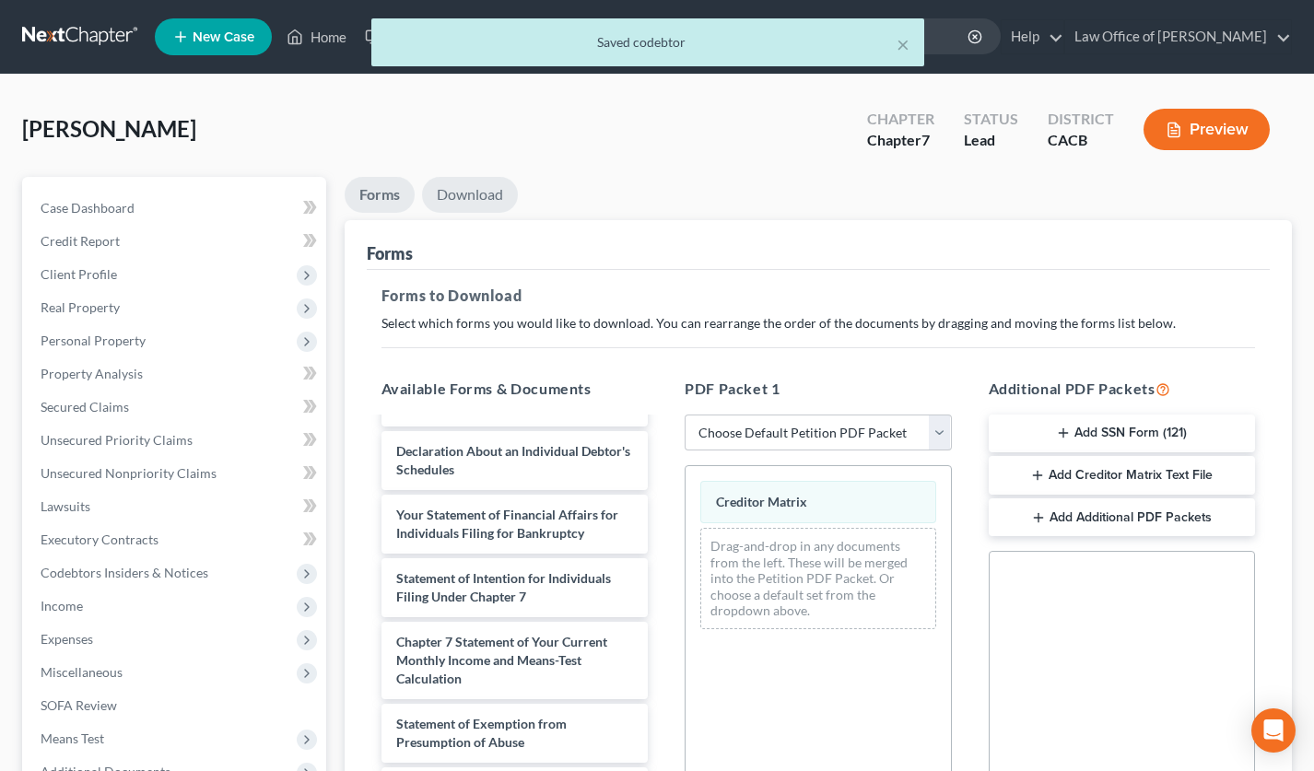
click at [468, 198] on link "Download" at bounding box center [470, 195] width 96 height 36
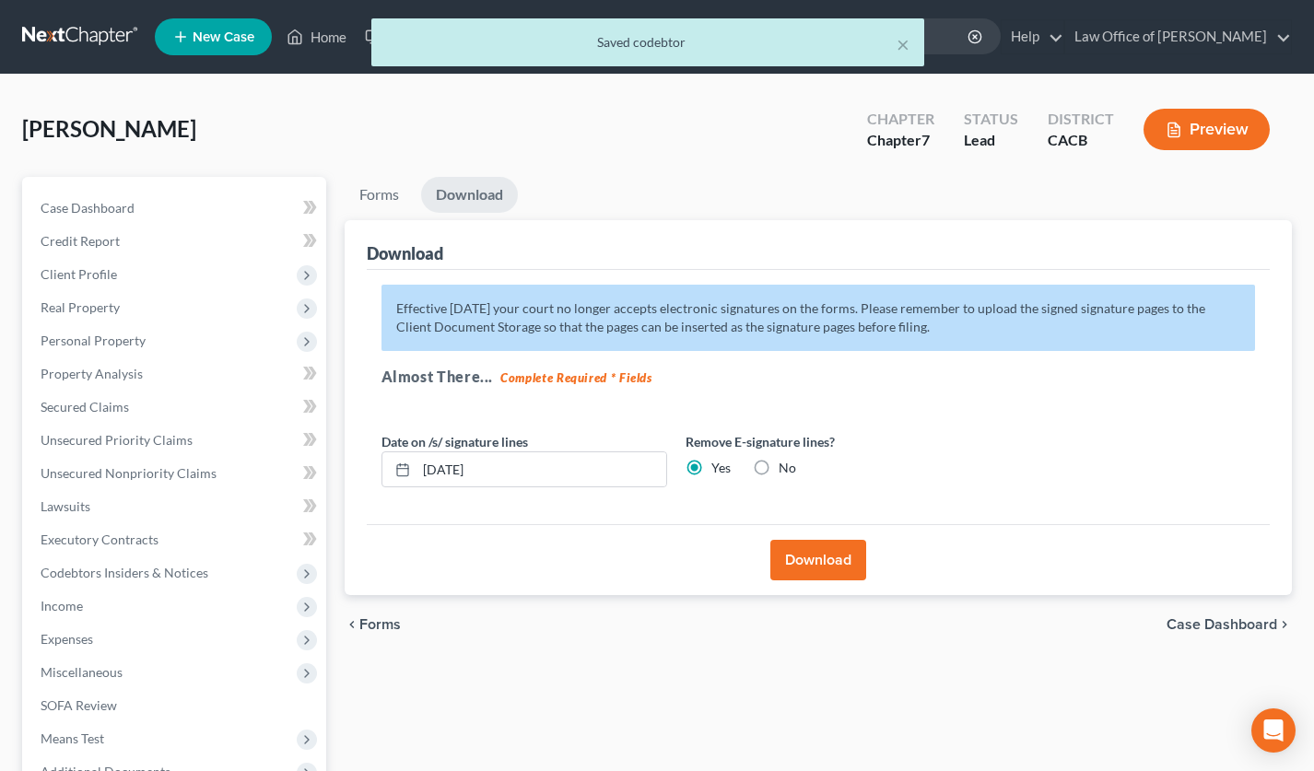
click at [820, 556] on button "Download" at bounding box center [818, 560] width 96 height 41
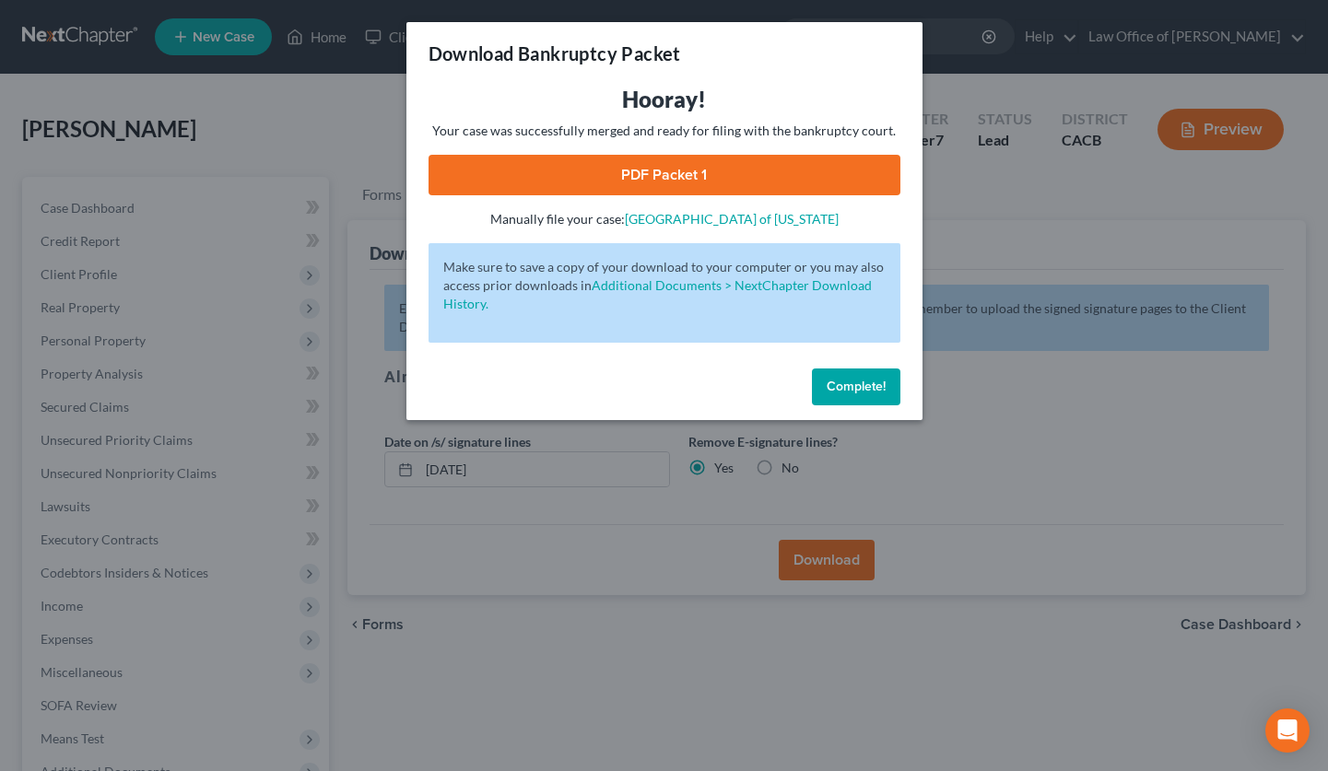
click at [717, 183] on link "PDF Packet 1" at bounding box center [664, 175] width 472 height 41
click at [842, 388] on span "Complete!" at bounding box center [855, 387] width 59 height 16
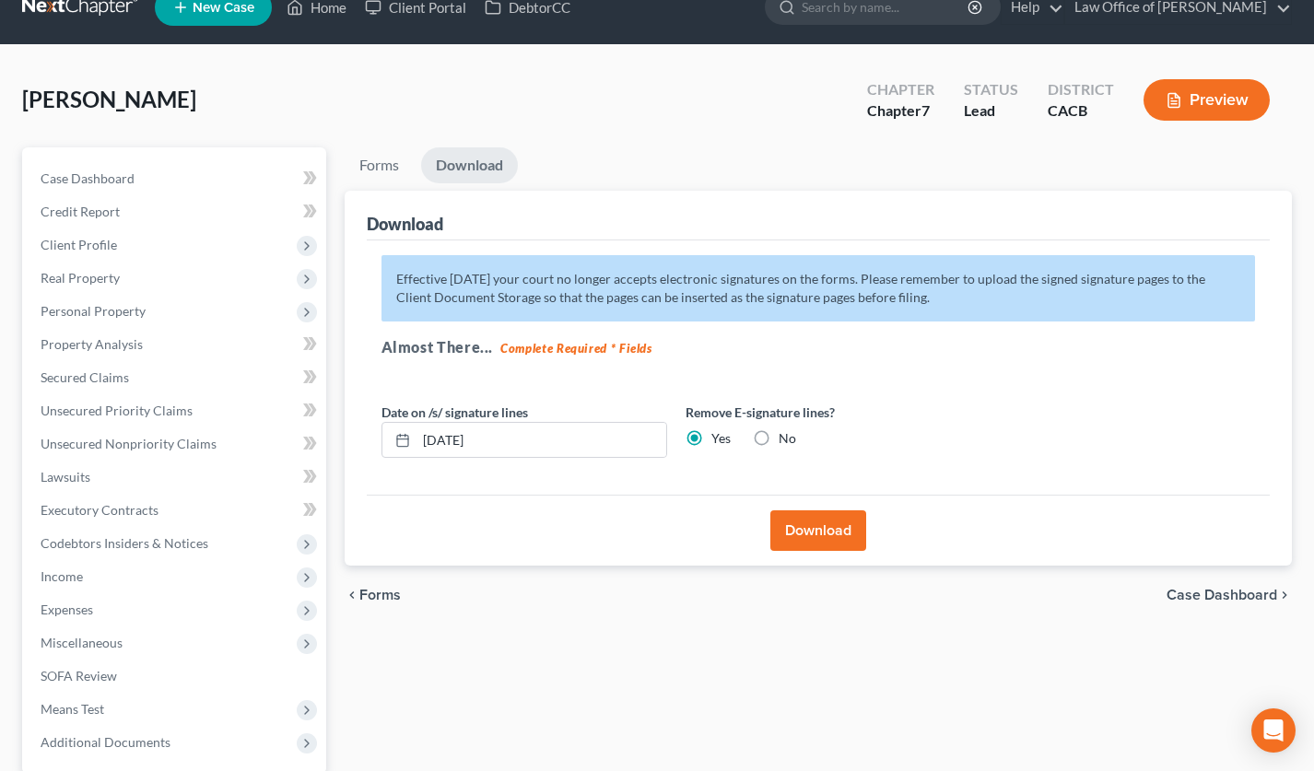
scroll to position [206, 0]
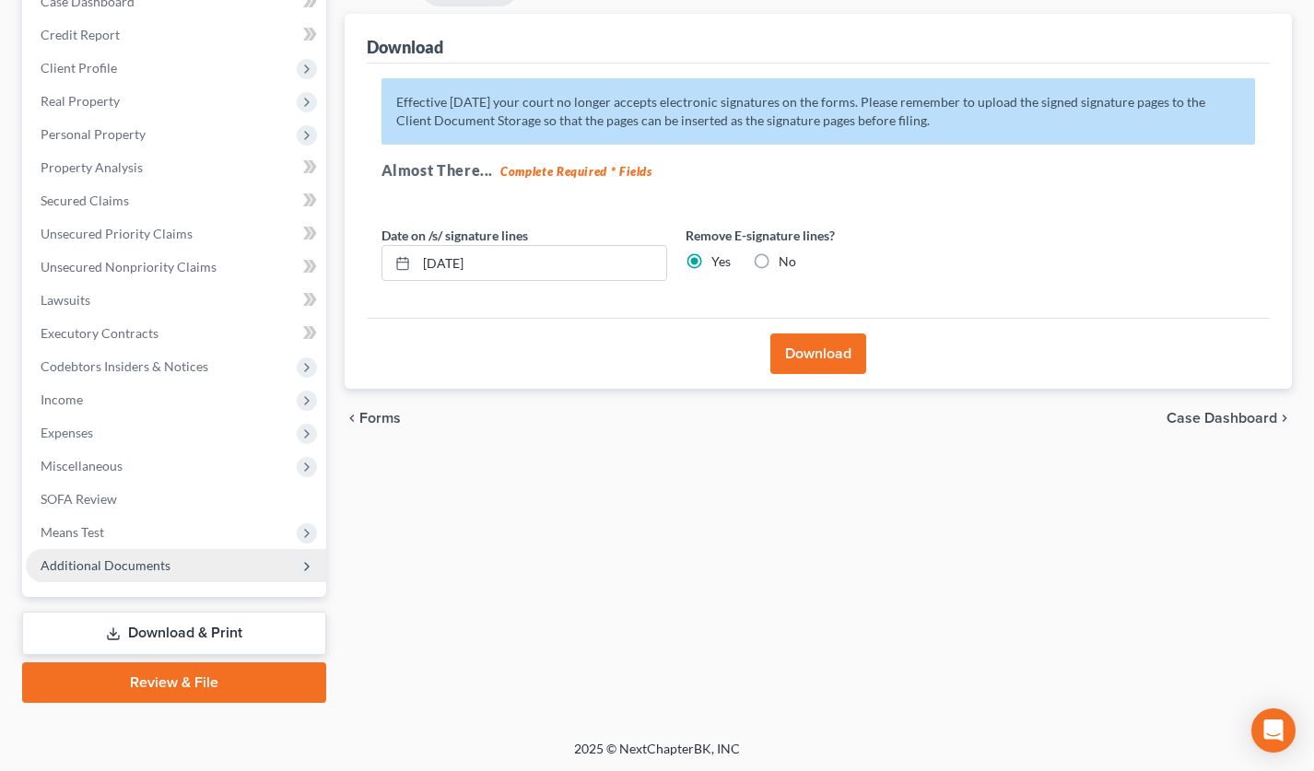
click at [193, 571] on span "Additional Documents" at bounding box center [176, 565] width 300 height 33
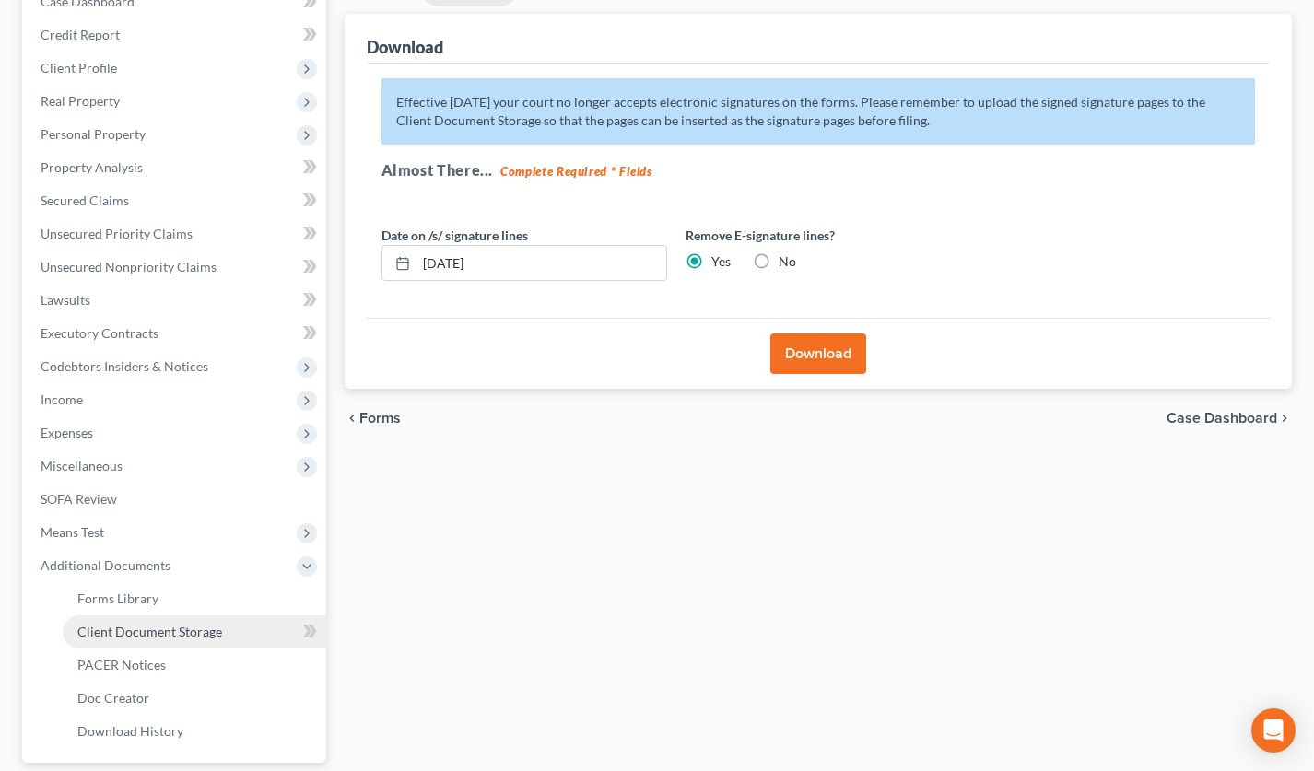
click at [211, 631] on span "Client Document Storage" at bounding box center [149, 632] width 145 height 16
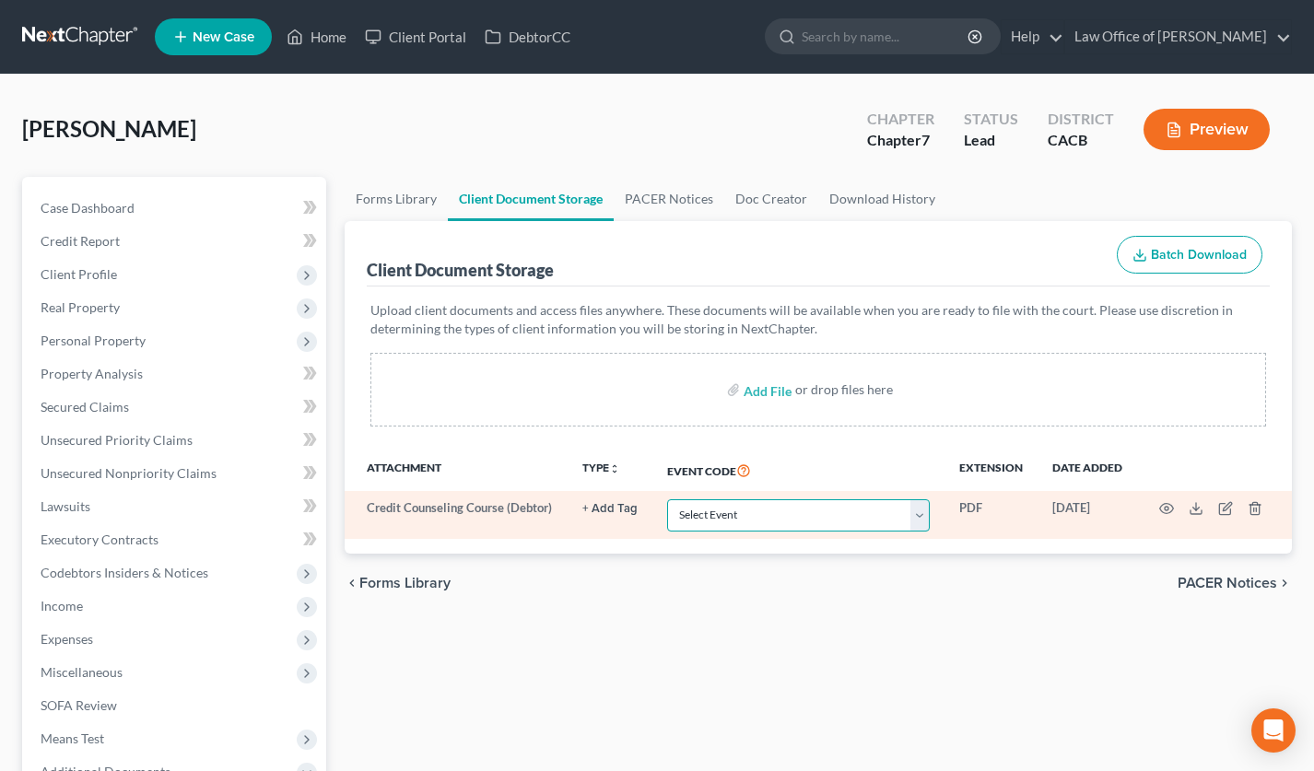
click at [721, 512] on select "Select Event Amended Chapter 11 Plan Amended Chapter 11 Small Business Plan Ame…" at bounding box center [798, 515] width 263 height 32
select select "10"
click at [1169, 512] on icon "button" at bounding box center [1166, 508] width 15 height 15
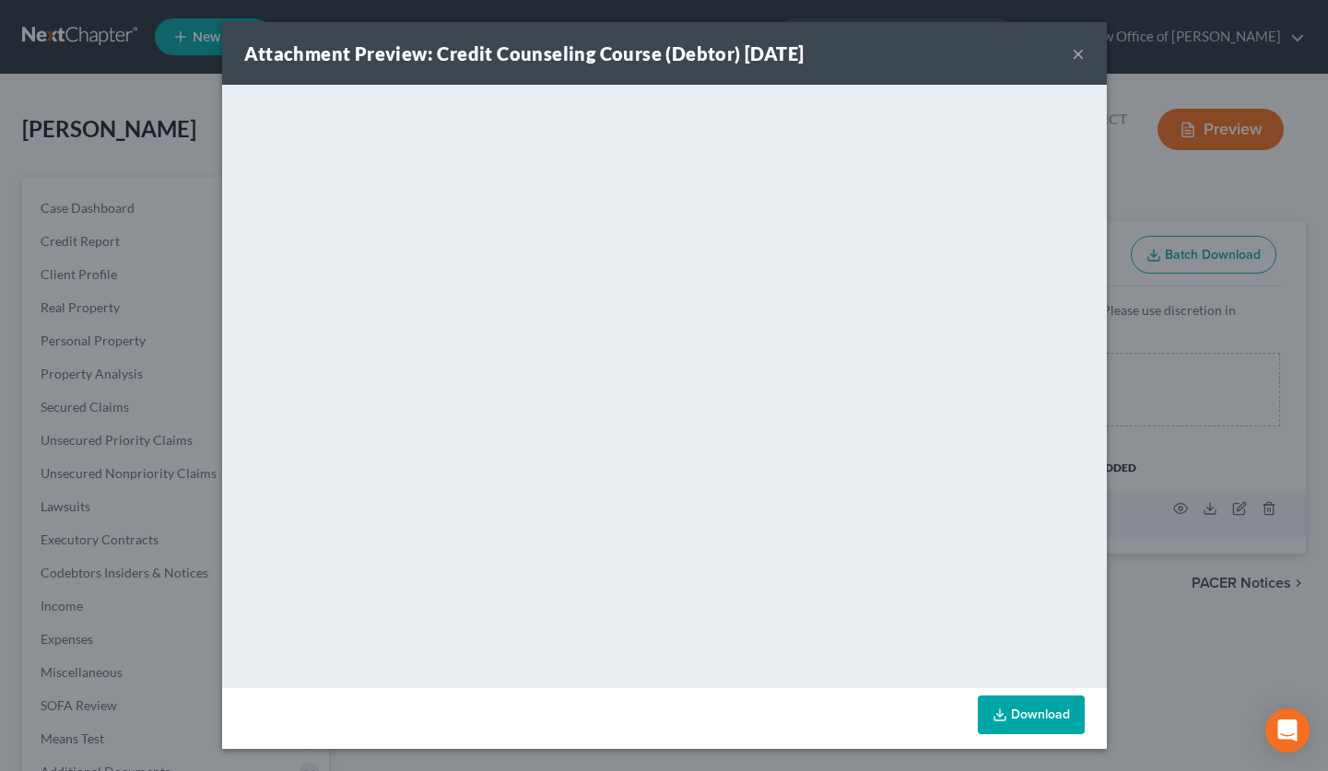
click at [1074, 54] on button "×" at bounding box center [1078, 53] width 13 height 22
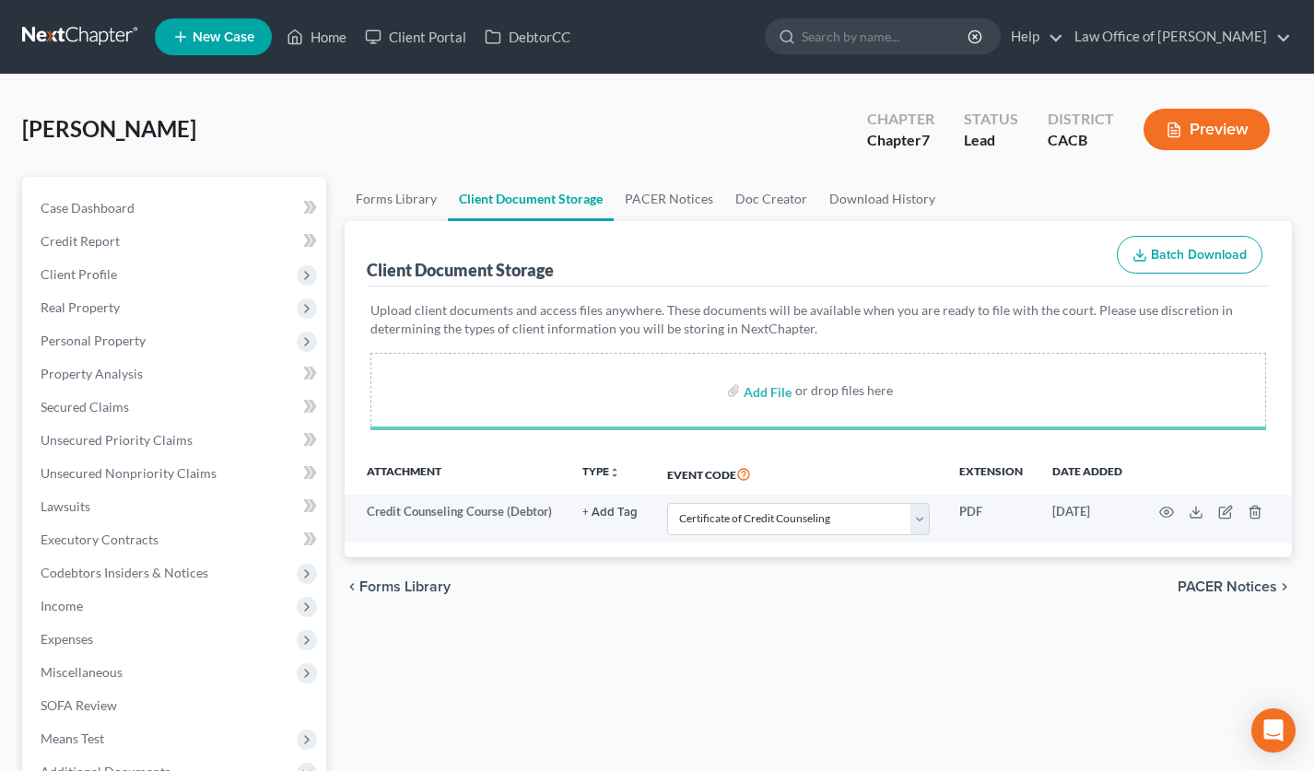
select select "10"
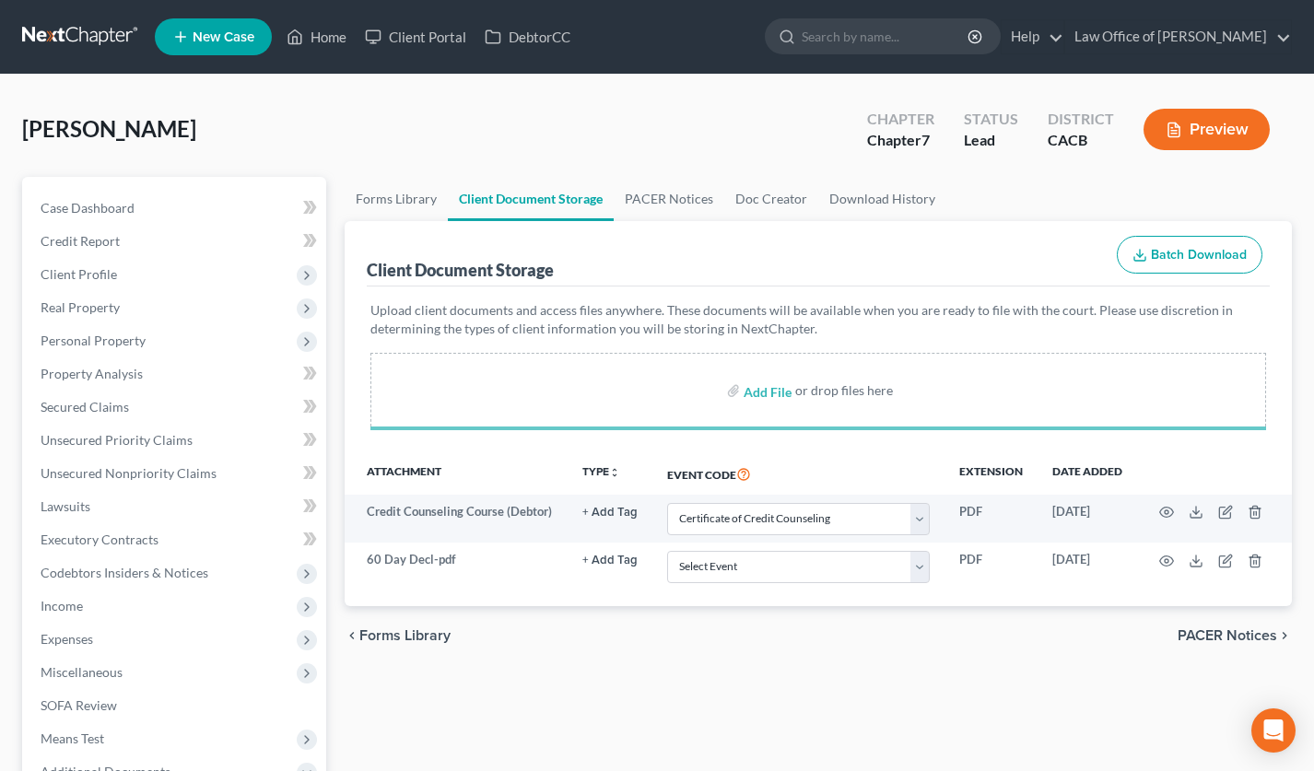
select select "10"
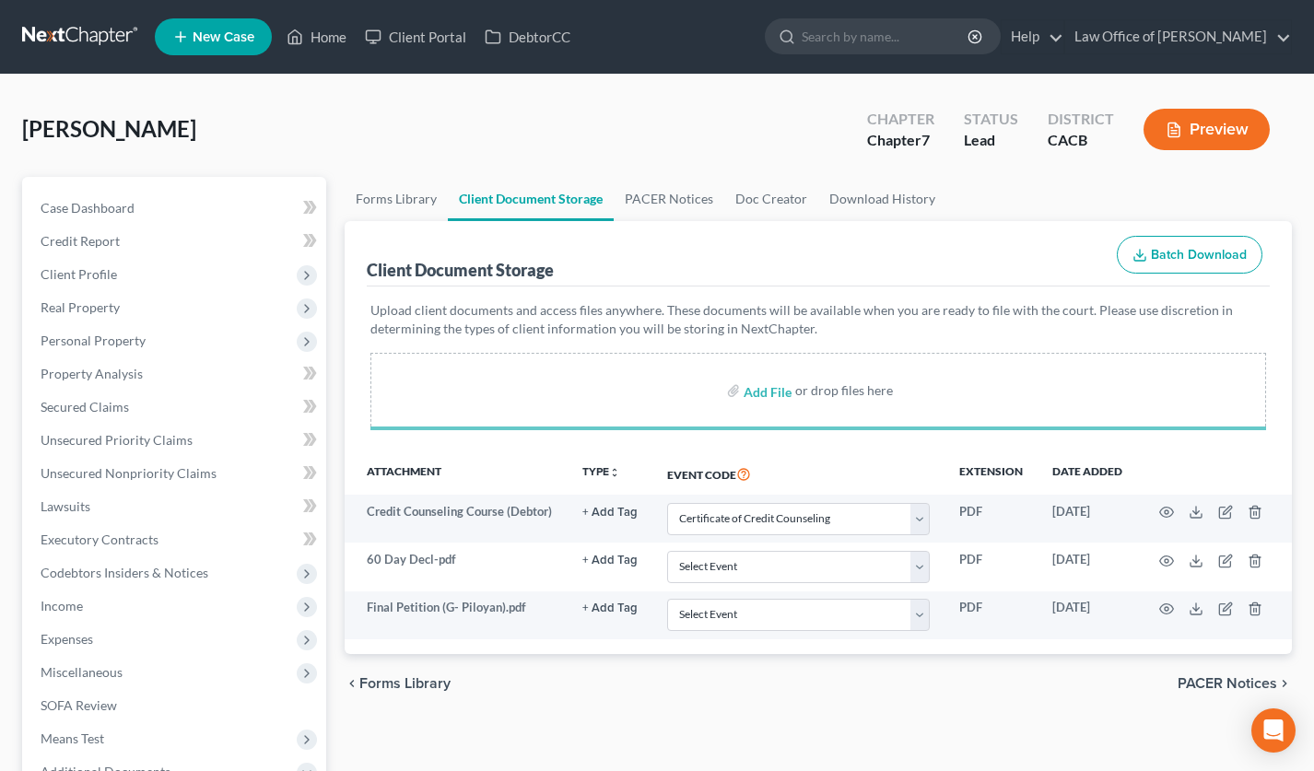
select select "10"
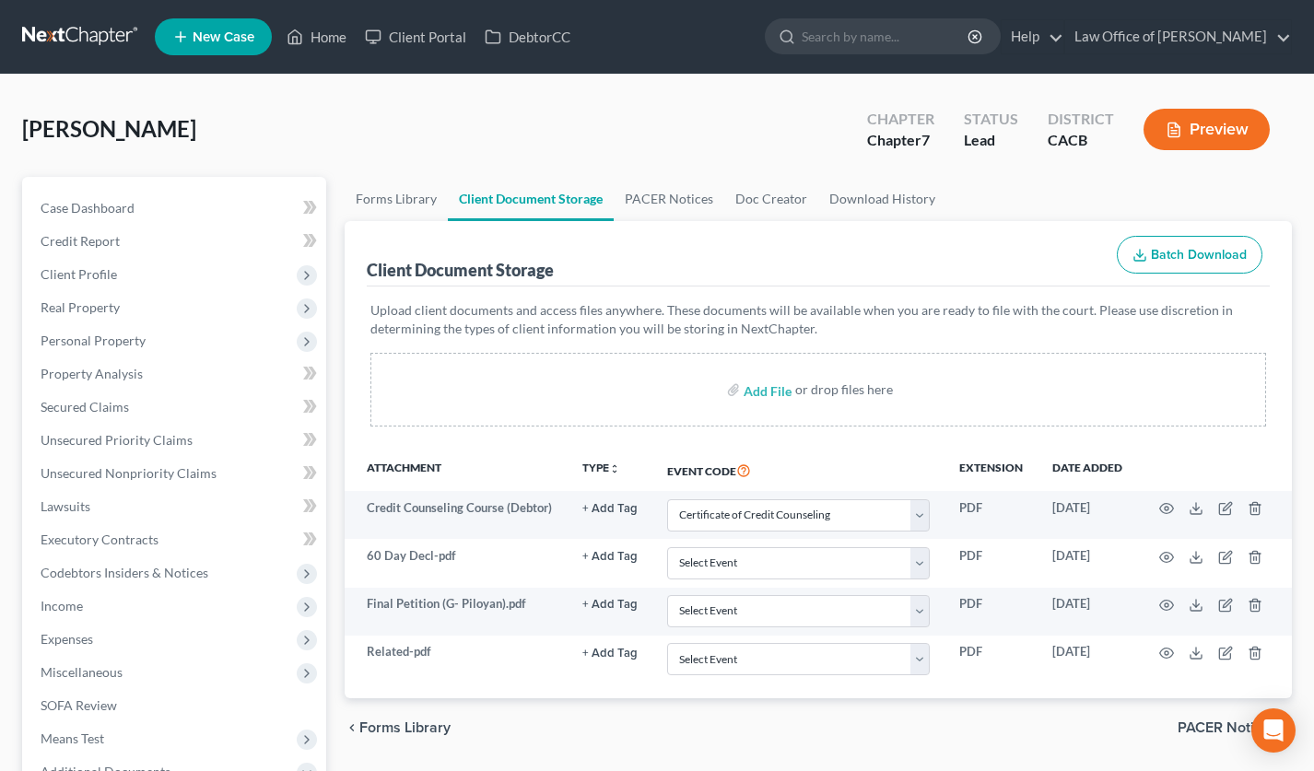
select select "10"
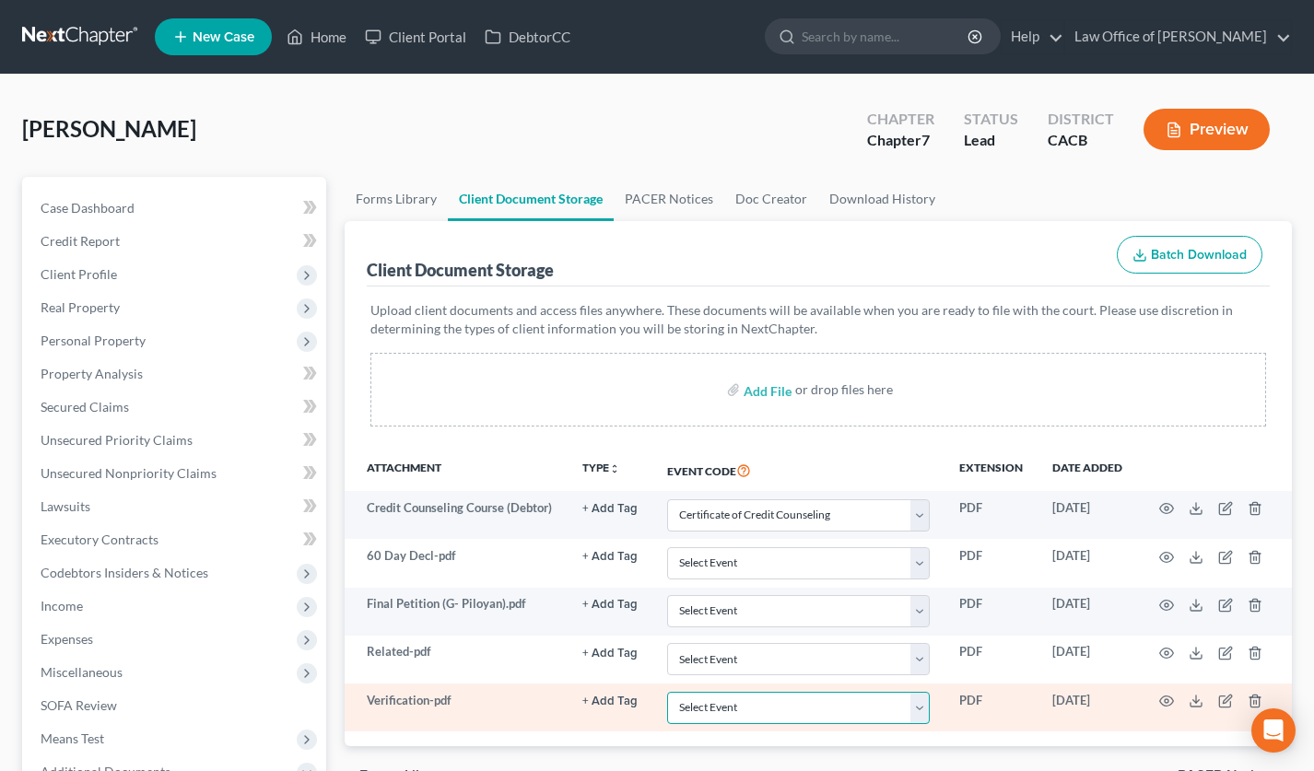
click at [731, 695] on select "Select Event Amended Chapter 11 Plan Amended Chapter 11 Small Business Plan Ame…" at bounding box center [798, 708] width 263 height 32
select select "72"
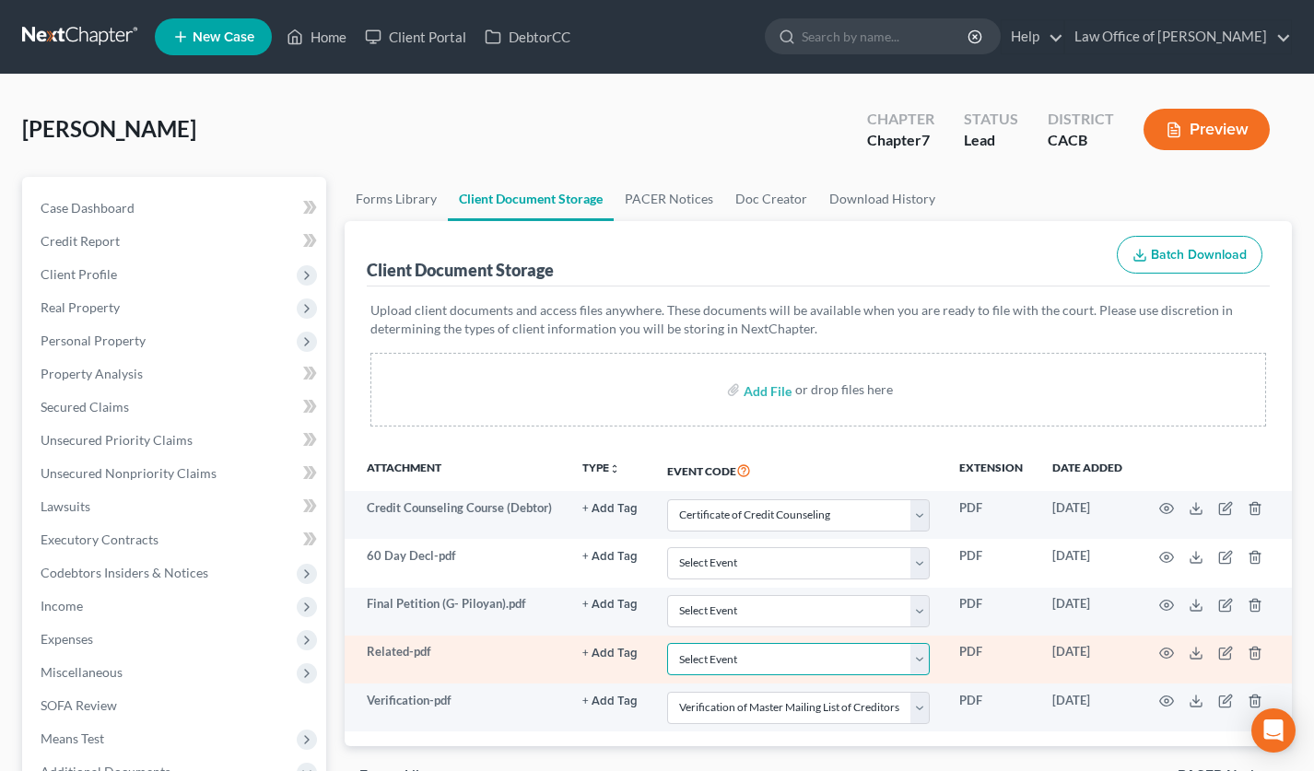
click at [732, 662] on select "Select Event Amended Chapter 11 Plan Amended Chapter 11 Small Business Plan Ame…" at bounding box center [798, 659] width 263 height 32
select select "65"
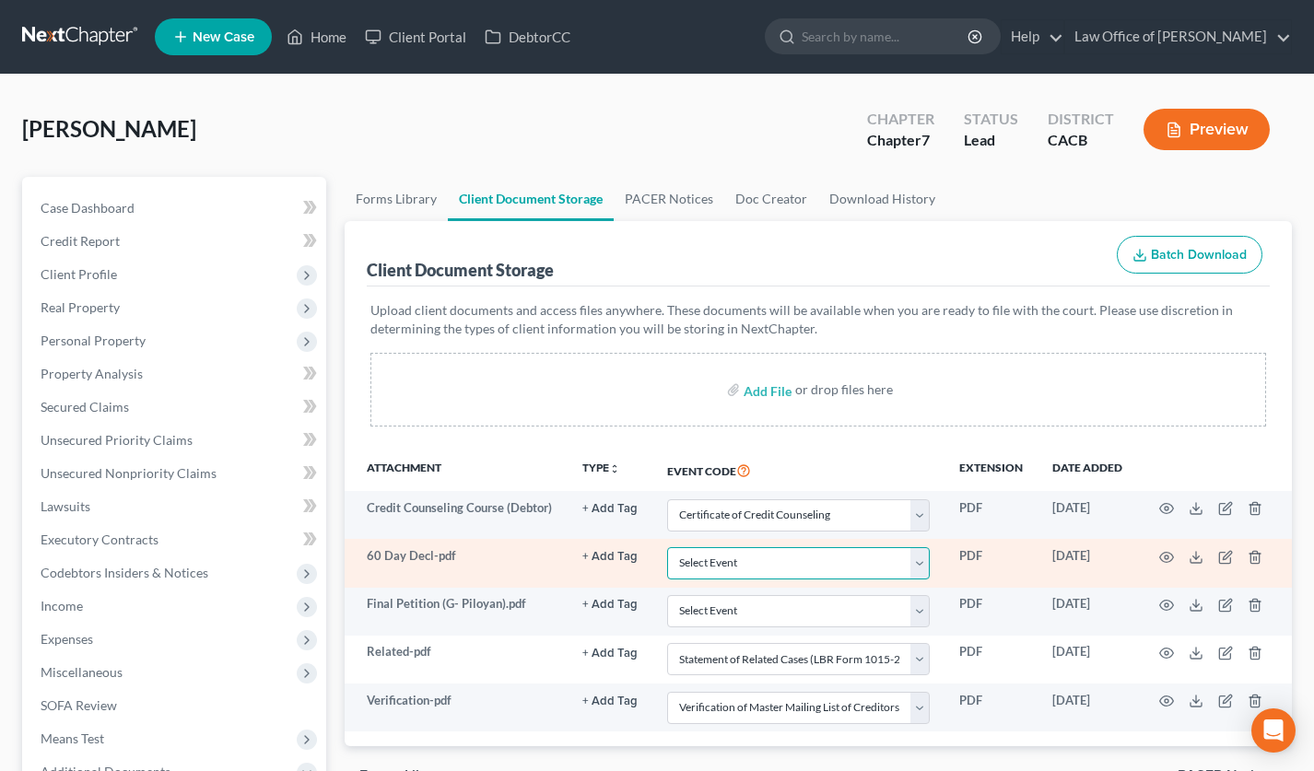
click at [700, 555] on select "Select Event Amended Chapter 11 Plan Amended Chapter 11 Small Business Plan Ame…" at bounding box center [798, 563] width 263 height 32
select select "30"
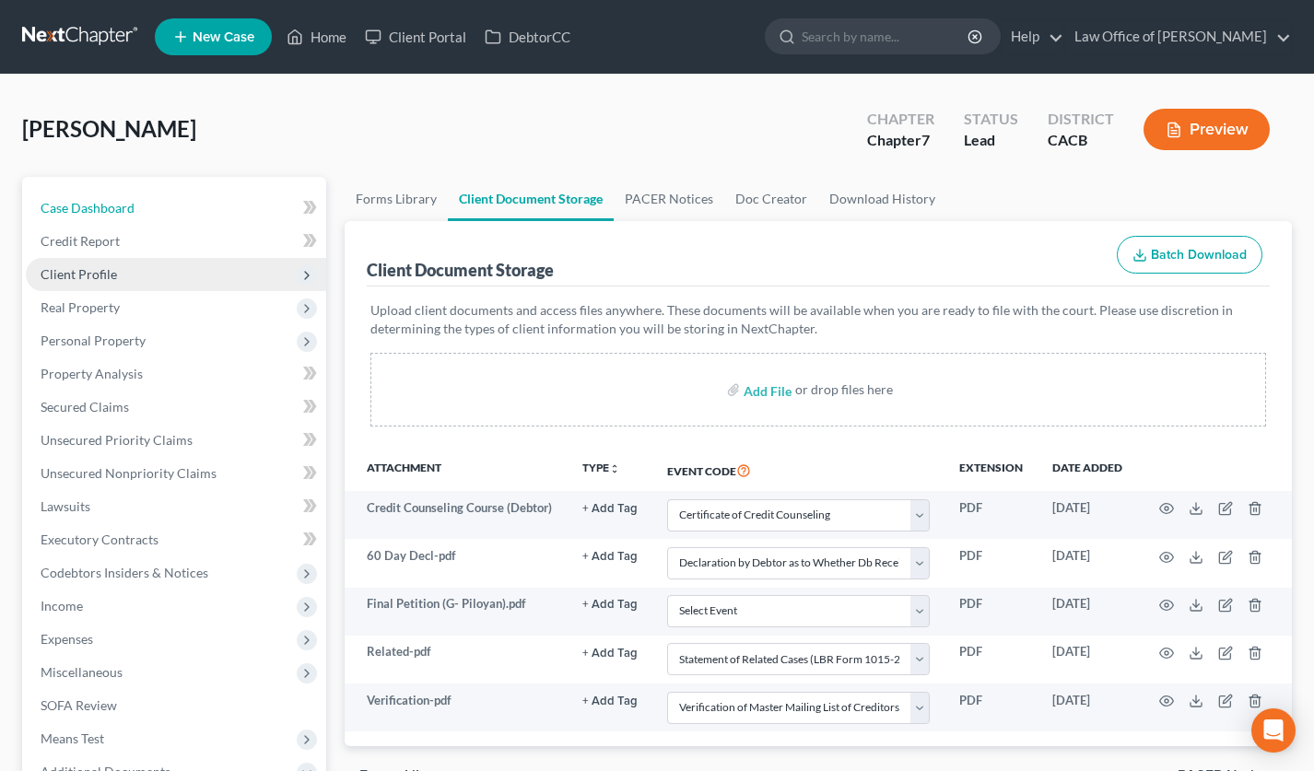
drag, startPoint x: 86, startPoint y: 220, endPoint x: 174, endPoint y: 261, distance: 97.3
click at [86, 219] on link "Case Dashboard" at bounding box center [176, 208] width 300 height 33
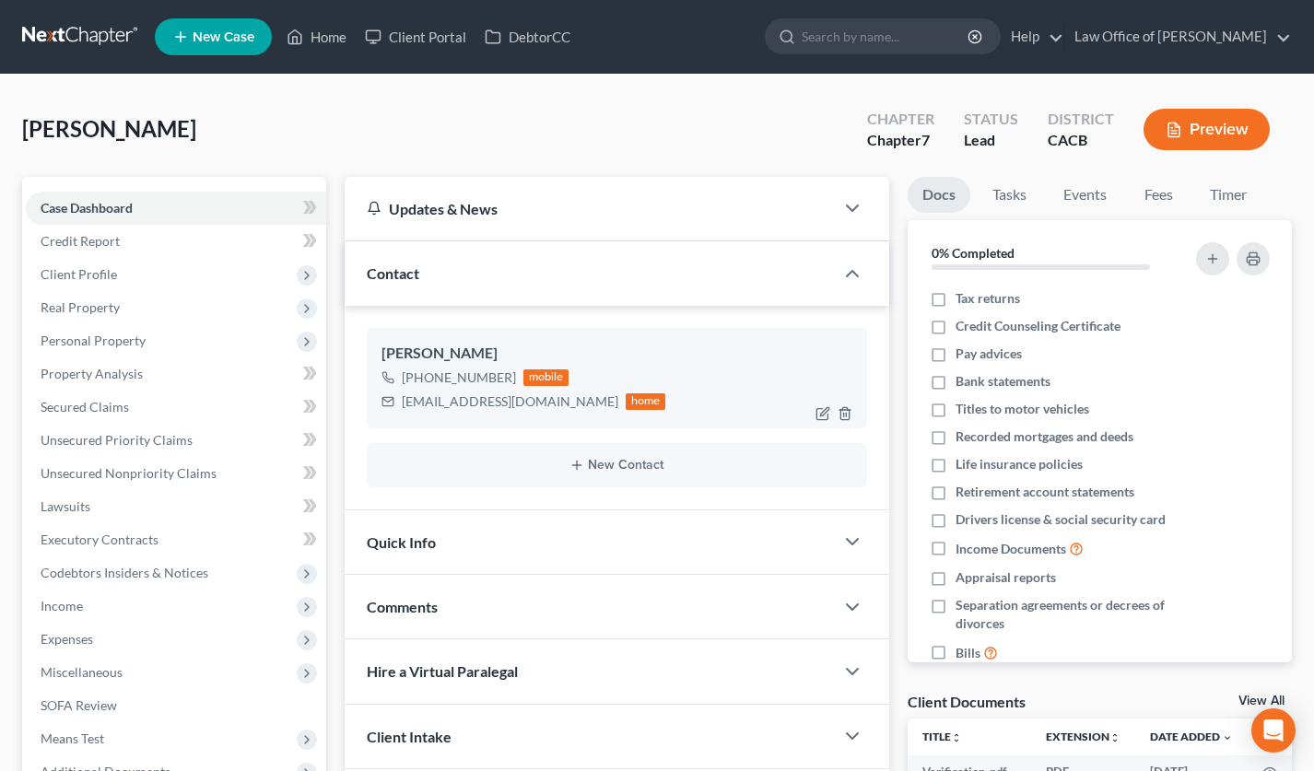
click at [467, 403] on div "lanatrans1@yahoo.com" at bounding box center [510, 401] width 217 height 18
copy div "lanatrans1@yahoo.com"
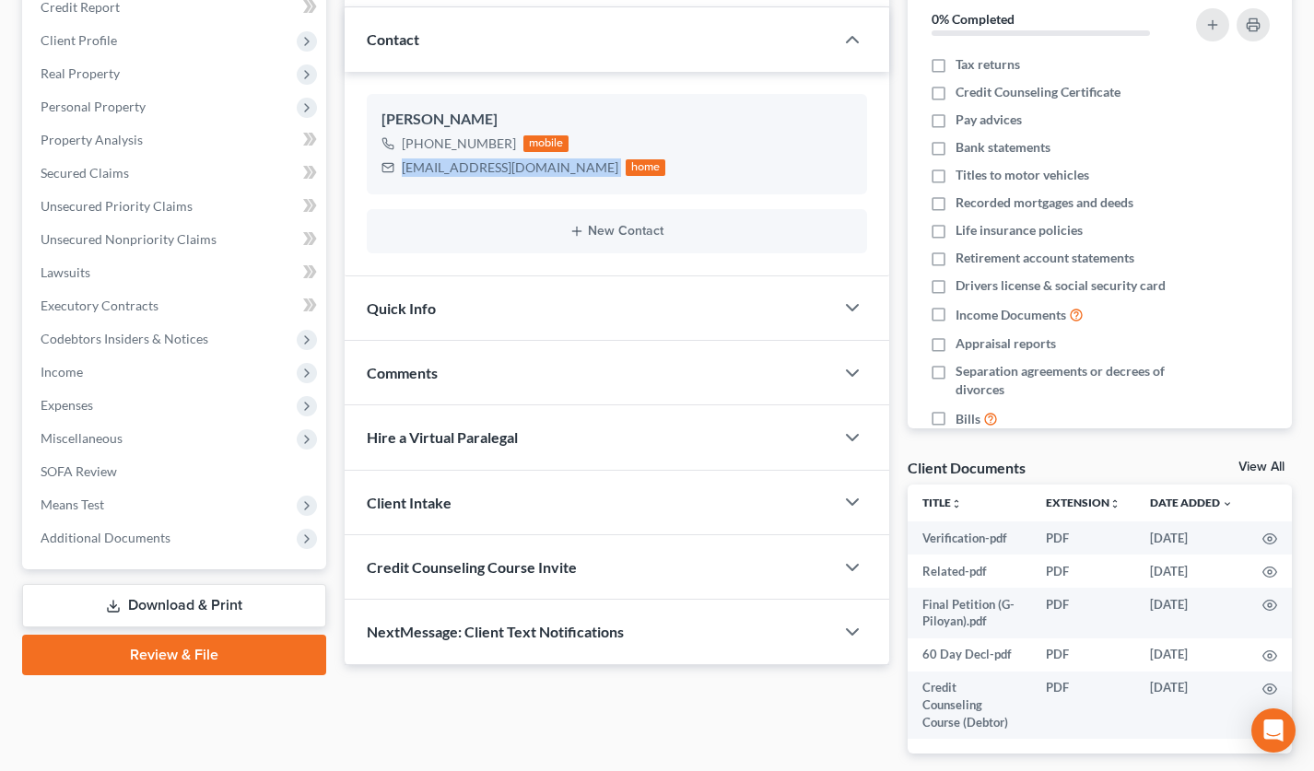
scroll to position [315, 0]
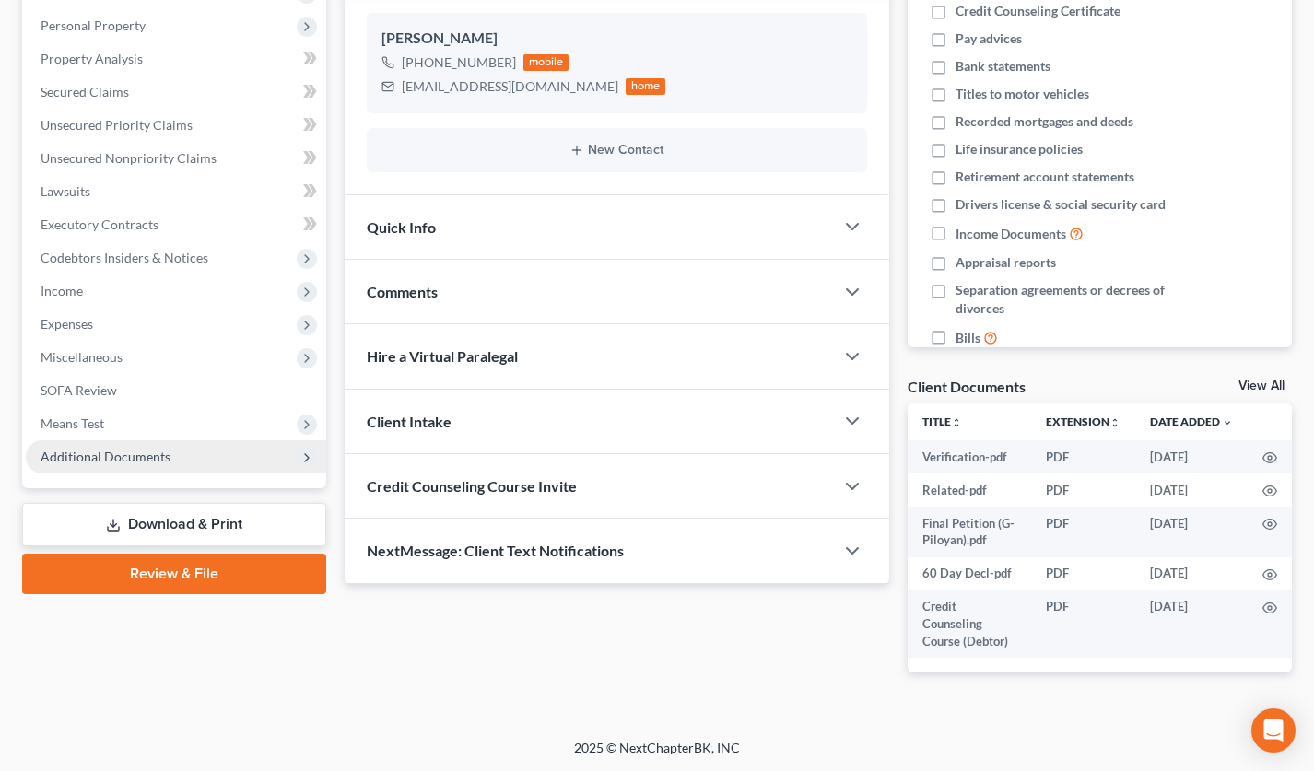
click at [169, 449] on span "Additional Documents" at bounding box center [176, 456] width 300 height 33
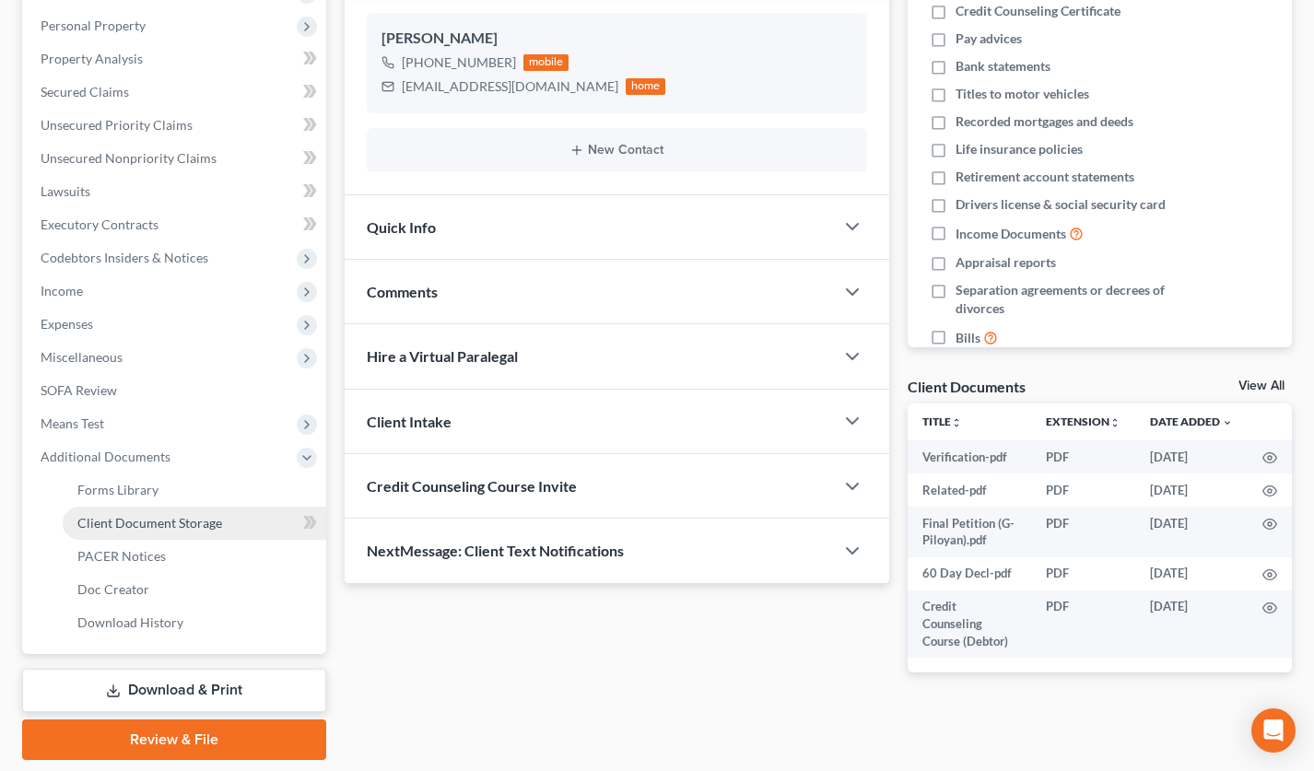
drag, startPoint x: 191, startPoint y: 521, endPoint x: 201, endPoint y: 526, distance: 11.5
click at [191, 521] on span "Client Document Storage" at bounding box center [149, 523] width 145 height 16
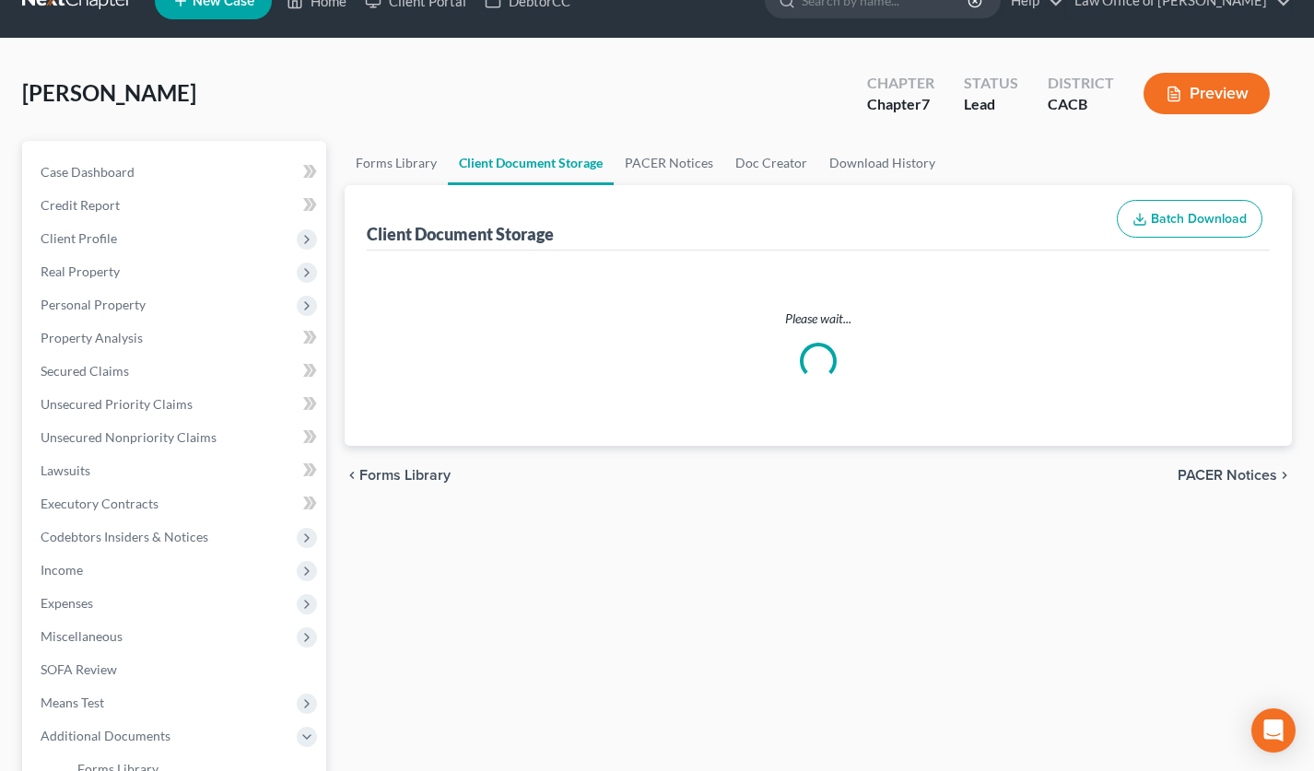
scroll to position [2, 0]
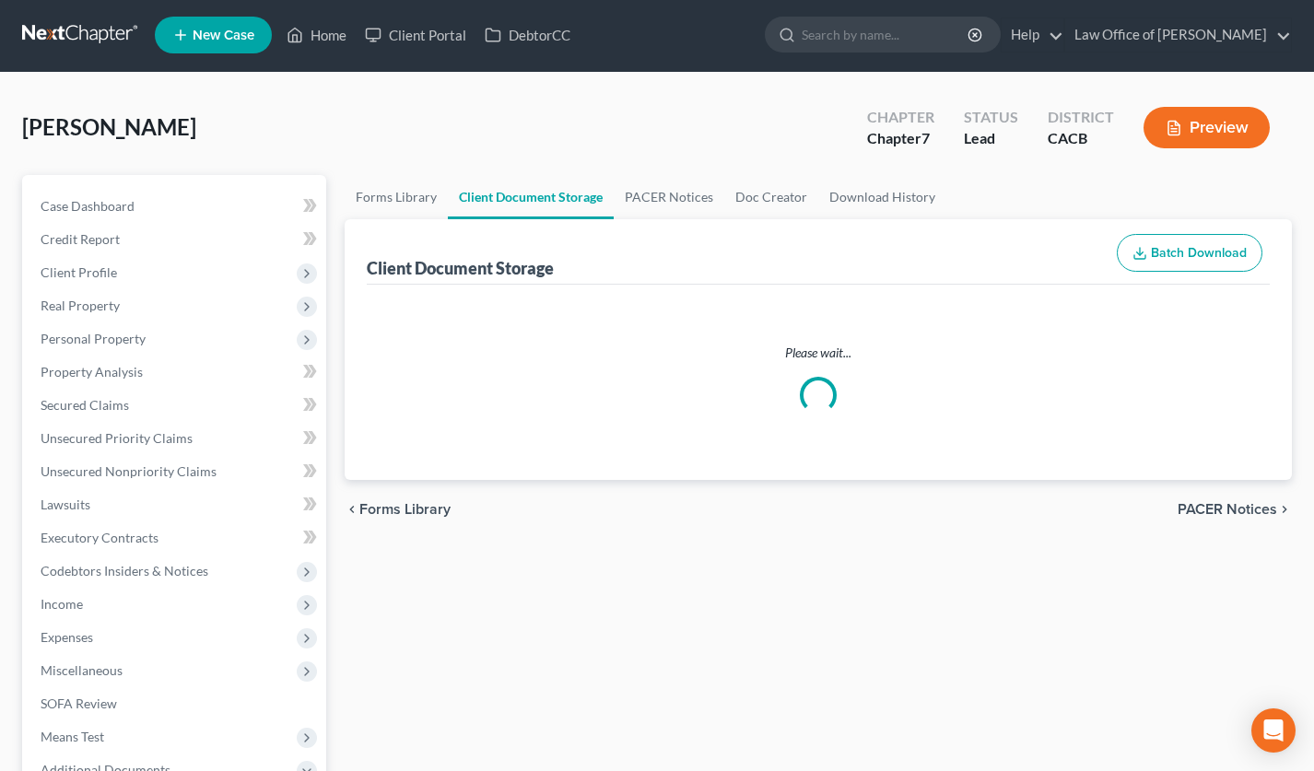
select select "10"
select select "30"
select select "65"
select select "72"
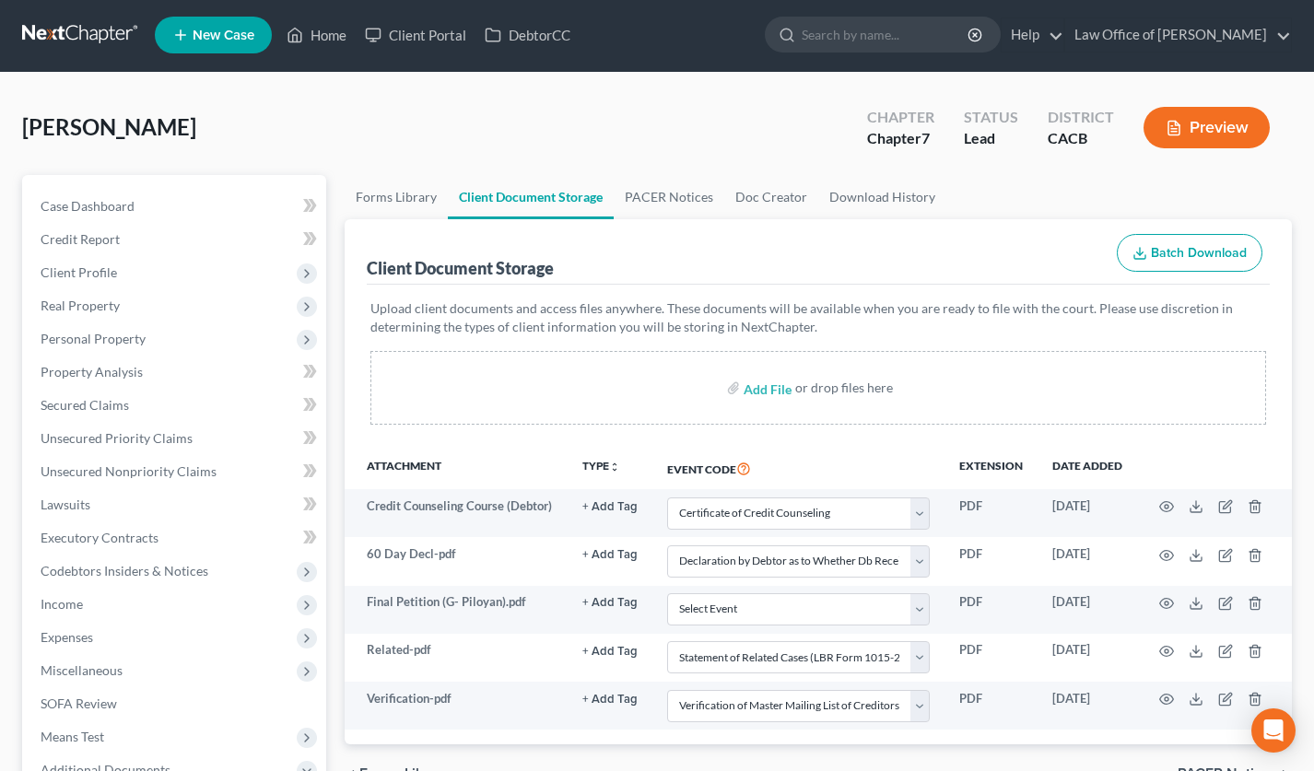
scroll to position [0, 0]
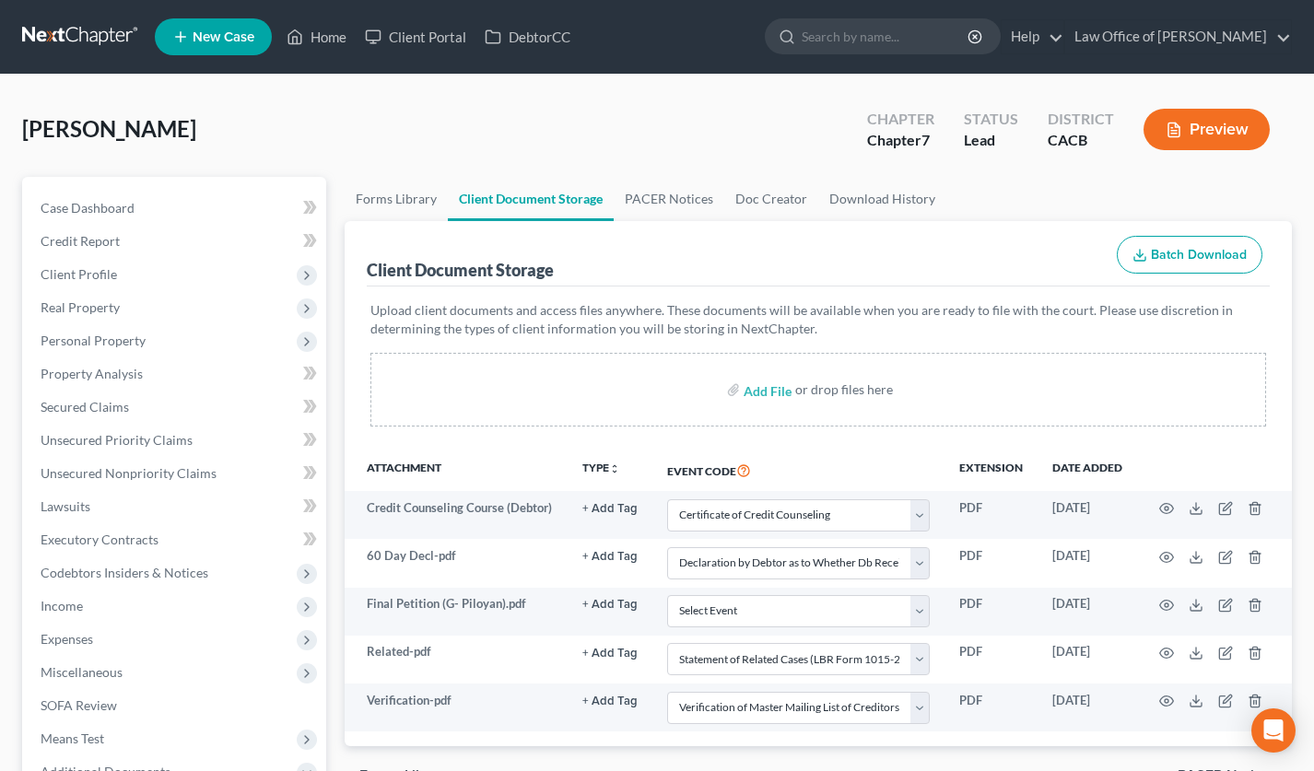
click at [88, 34] on link at bounding box center [81, 36] width 118 height 33
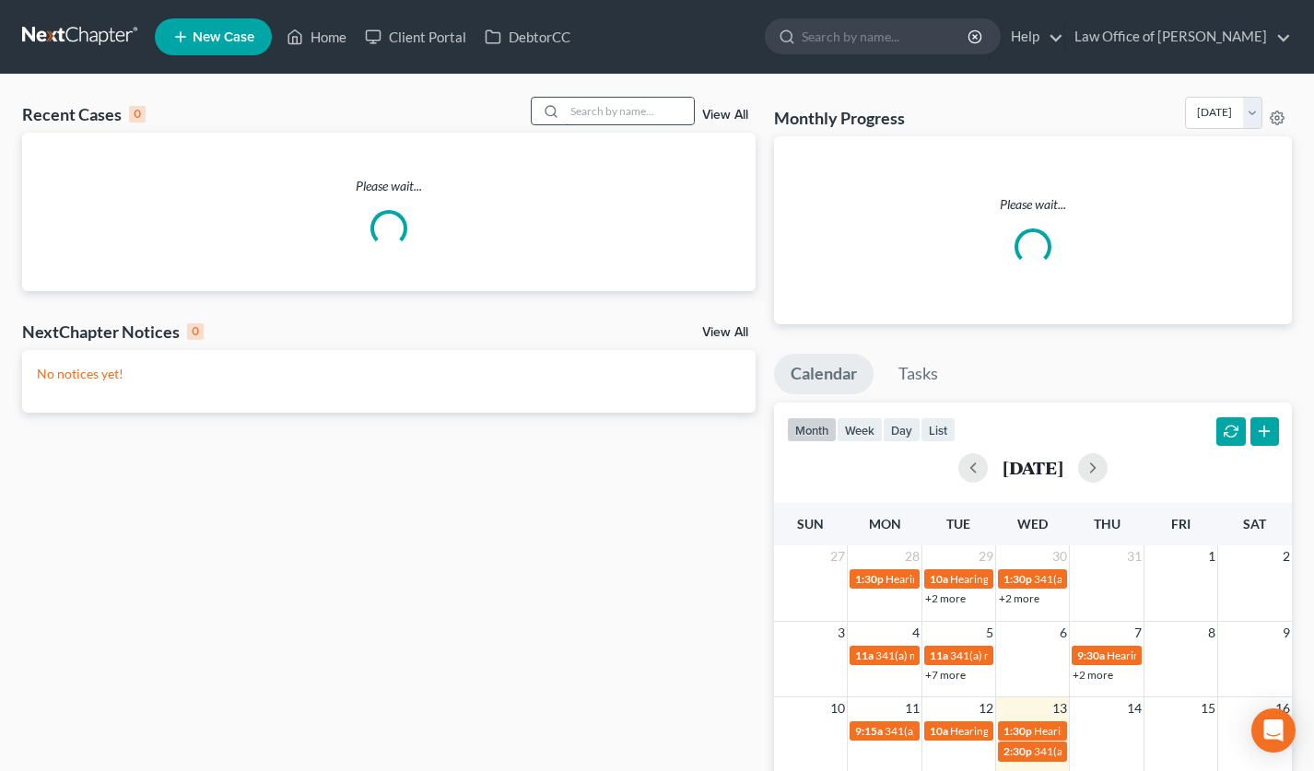
click at [606, 107] on input "search" at bounding box center [629, 111] width 129 height 27
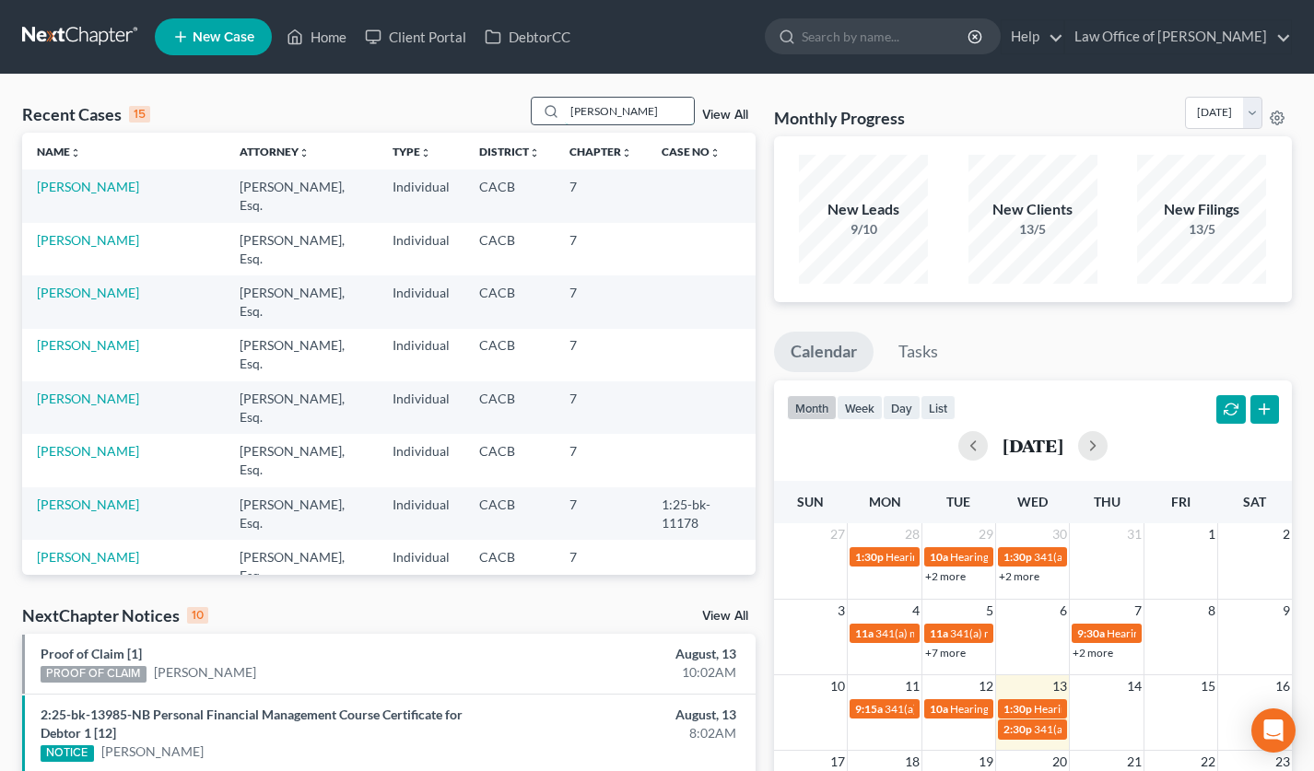
type input "rafik"
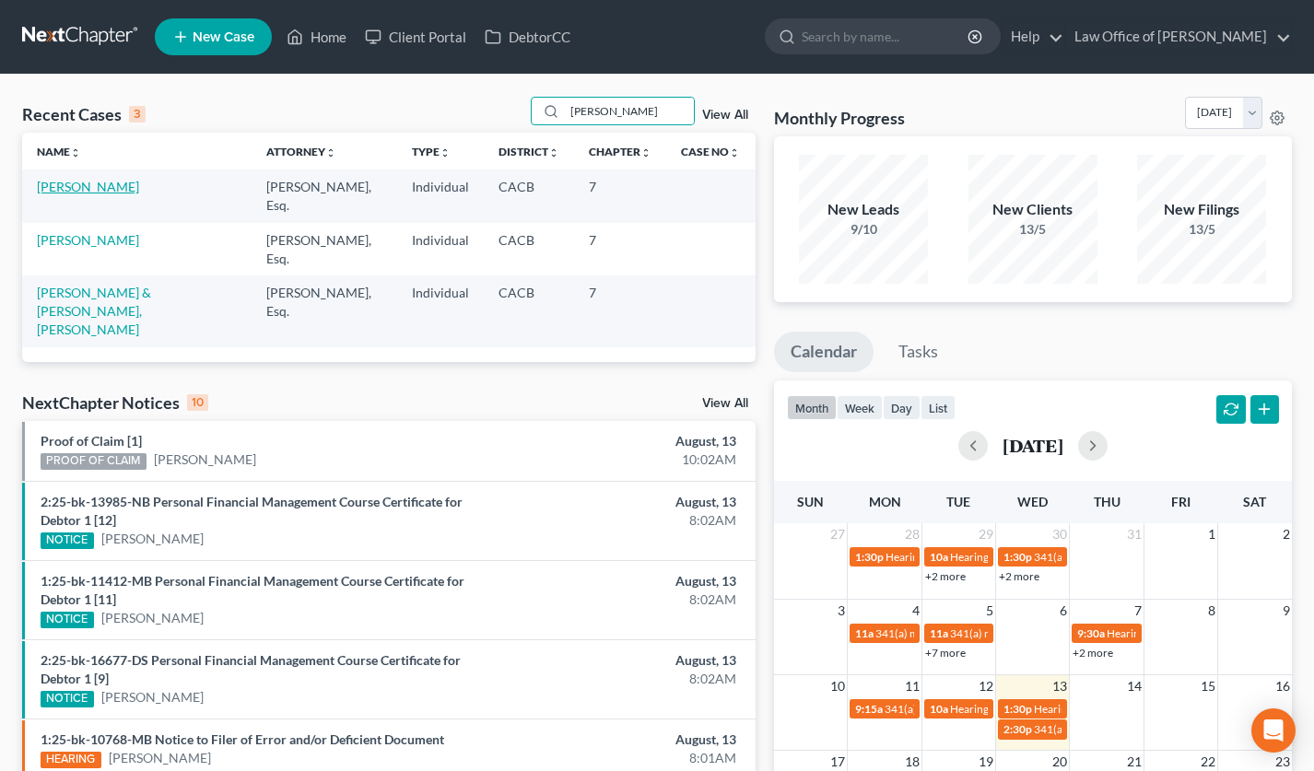
click at [92, 192] on link "[PERSON_NAME]" at bounding box center [88, 187] width 102 height 16
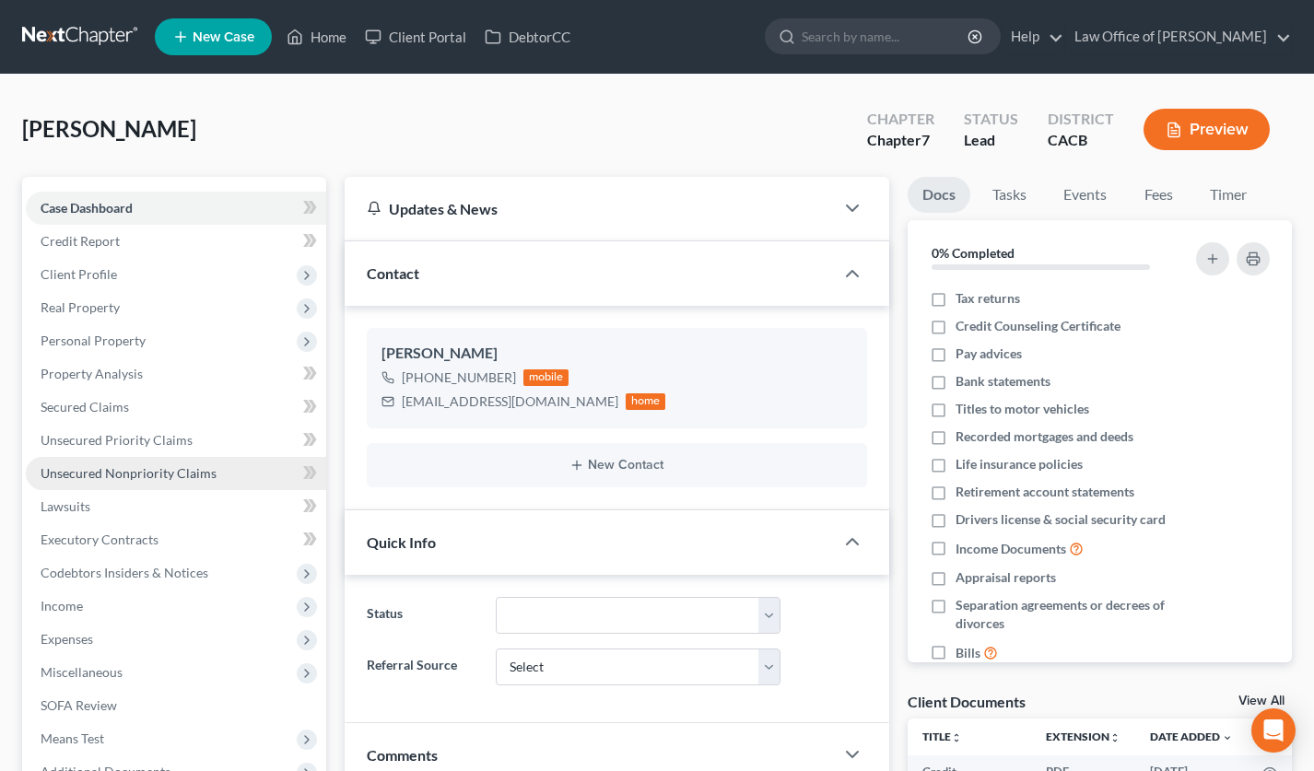
drag, startPoint x: 181, startPoint y: 467, endPoint x: 233, endPoint y: 463, distance: 52.6
click at [180, 467] on span "Unsecured Nonpriority Claims" at bounding box center [129, 473] width 176 height 16
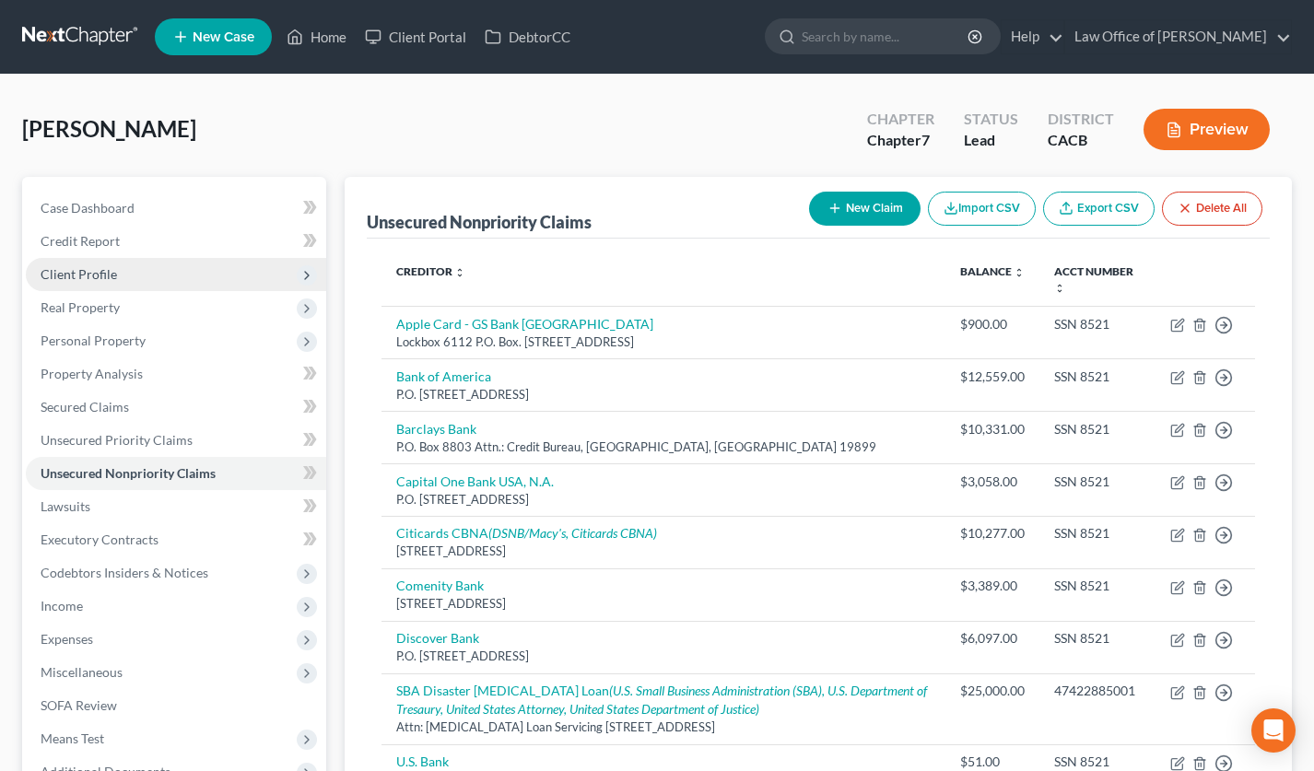
click at [130, 275] on span "Client Profile" at bounding box center [176, 274] width 300 height 33
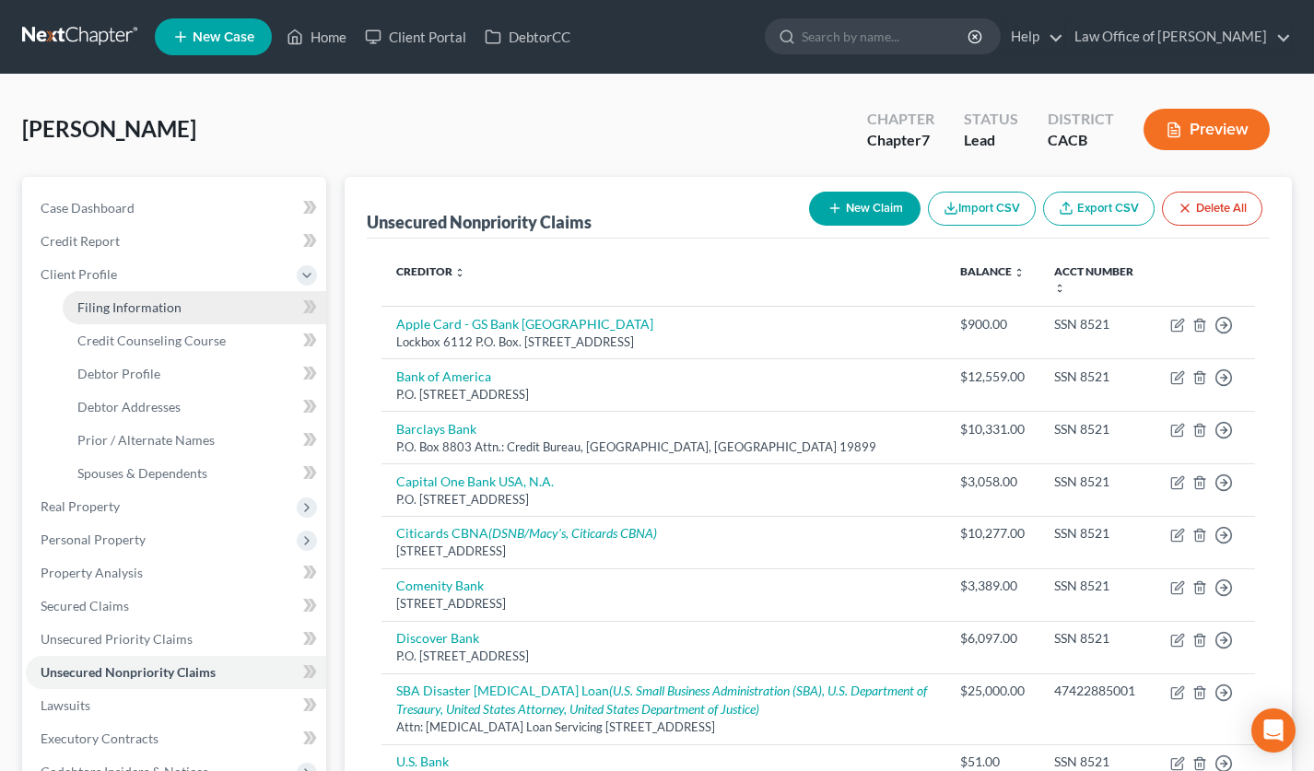
click at [148, 301] on span "Filing Information" at bounding box center [129, 307] width 104 height 16
select select "1"
select select "0"
select select "4"
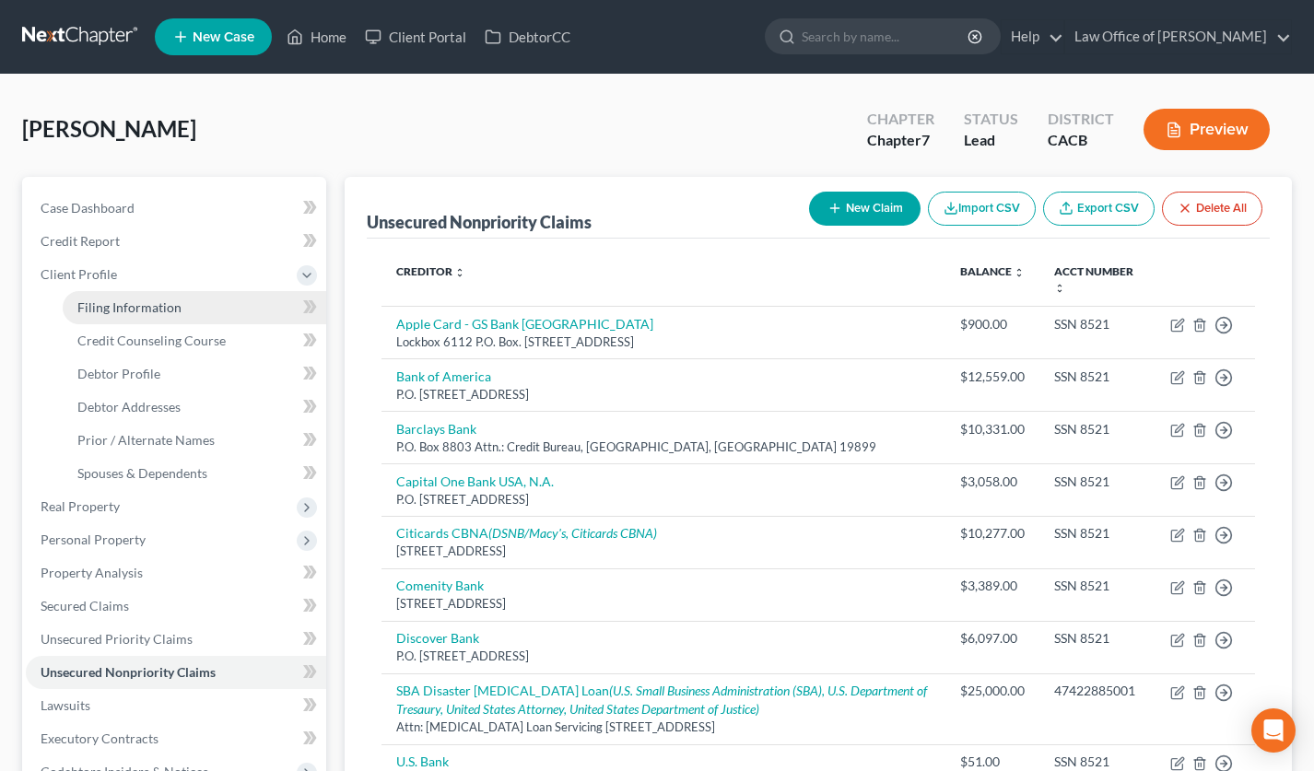
select select "0"
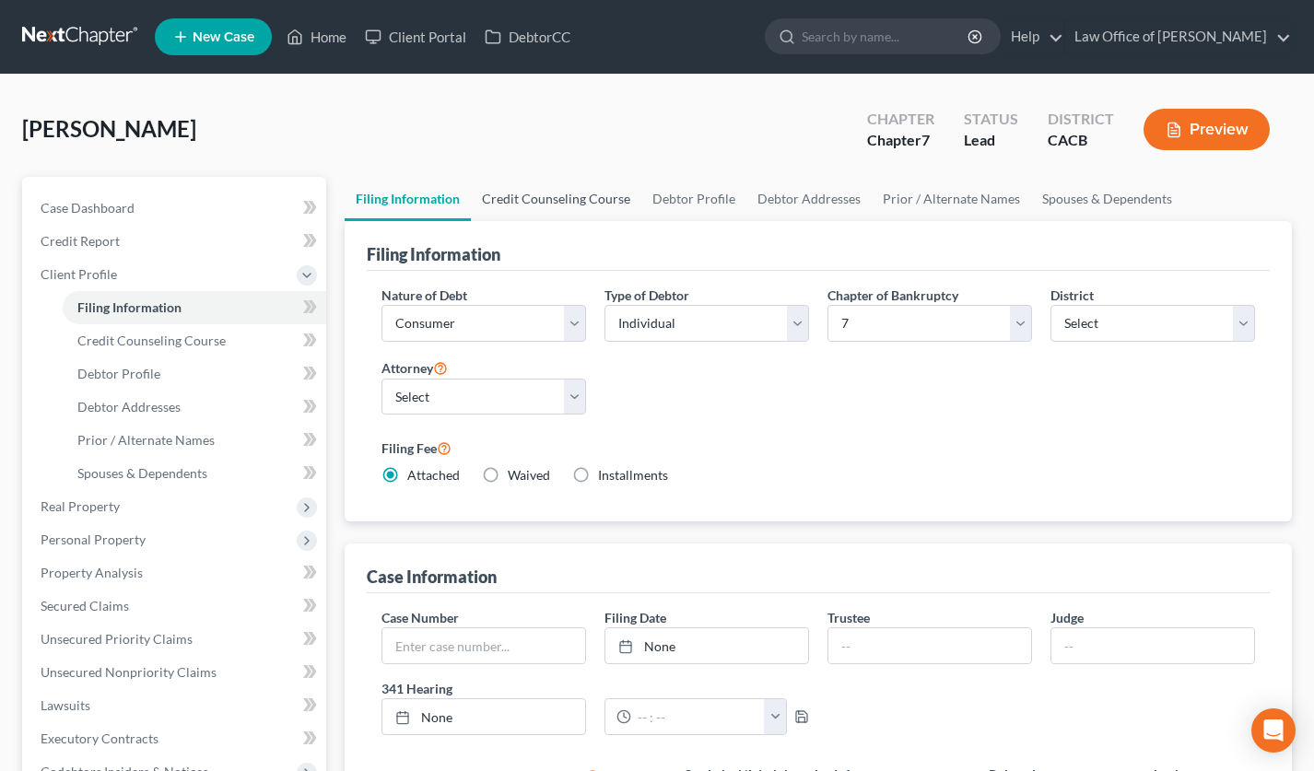
click at [529, 208] on link "Credit Counseling Course" at bounding box center [556, 199] width 170 height 44
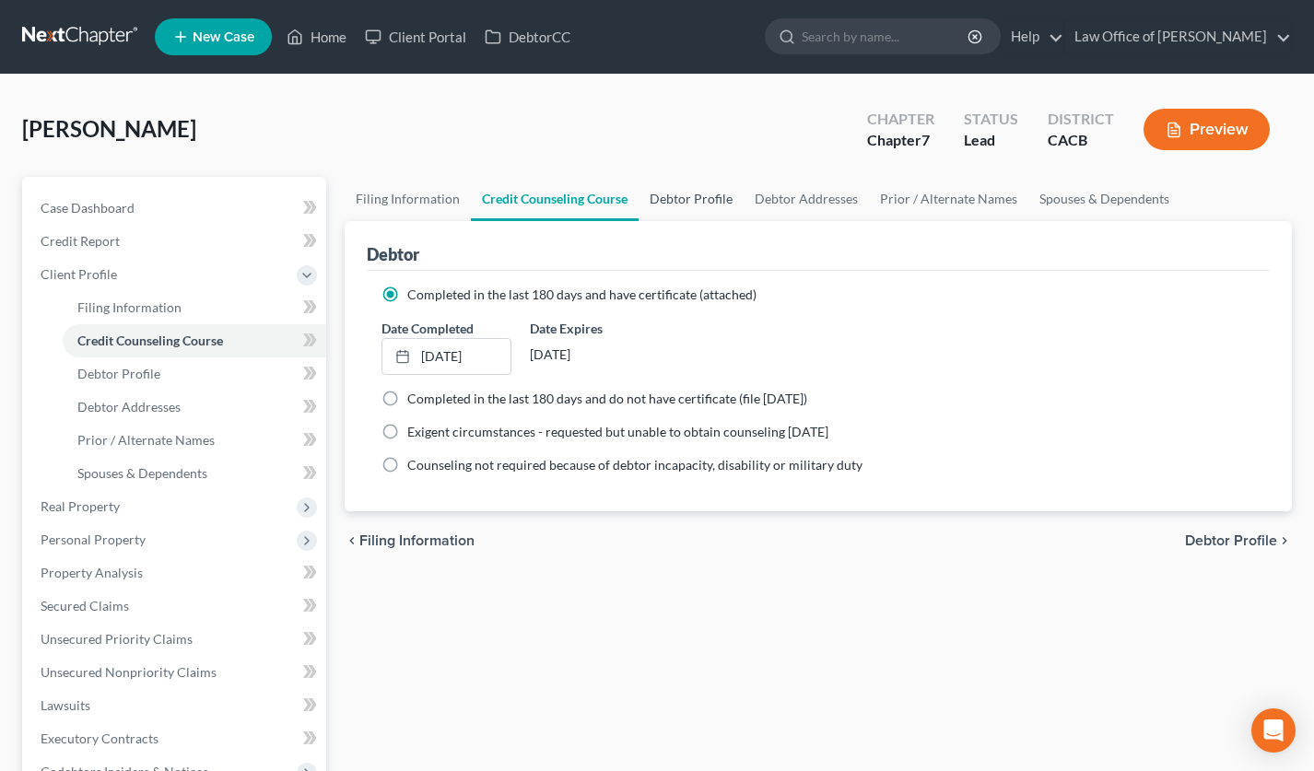
click at [709, 205] on link "Debtor Profile" at bounding box center [690, 199] width 105 height 44
select select "1"
select select "2"
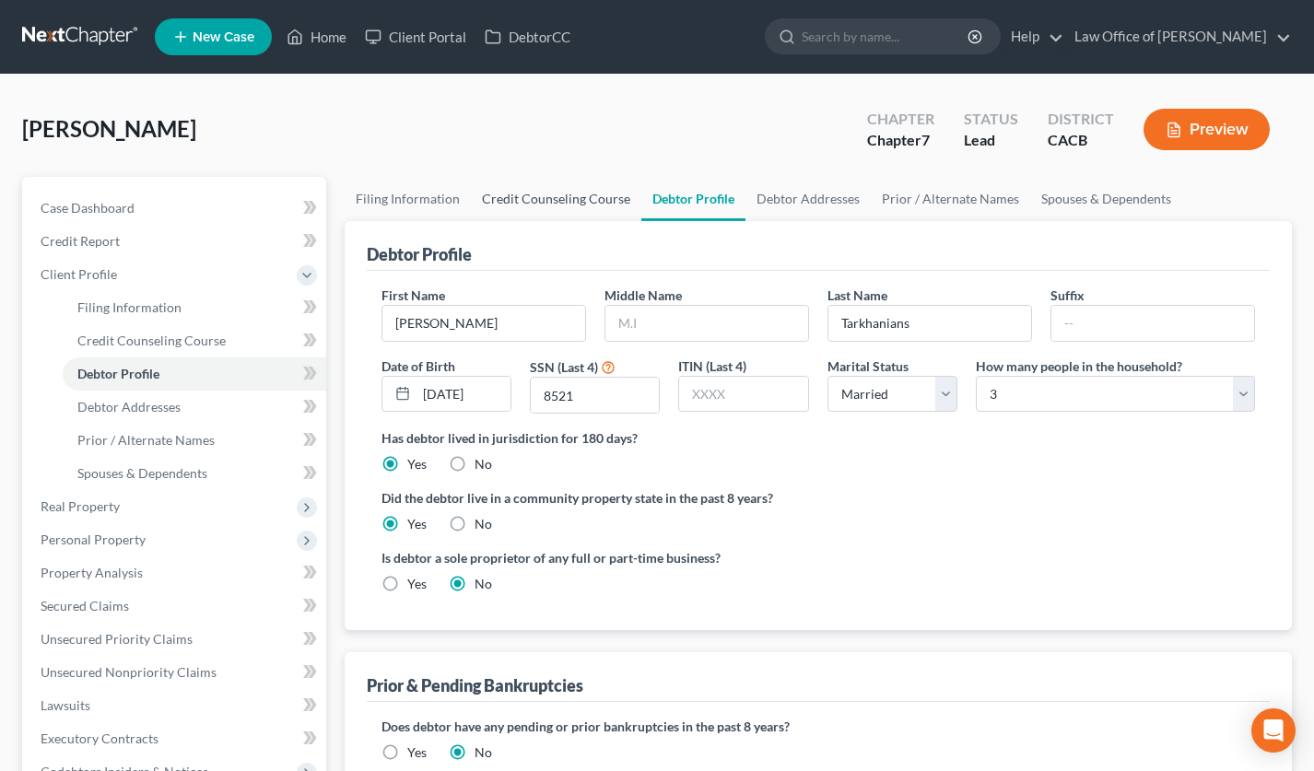
click at [589, 210] on link "Credit Counseling Course" at bounding box center [556, 199] width 170 height 44
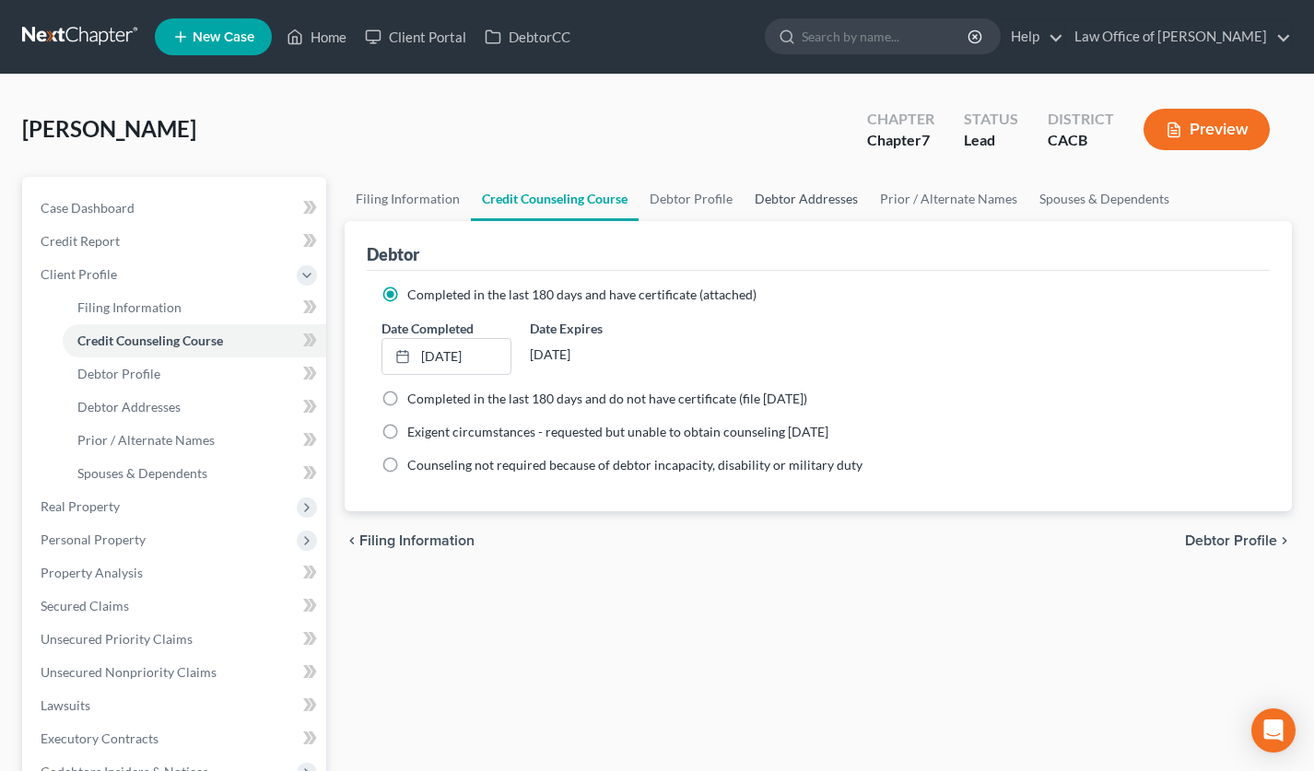
click at [744, 193] on link "Debtor Addresses" at bounding box center [806, 199] width 125 height 44
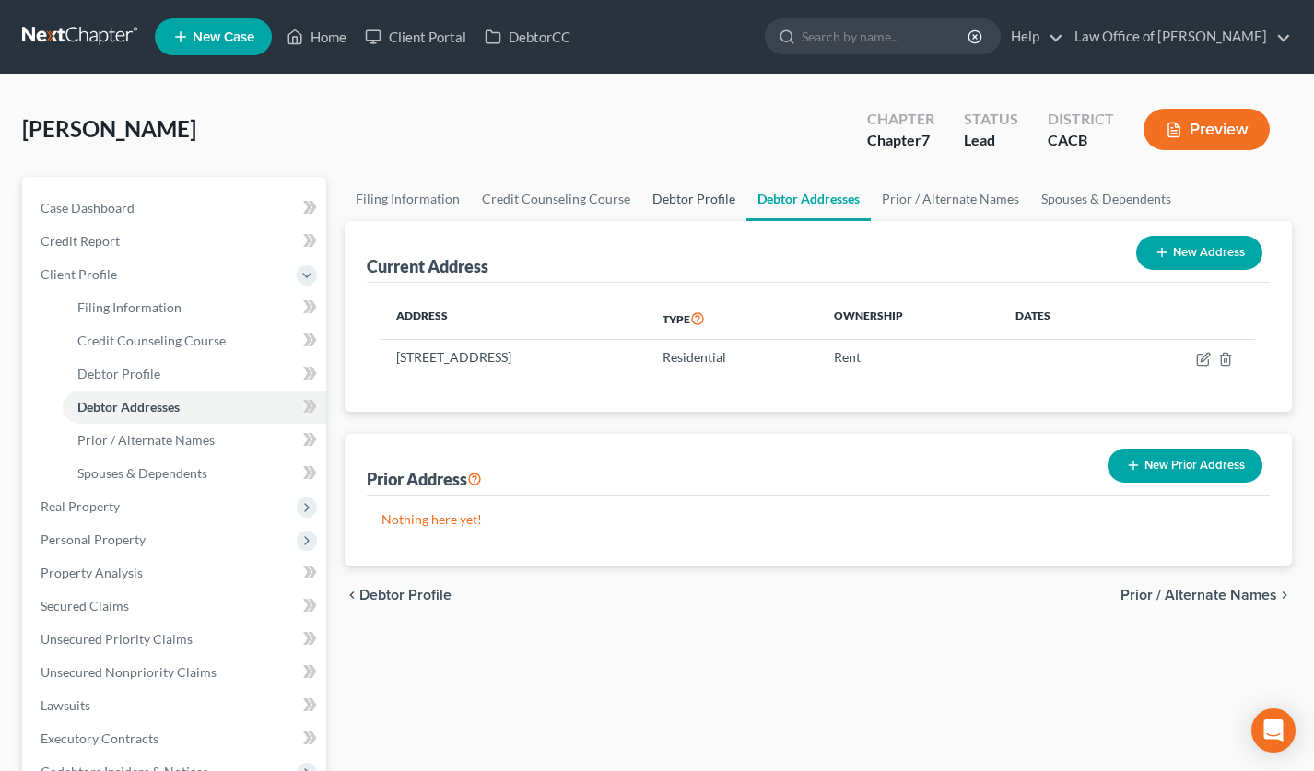
click at [693, 195] on link "Debtor Profile" at bounding box center [693, 199] width 105 height 44
select select "1"
select select "2"
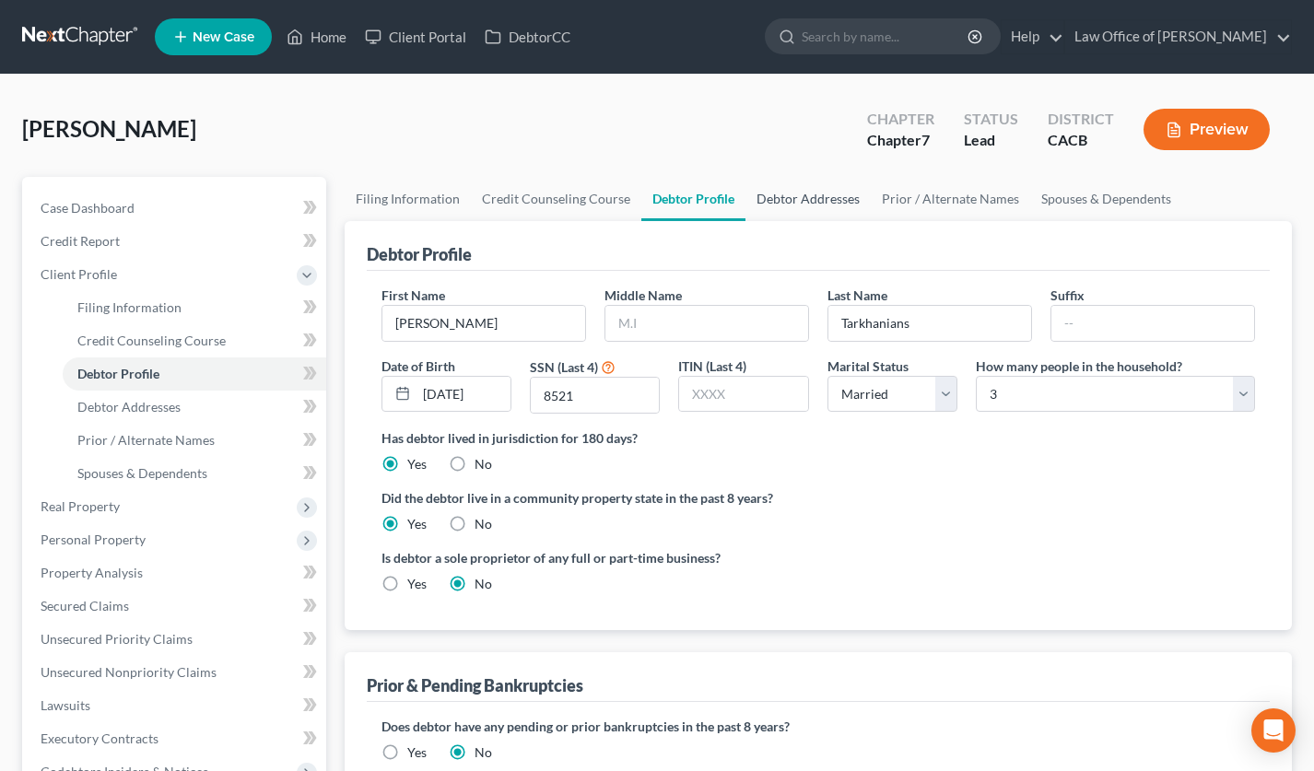
click at [782, 195] on link "Debtor Addresses" at bounding box center [807, 199] width 125 height 44
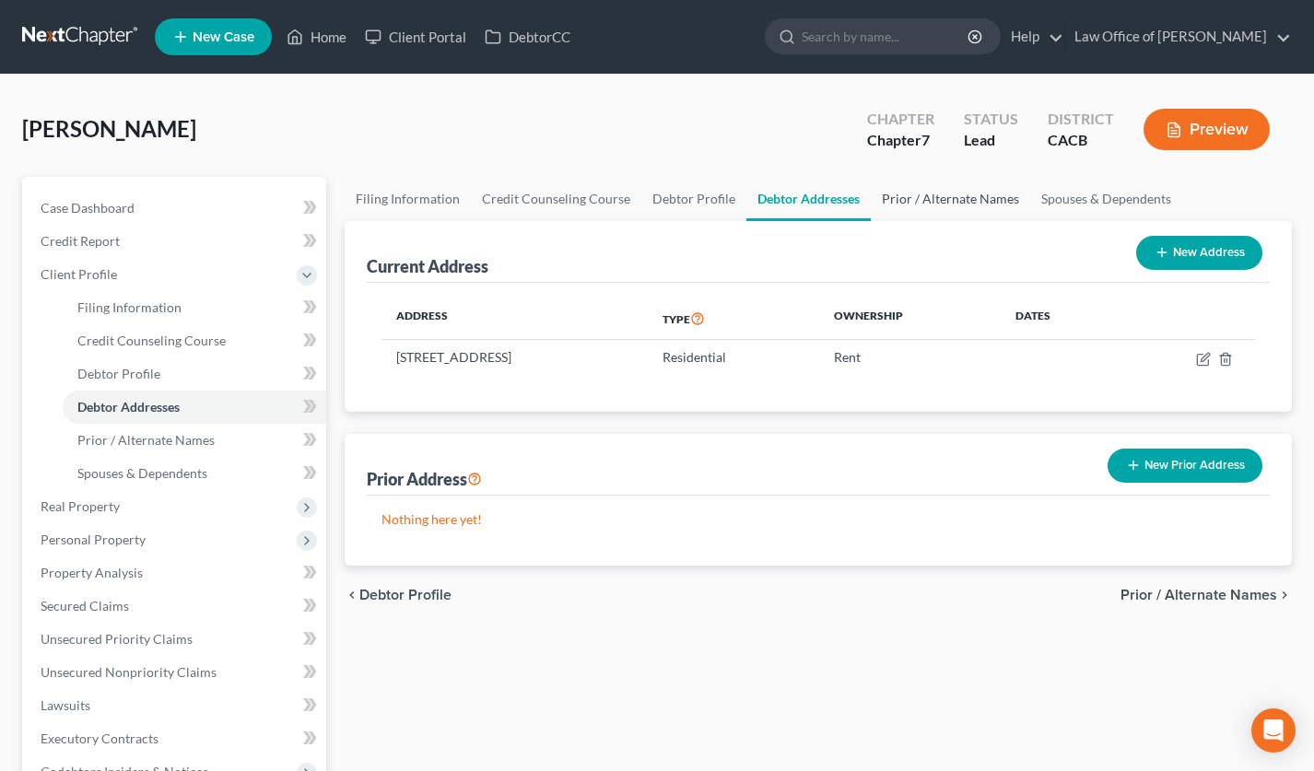
click at [920, 207] on link "Prior / Alternate Names" at bounding box center [950, 199] width 159 height 44
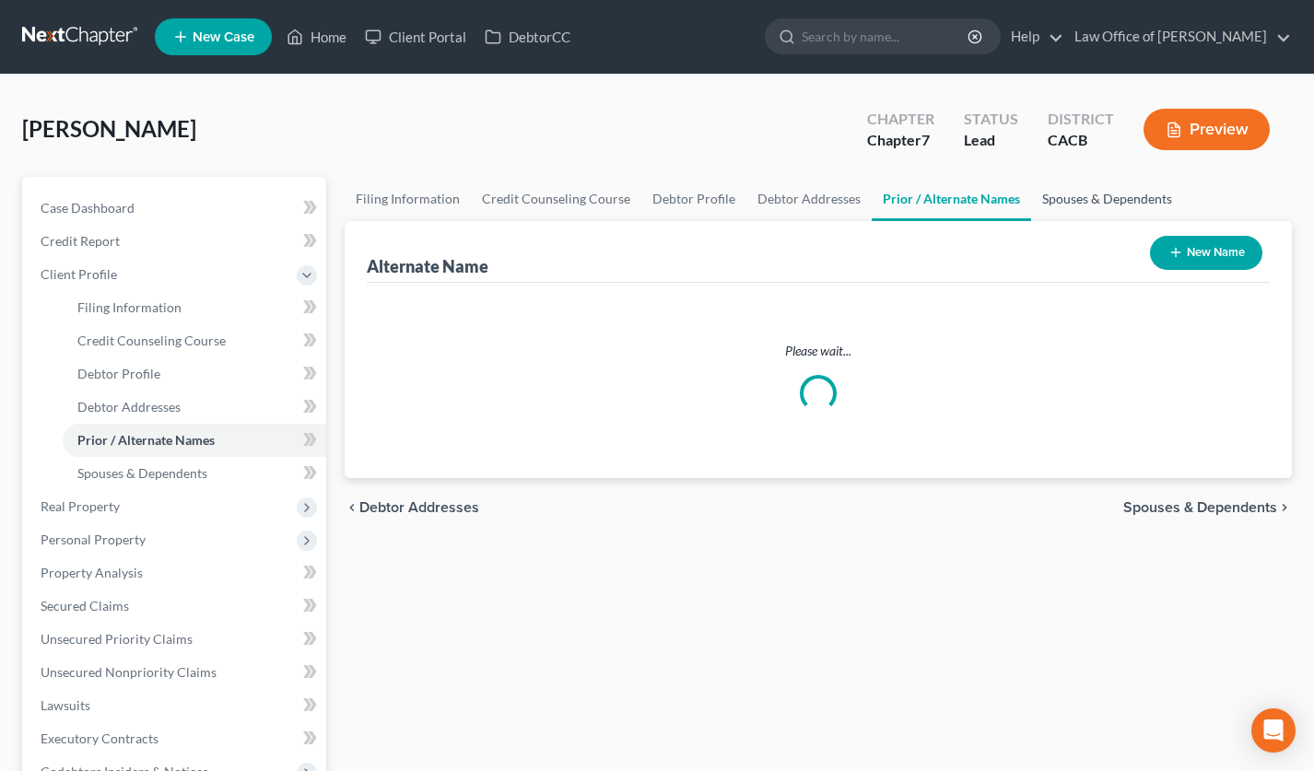
click at [1071, 205] on link "Spouses & Dependents" at bounding box center [1107, 199] width 152 height 44
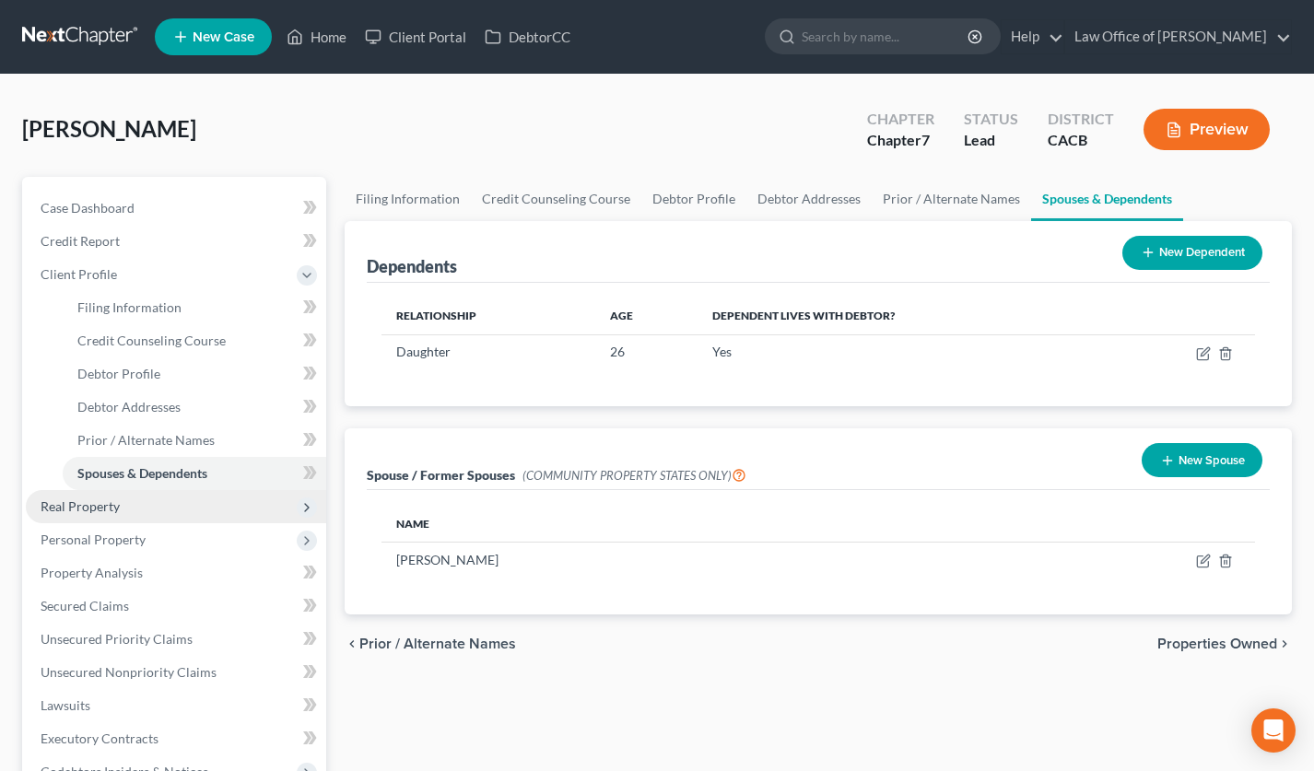
click at [184, 506] on span "Real Property" at bounding box center [176, 506] width 300 height 33
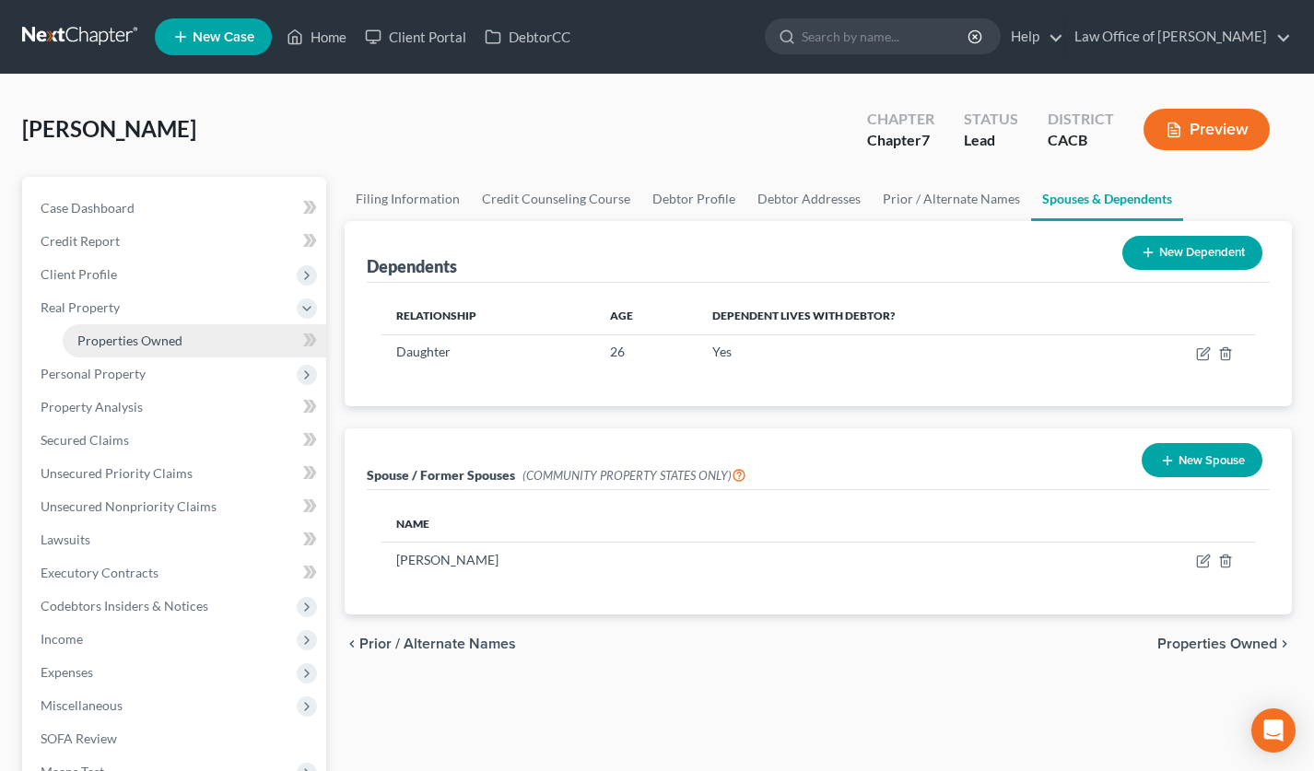
click at [159, 348] on link "Properties Owned" at bounding box center [195, 340] width 264 height 33
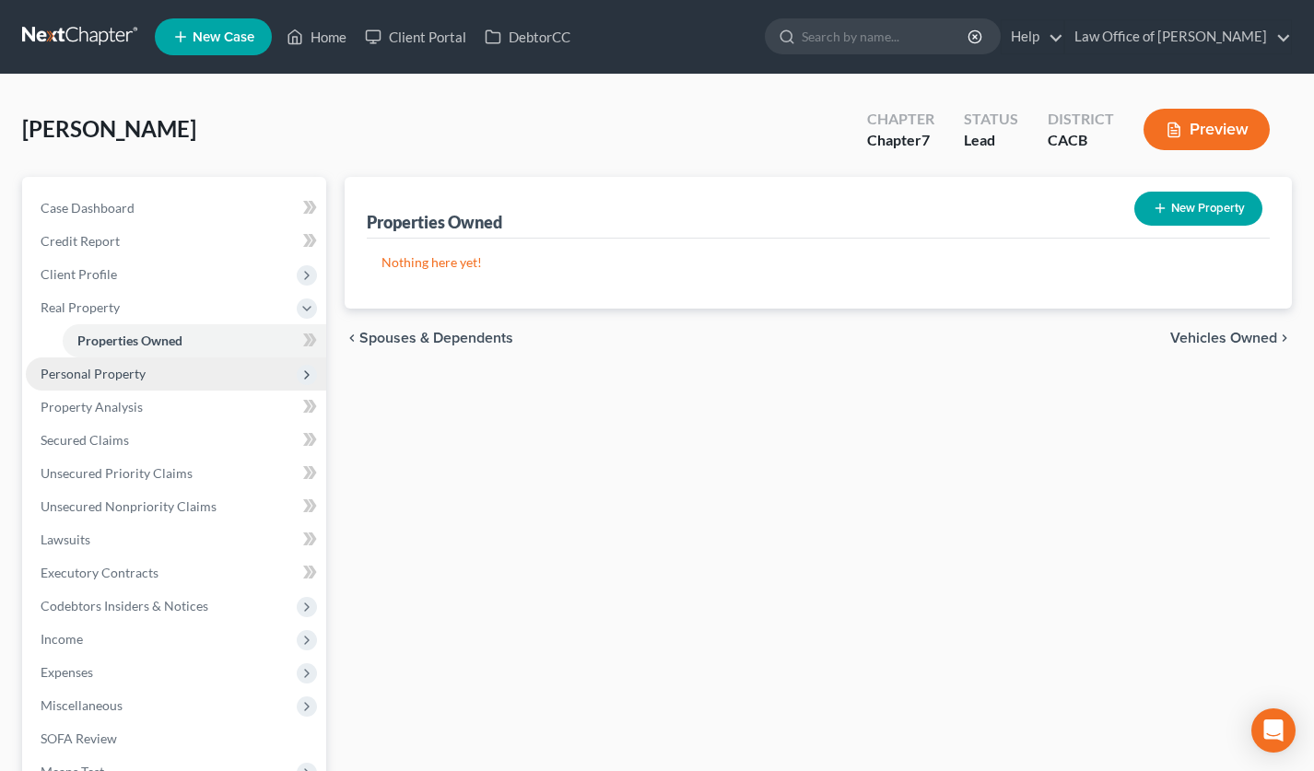
click at [110, 382] on span "Personal Property" at bounding box center [176, 373] width 300 height 33
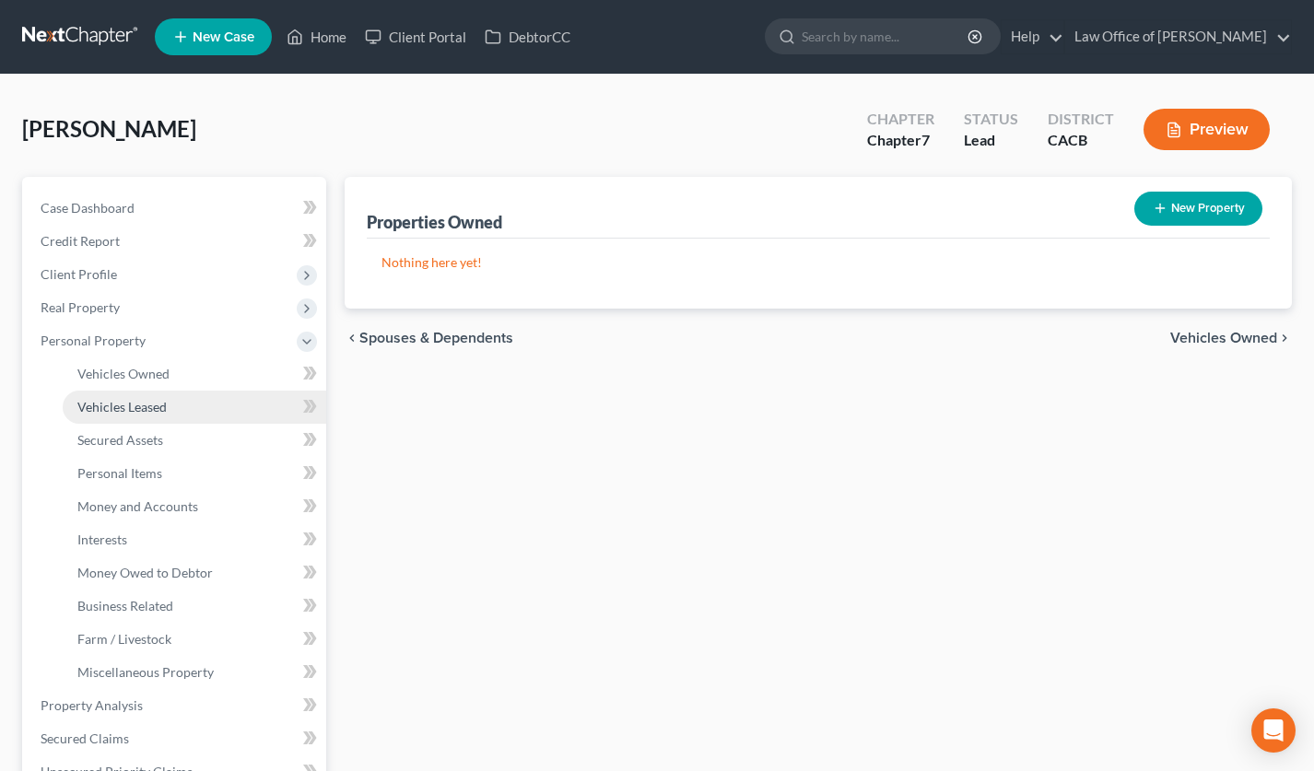
click at [145, 394] on link "Vehicles Leased" at bounding box center [195, 407] width 264 height 33
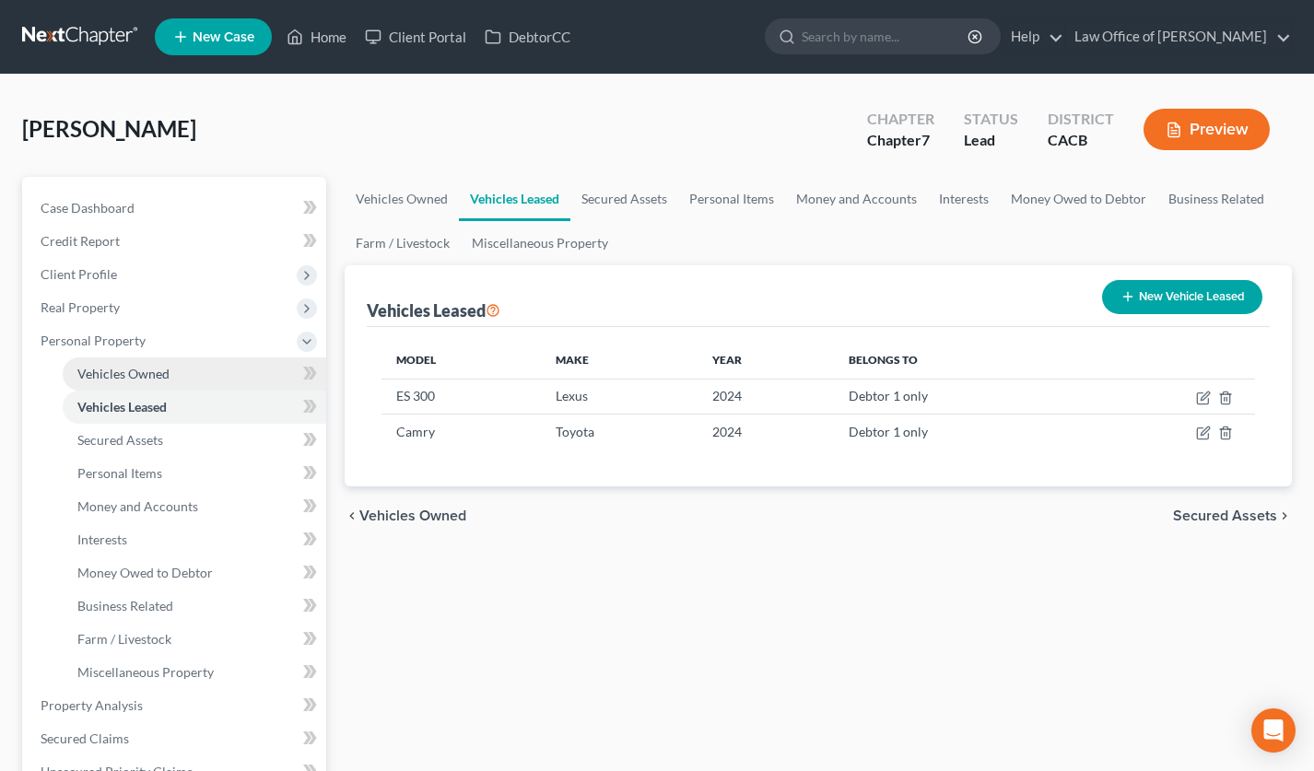
click at [149, 382] on link "Vehicles Owned" at bounding box center [195, 373] width 264 height 33
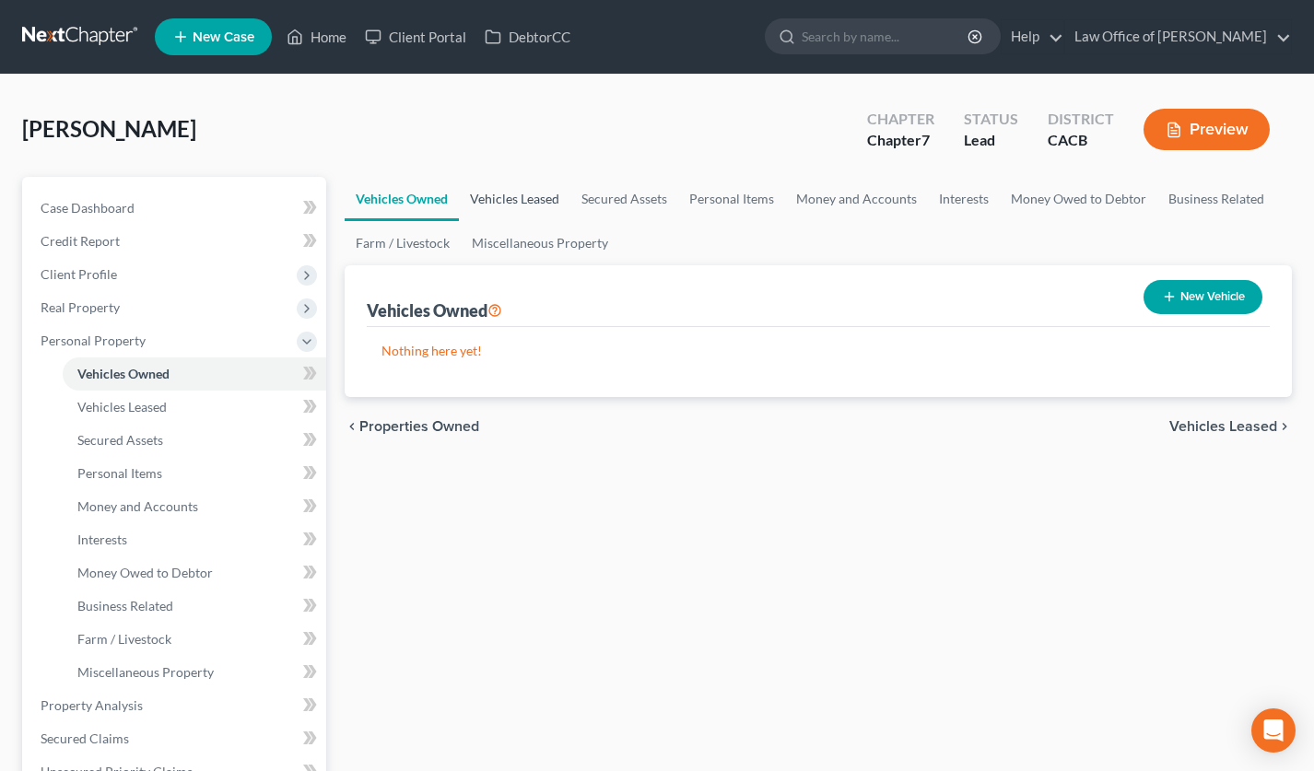
click at [507, 210] on link "Vehicles Leased" at bounding box center [514, 199] width 111 height 44
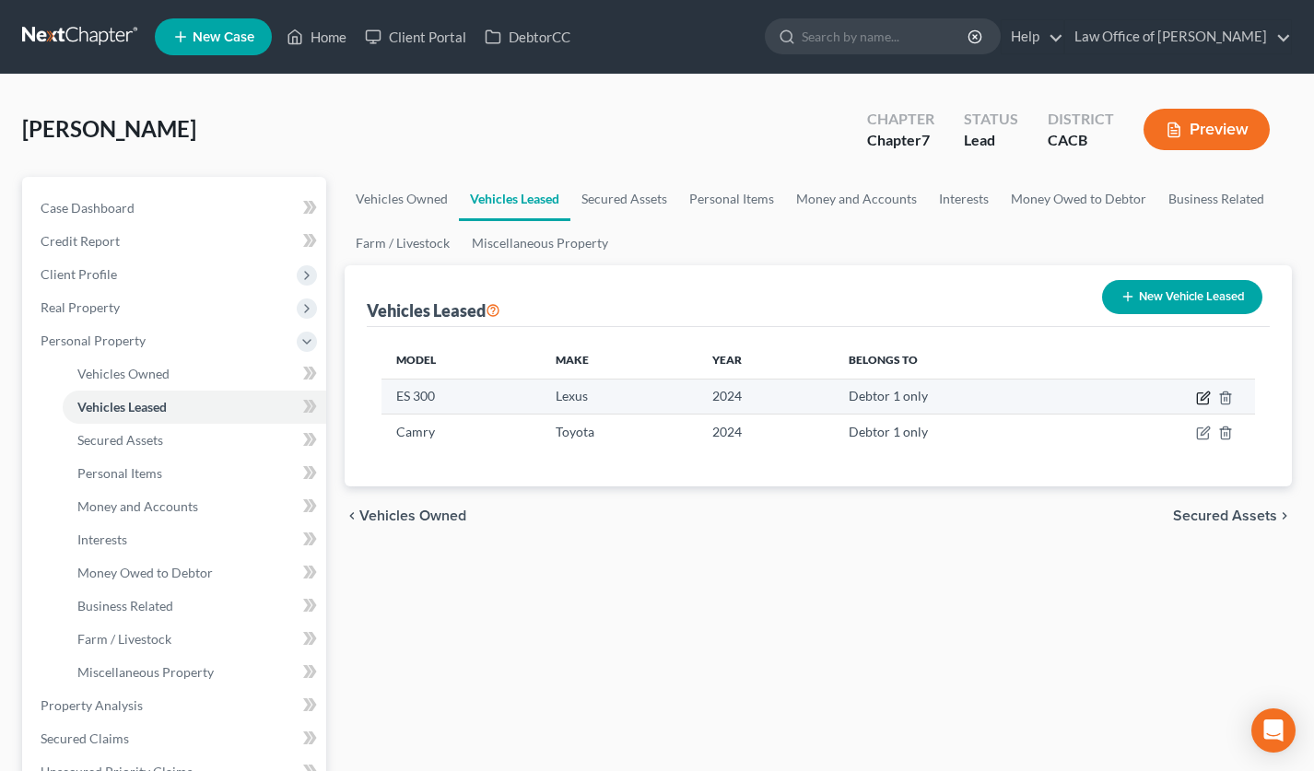
click at [1199, 398] on icon "button" at bounding box center [1203, 398] width 15 height 15
select select "0"
select select "2"
select select "0"
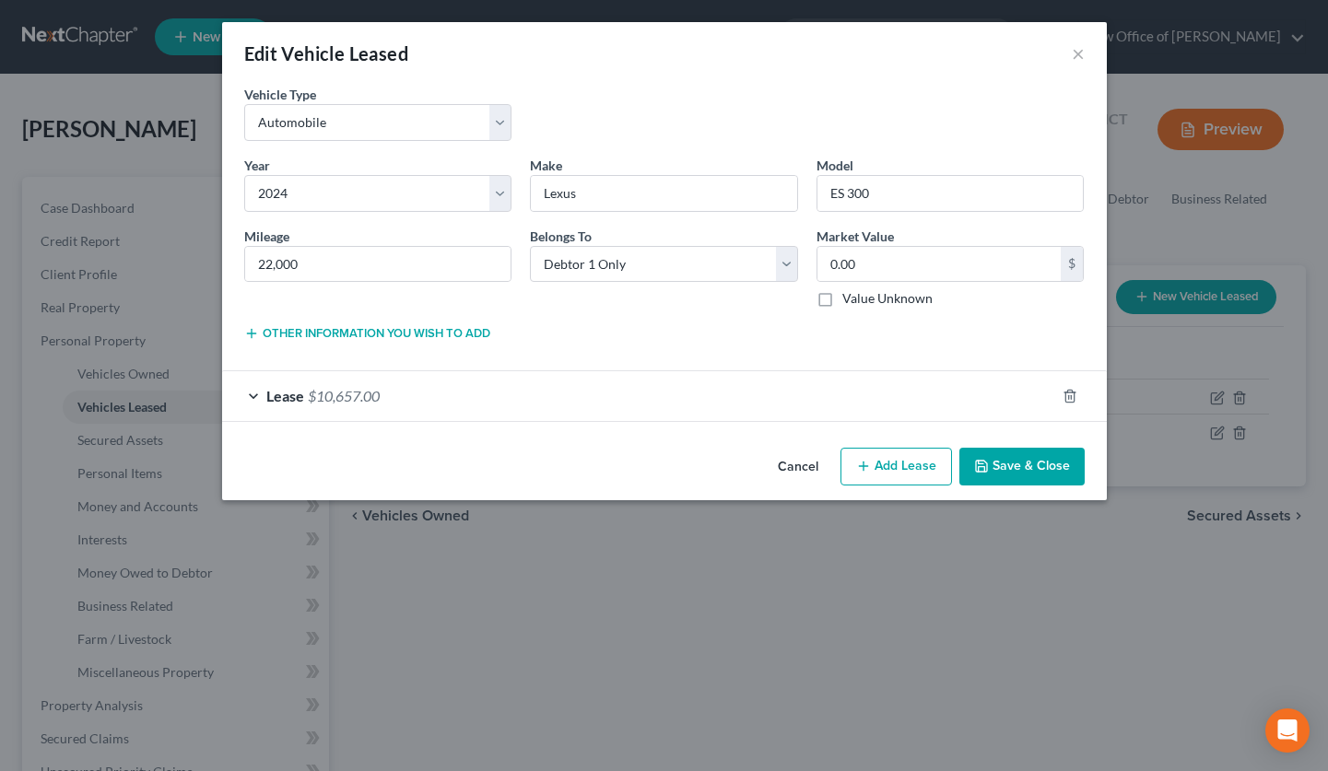
click at [807, 471] on button "Cancel" at bounding box center [798, 468] width 70 height 37
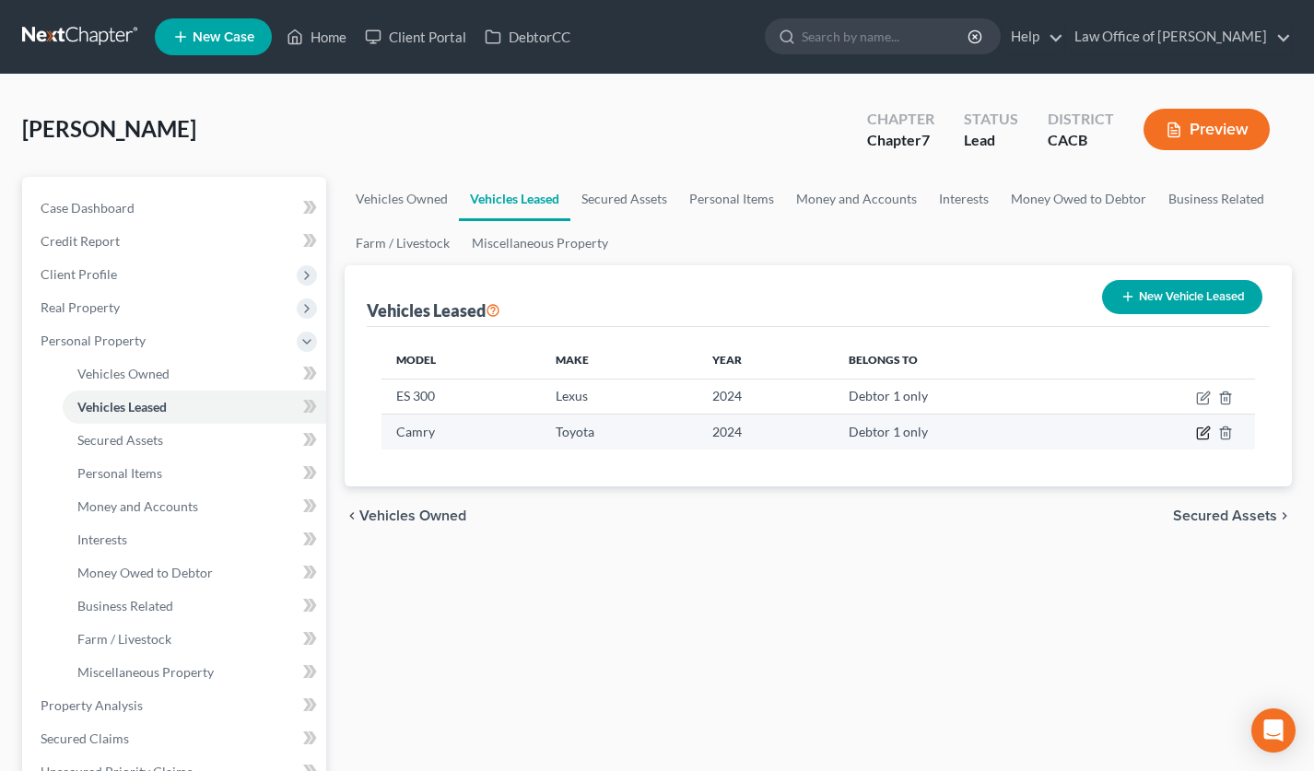
click at [1203, 438] on icon "button" at bounding box center [1203, 433] width 15 height 15
select select "0"
select select "2"
select select "0"
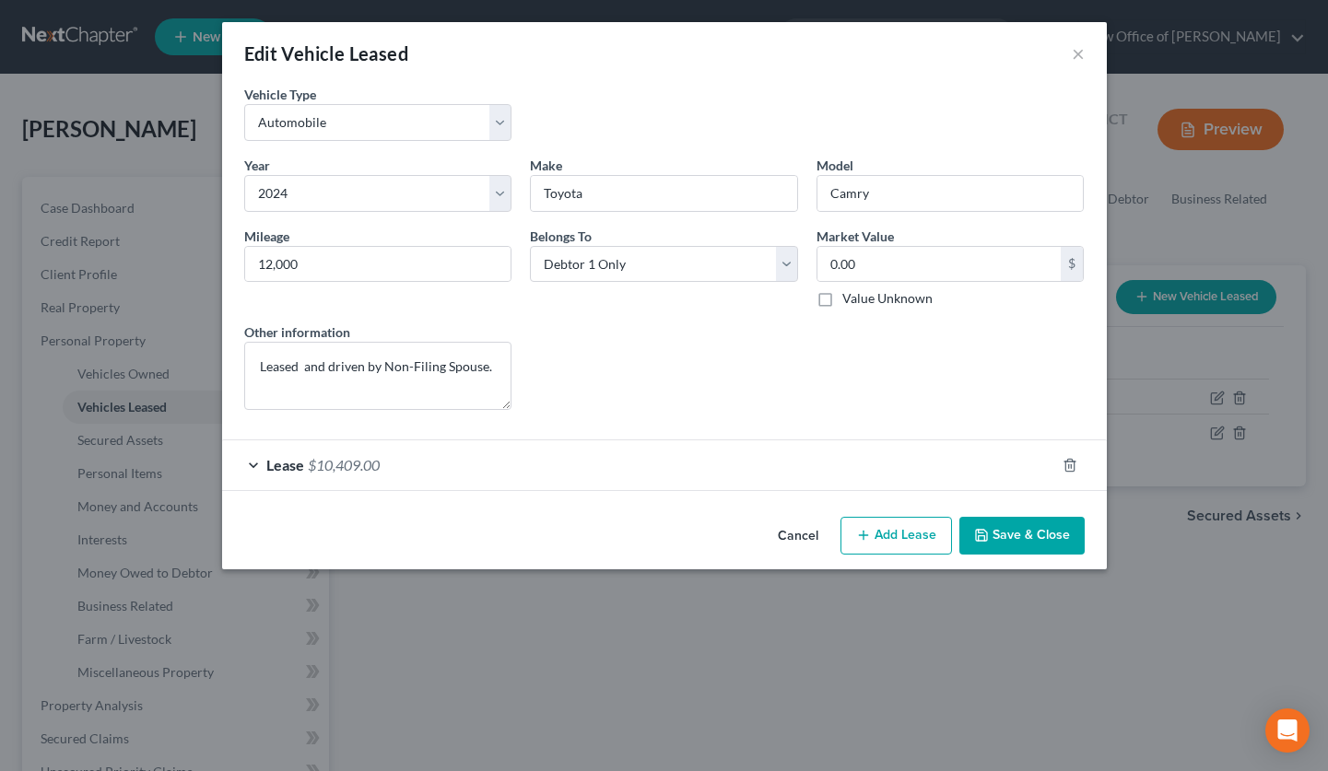
click at [782, 538] on button "Cancel" at bounding box center [798, 537] width 70 height 37
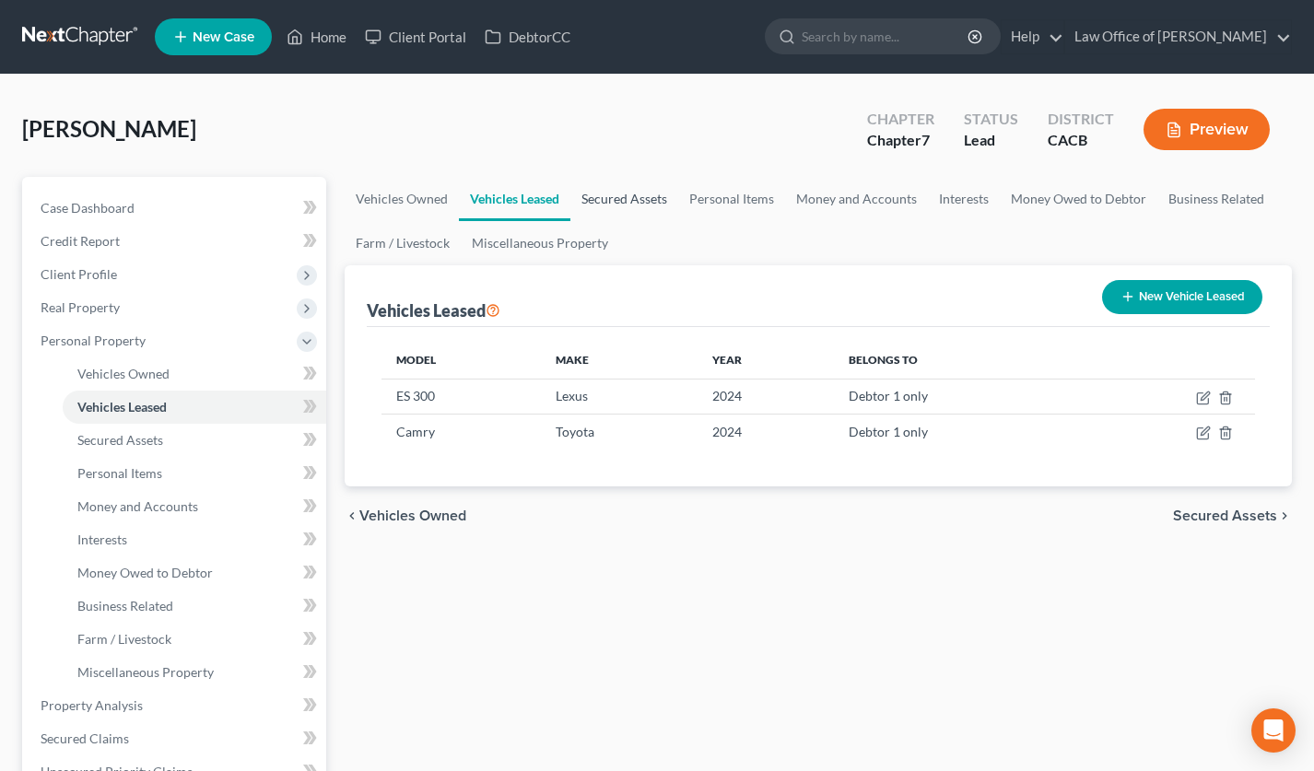
click at [627, 202] on link "Secured Assets" at bounding box center [624, 199] width 108 height 44
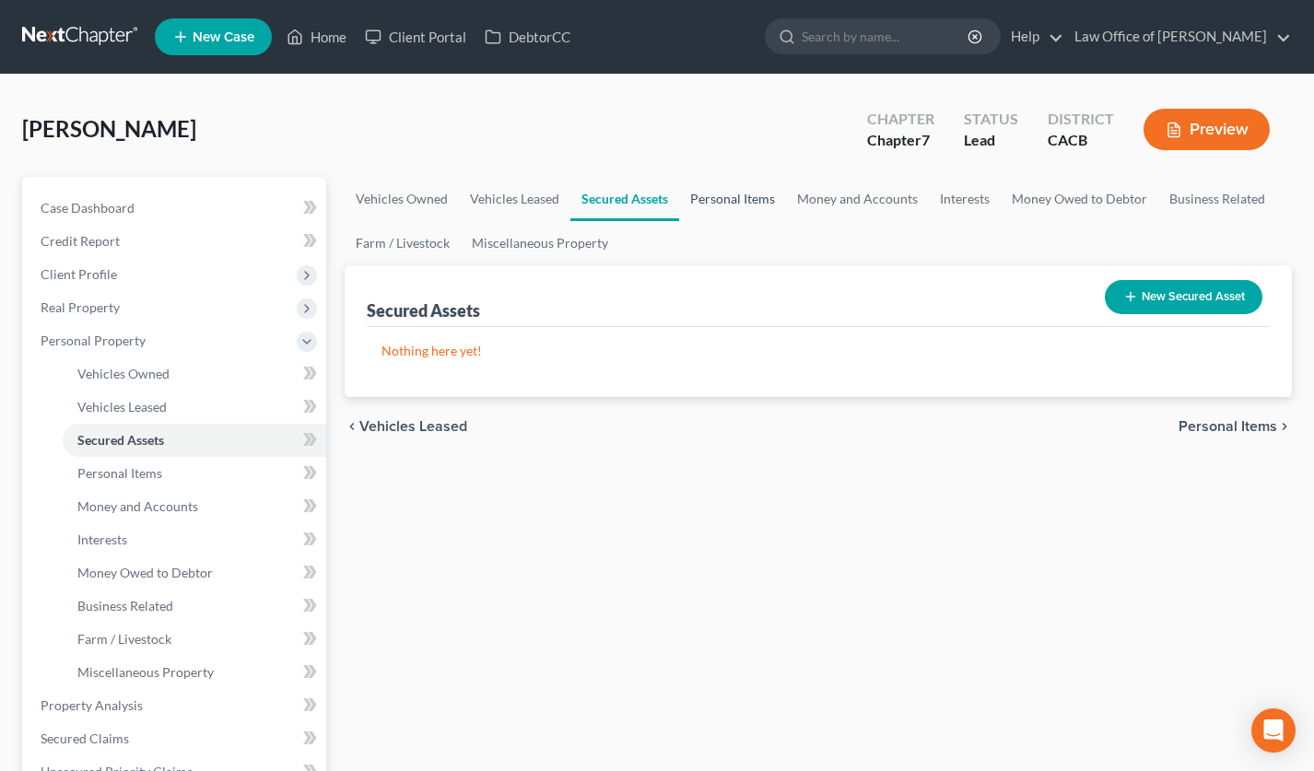
click at [705, 204] on link "Personal Items" at bounding box center [732, 199] width 107 height 44
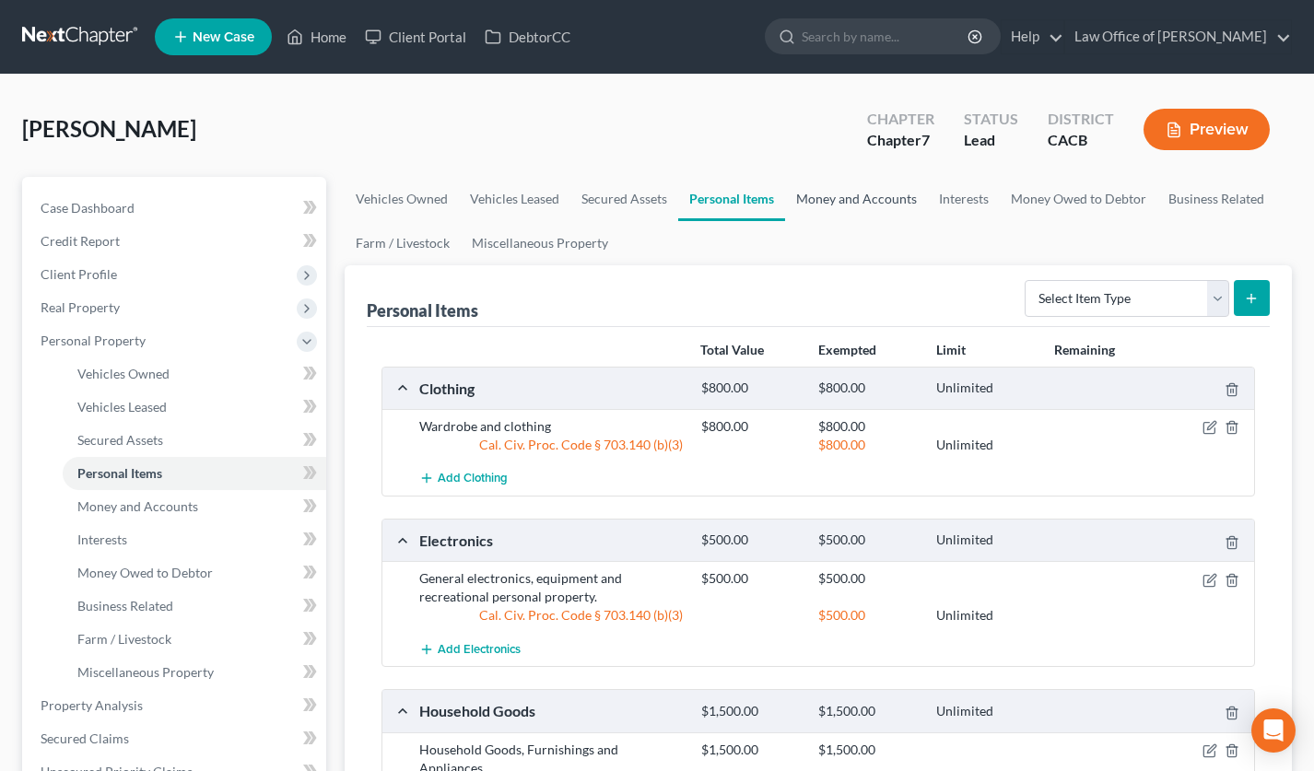
click at [803, 181] on link "Money and Accounts" at bounding box center [856, 199] width 143 height 44
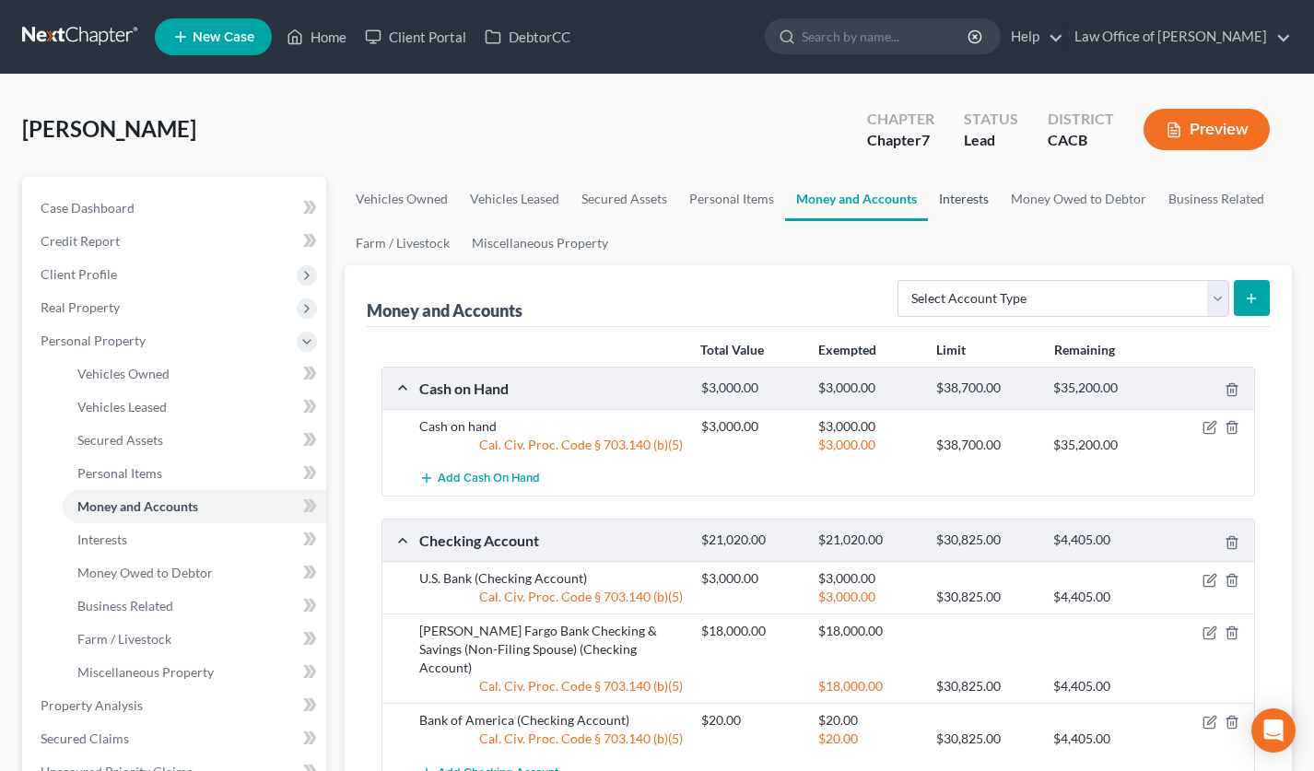
click at [971, 195] on link "Interests" at bounding box center [964, 199] width 72 height 44
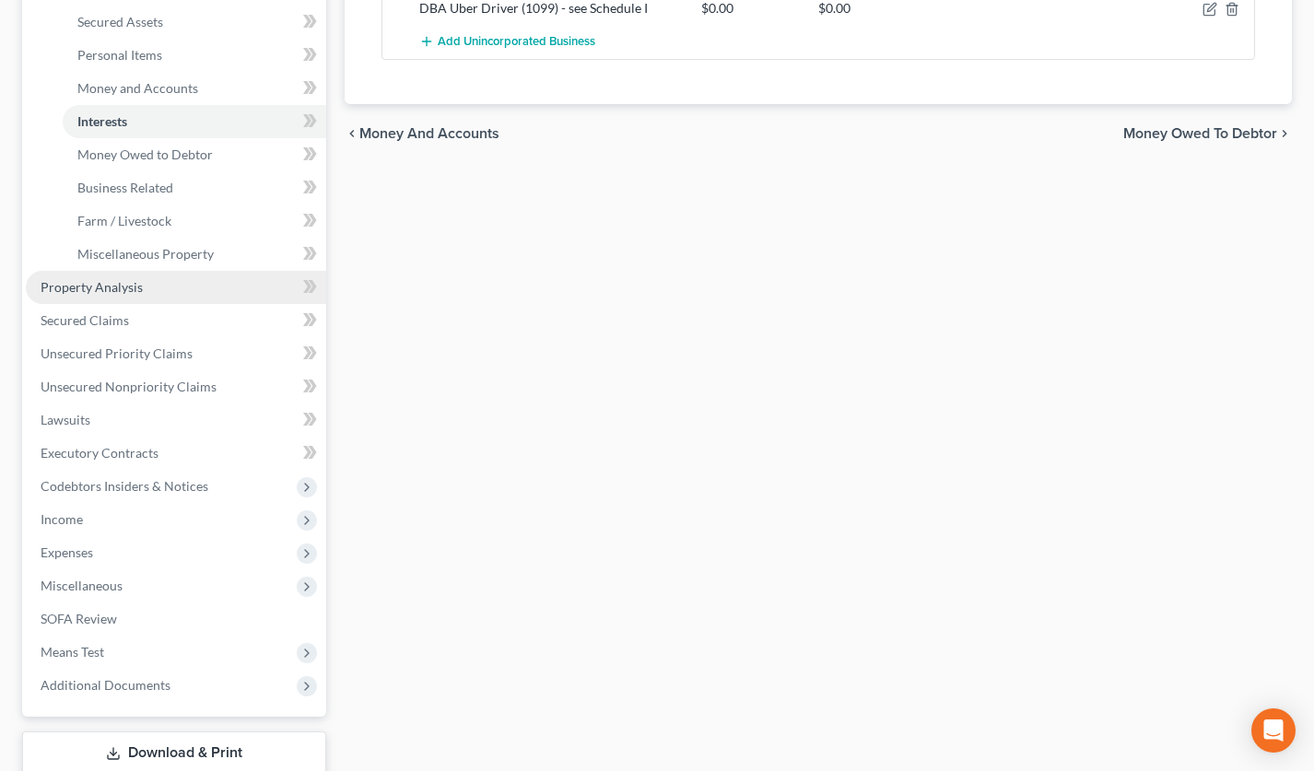
click at [139, 284] on span "Property Analysis" at bounding box center [92, 287] width 102 height 16
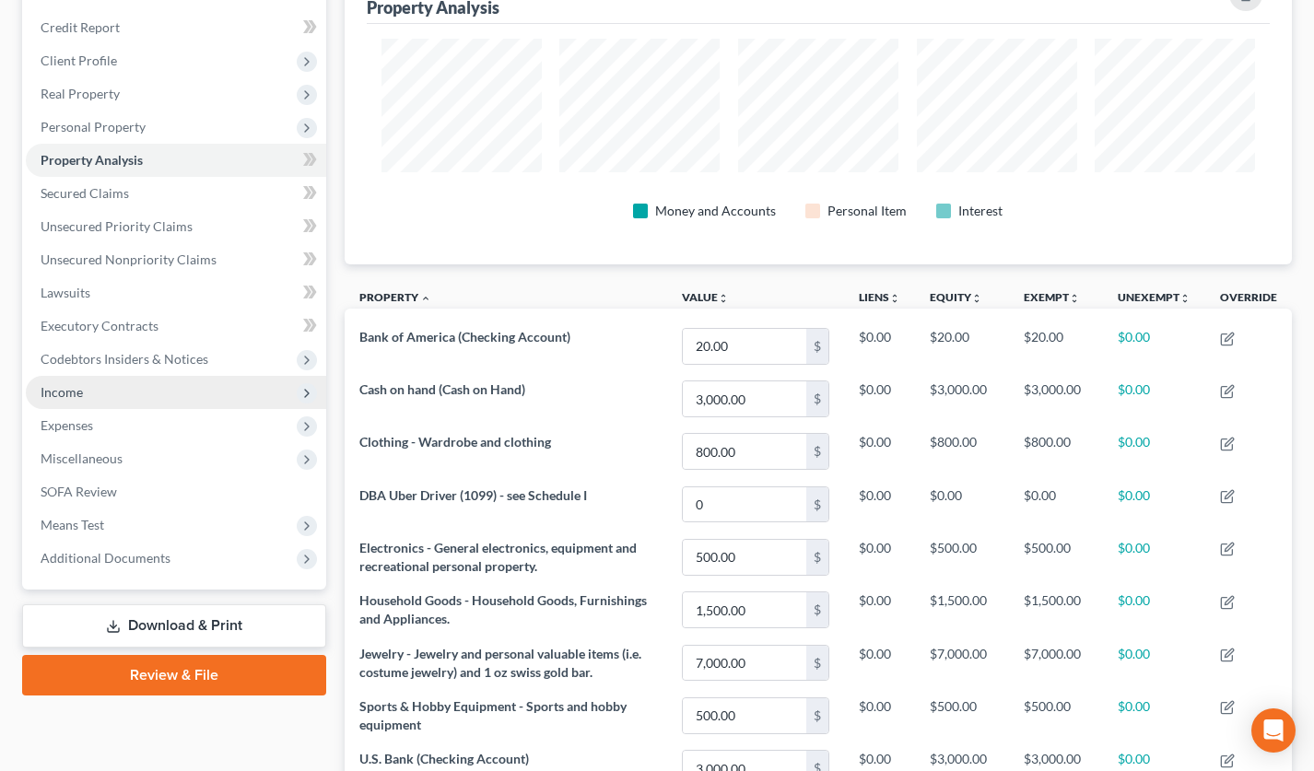
click at [101, 387] on span "Income" at bounding box center [176, 392] width 300 height 33
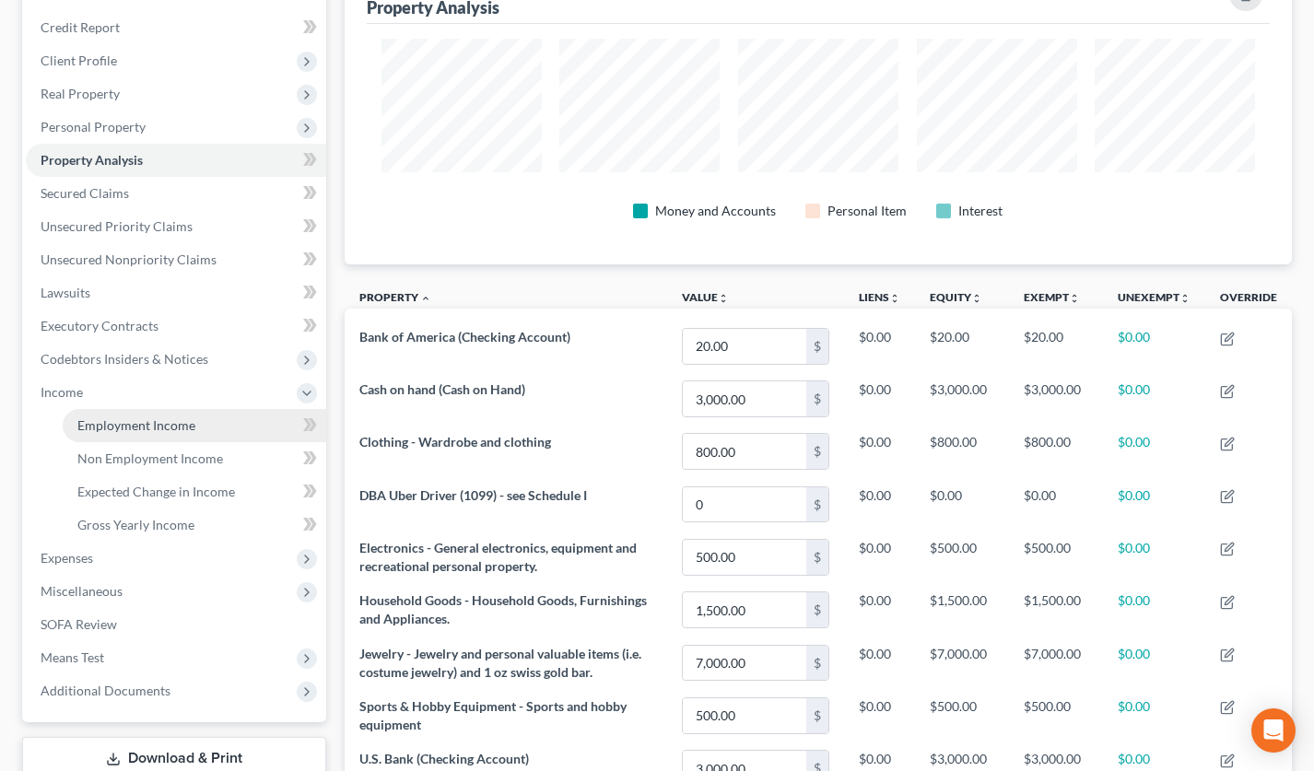
click at [122, 422] on span "Employment Income" at bounding box center [136, 425] width 118 height 16
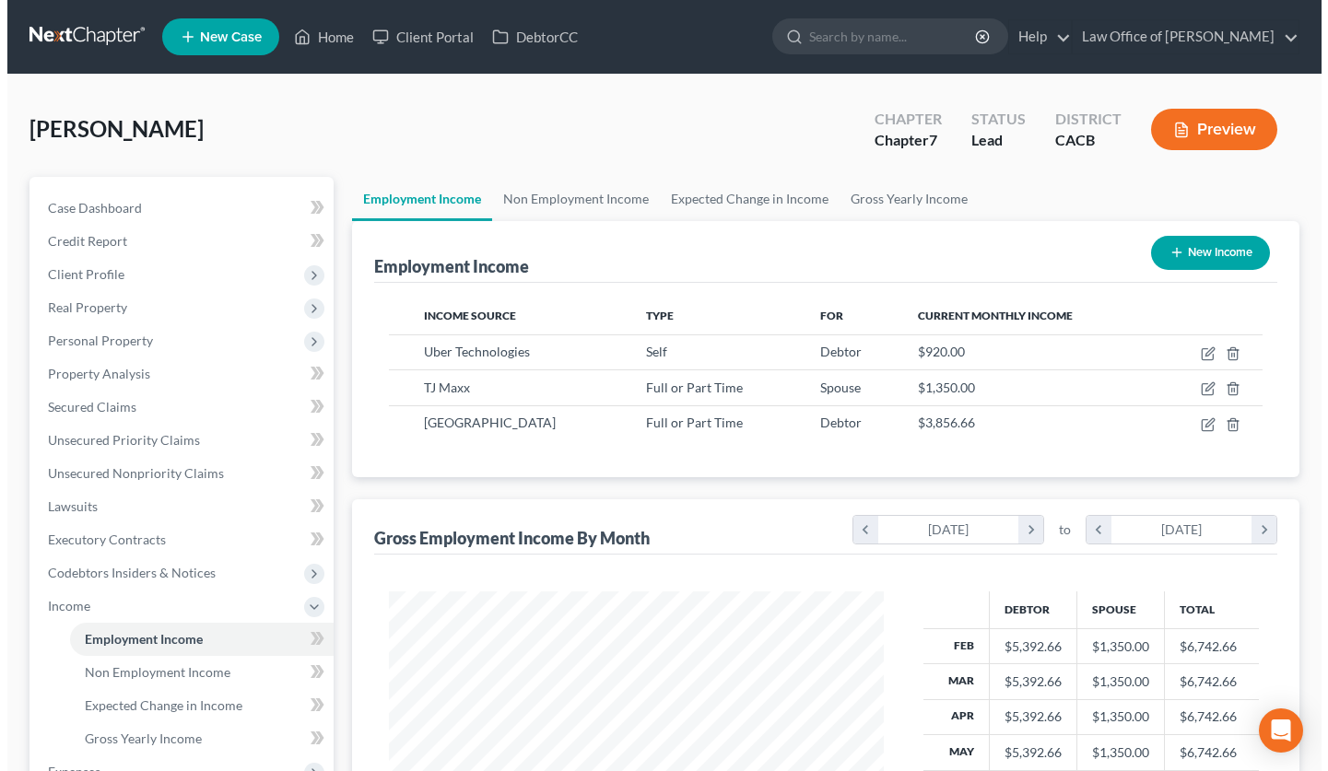
scroll to position [330, 532]
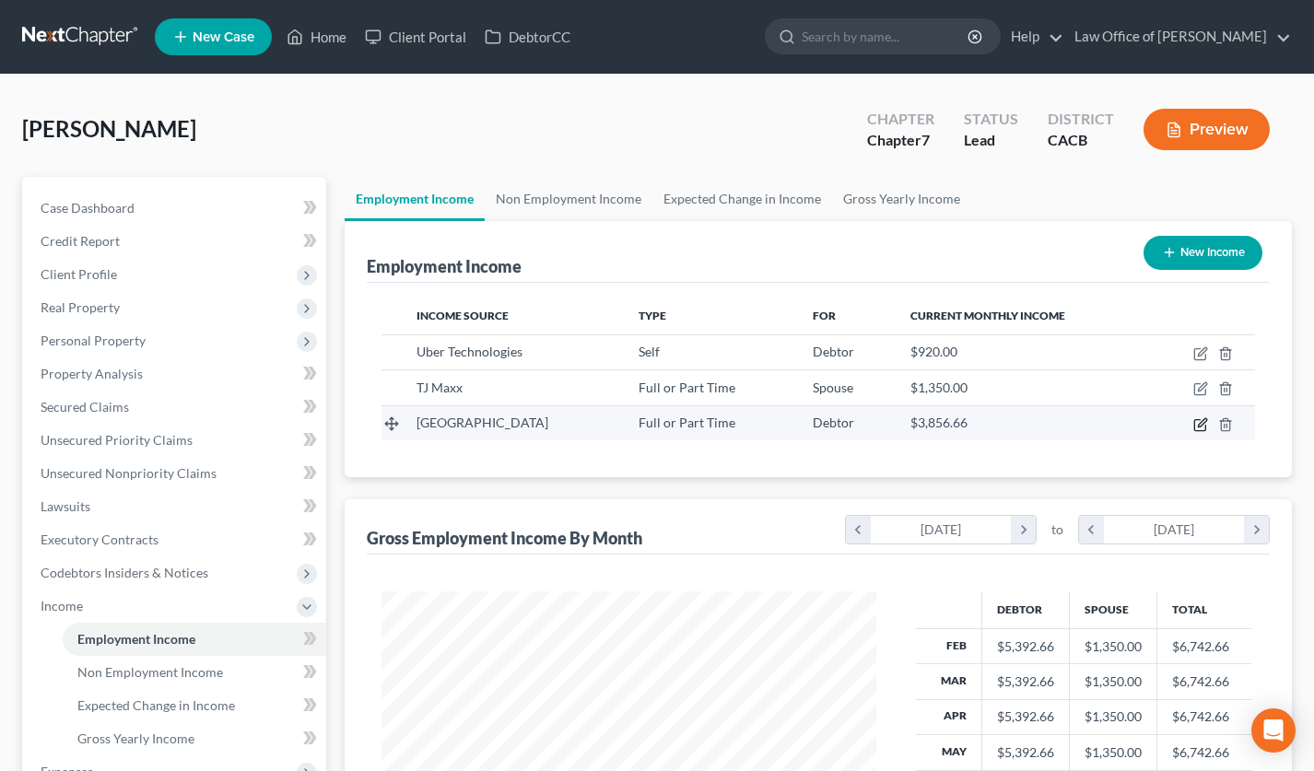
click at [1200, 425] on icon "button" at bounding box center [1200, 424] width 15 height 15
select select "0"
select select "4"
select select "0"
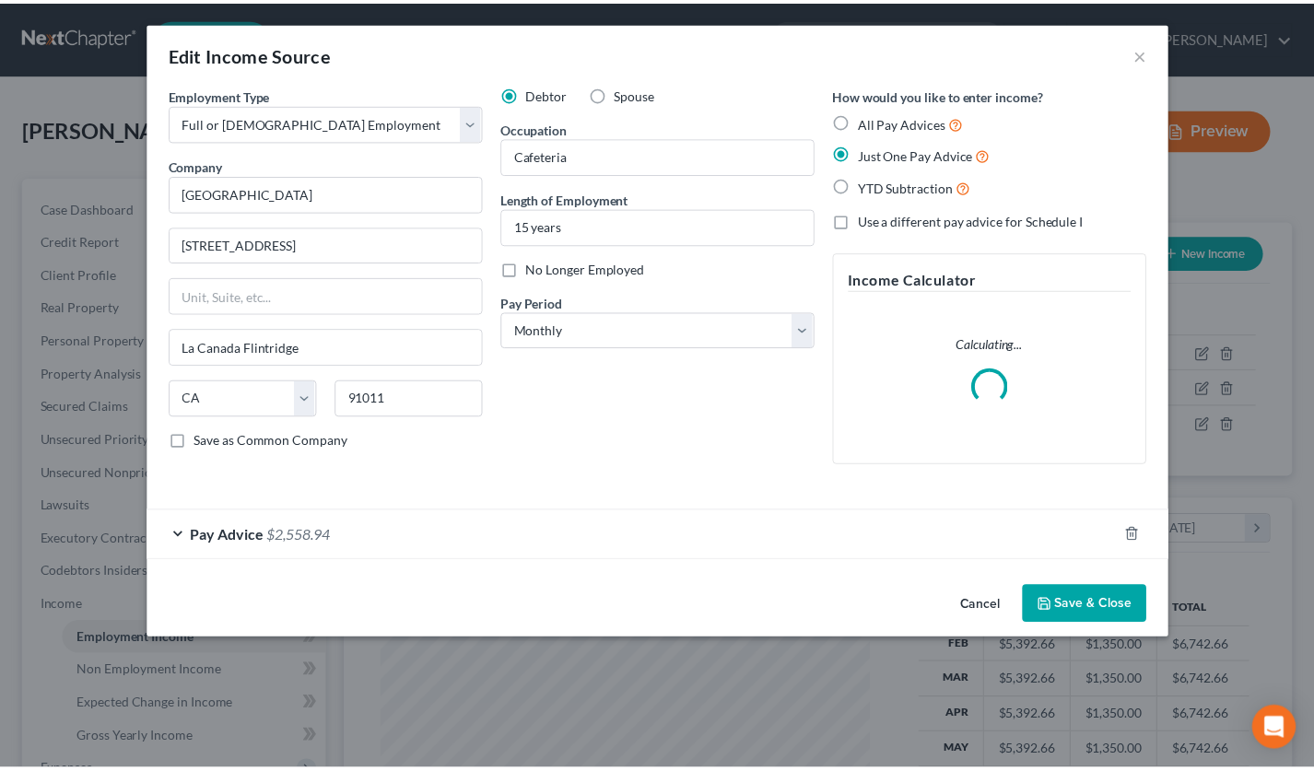
scroll to position [330, 537]
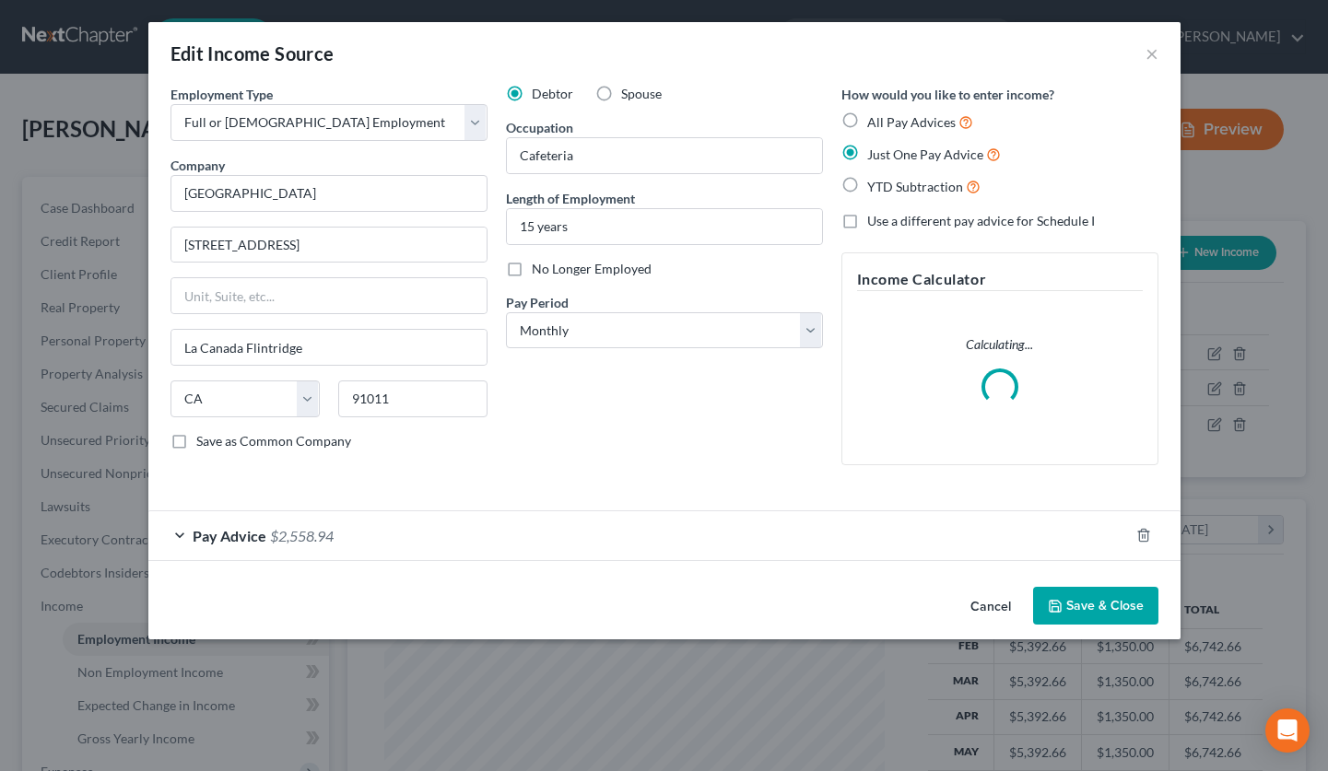
click at [990, 608] on button "Cancel" at bounding box center [990, 607] width 70 height 37
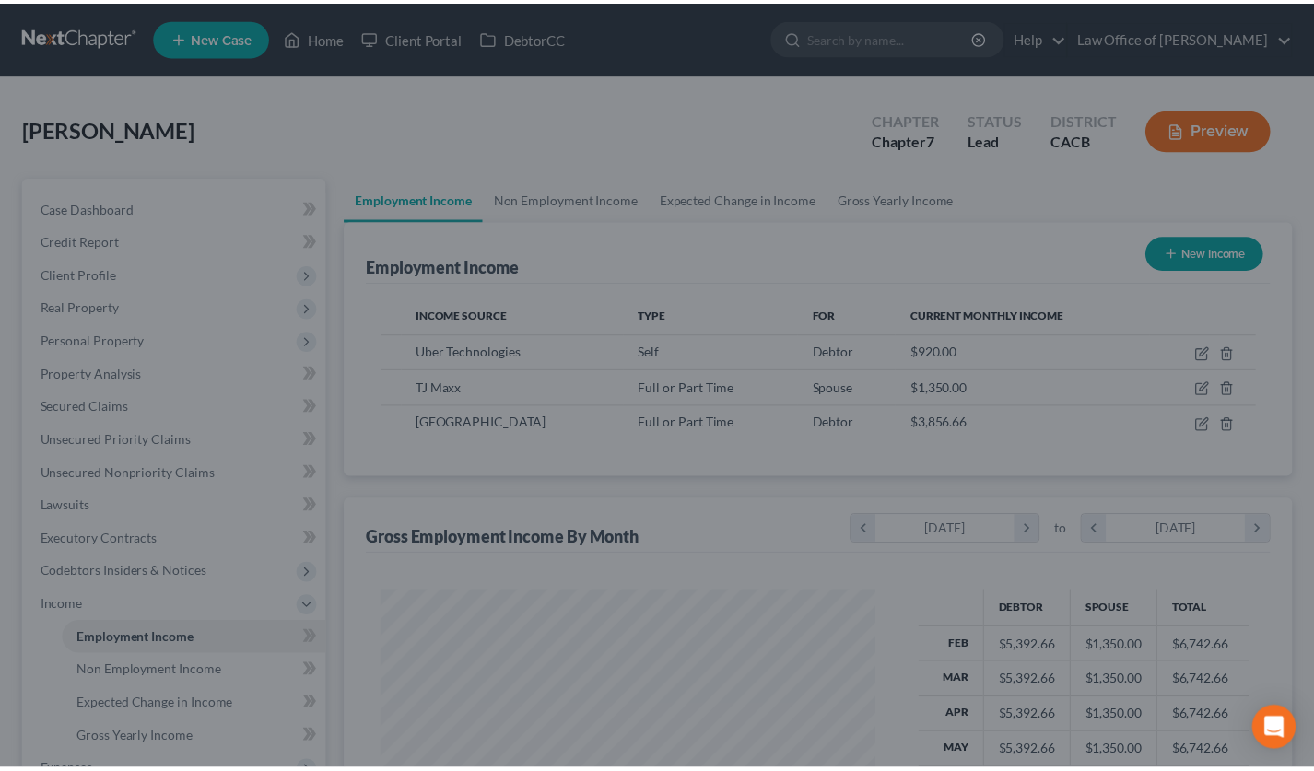
scroll to position [330, 532]
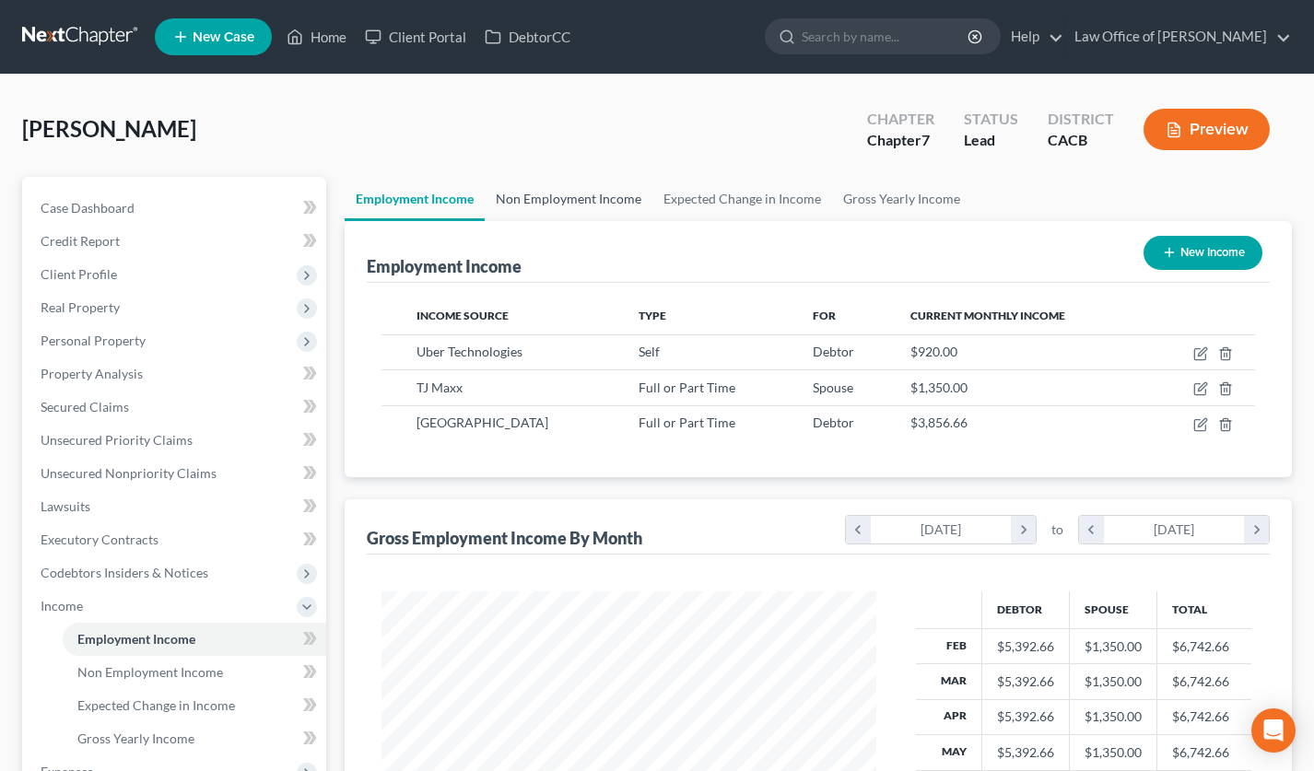
click at [545, 188] on link "Non Employment Income" at bounding box center [569, 199] width 168 height 44
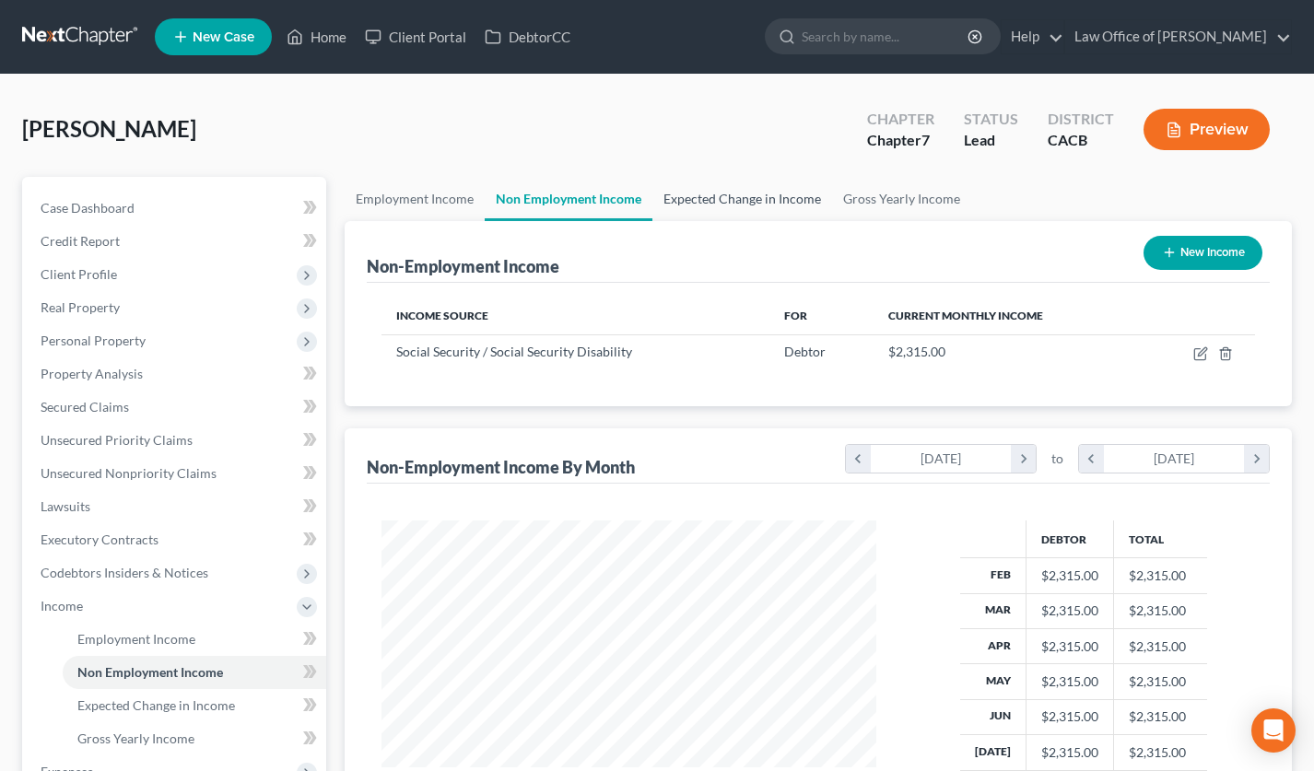
click at [699, 194] on link "Expected Change in Income" at bounding box center [742, 199] width 180 height 44
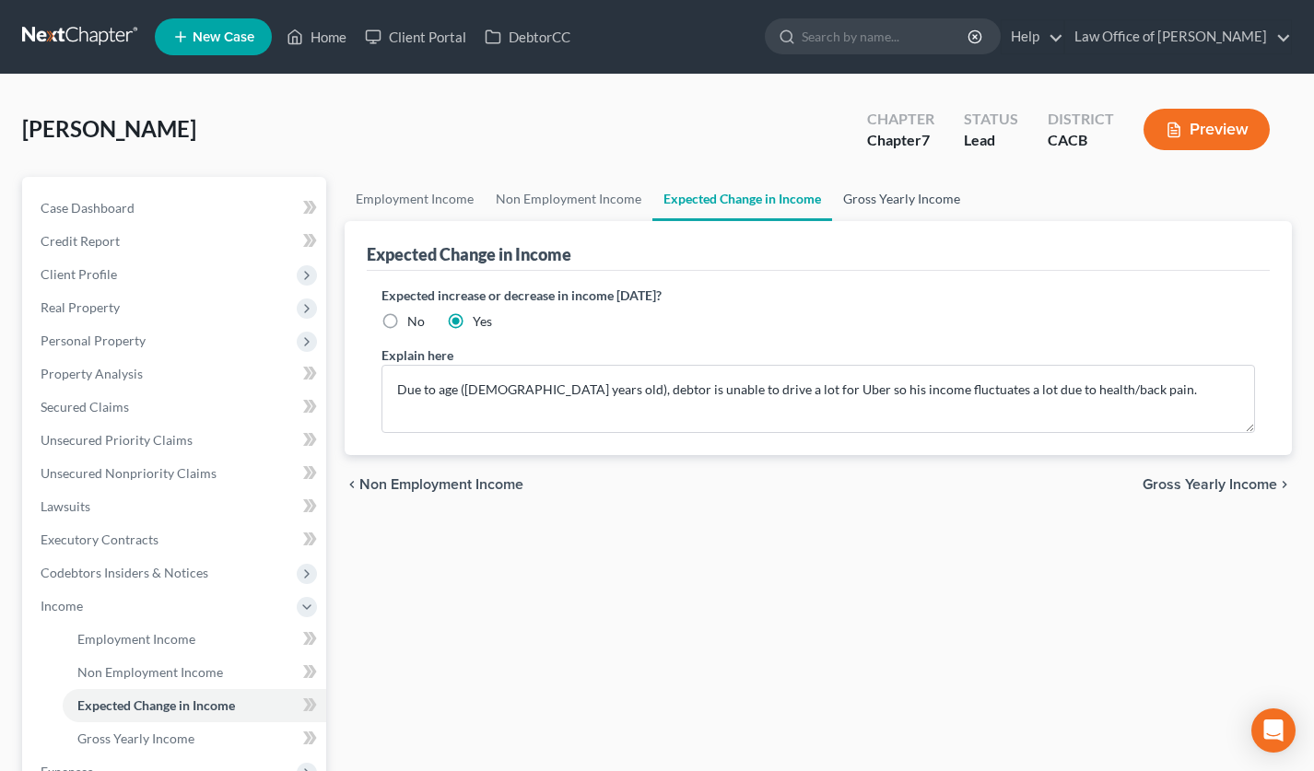
click at [894, 194] on link "Gross Yearly Income" at bounding box center [901, 199] width 139 height 44
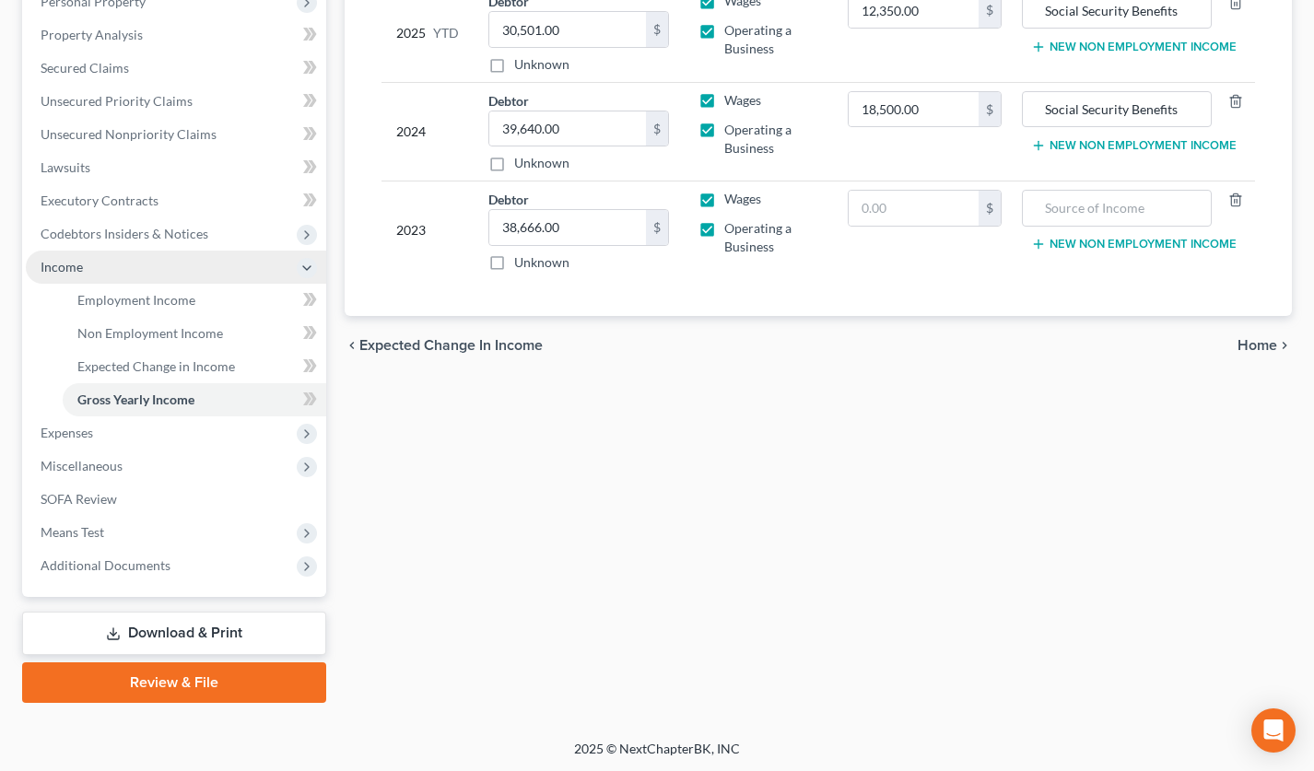
click at [88, 268] on span "Income" at bounding box center [176, 267] width 300 height 33
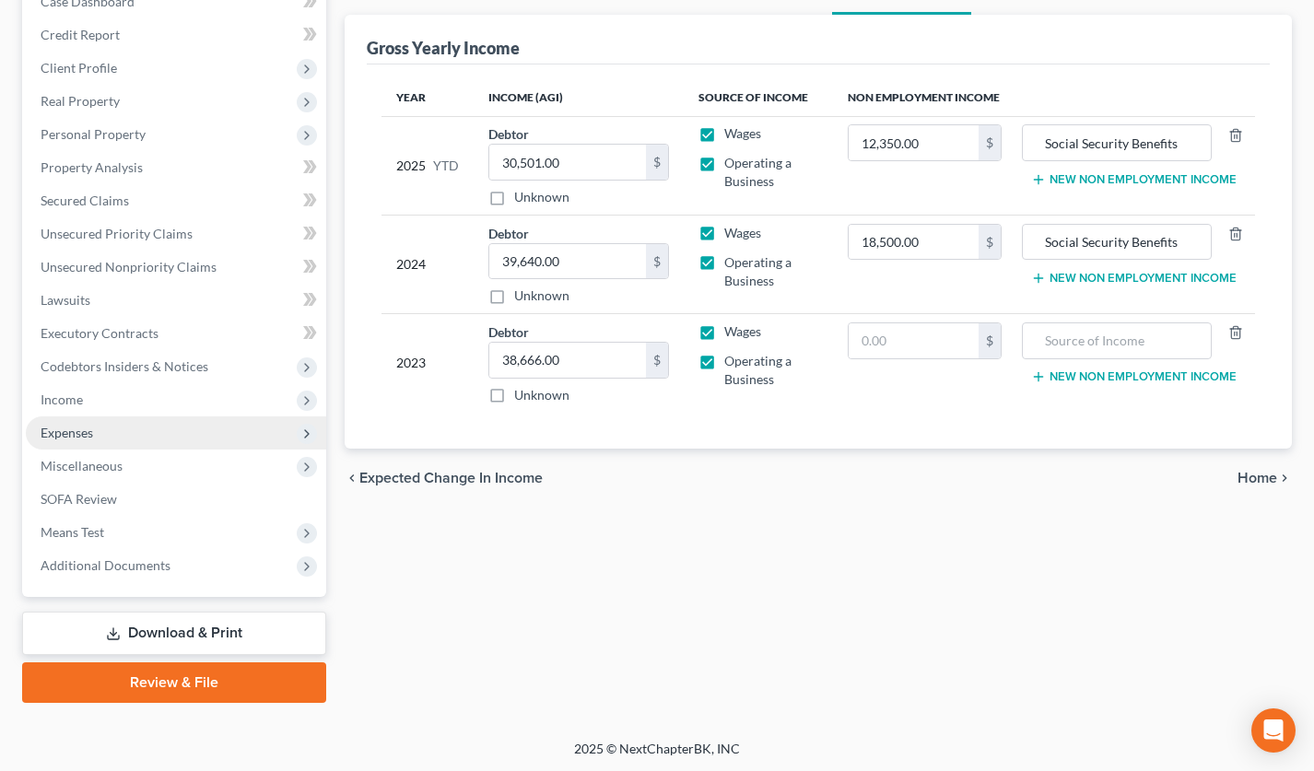
click at [107, 427] on span "Expenses" at bounding box center [176, 432] width 300 height 33
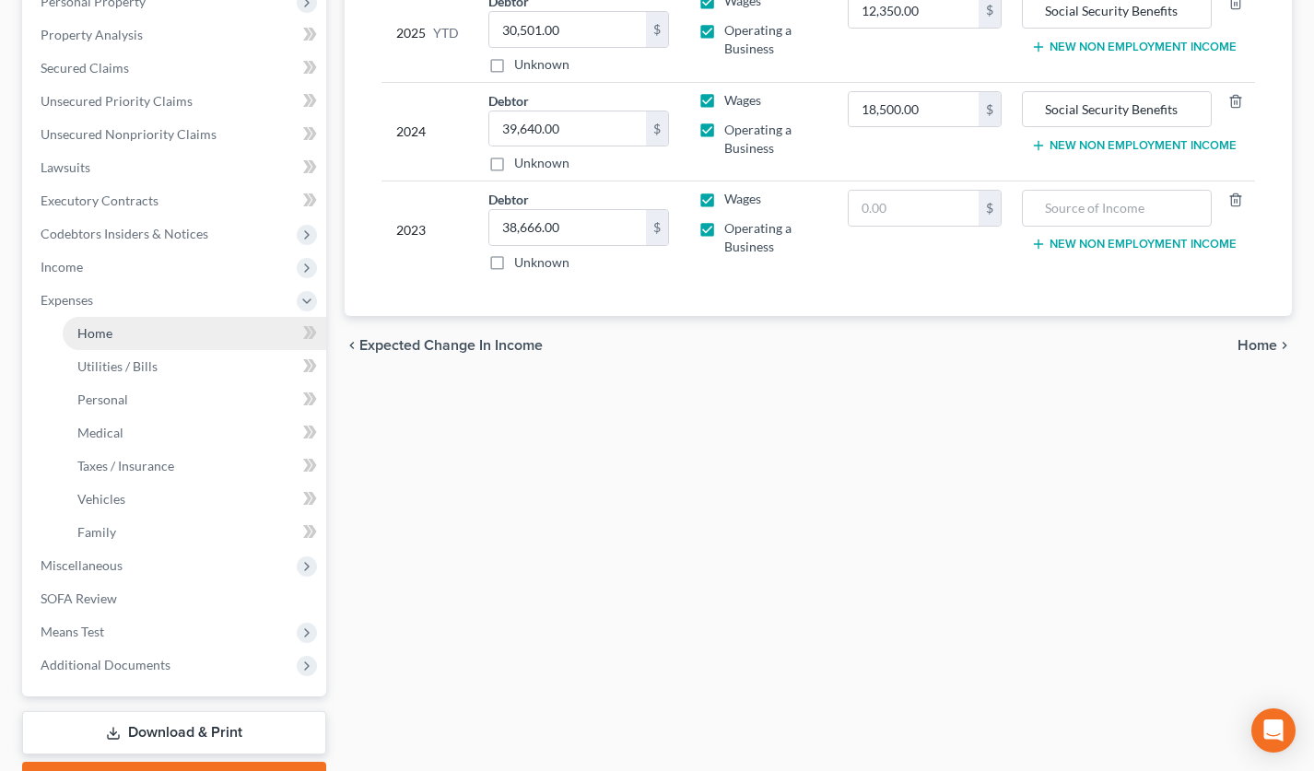
click at [141, 335] on link "Home" at bounding box center [195, 333] width 264 height 33
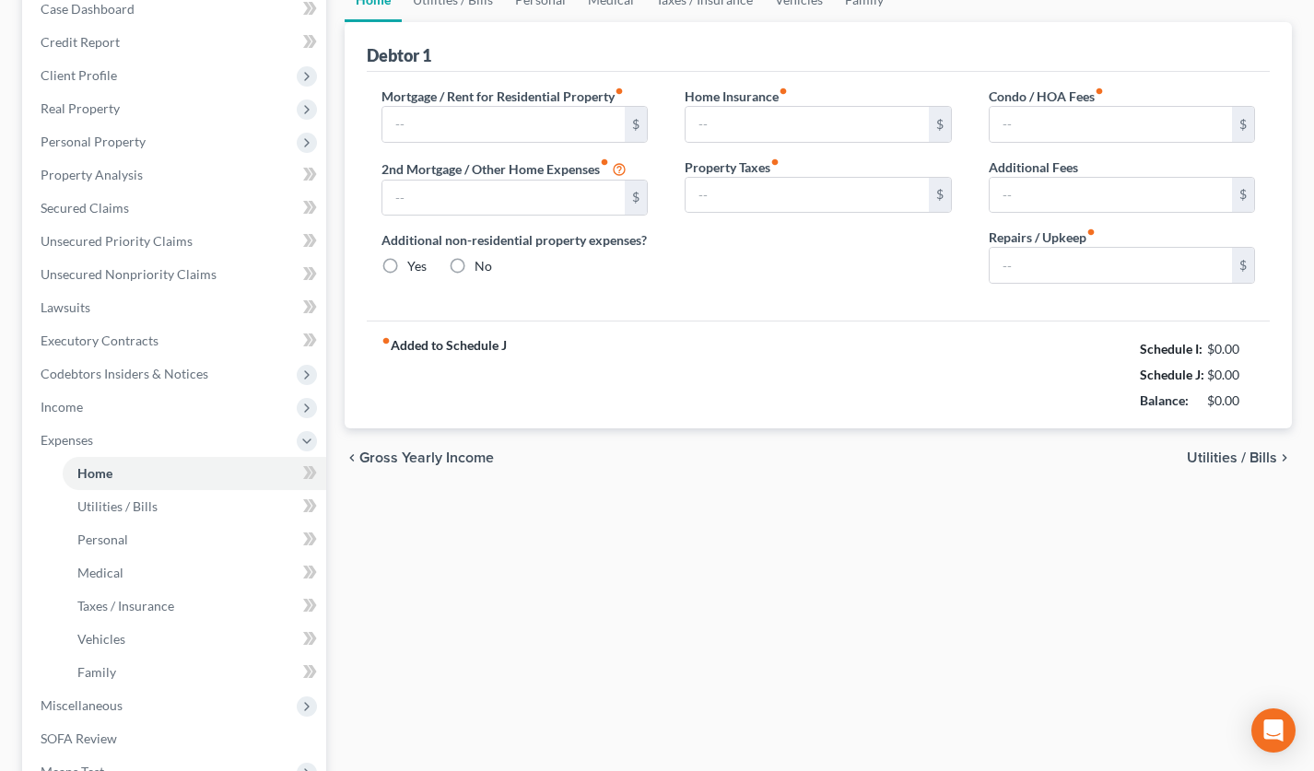
type input "1,700.00"
type input "0.00"
radio input "true"
type input "0.00"
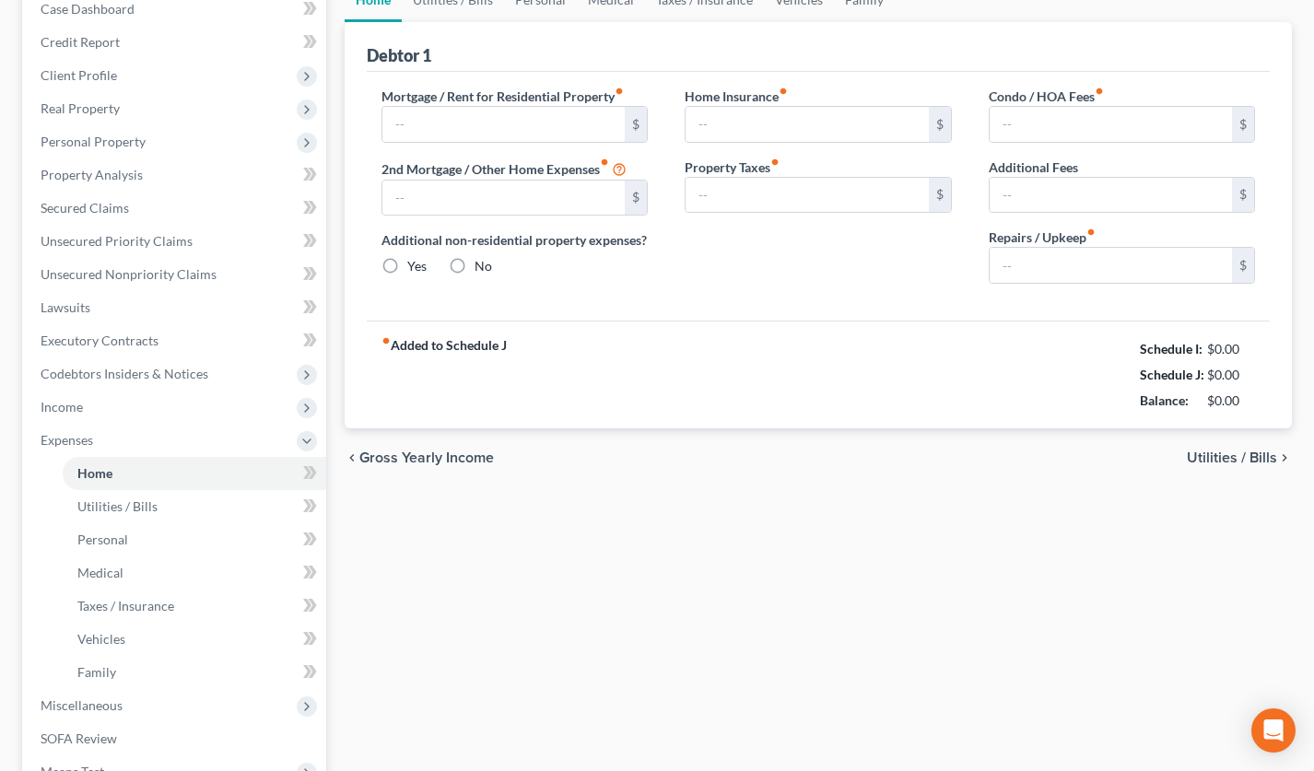
type input "0.00"
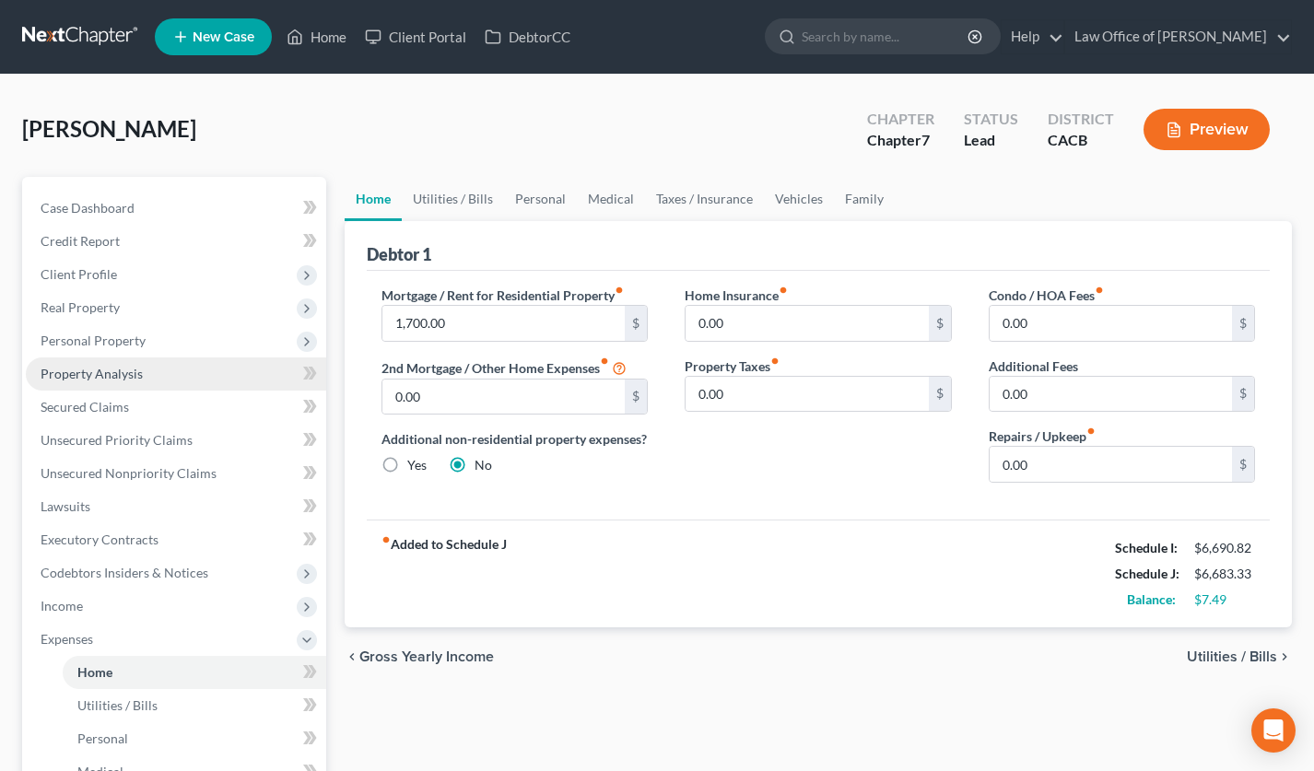
click at [134, 381] on link "Property Analysis" at bounding box center [176, 373] width 300 height 33
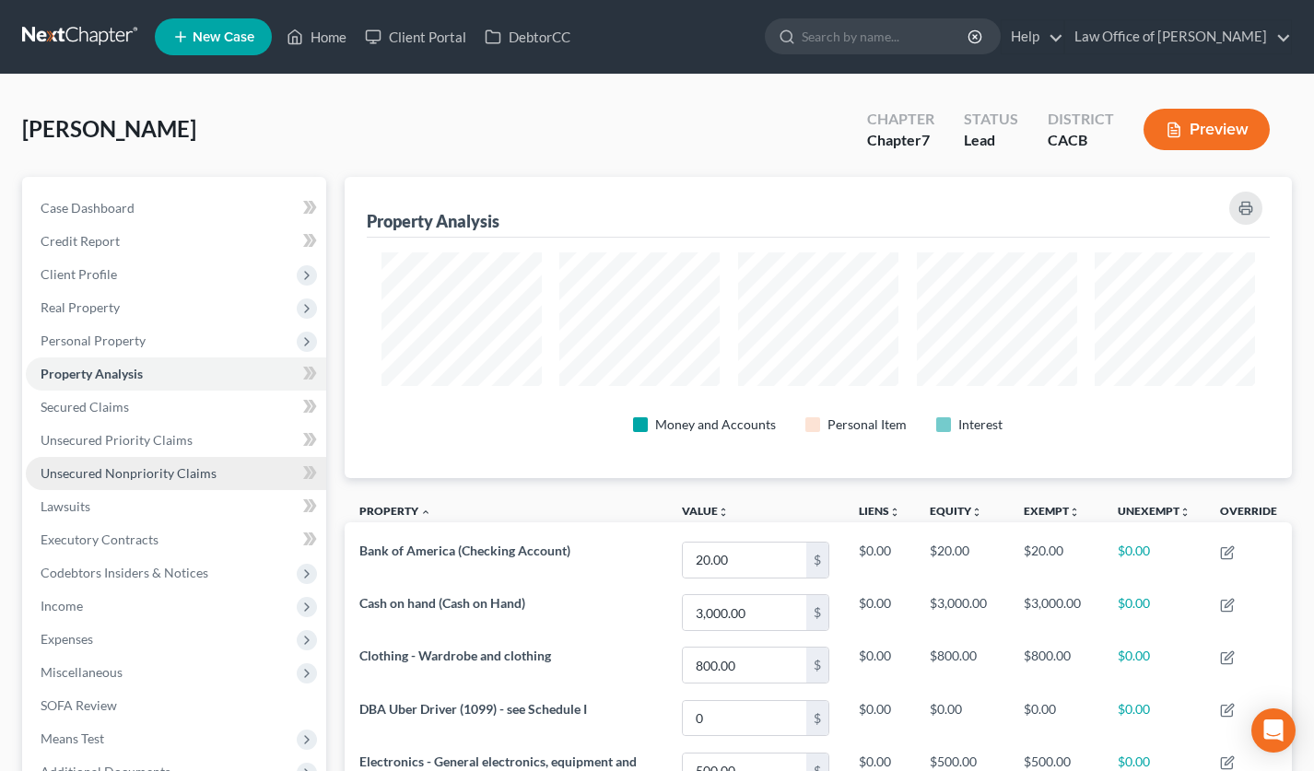
click at [185, 471] on span "Unsecured Nonpriority Claims" at bounding box center [129, 473] width 176 height 16
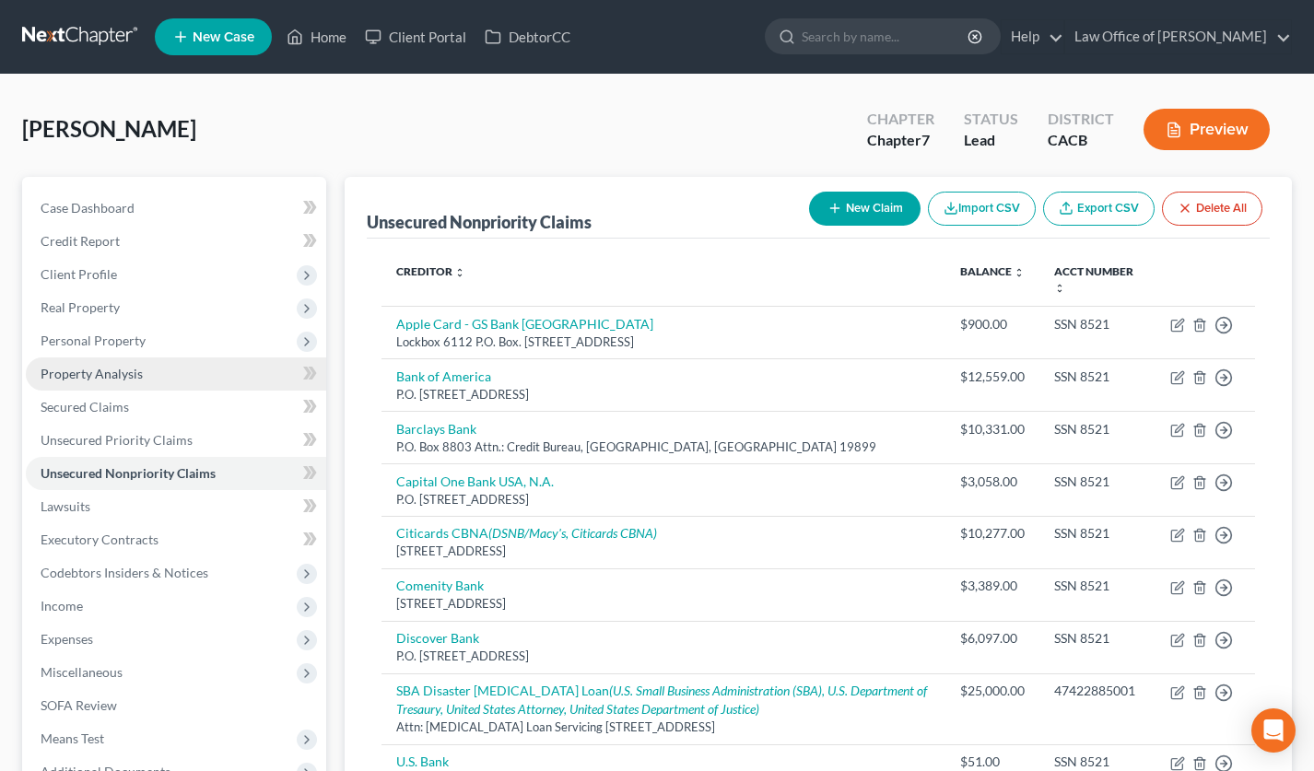
scroll to position [277, 0]
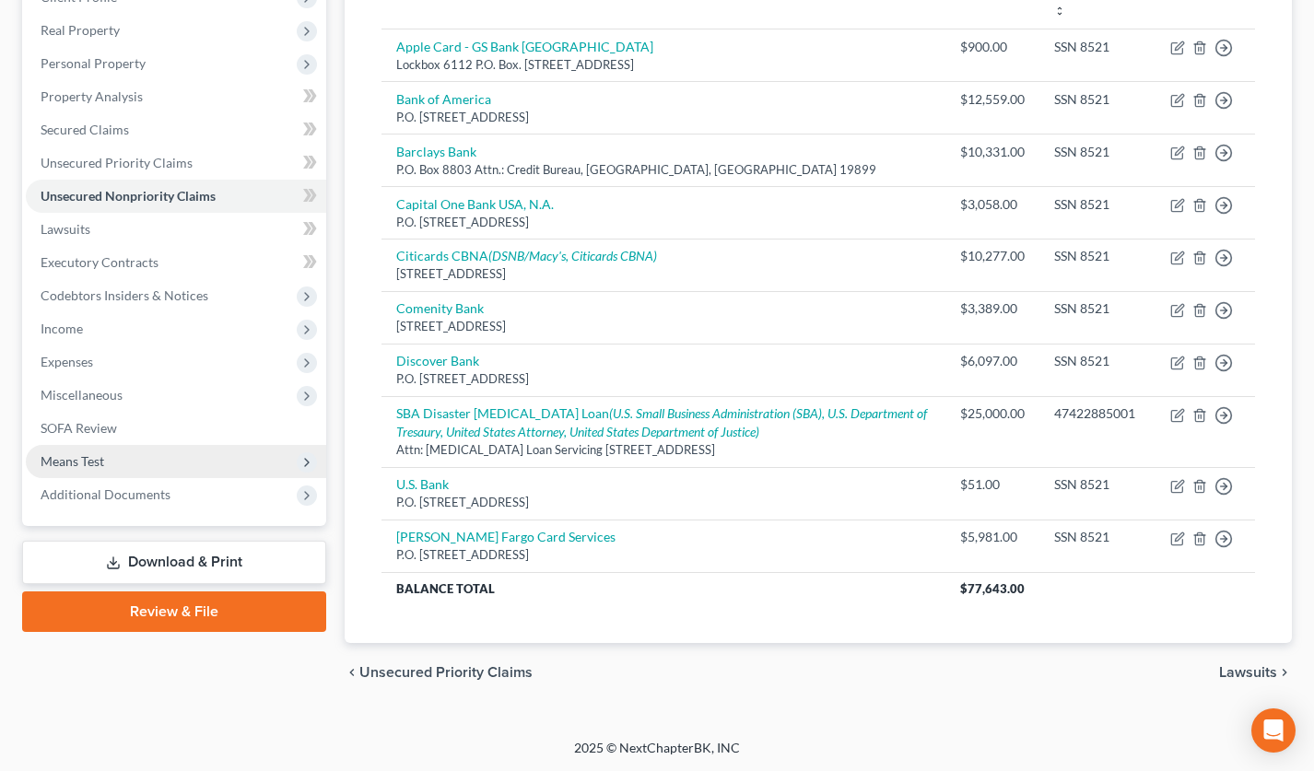
click at [182, 468] on span "Means Test" at bounding box center [176, 461] width 300 height 33
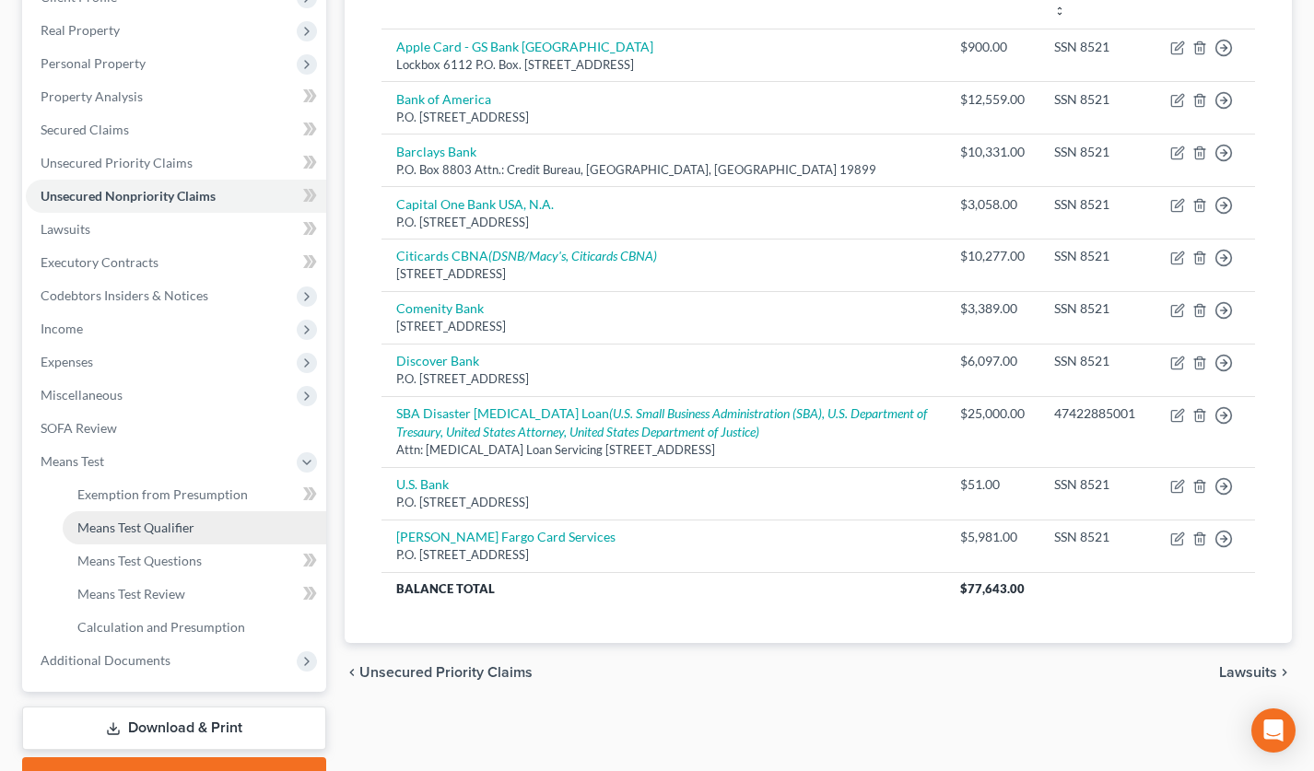
click at [179, 530] on span "Means Test Qualifier" at bounding box center [135, 528] width 117 height 16
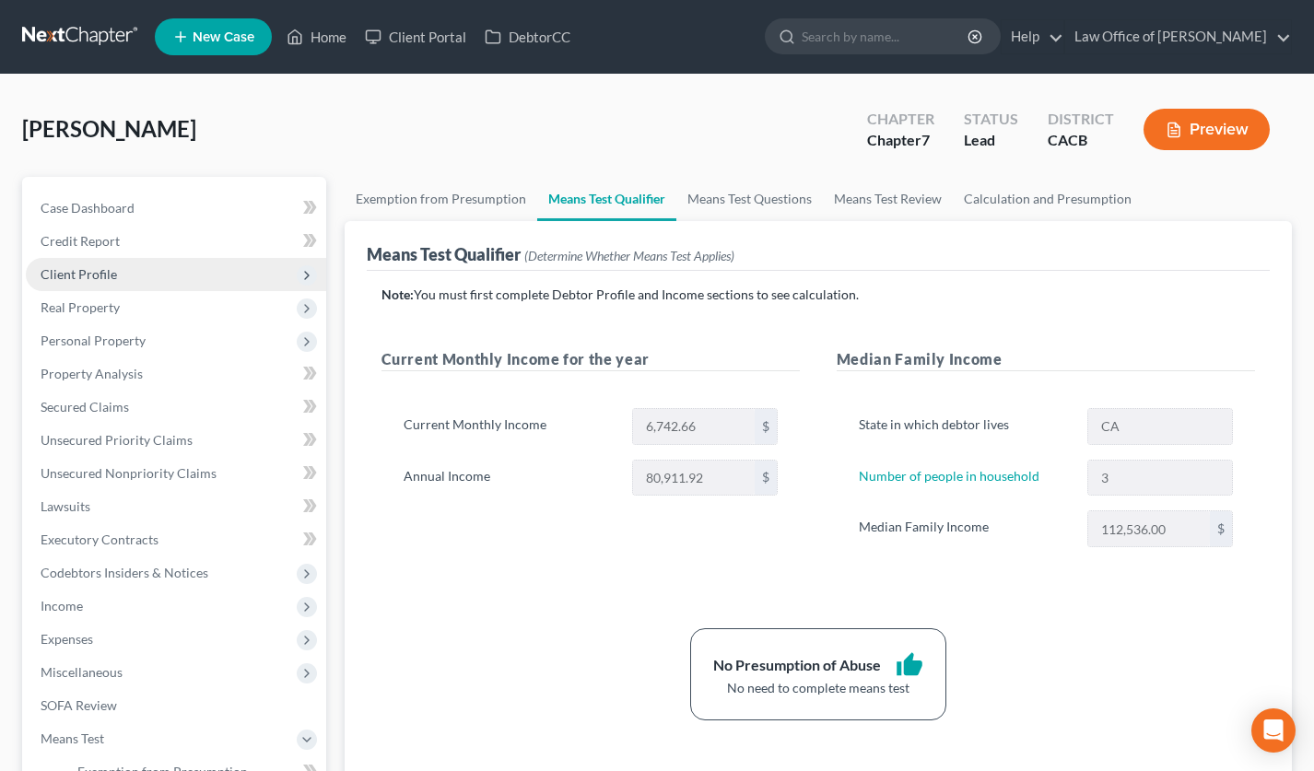
click at [123, 275] on span "Client Profile" at bounding box center [176, 274] width 300 height 33
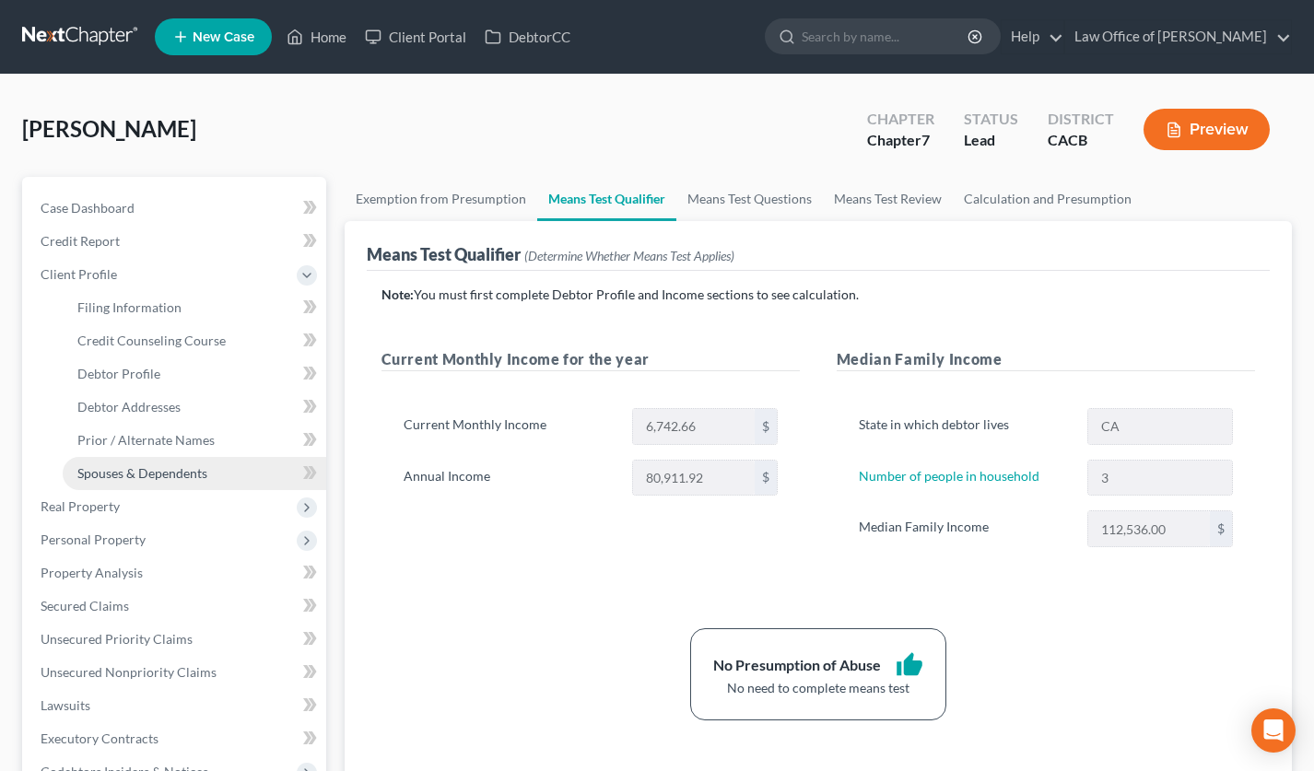
click at [139, 476] on span "Spouses & Dependents" at bounding box center [142, 473] width 130 height 16
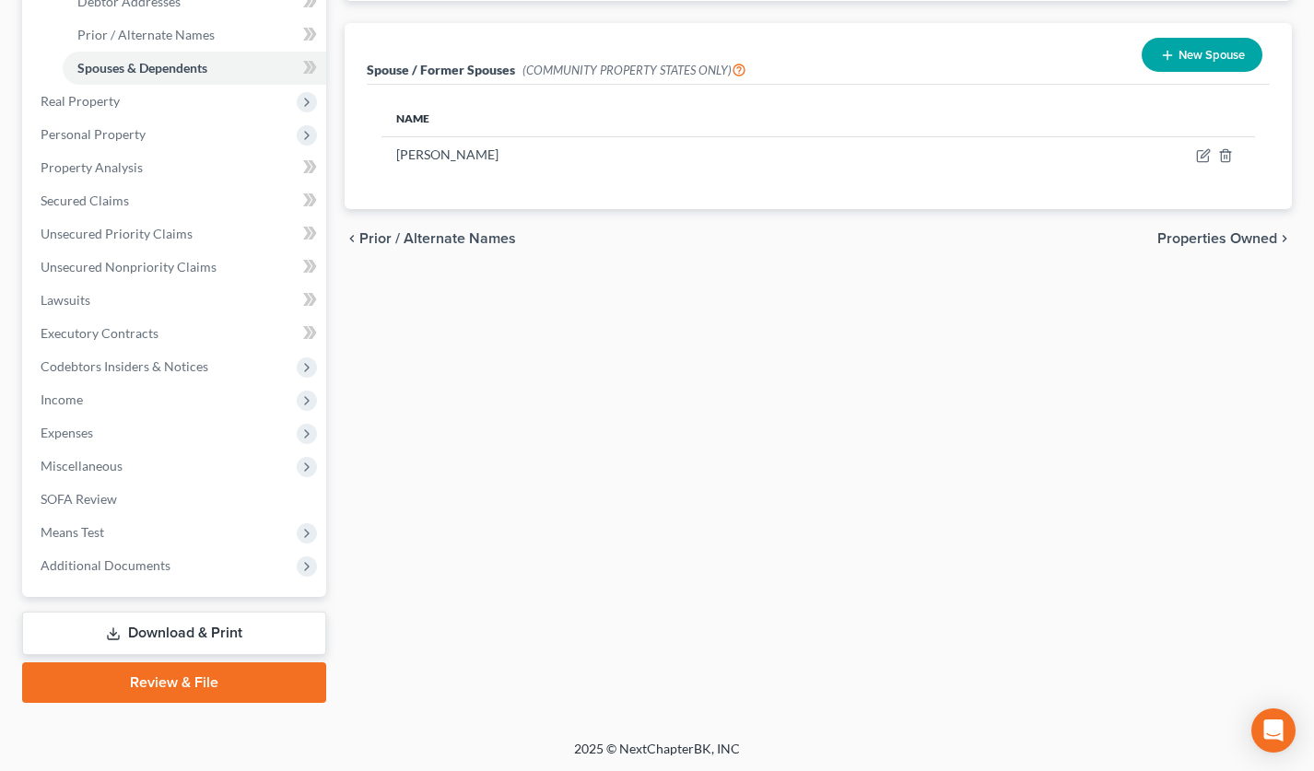
click at [209, 643] on link "Download & Print" at bounding box center [174, 633] width 304 height 43
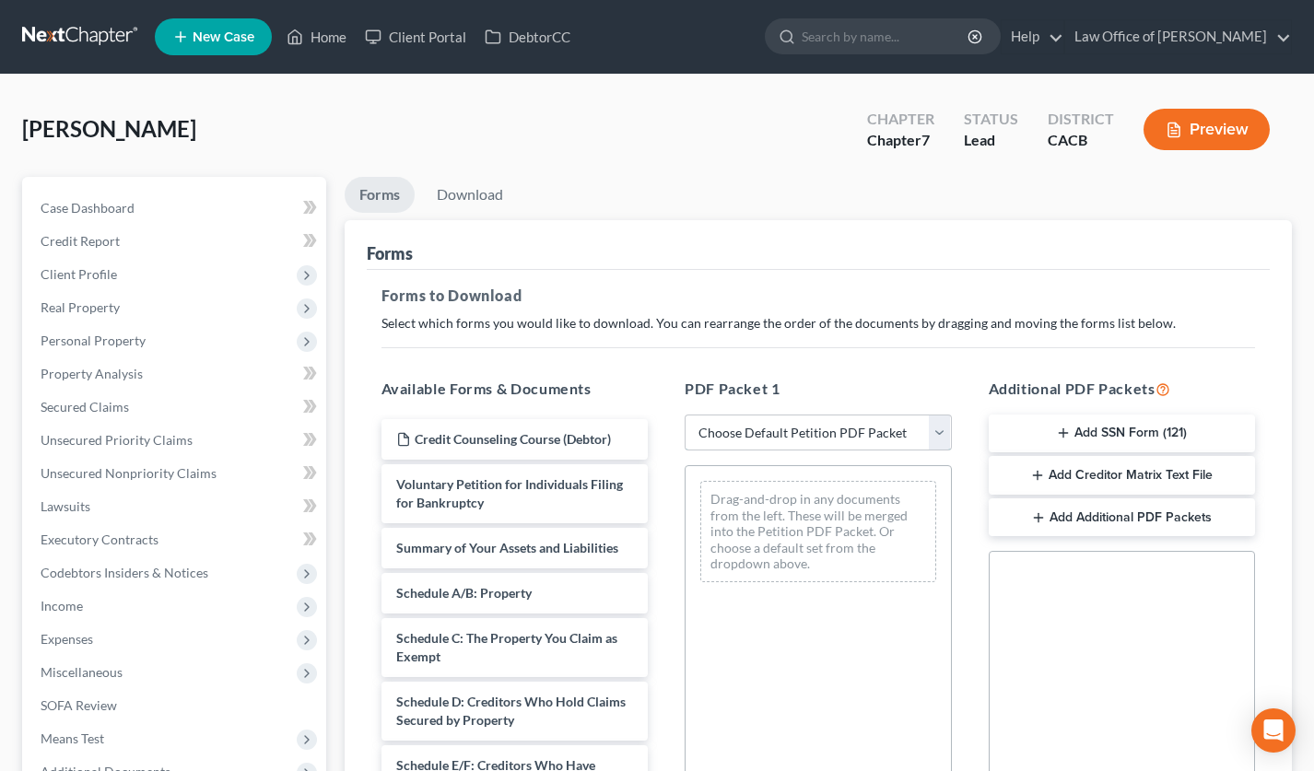
click at [766, 427] on select "Choose Default Petition PDF Packet Complete Bankruptcy Petition (all forms and …" at bounding box center [818, 433] width 267 height 37
select select "0"
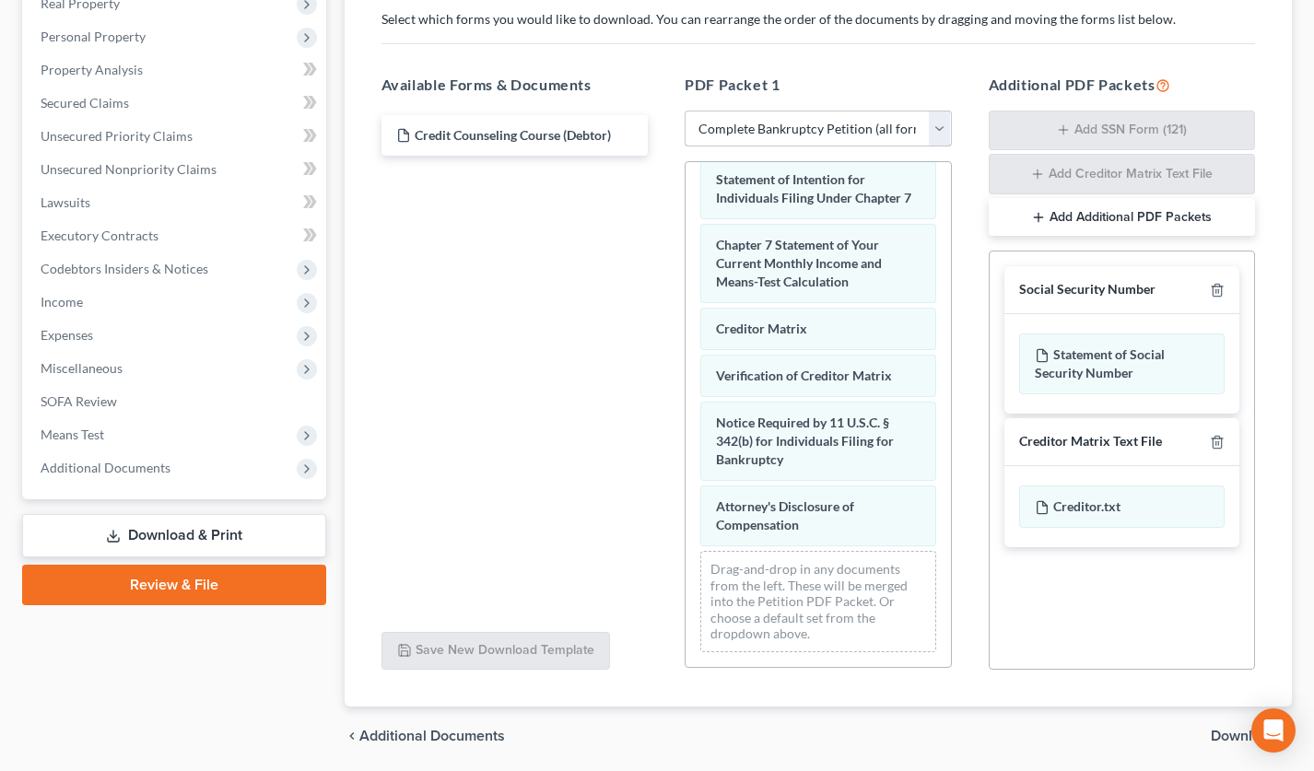
scroll to position [368, 0]
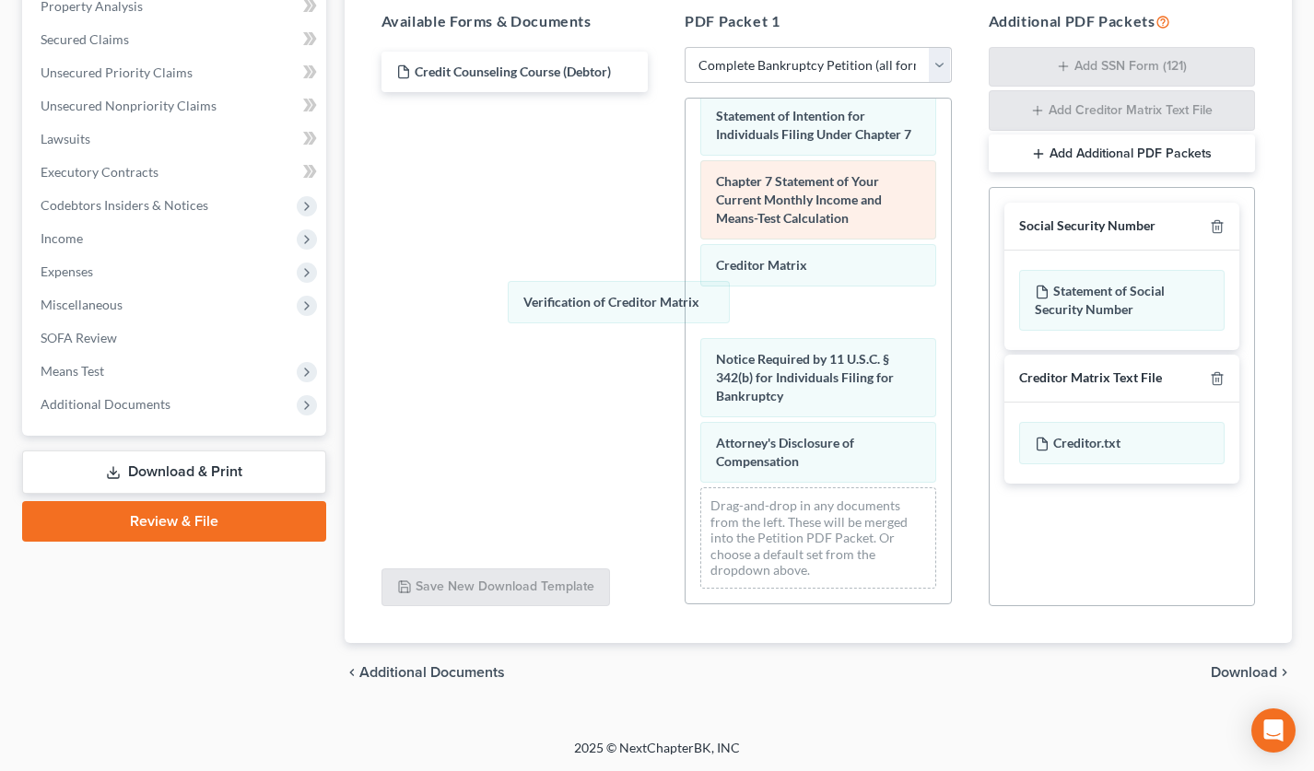
drag, startPoint x: 766, startPoint y: 313, endPoint x: 714, endPoint y: 275, distance: 64.5
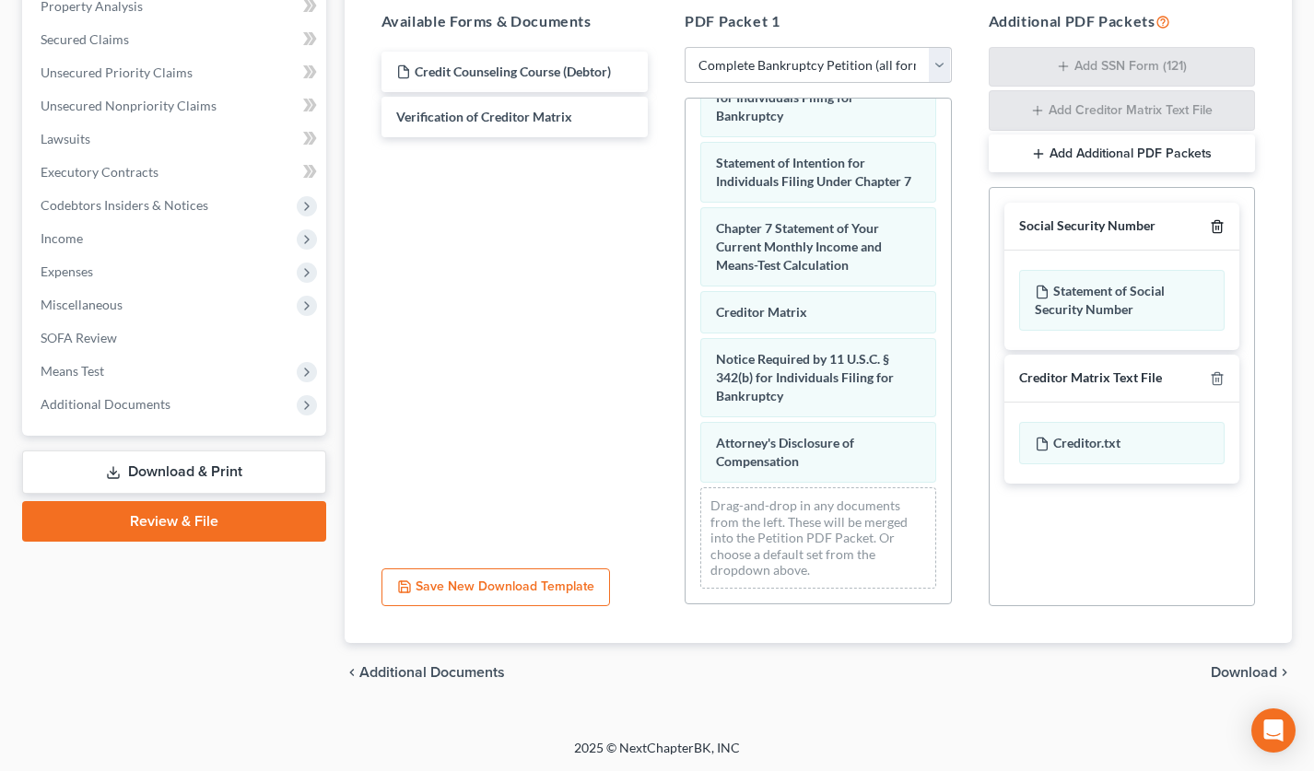
click at [1212, 227] on icon "button" at bounding box center [1217, 226] width 15 height 15
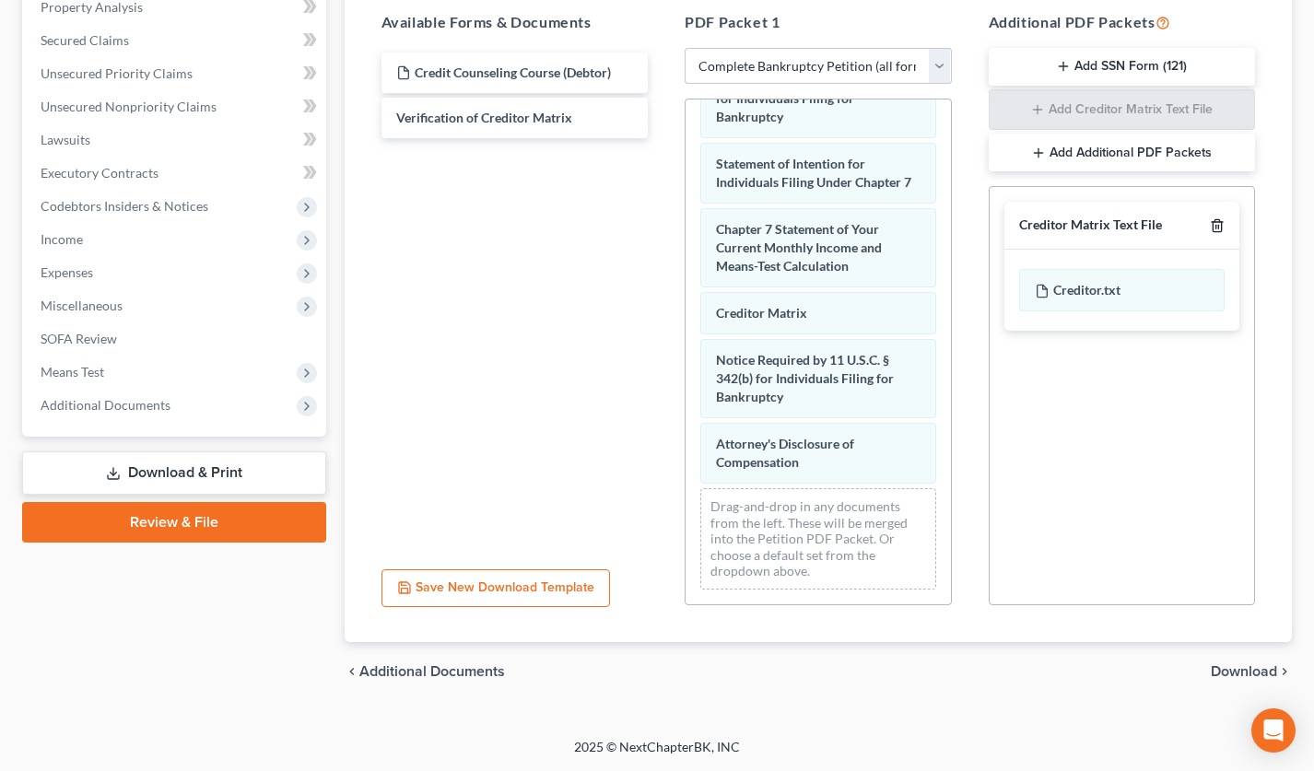
click at [1212, 227] on icon "button" at bounding box center [1217, 225] width 15 height 15
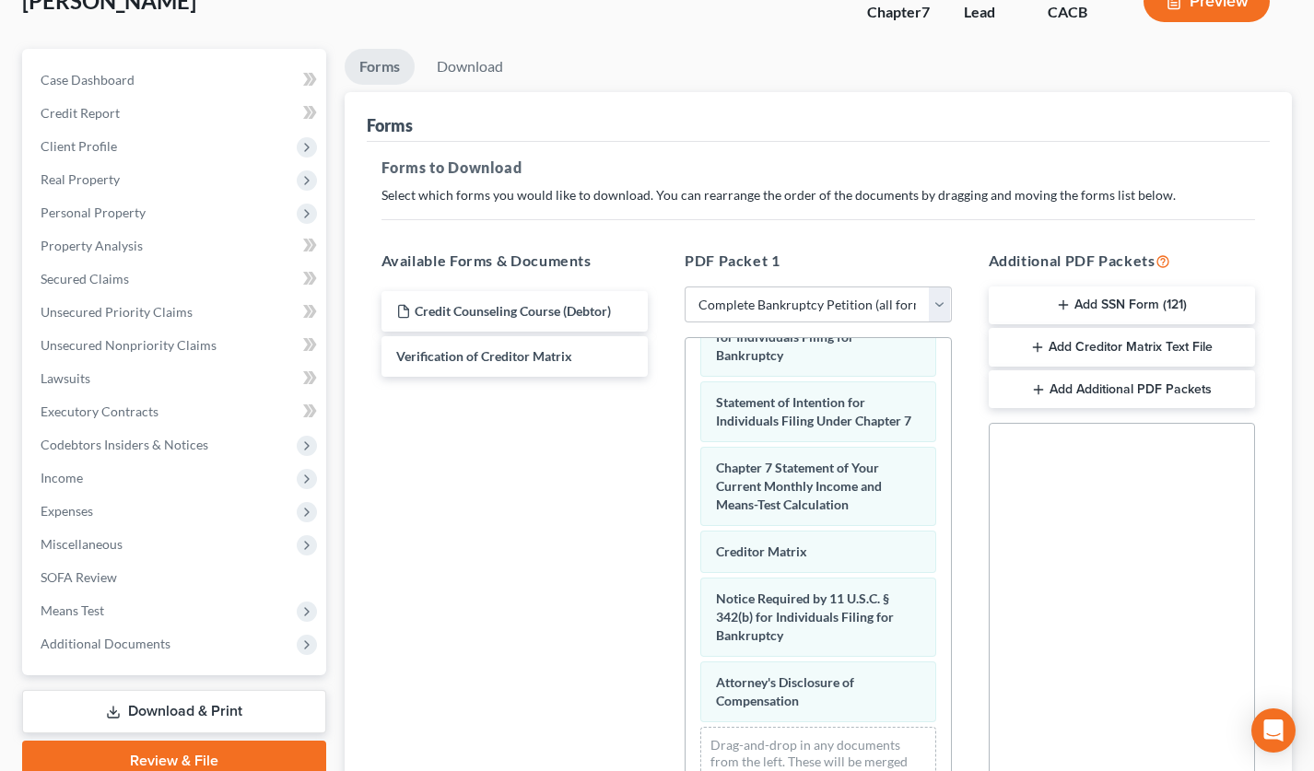
scroll to position [0, 0]
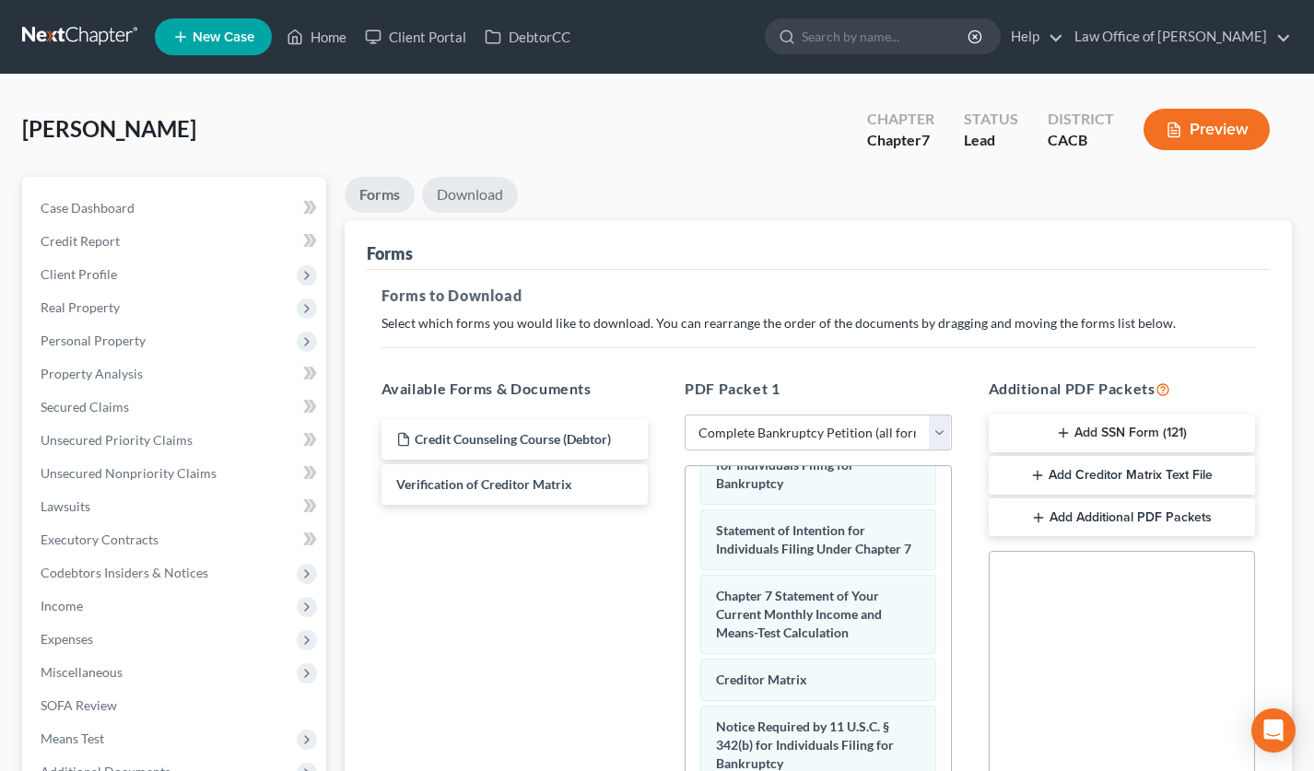
click at [475, 206] on link "Download" at bounding box center [470, 195] width 96 height 36
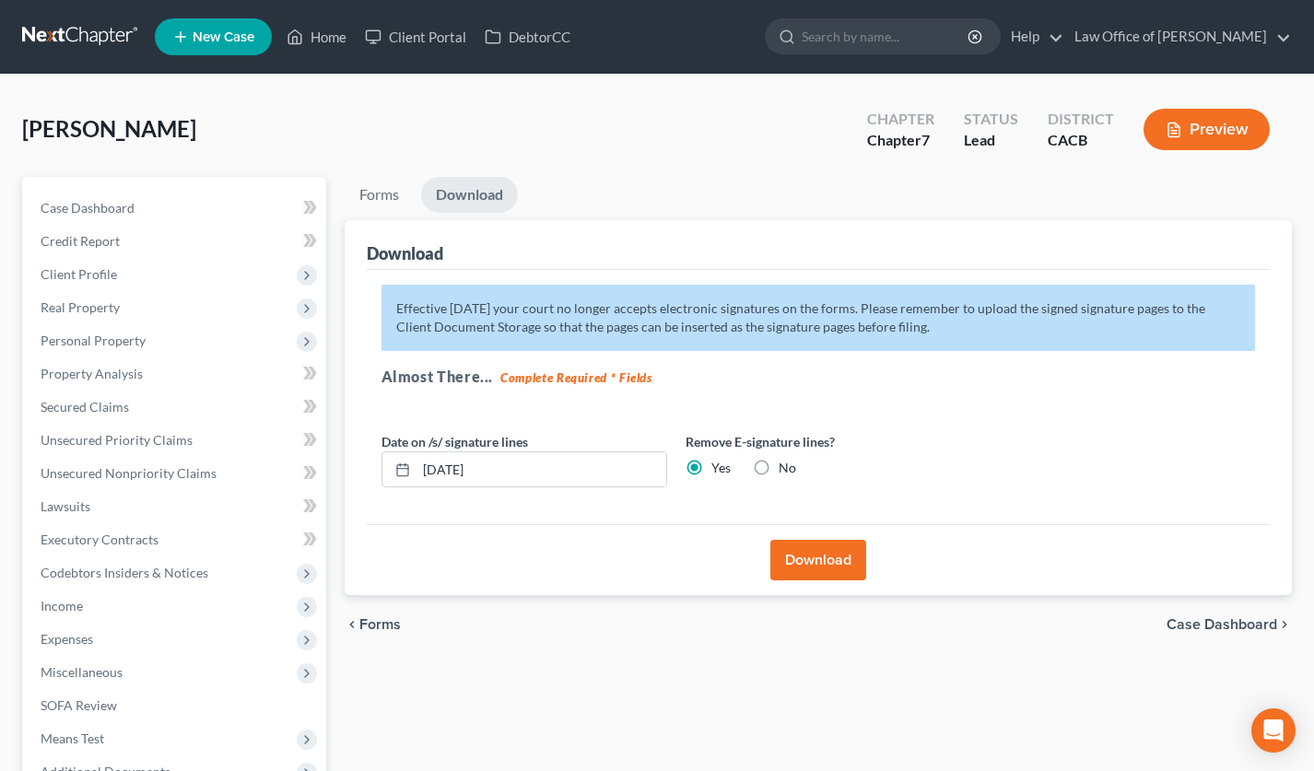
click at [779, 471] on label "No" at bounding box center [788, 468] width 18 height 18
click at [786, 471] on input "No" at bounding box center [792, 465] width 12 height 12
radio input "true"
radio input "false"
click at [802, 555] on button "Download" at bounding box center [818, 560] width 96 height 41
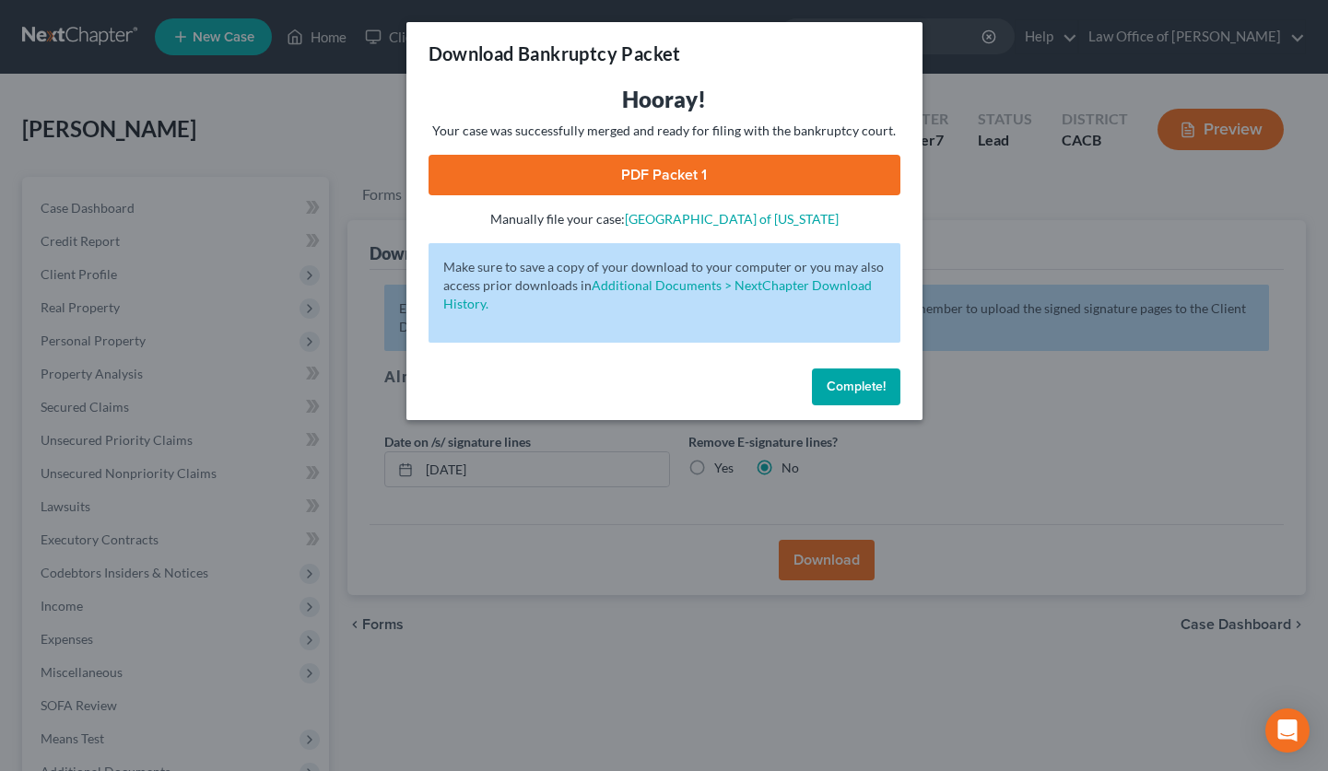
click at [657, 176] on link "PDF Packet 1" at bounding box center [664, 175] width 472 height 41
click at [847, 381] on span "Complete!" at bounding box center [855, 387] width 59 height 16
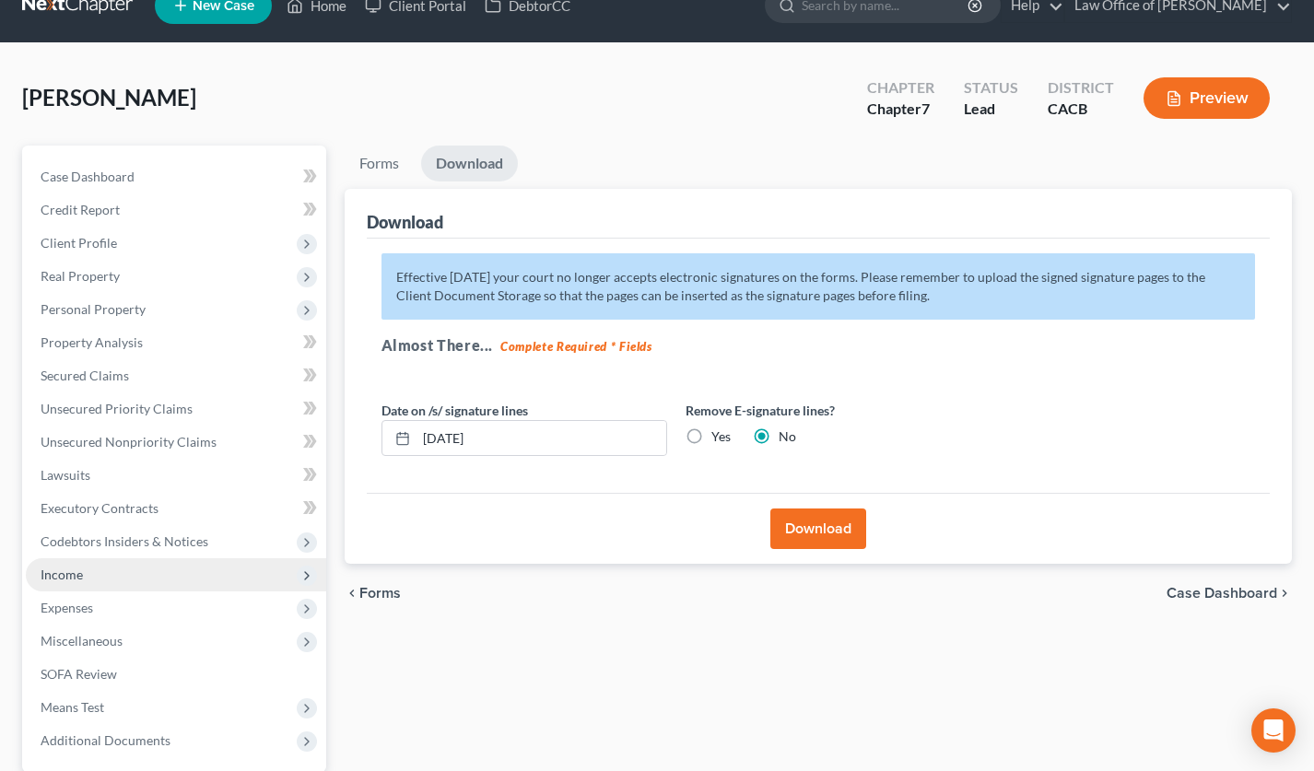
scroll to position [178, 0]
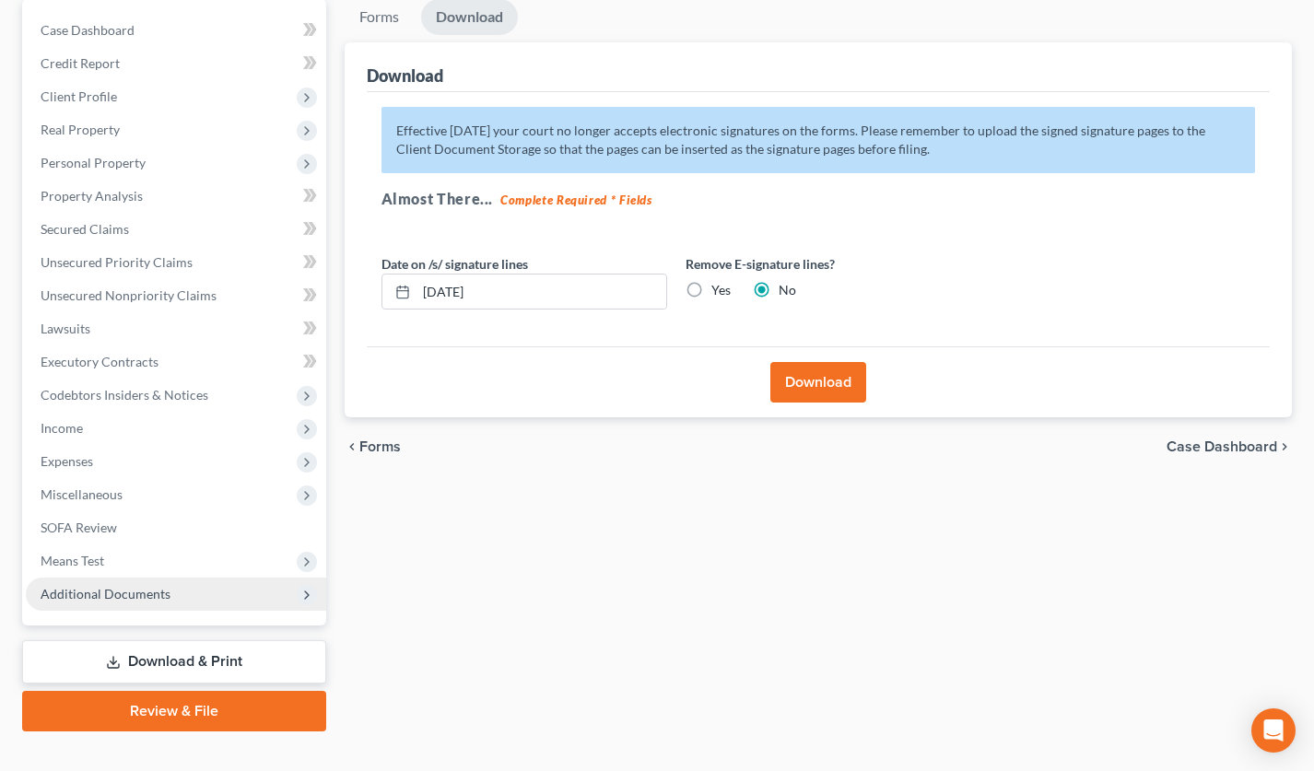
click at [176, 592] on span "Additional Documents" at bounding box center [176, 594] width 300 height 33
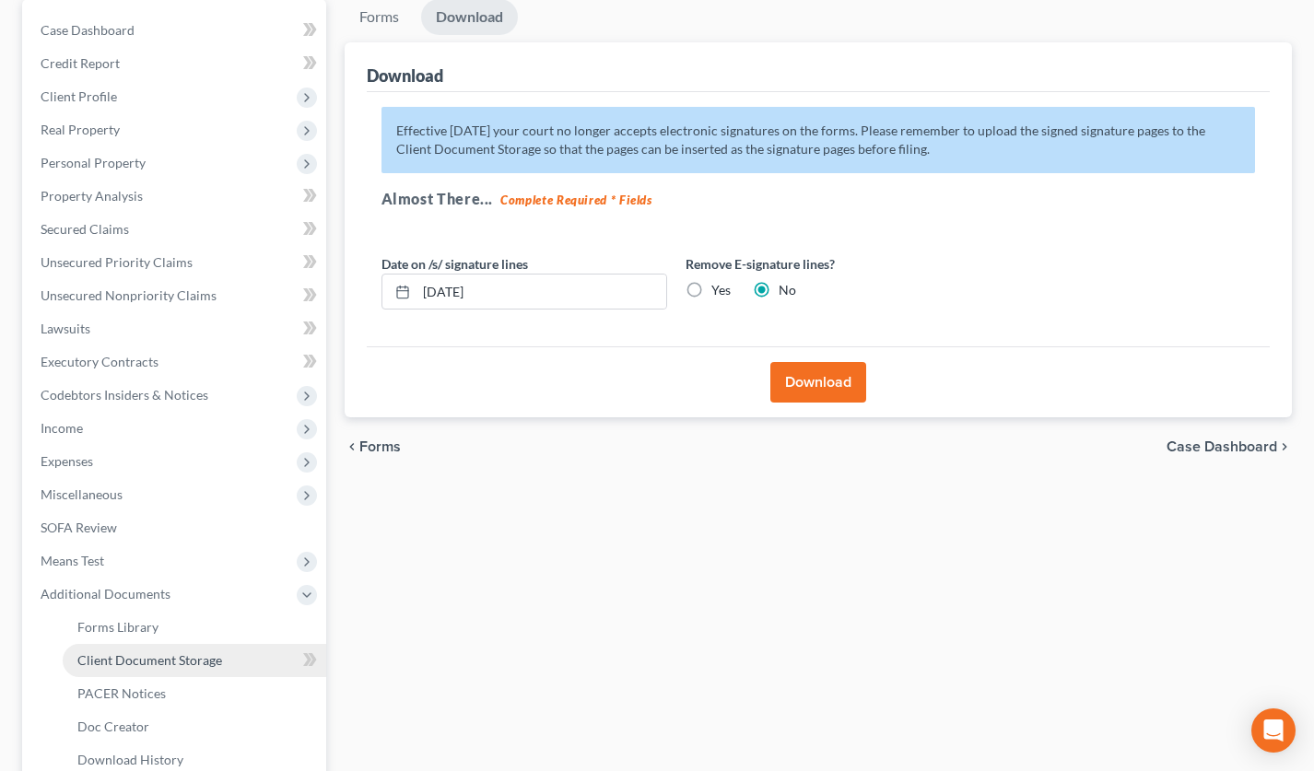
click at [181, 646] on link "Client Document Storage" at bounding box center [195, 660] width 264 height 33
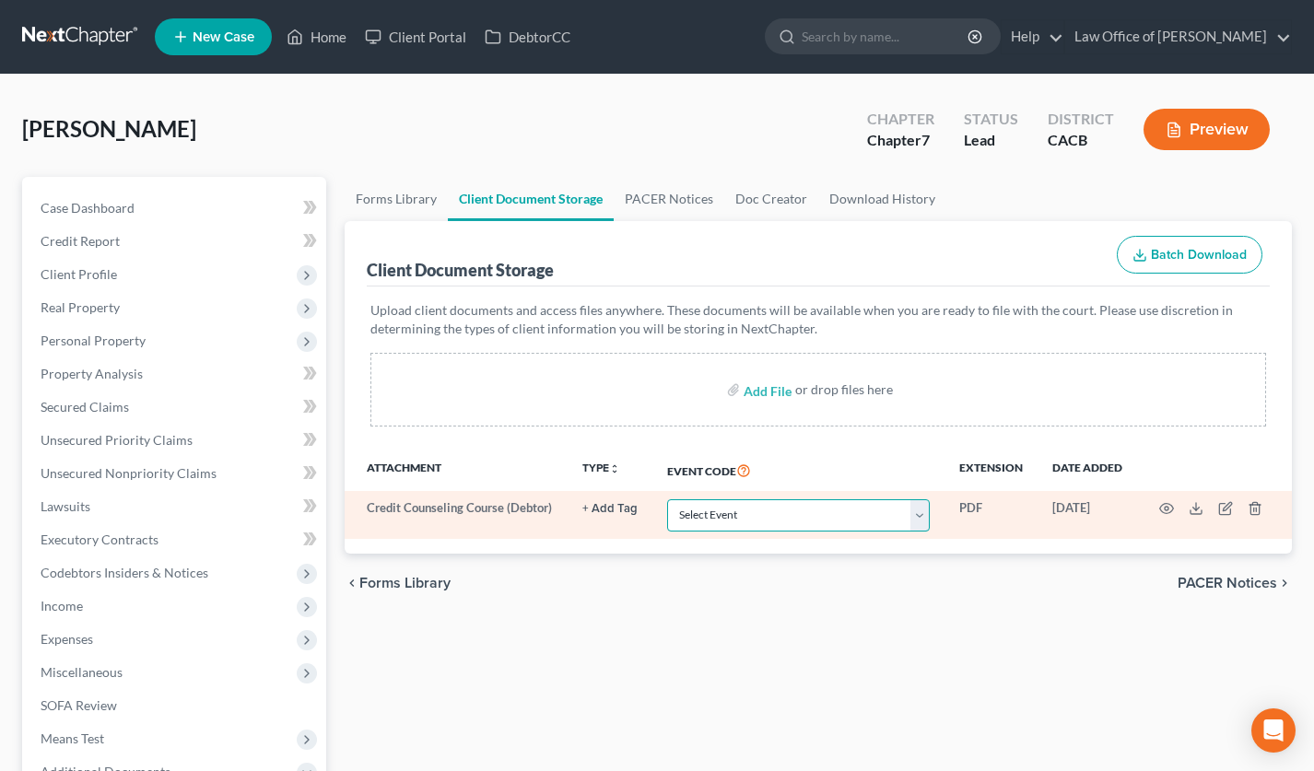
click at [729, 517] on select "Select Event Amended Chapter 11 Plan Amended Chapter 11 Small Business Plan Ame…" at bounding box center [798, 515] width 263 height 32
select select "10"
click at [1169, 509] on icon "button" at bounding box center [1166, 508] width 15 height 15
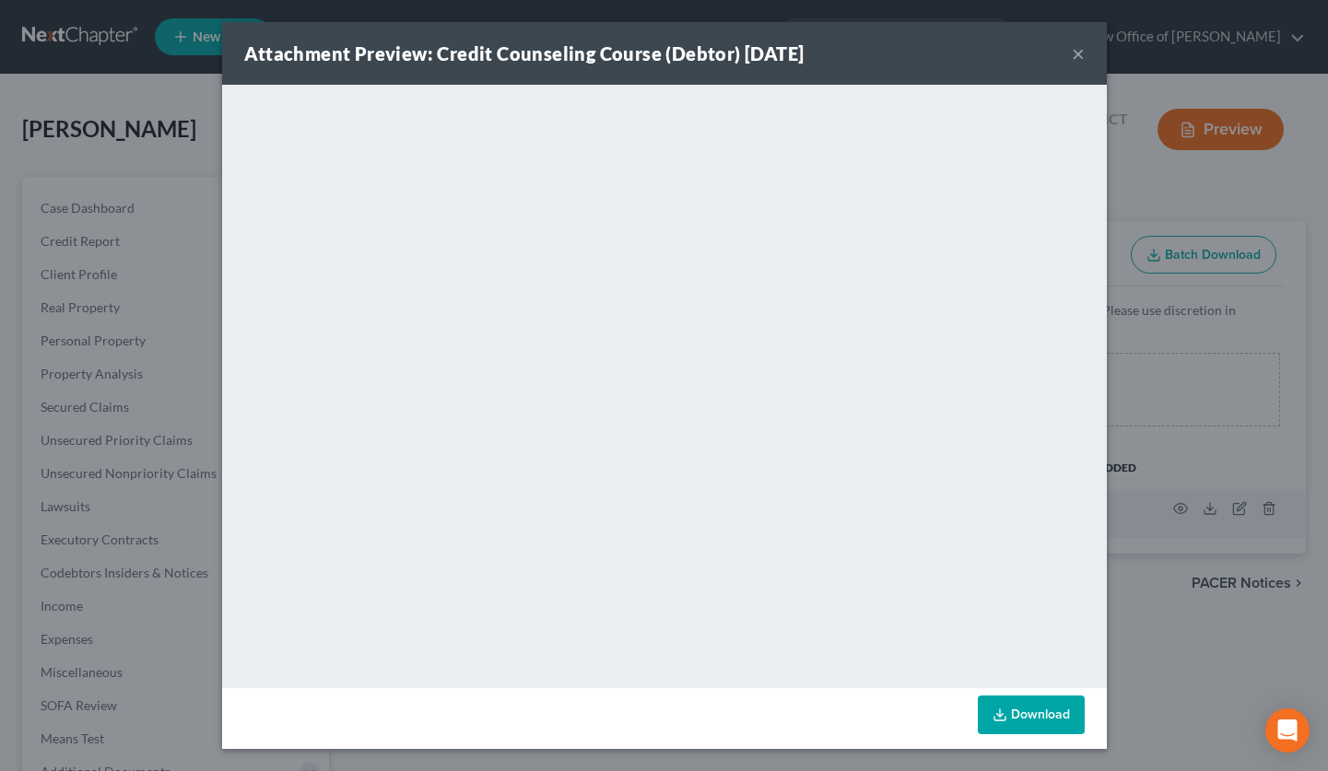
click at [1074, 50] on button "×" at bounding box center [1078, 53] width 13 height 22
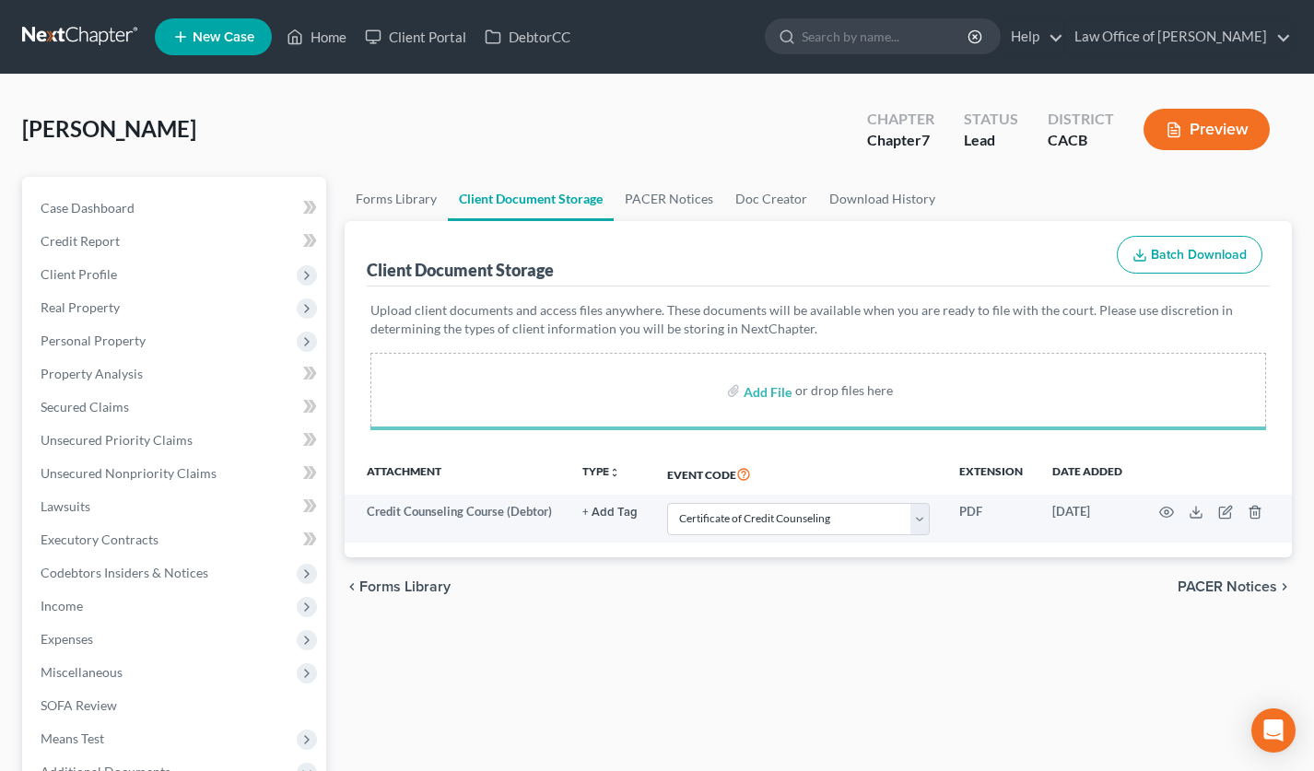
select select "10"
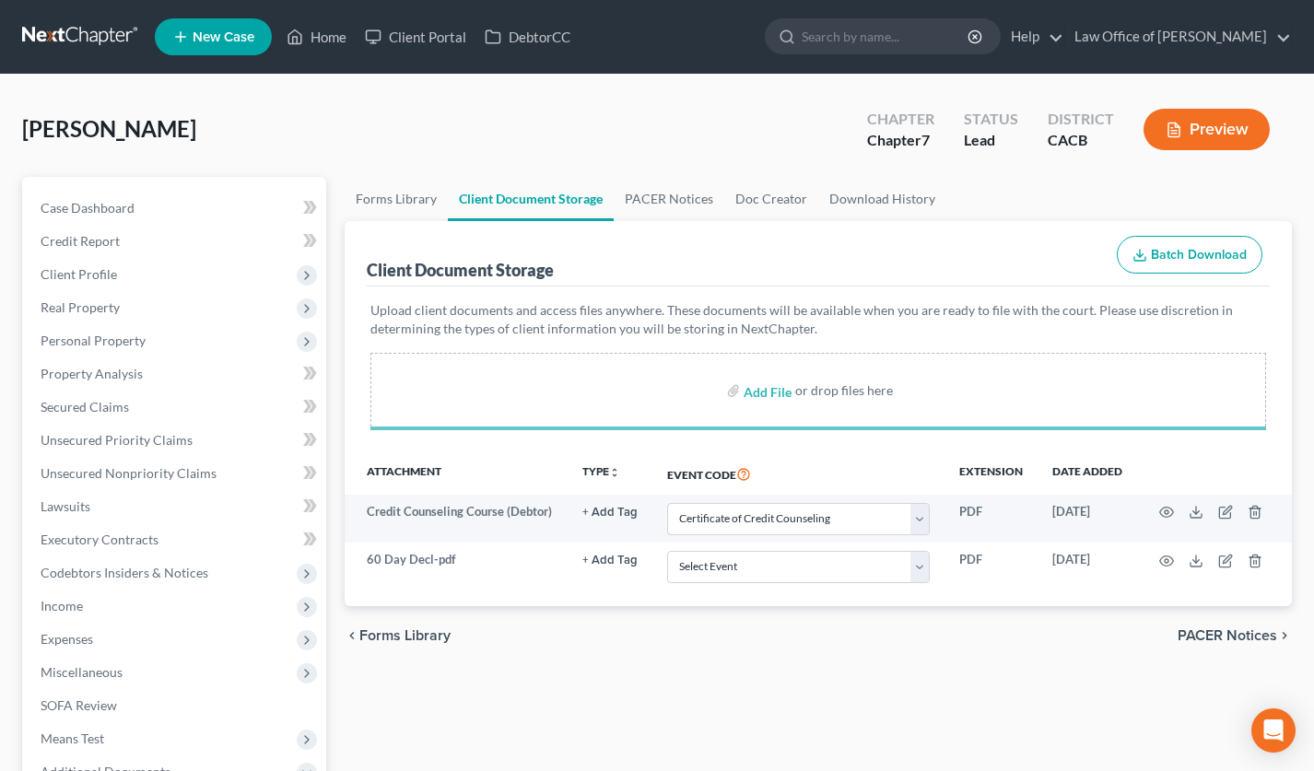
select select "10"
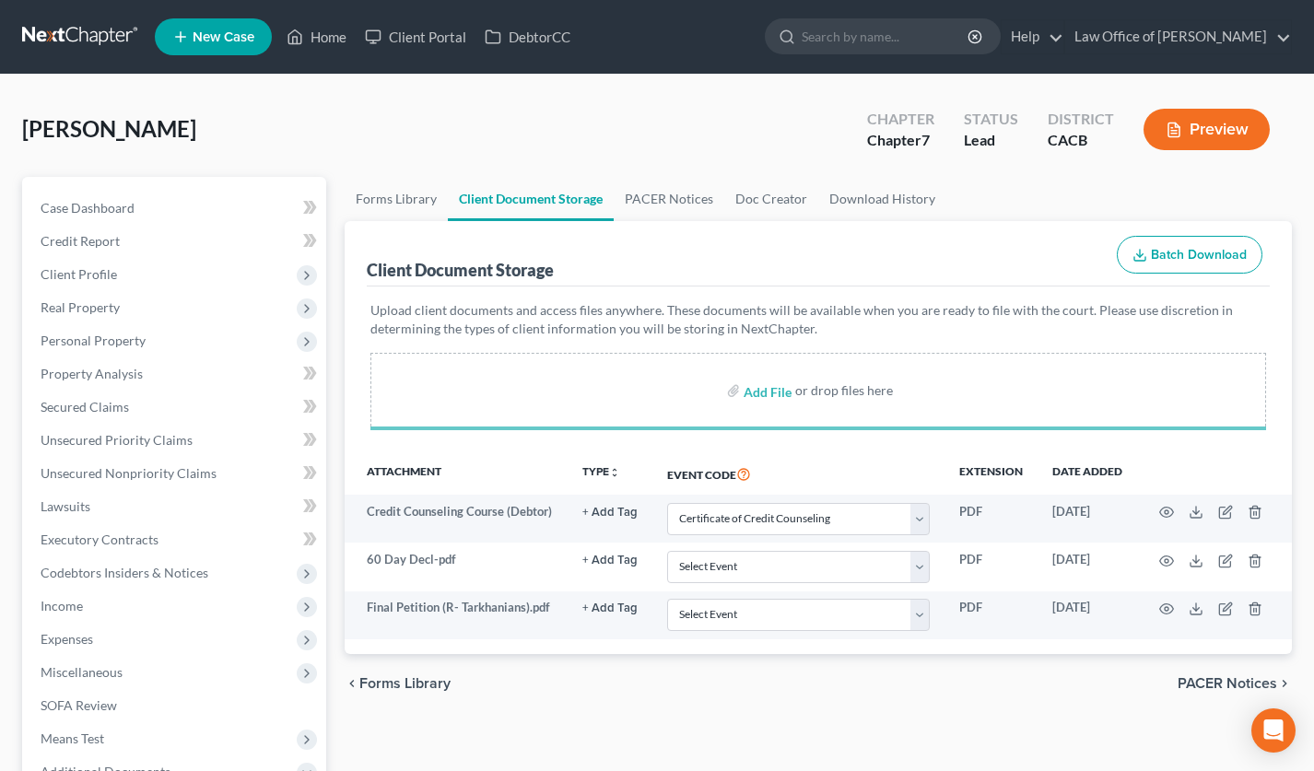
select select "10"
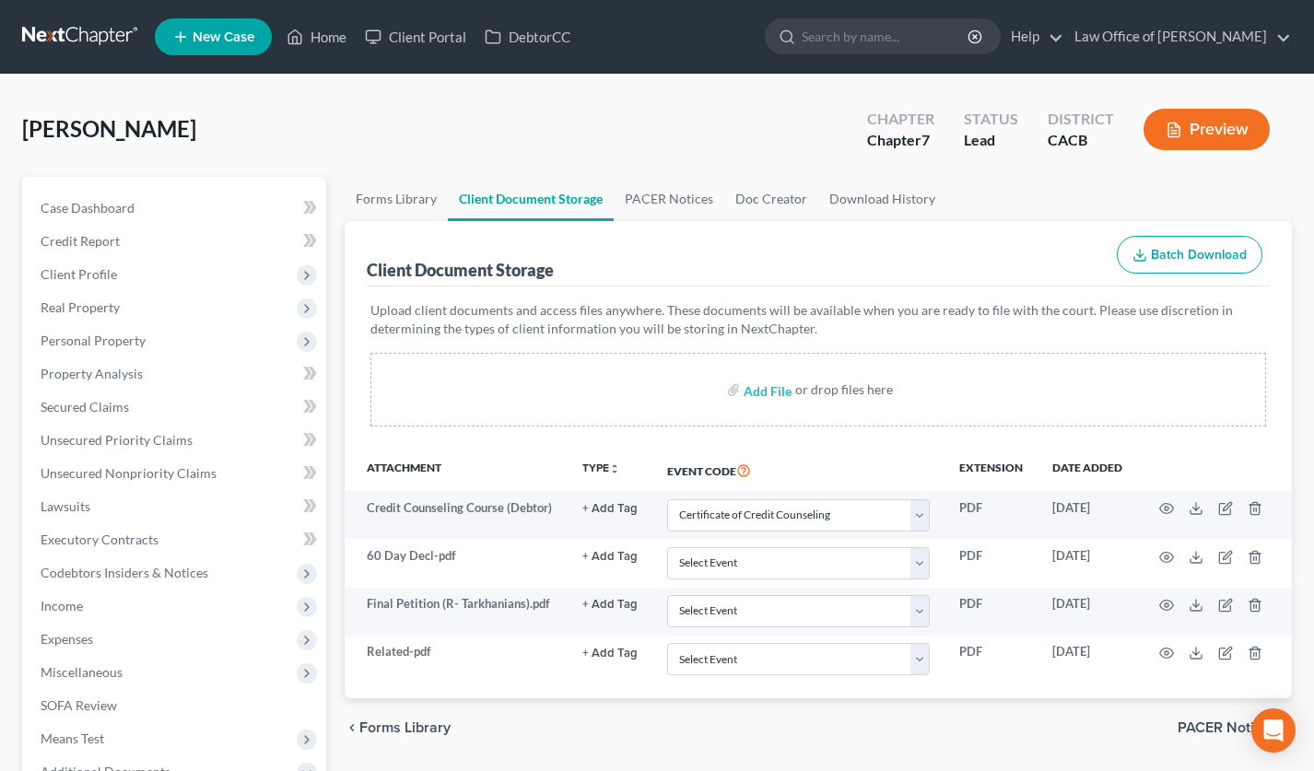
select select "10"
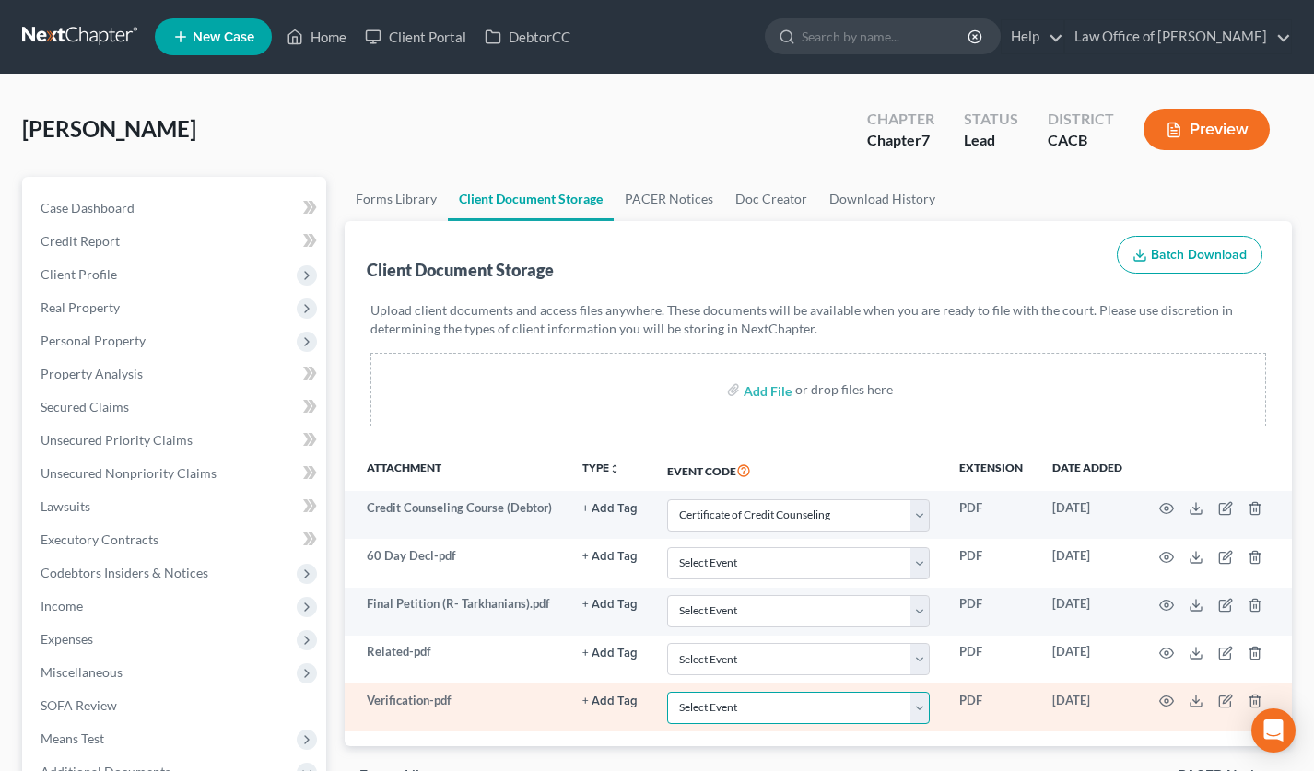
click at [729, 707] on select "Select Event Amended Chapter 11 Plan Amended Chapter 11 Small Business Plan Ame…" at bounding box center [798, 708] width 263 height 32
select select "72"
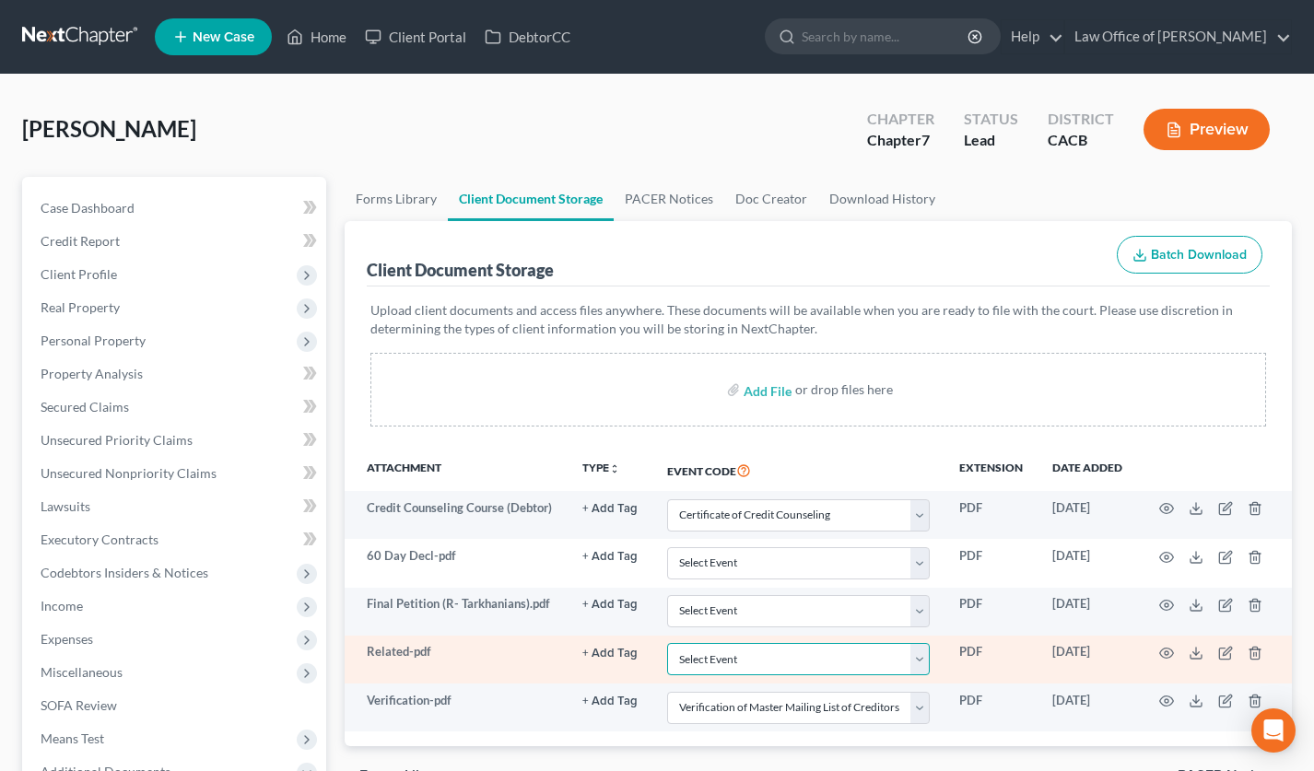
click at [732, 673] on select "Select Event Amended Chapter 11 Plan Amended Chapter 11 Small Business Plan Ame…" at bounding box center [798, 659] width 263 height 32
select select "65"
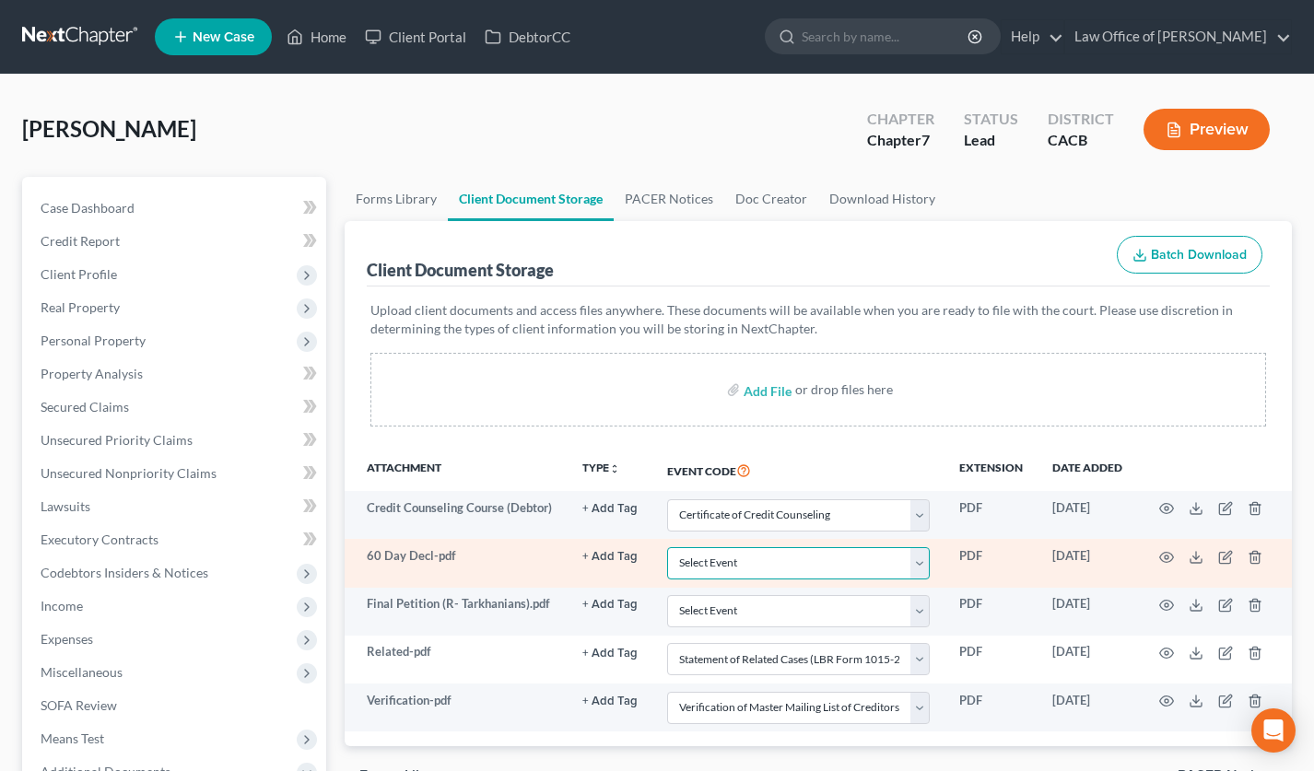
click at [720, 567] on select "Select Event Amended Chapter 11 Plan Amended Chapter 11 Small Business Plan Ame…" at bounding box center [798, 563] width 263 height 32
select select "30"
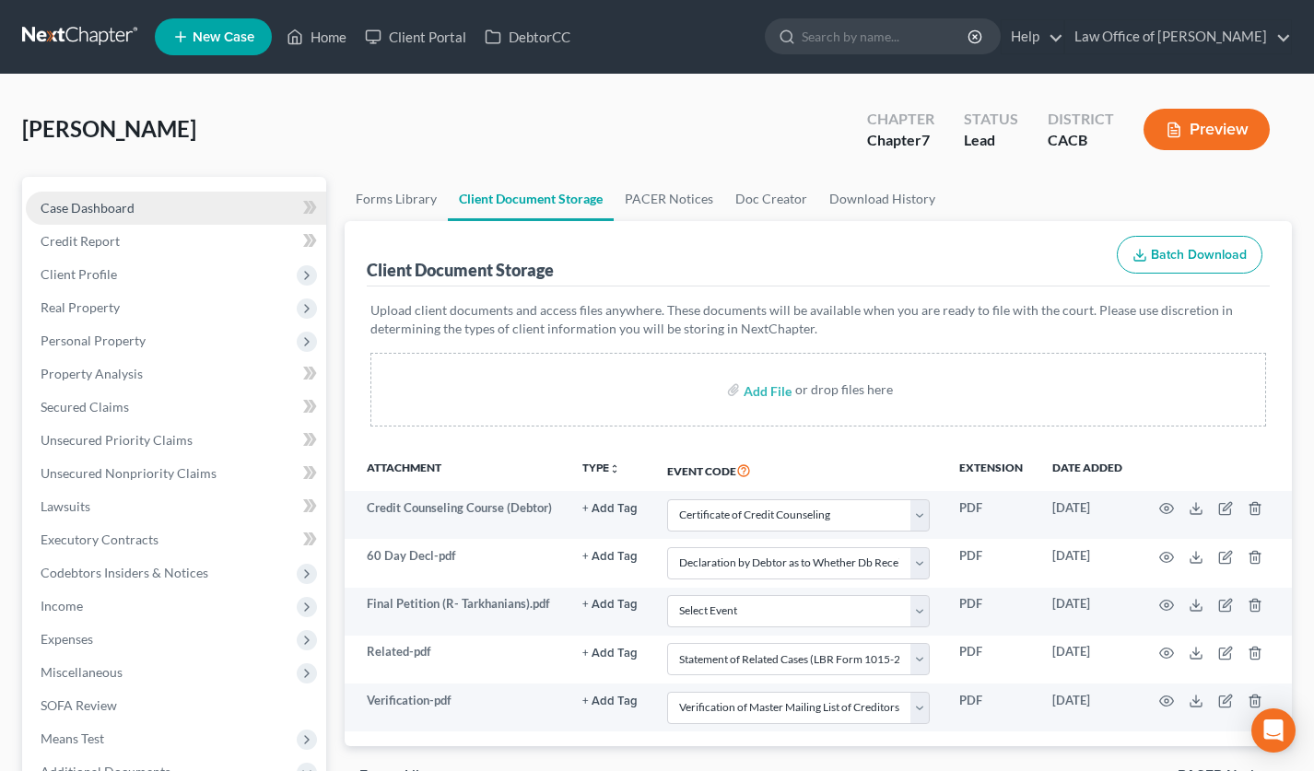
click at [111, 214] on span "Case Dashboard" at bounding box center [88, 208] width 94 height 16
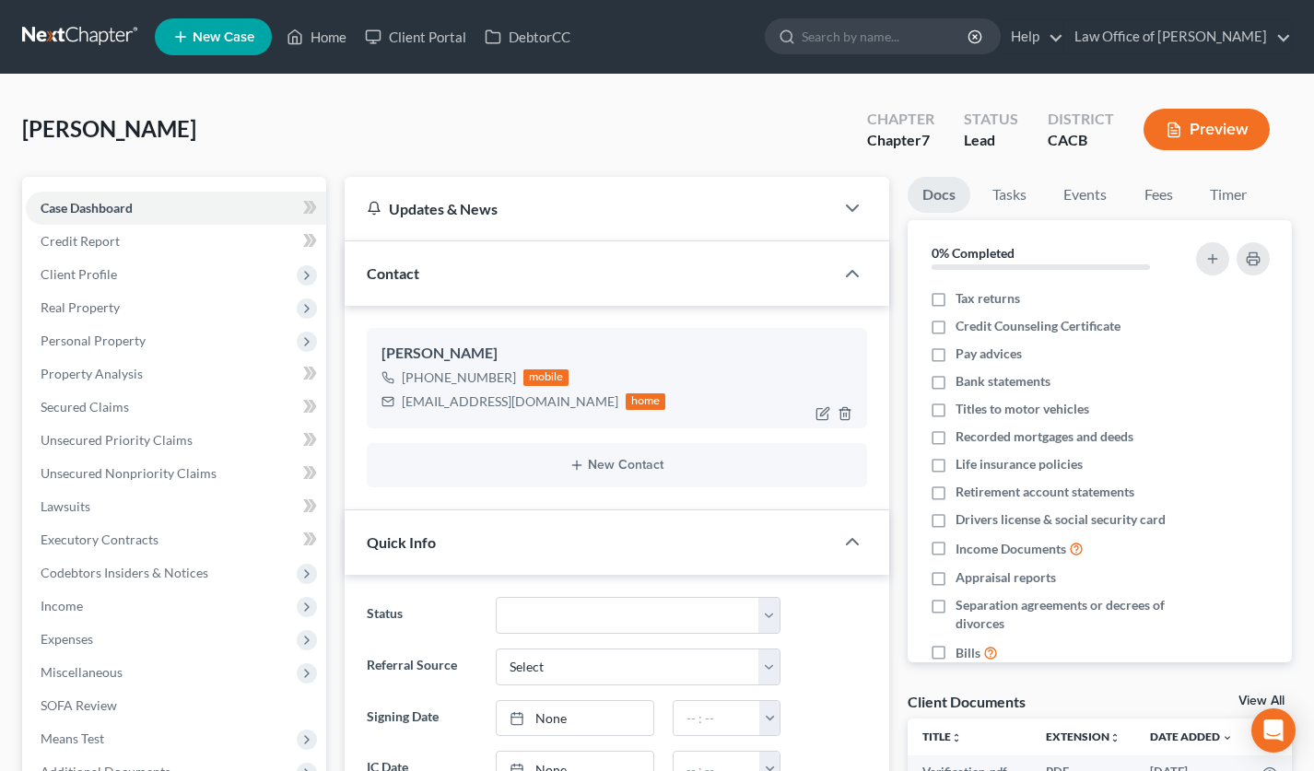
click at [476, 409] on div "rafikt538@yahoo.com" at bounding box center [510, 401] width 217 height 18
click at [474, 405] on div "rafikt538@yahoo.com" at bounding box center [510, 401] width 217 height 18
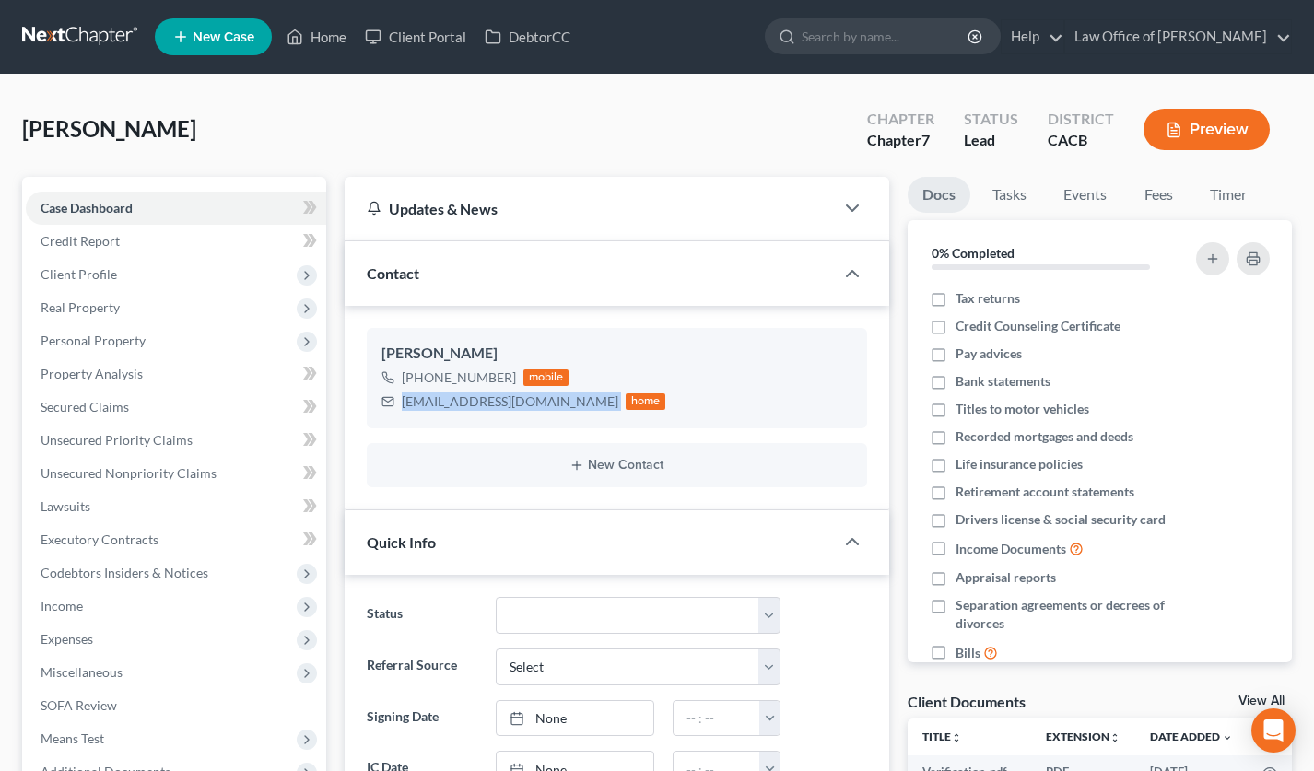
copy div "rafikt538@yahoo.com"
click at [93, 39] on link at bounding box center [81, 36] width 118 height 33
